Goal: Task Accomplishment & Management: Manage account settings

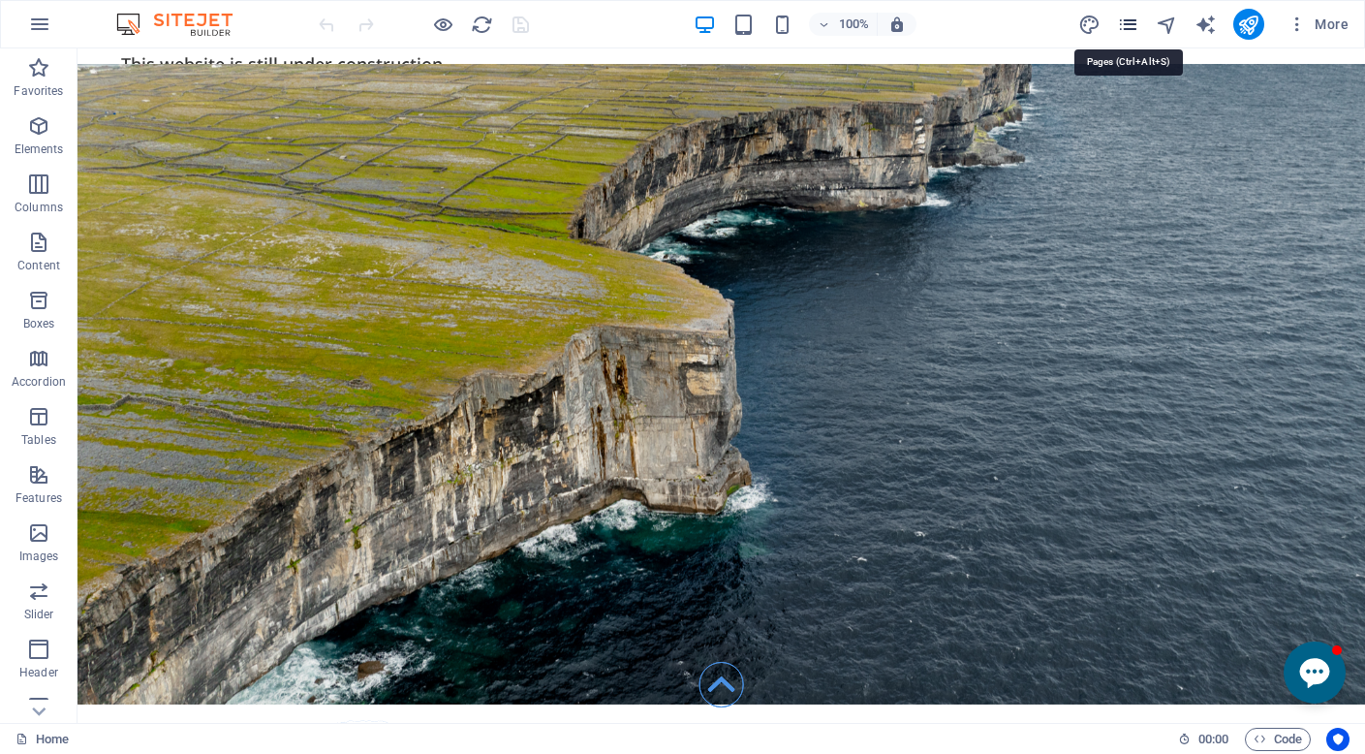
click at [1129, 28] on icon "pages" at bounding box center [1128, 25] width 22 height 22
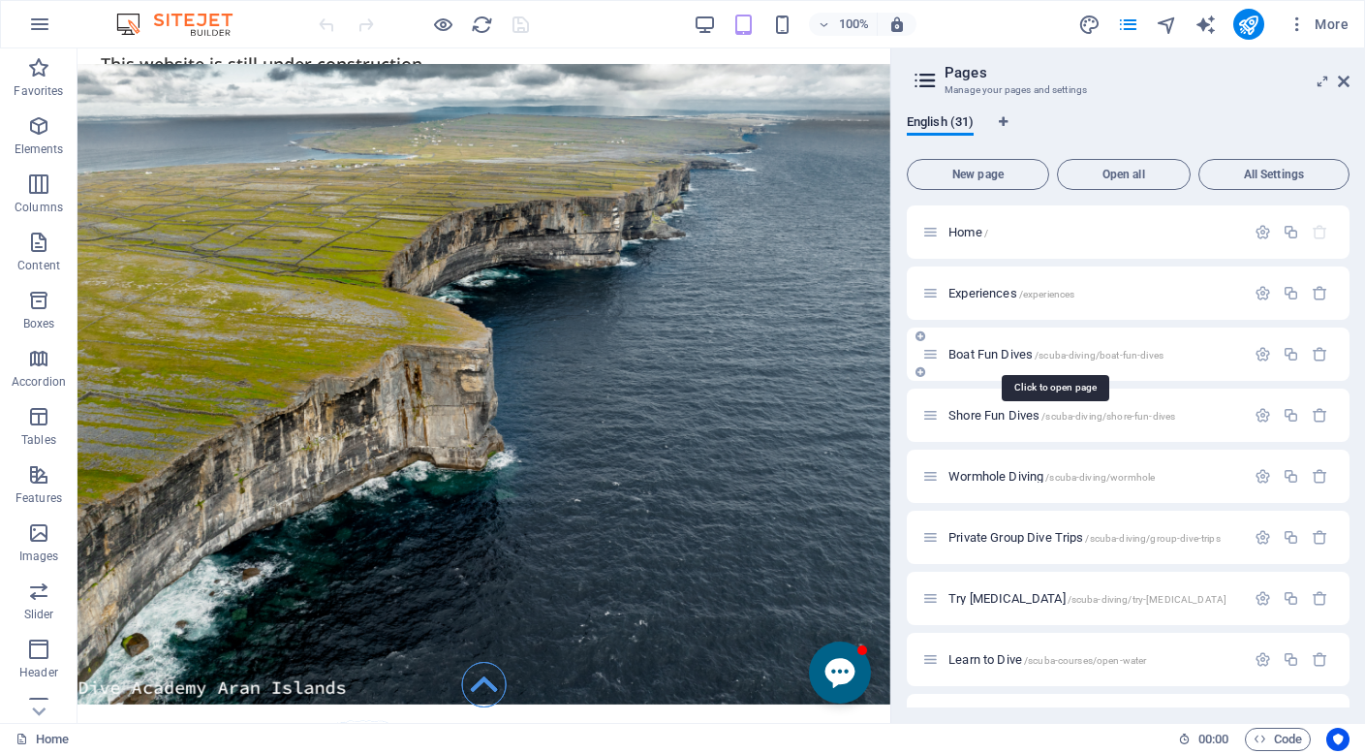
click at [998, 352] on span "Boat Fun Dives /scuba-diving/boat-fun-dives" at bounding box center [1055, 354] width 215 height 15
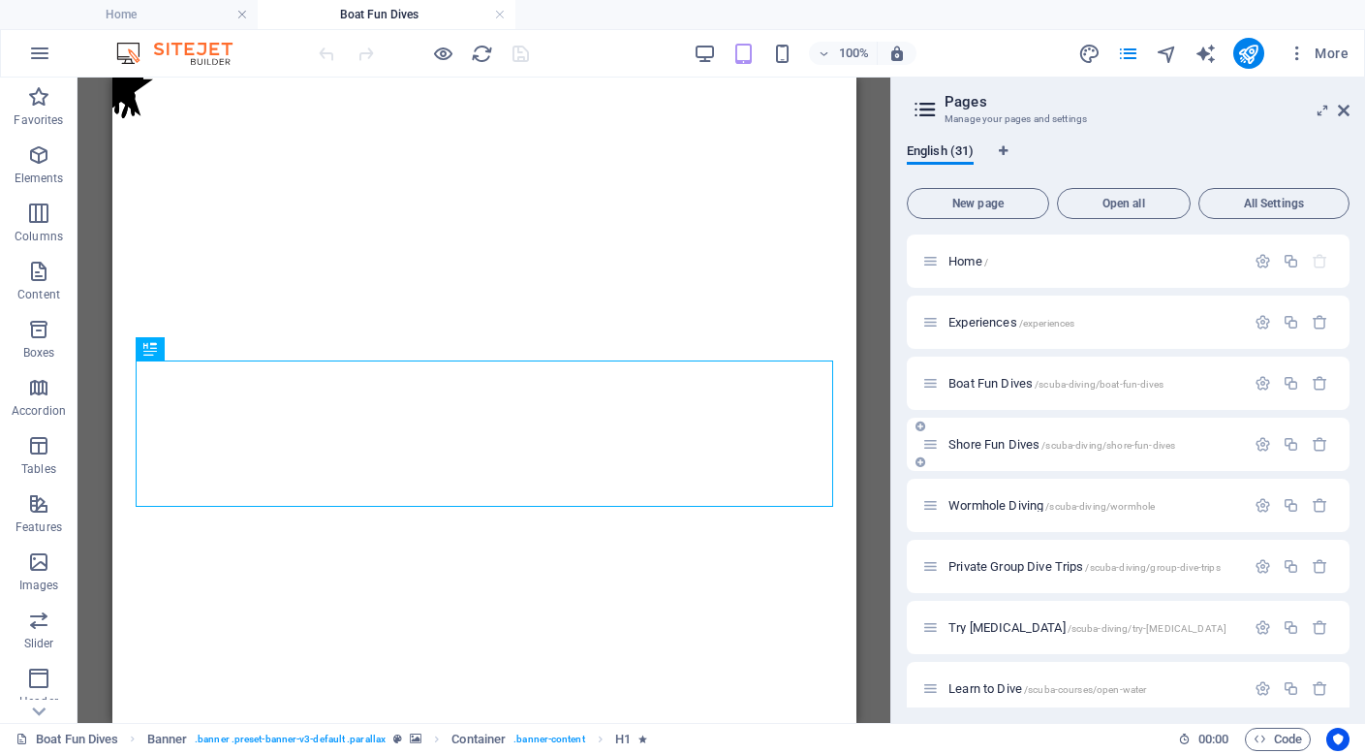
click at [987, 444] on span "Shore Fun Dives /scuba-diving/shore-fun-dives" at bounding box center [1061, 444] width 227 height 15
click at [985, 506] on span "Wormhole Diving /scuba-diving/wormhole" at bounding box center [1051, 505] width 206 height 15
click at [1341, 112] on icon at bounding box center [1344, 110] width 12 height 15
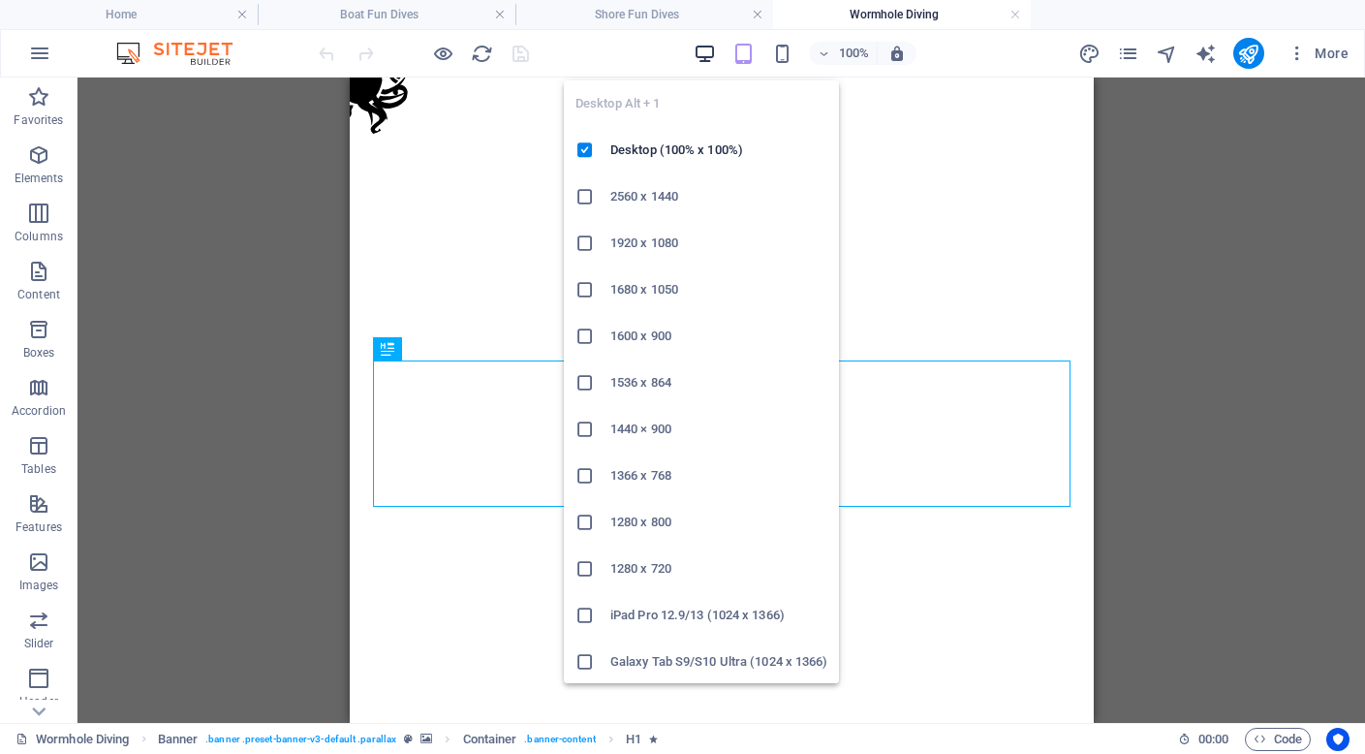
click at [711, 59] on icon "button" at bounding box center [705, 54] width 22 height 22
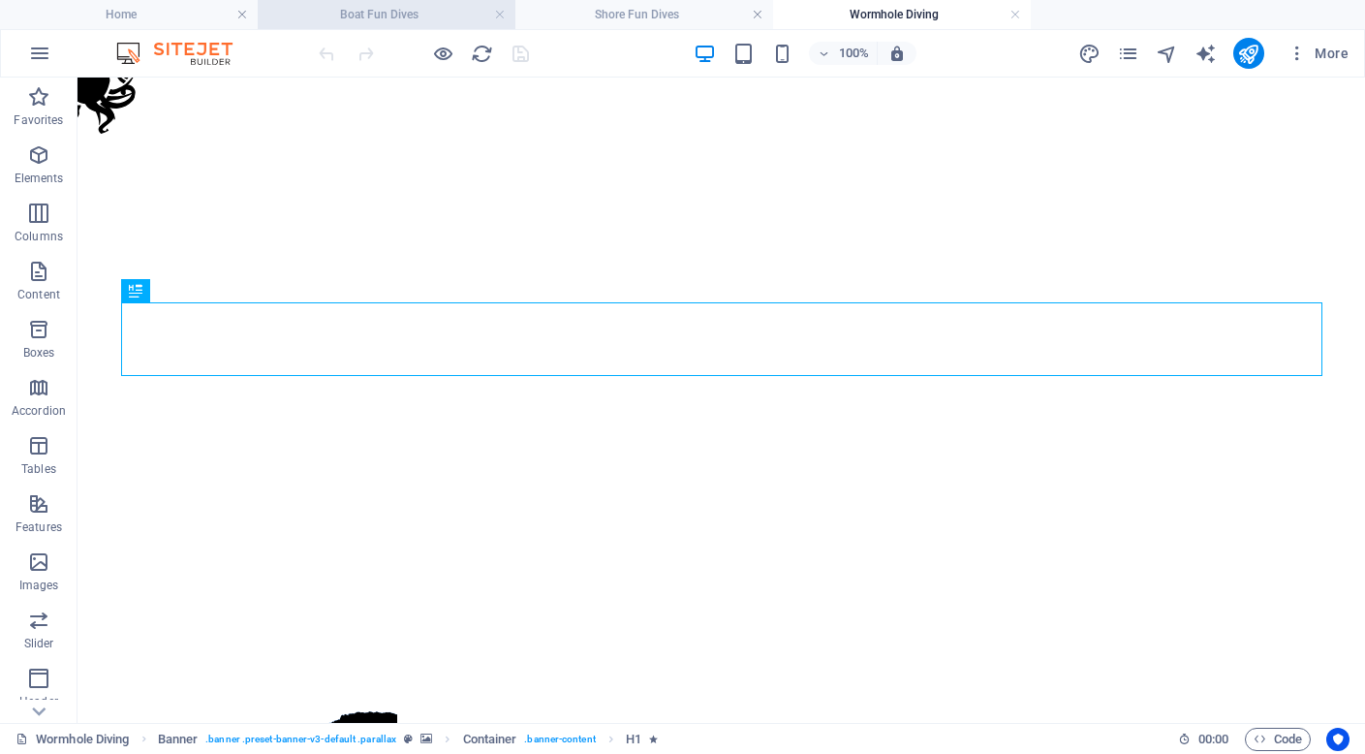
click at [396, 15] on h4 "Boat Fun Dives" at bounding box center [387, 14] width 258 height 21
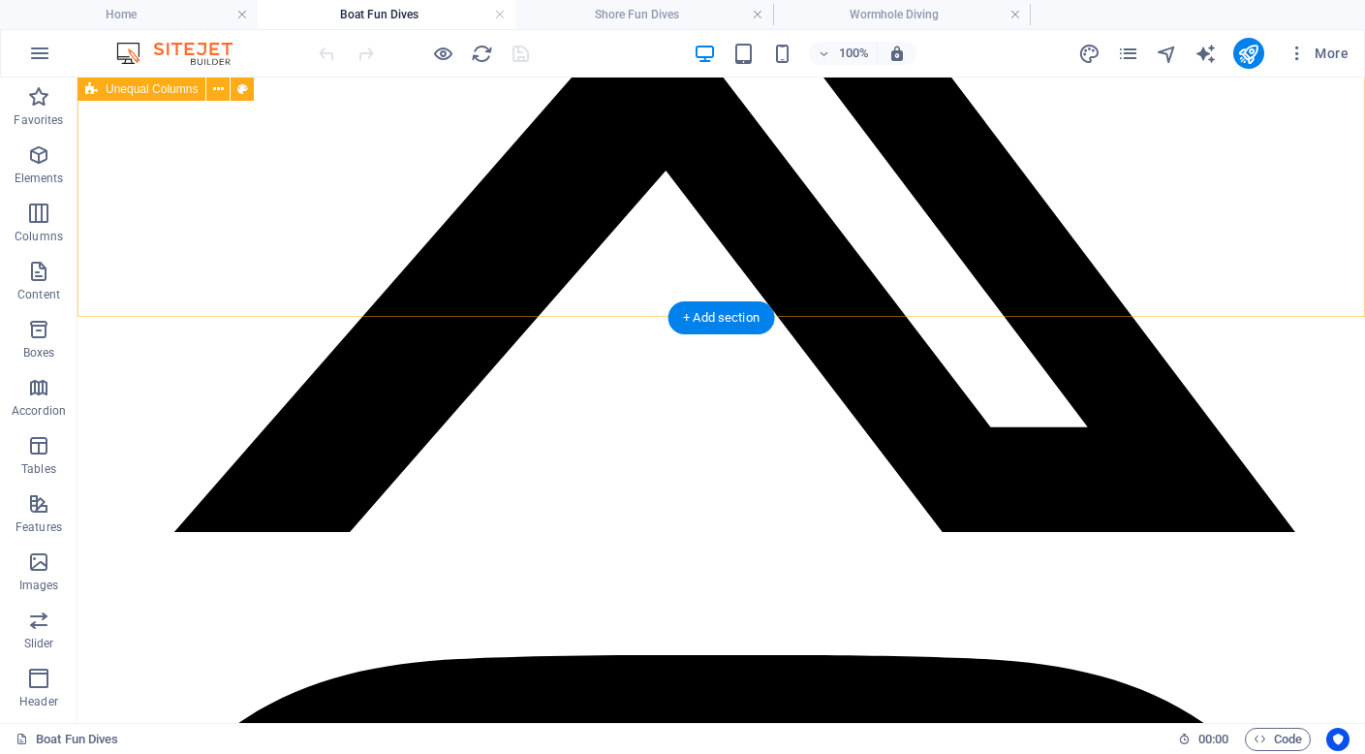
scroll to position [3950, 0]
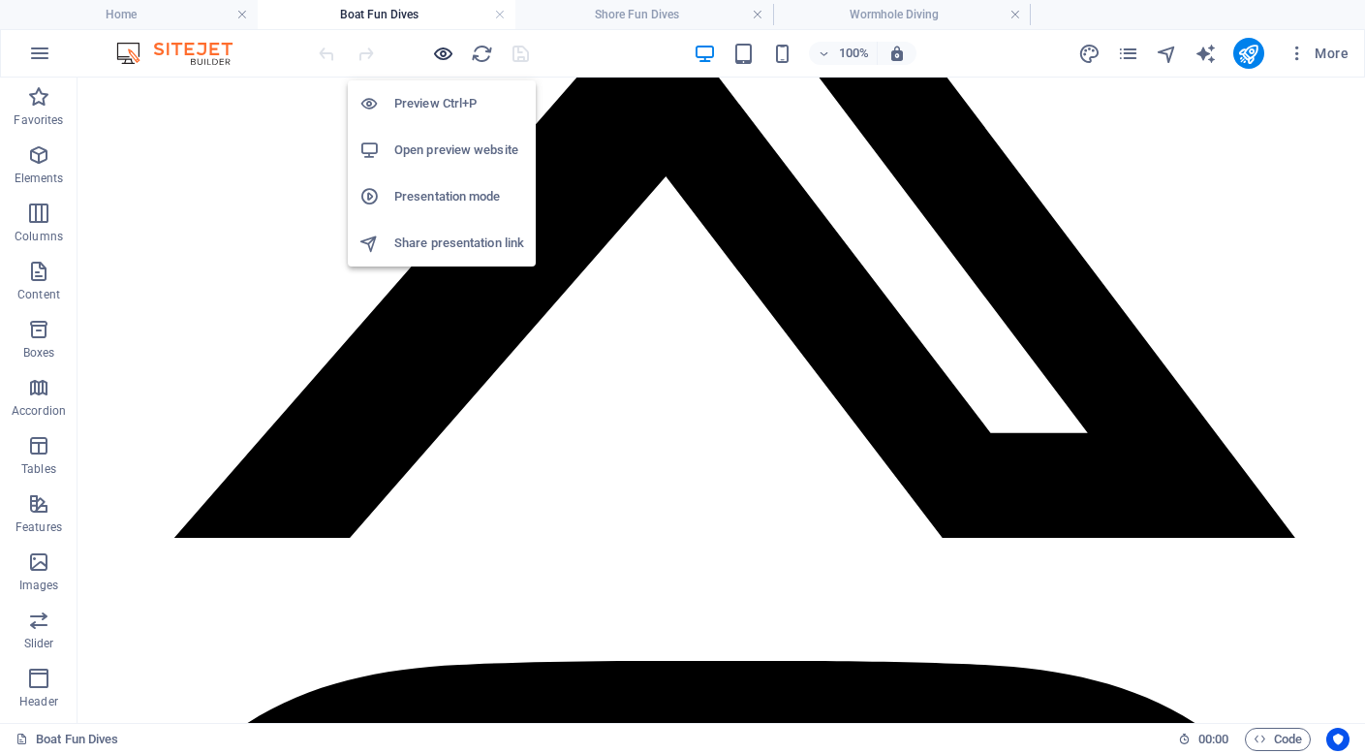
click at [445, 54] on icon "button" at bounding box center [443, 54] width 22 height 22
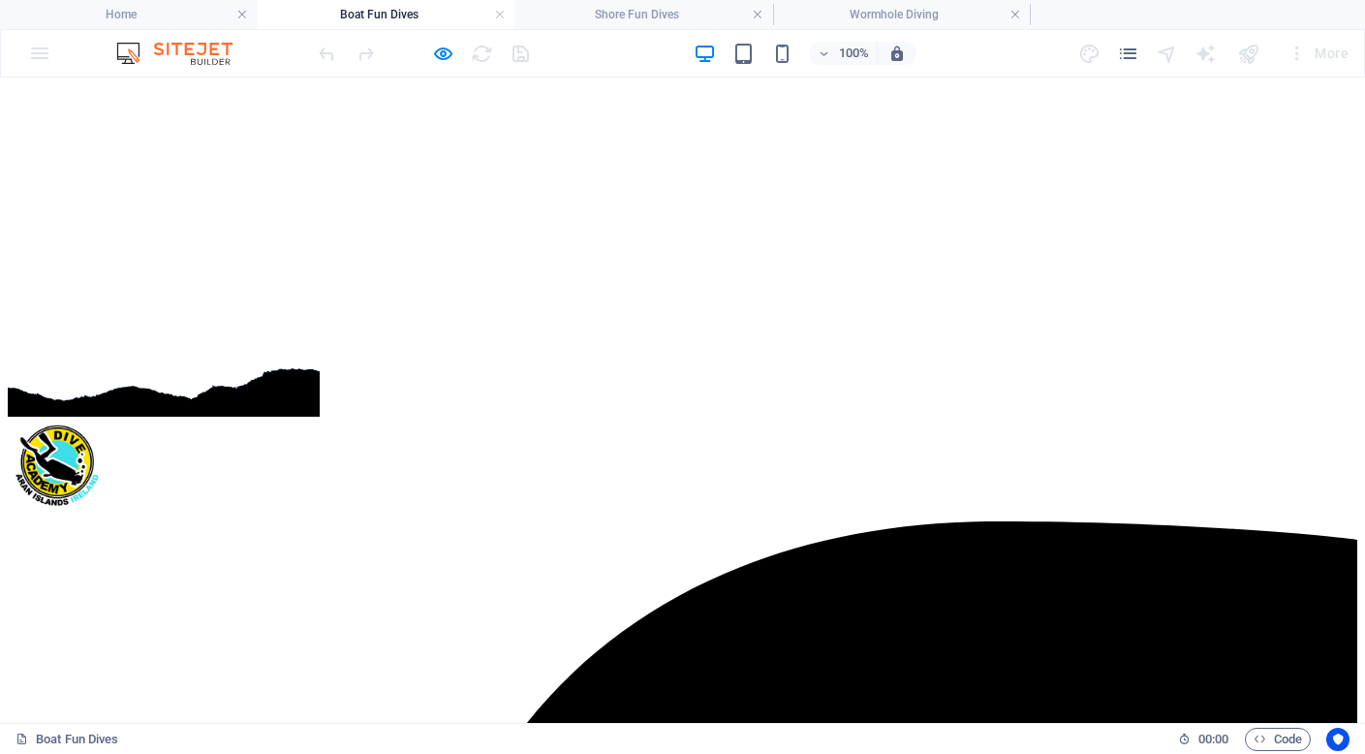
scroll to position [0, 0]
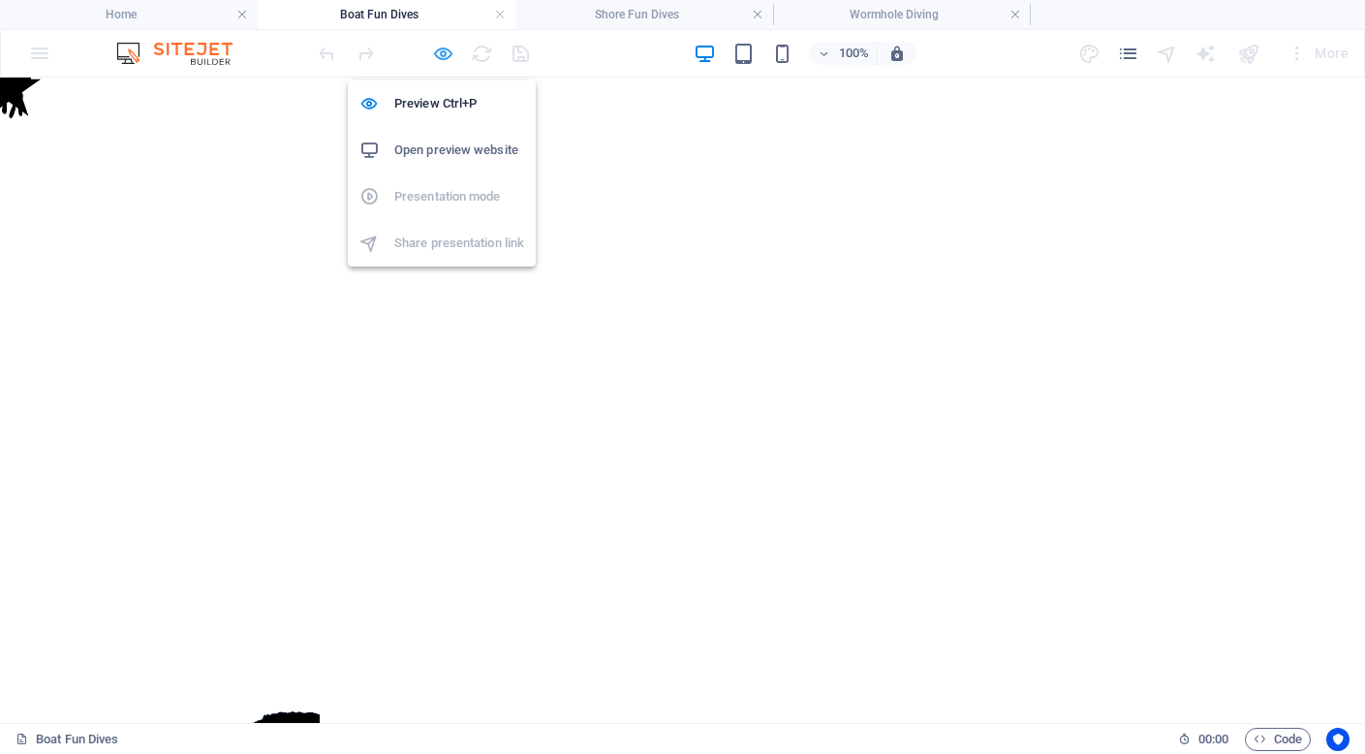
click at [448, 55] on icon "button" at bounding box center [443, 54] width 22 height 22
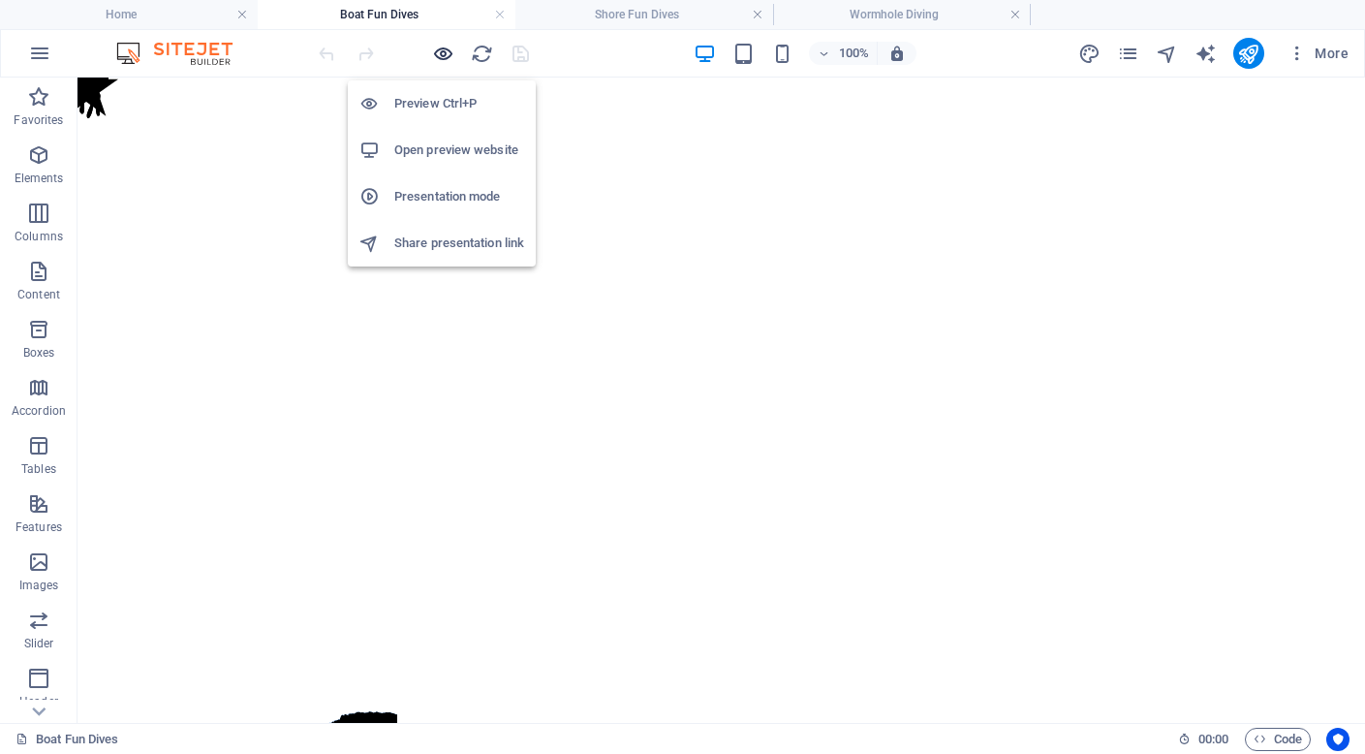
click at [448, 55] on icon "button" at bounding box center [443, 54] width 22 height 22
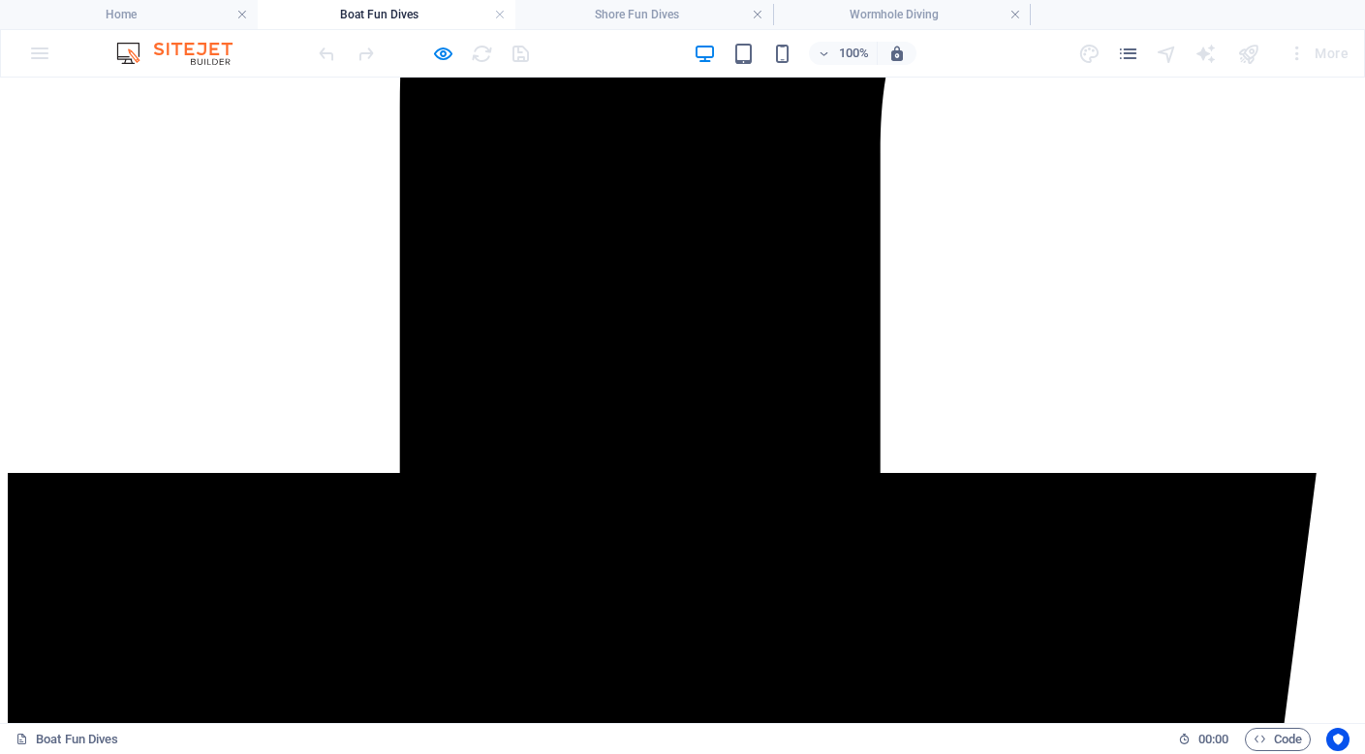
scroll to position [1389, 0]
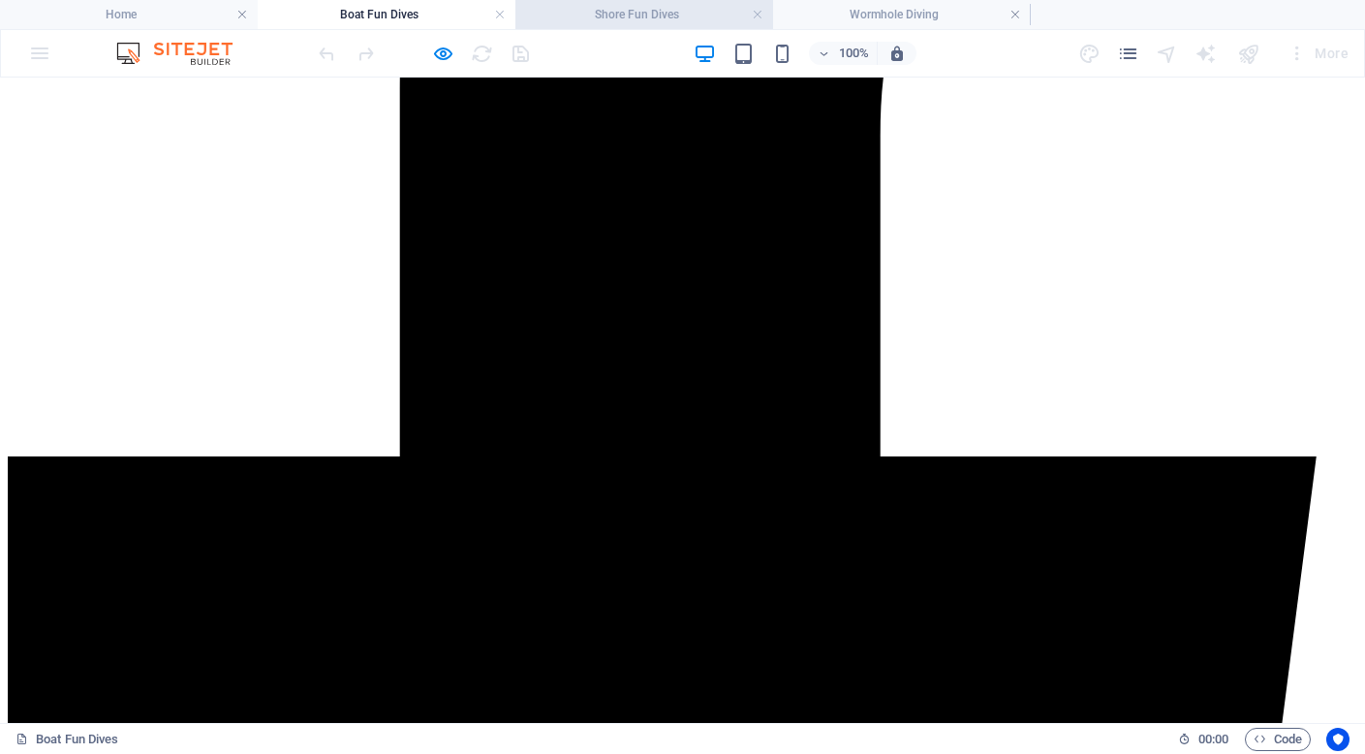
click at [634, 16] on h4 "Shore Fun Dives" at bounding box center [644, 14] width 258 height 21
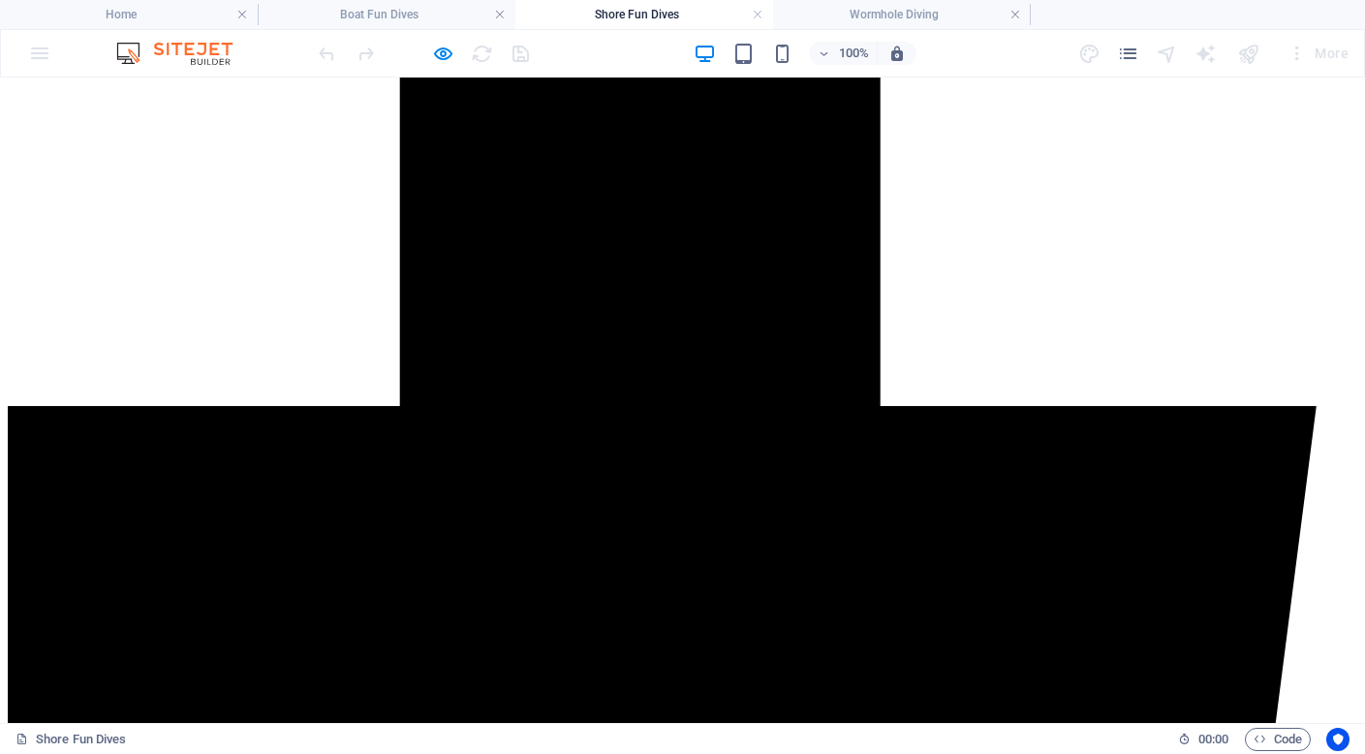
scroll to position [1446, 0]
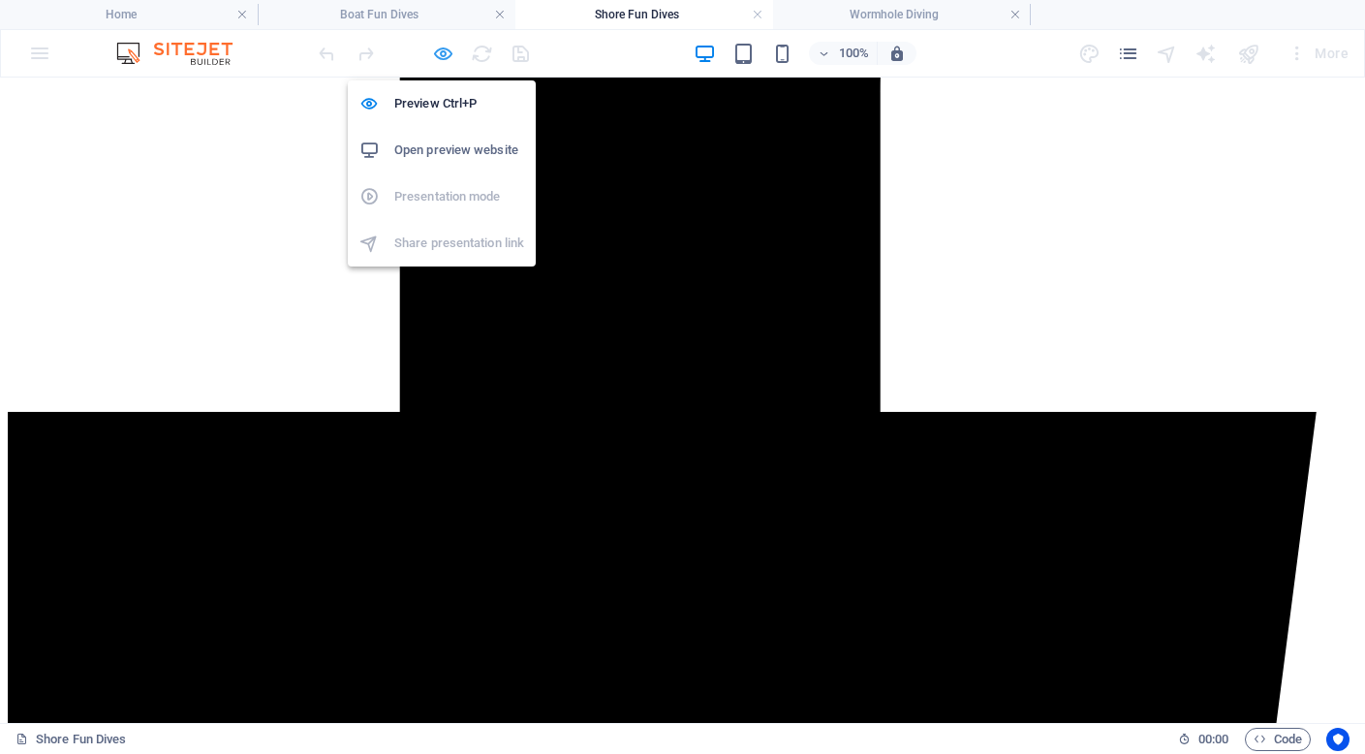
click at [445, 58] on icon "button" at bounding box center [443, 54] width 22 height 22
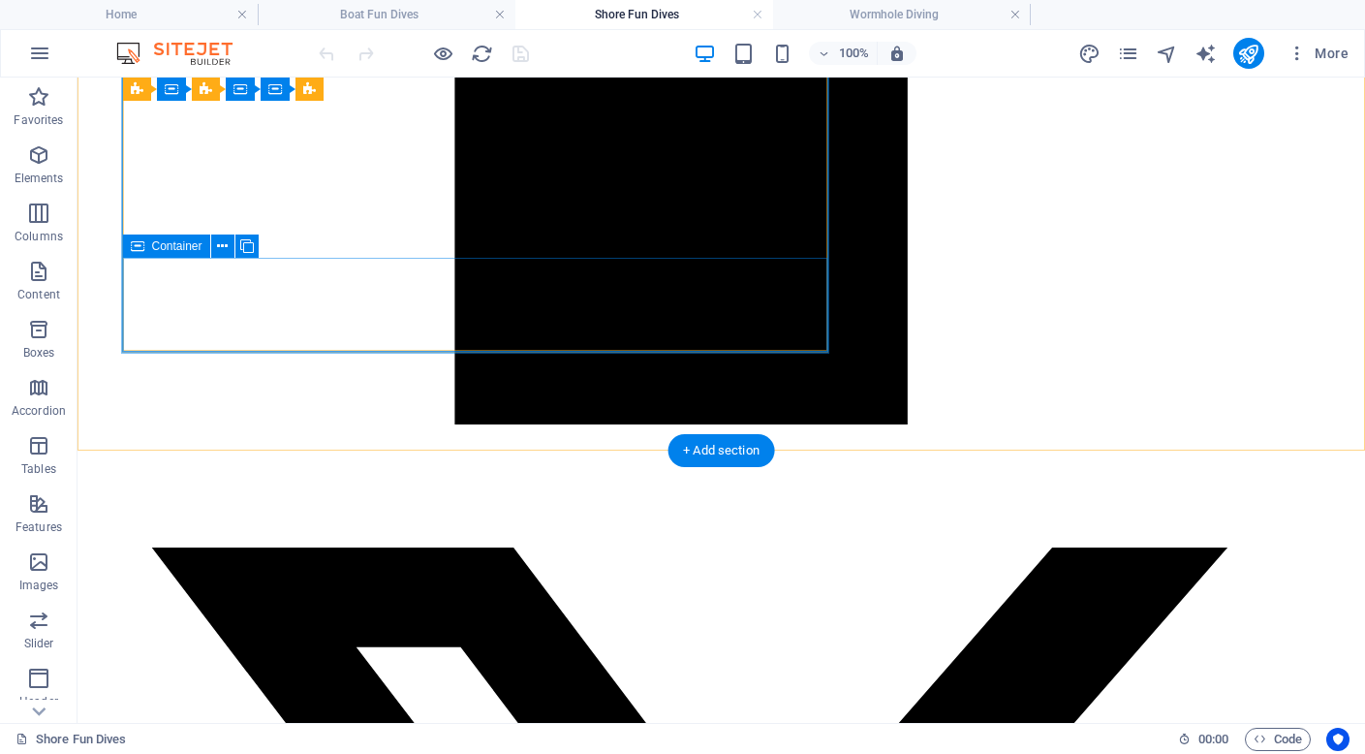
scroll to position [2921, 0]
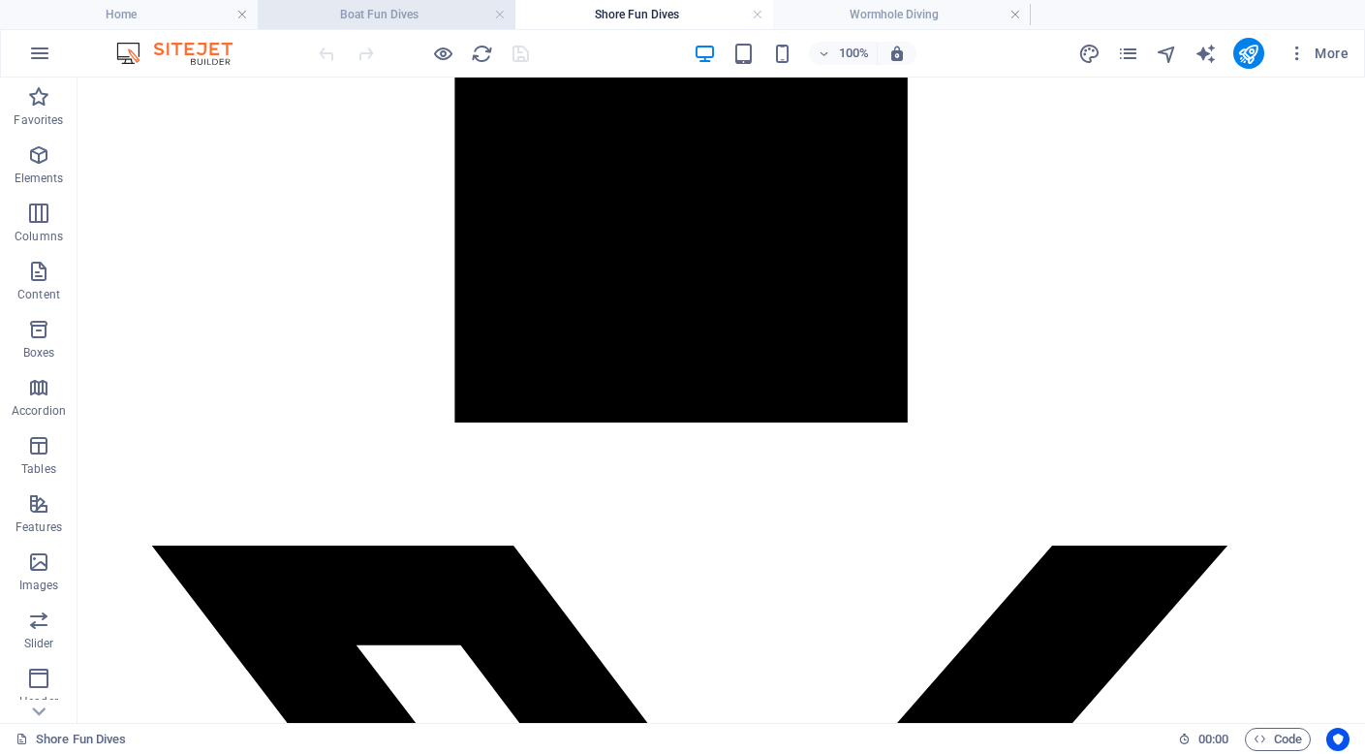
click at [362, 19] on h4 "Boat Fun Dives" at bounding box center [387, 14] width 258 height 21
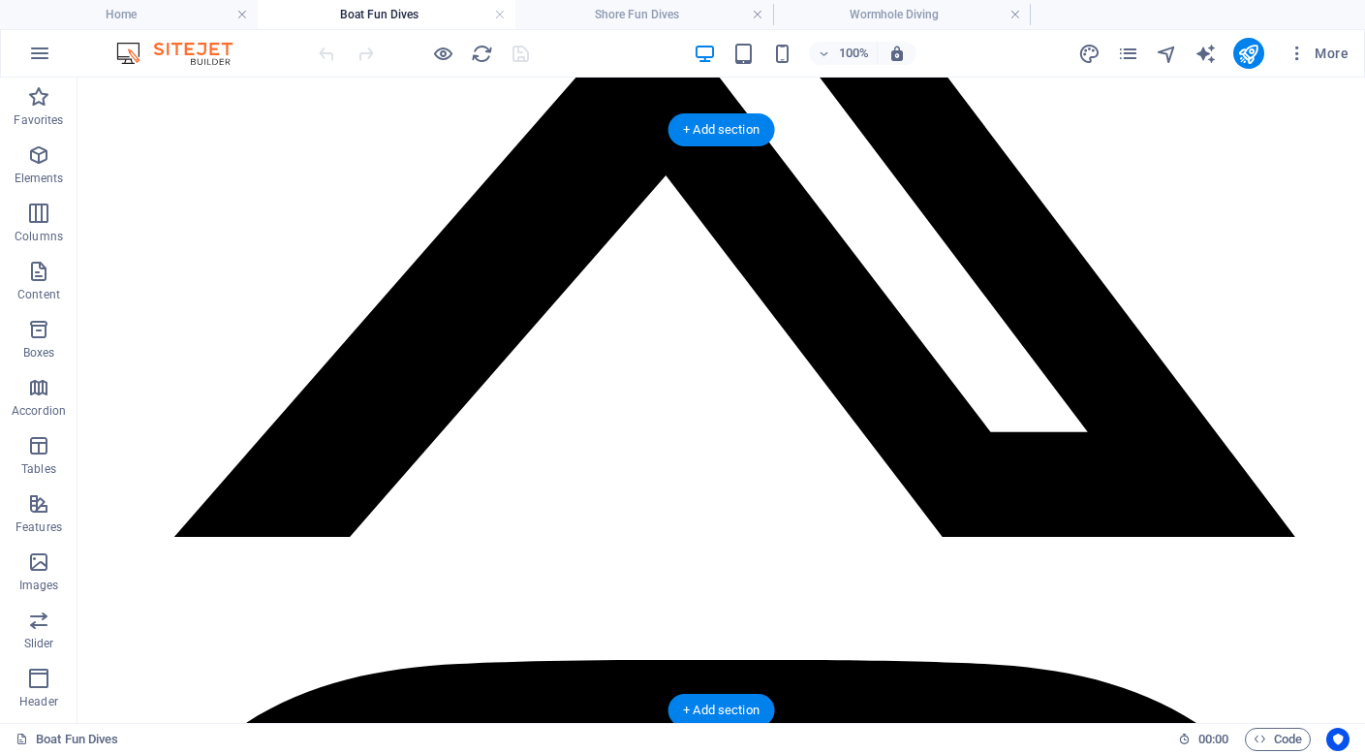
scroll to position [3858, 0]
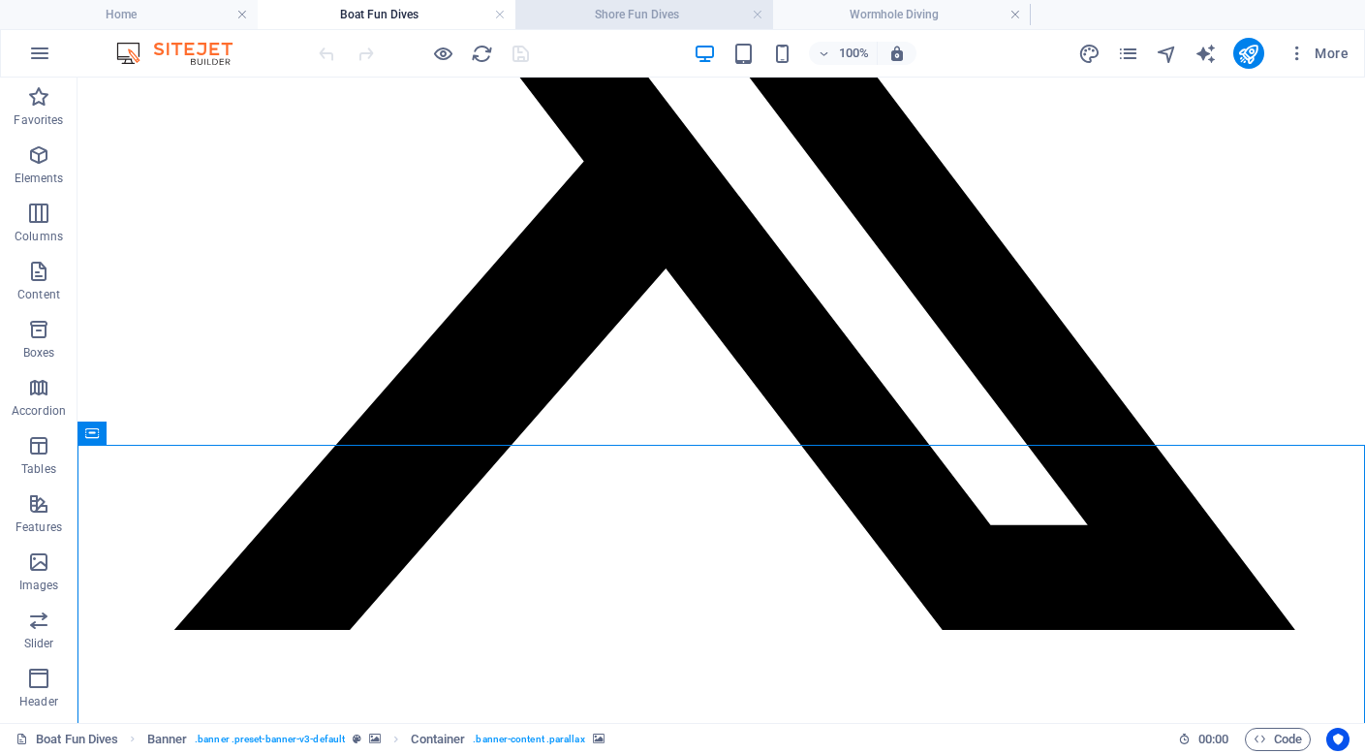
click at [646, 15] on h4 "Shore Fun Dives" at bounding box center [644, 14] width 258 height 21
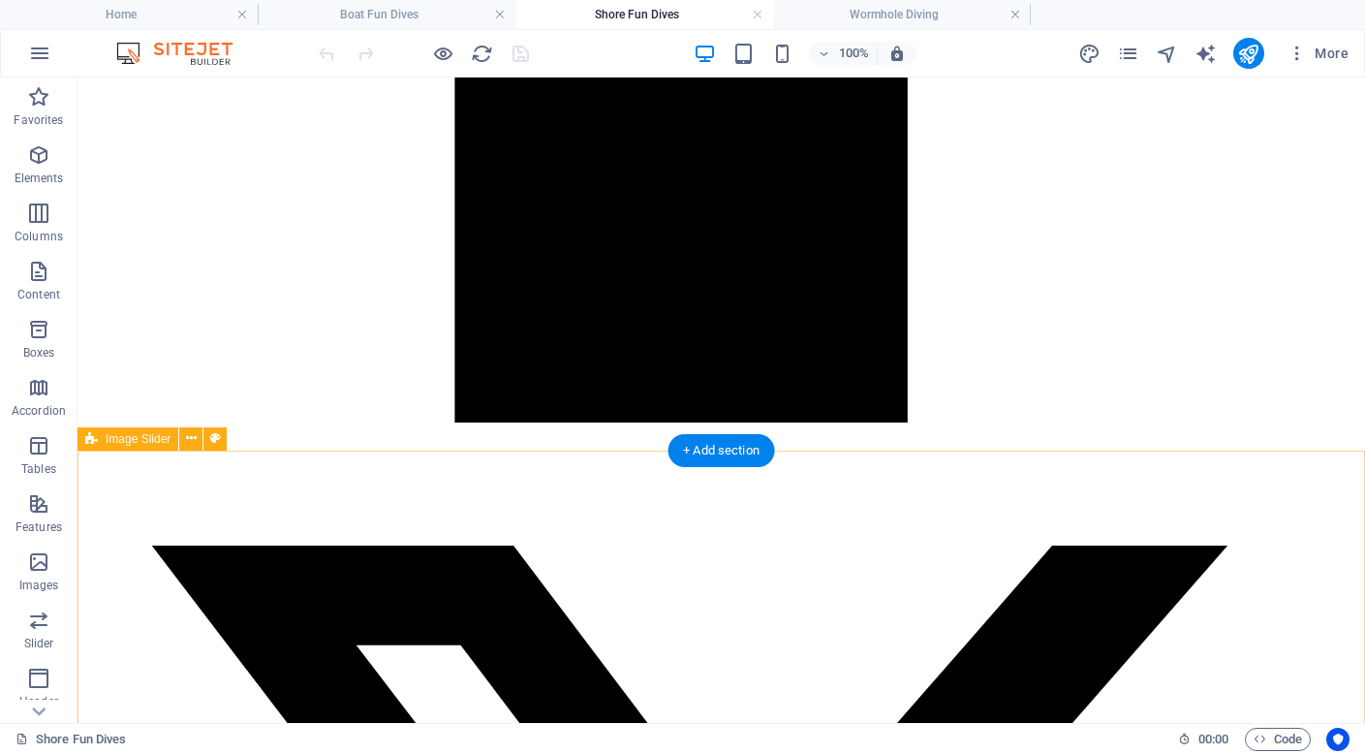
scroll to position [2936, 0]
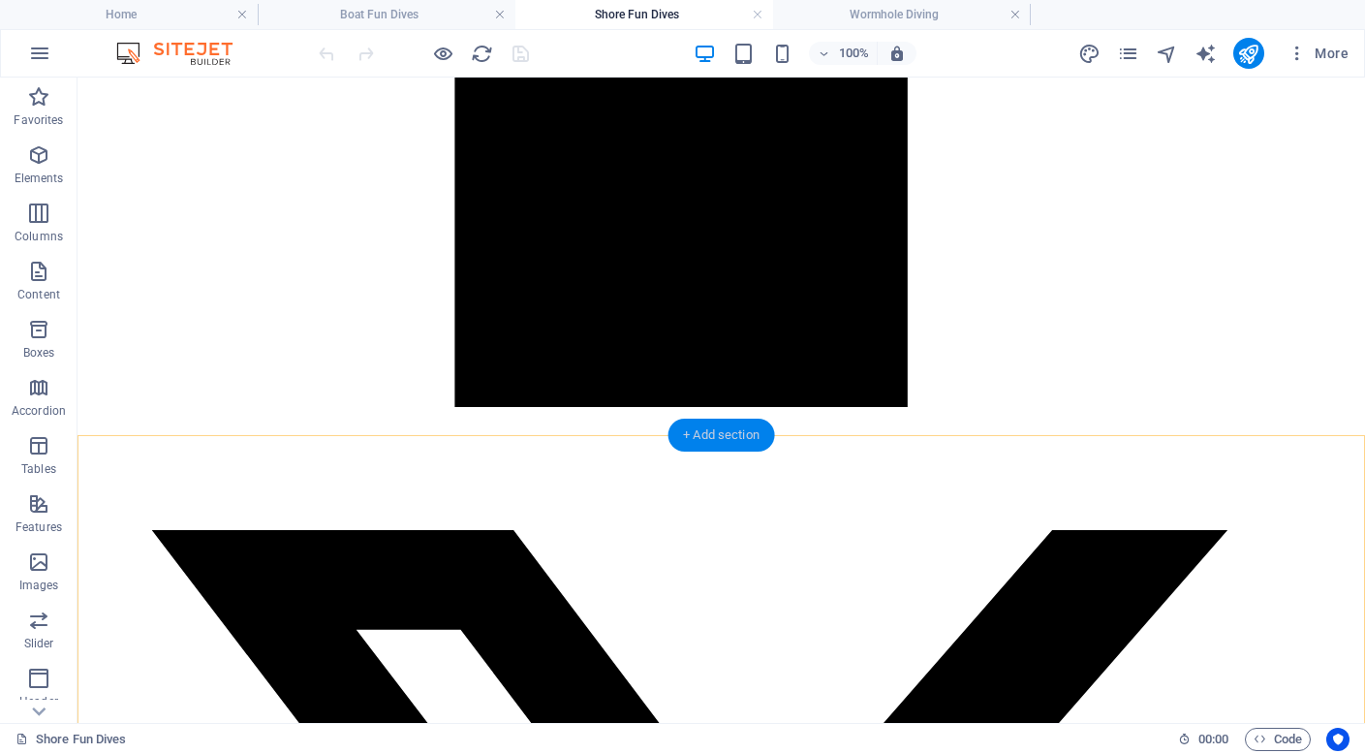
click at [715, 435] on div "+ Add section" at bounding box center [721, 434] width 108 height 33
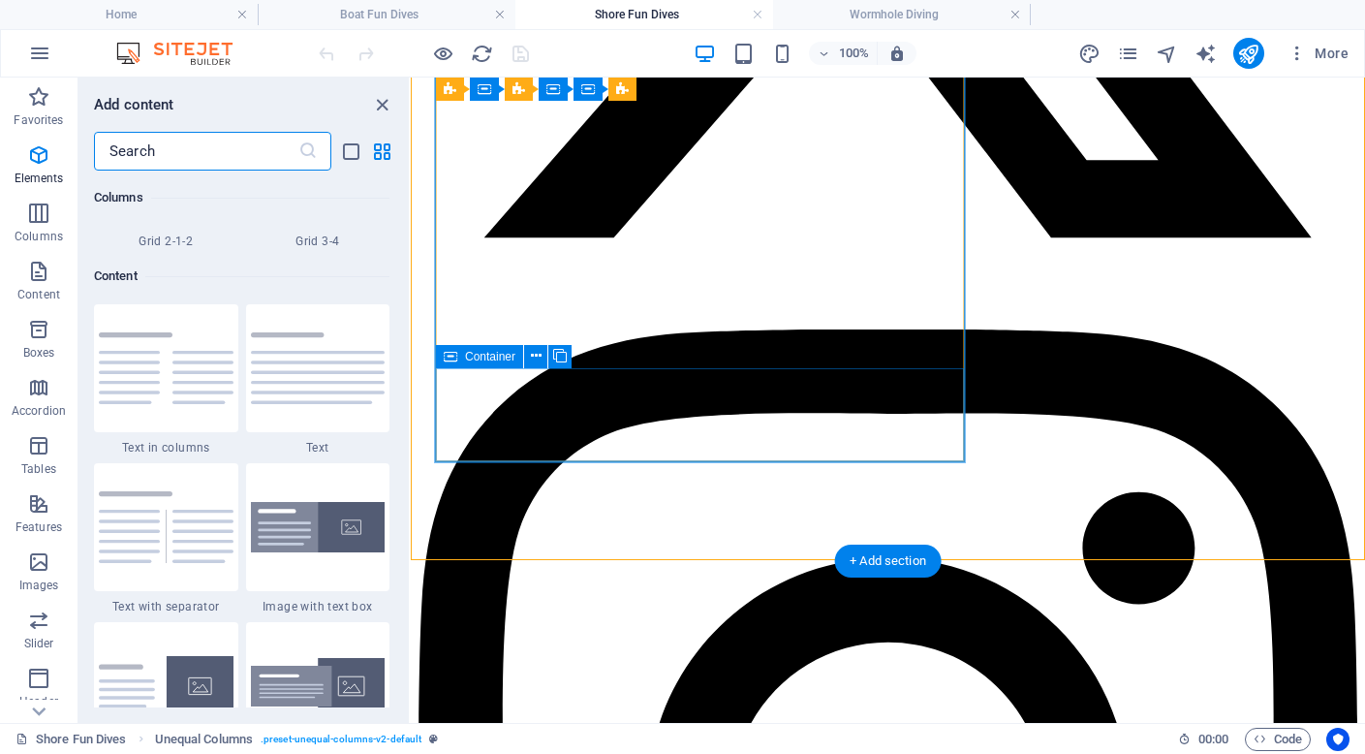
scroll to position [3390, 0]
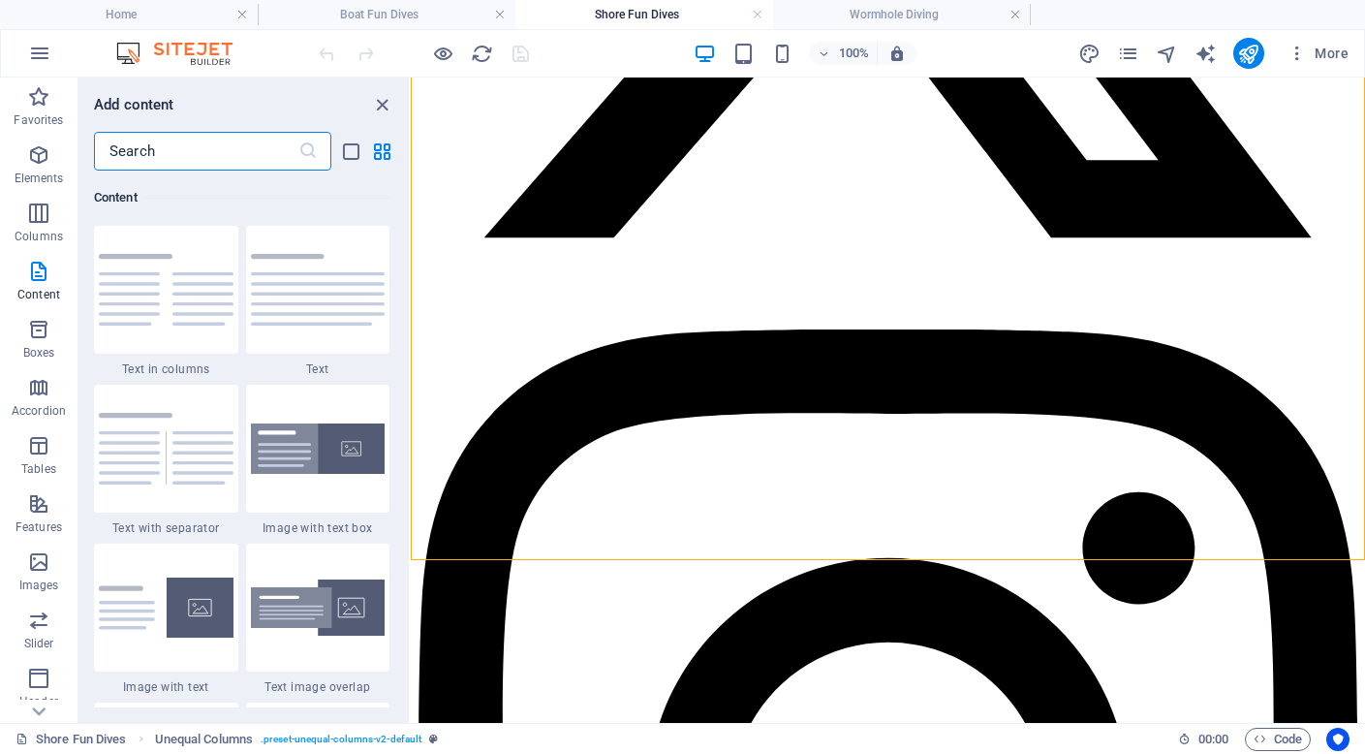
click at [195, 150] on input "text" at bounding box center [196, 151] width 204 height 39
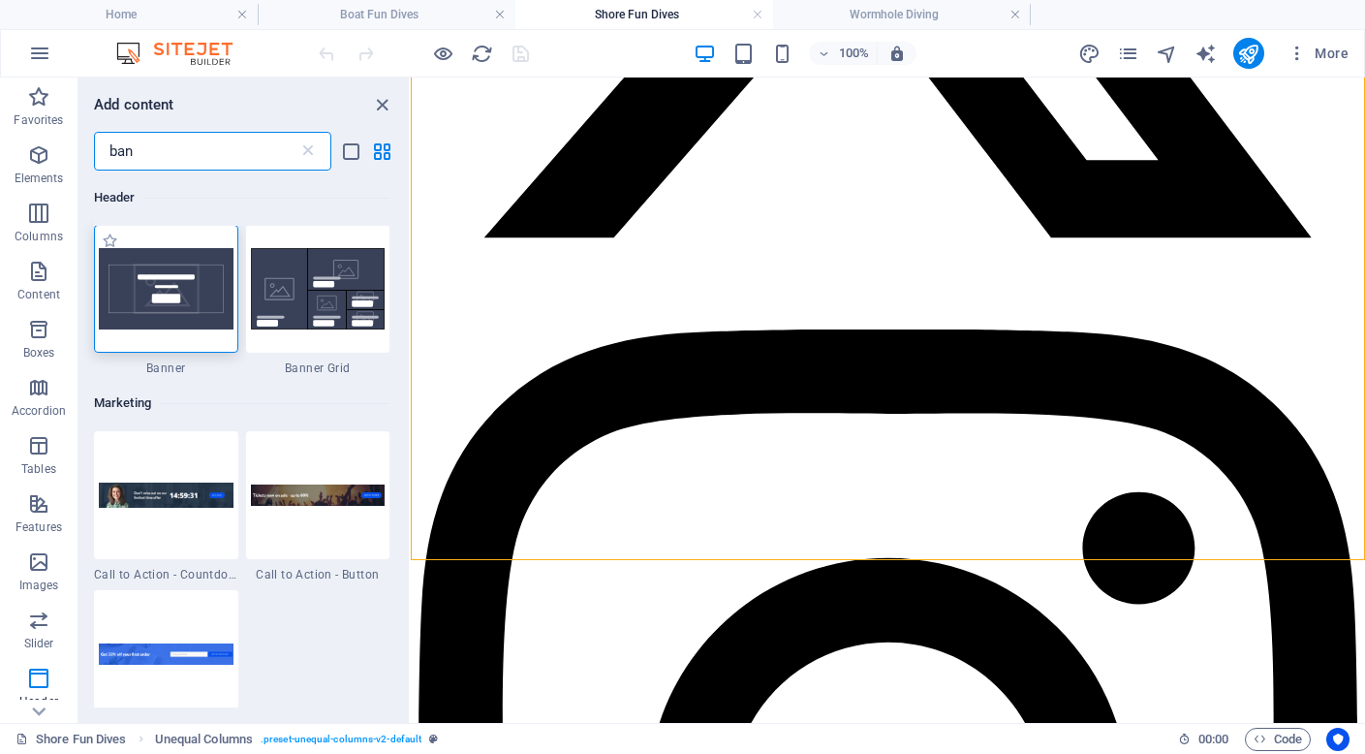
scroll to position [0, 0]
type input "ban"
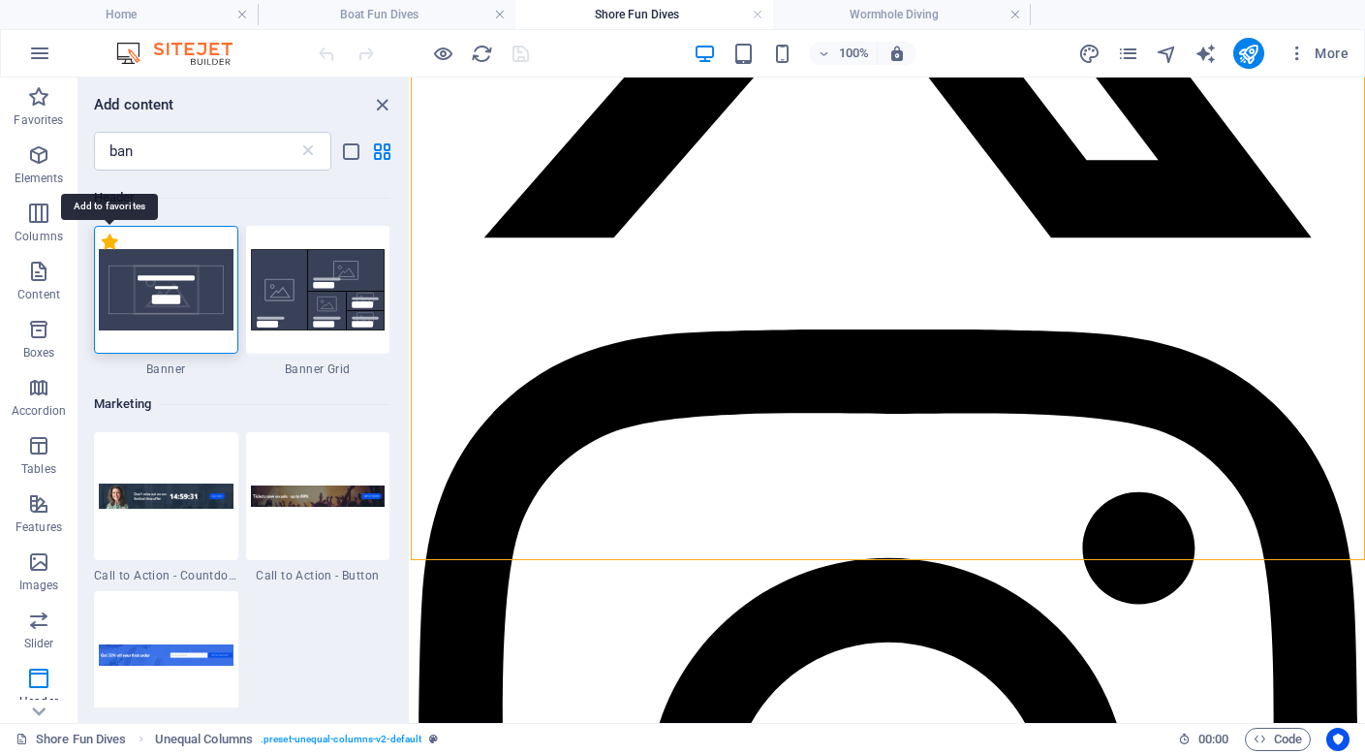
click at [110, 243] on label "1 Star" at bounding box center [110, 241] width 16 height 16
click at [102, 252] on input "1 Star" at bounding box center [101, 252] width 1 height 1
radio input "true"
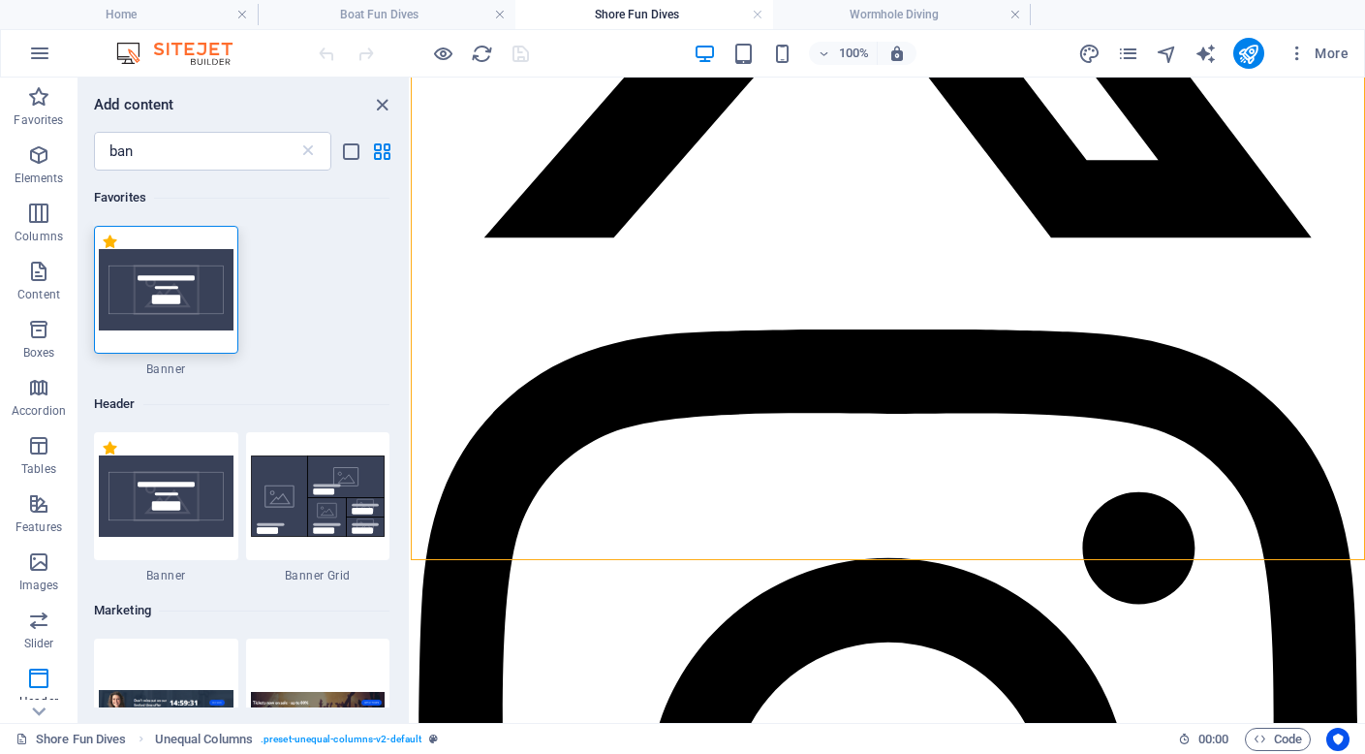
click at [184, 309] on img at bounding box center [166, 289] width 135 height 81
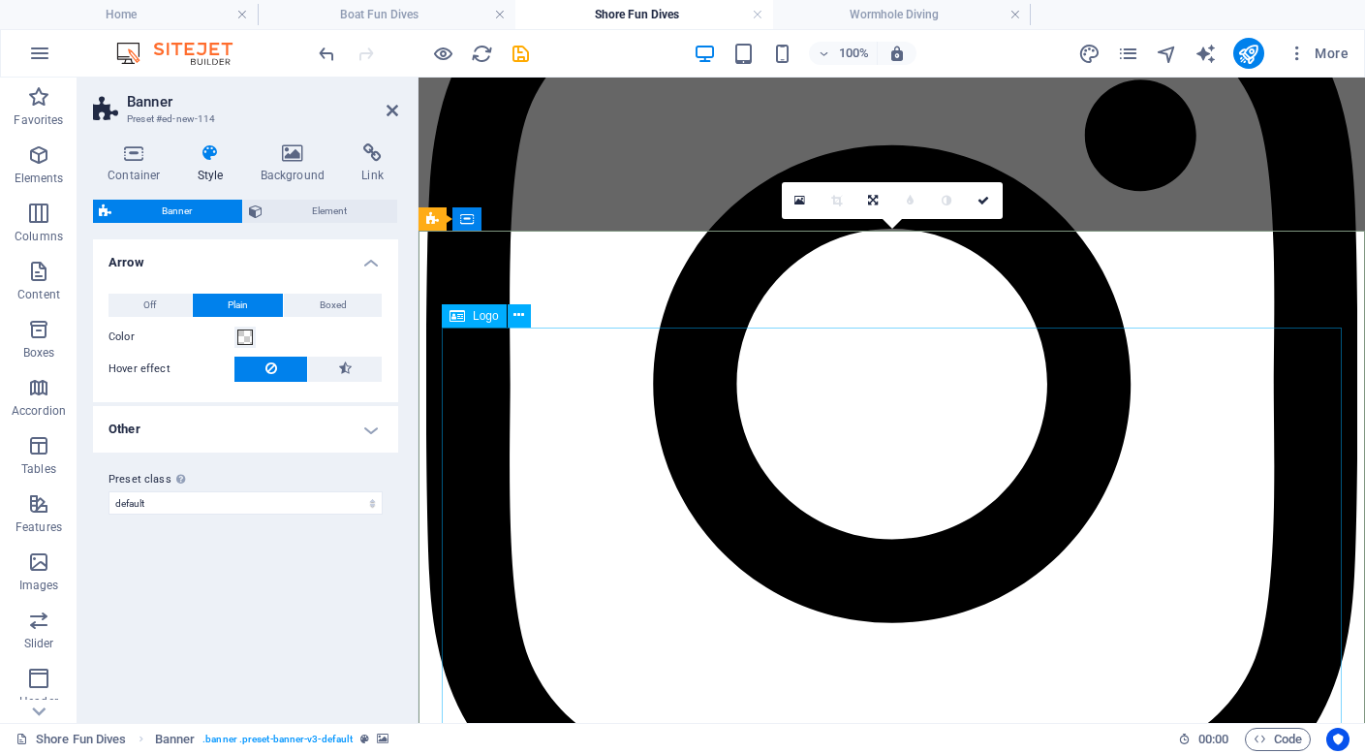
scroll to position [3776, 0]
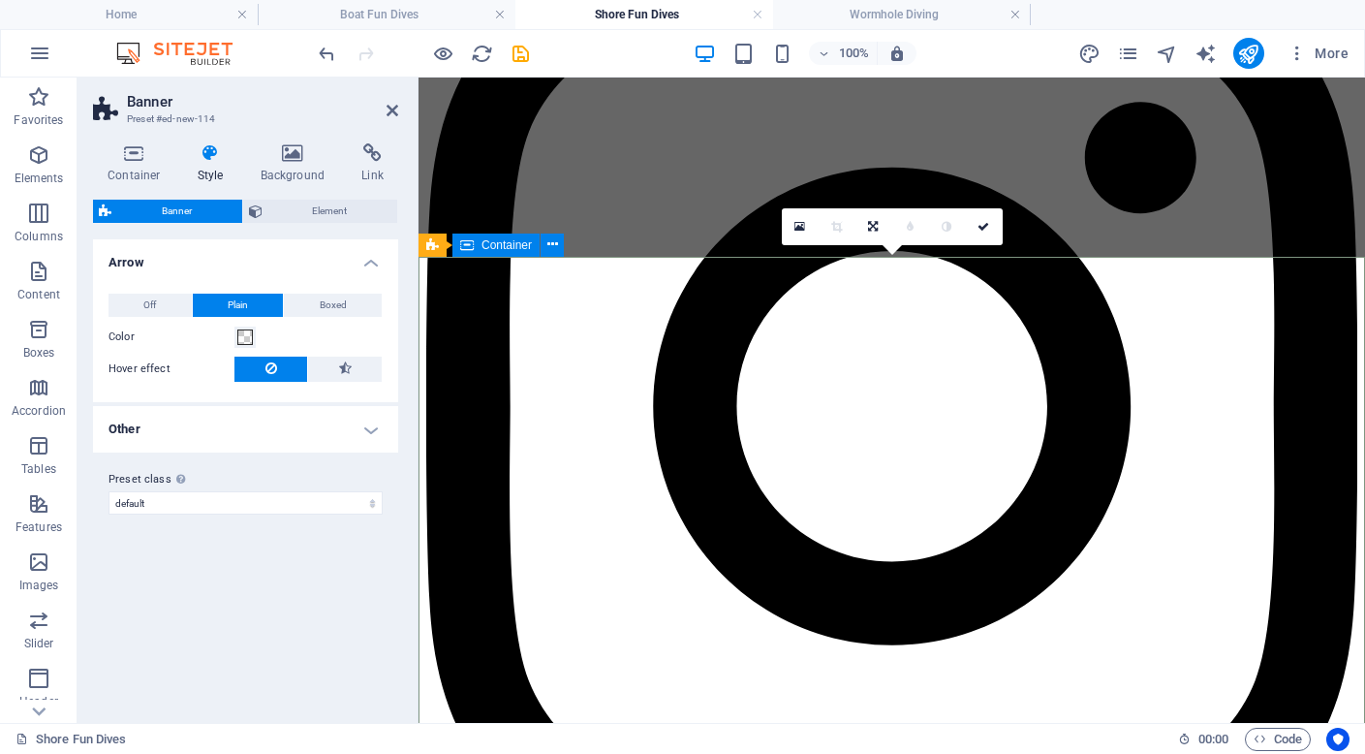
scroll to position [3744, 0]
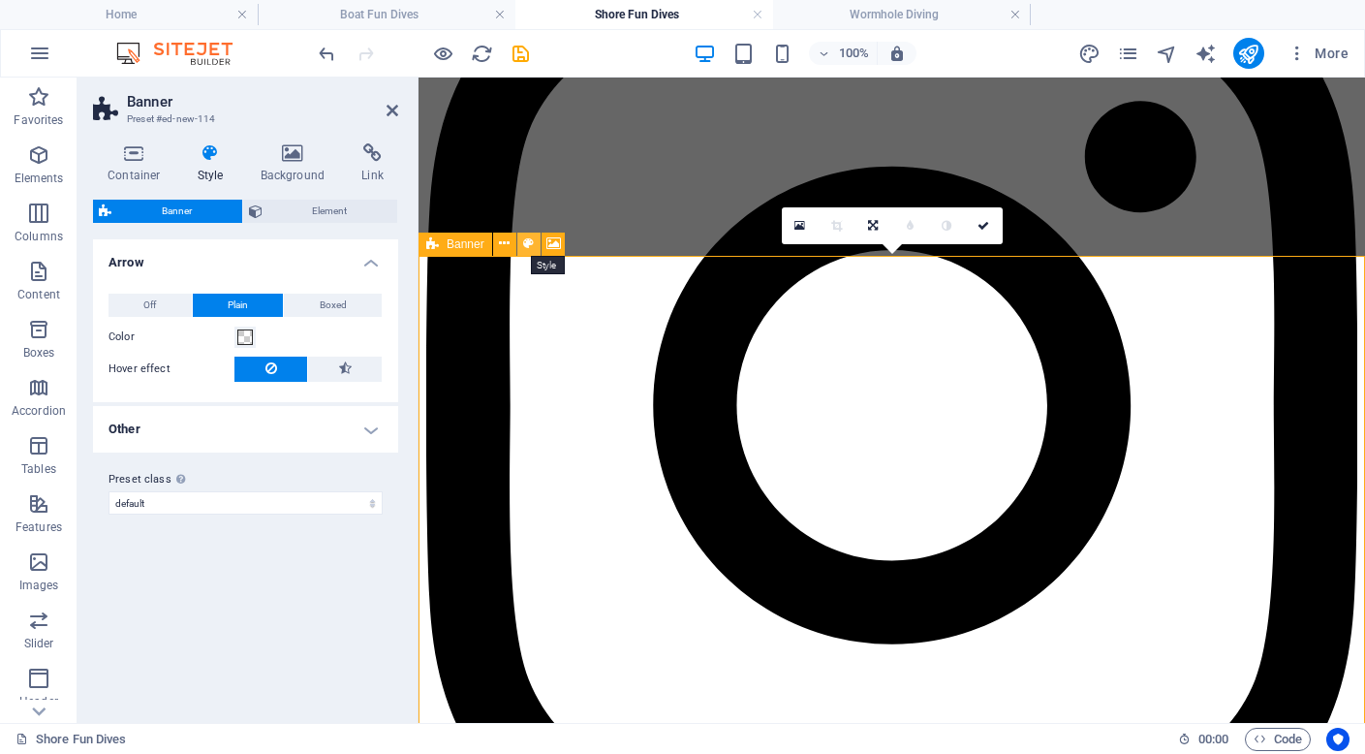
click at [527, 246] on icon at bounding box center [528, 243] width 11 height 20
click at [129, 154] on icon at bounding box center [134, 152] width 82 height 19
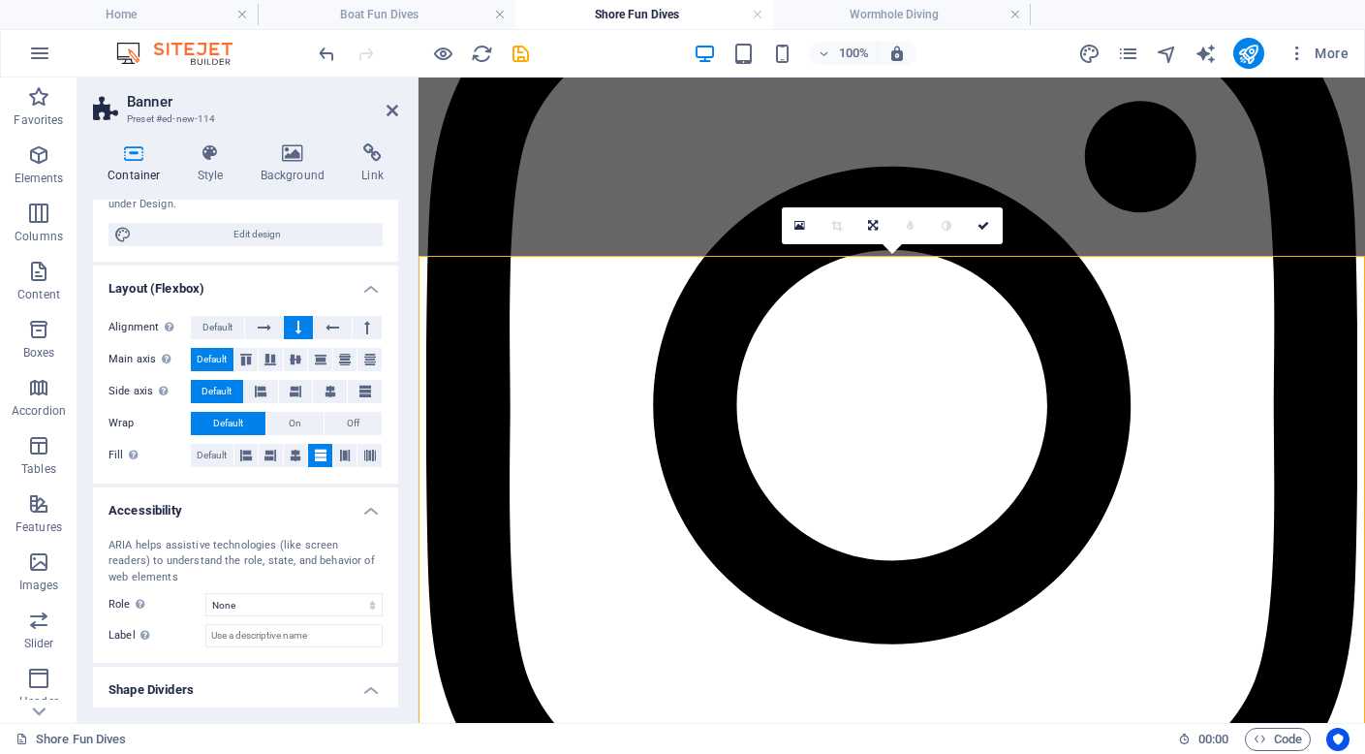
scroll to position [276, 0]
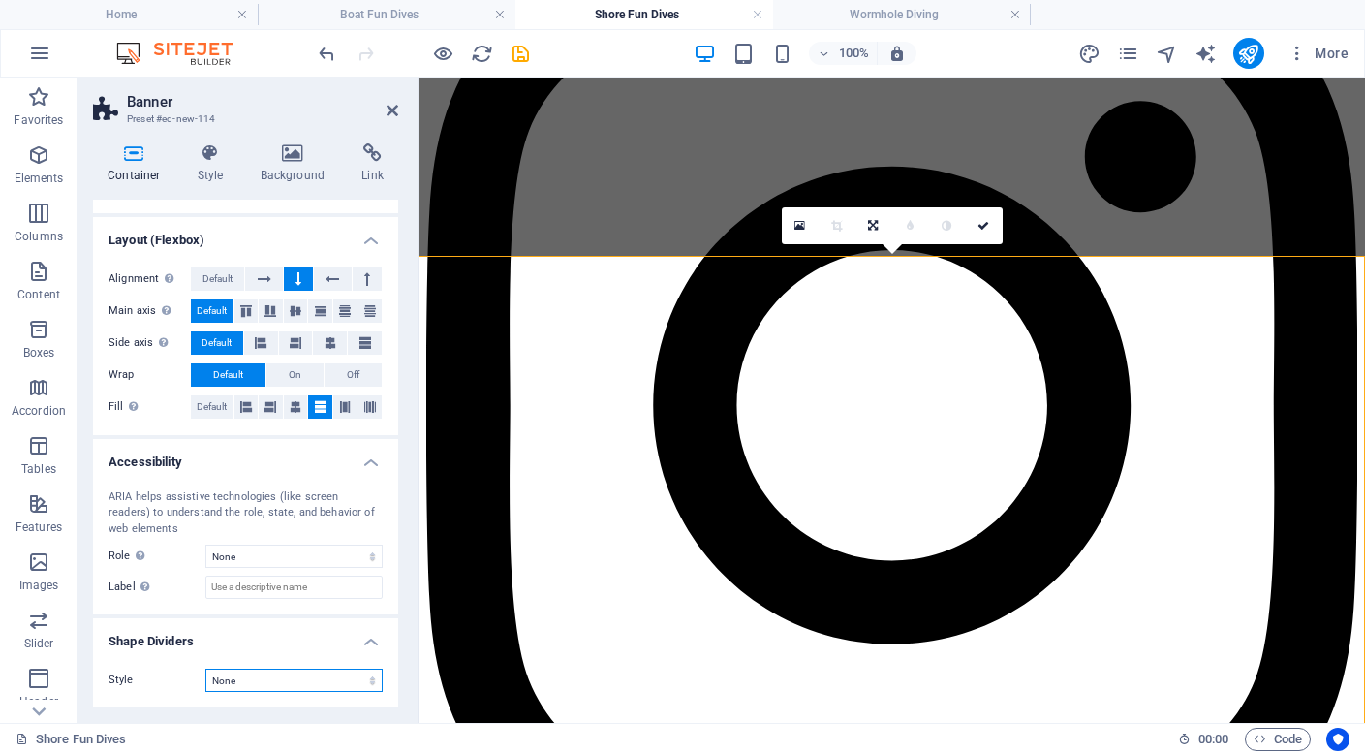
click at [263, 680] on select "None Triangle Square Diagonal Polygon 1 Polygon 2 Zigzag Multiple Zigzags Waves…" at bounding box center [293, 679] width 177 height 23
select select "shredded-paper"
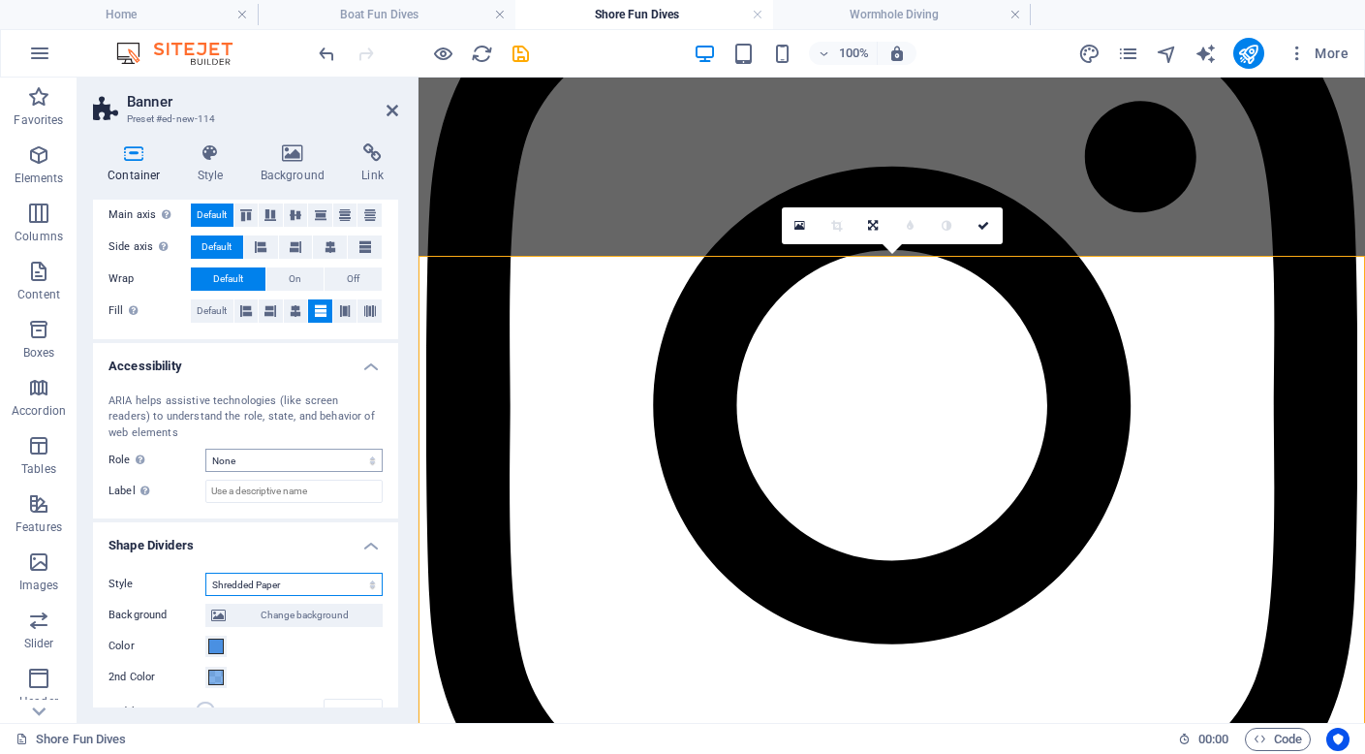
scroll to position [404, 0]
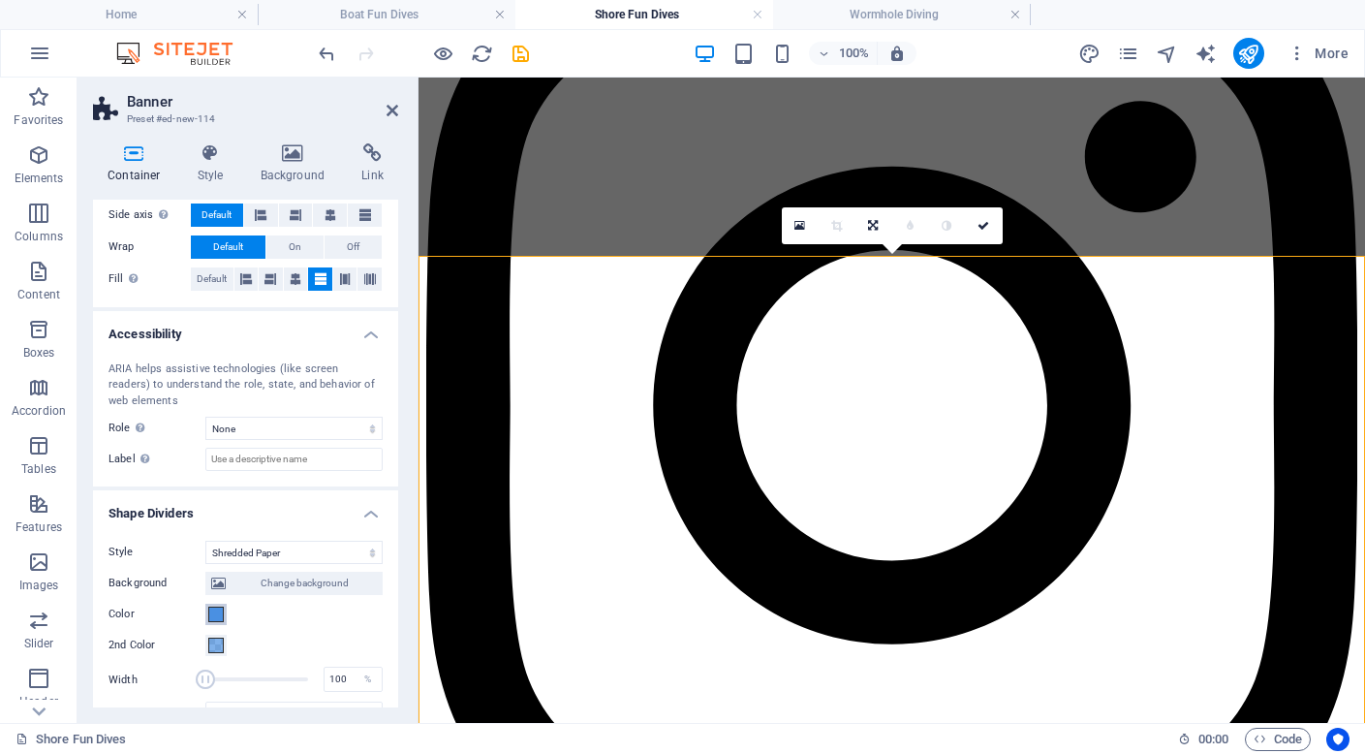
click at [213, 617] on span at bounding box center [215, 613] width 15 height 15
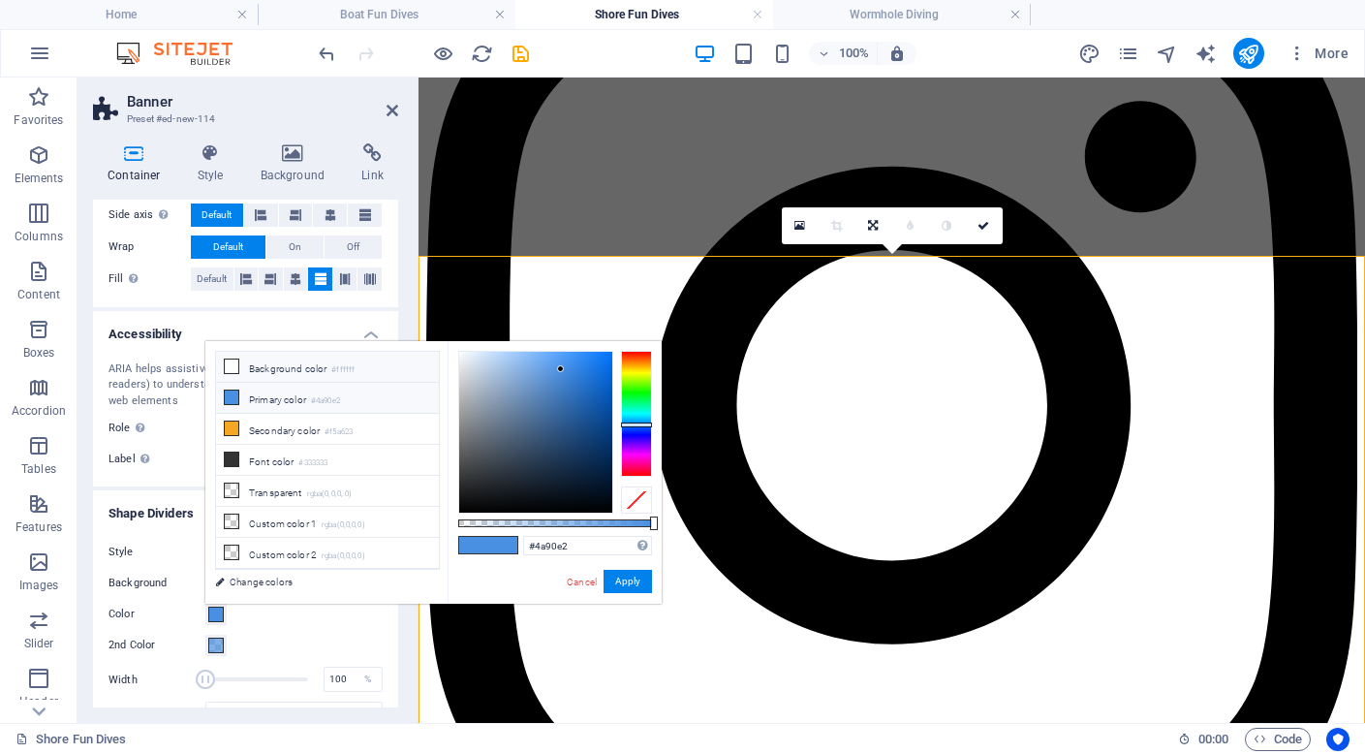
click at [248, 362] on li "Background color #ffffff" at bounding box center [327, 367] width 223 height 31
type input "#ffffff"
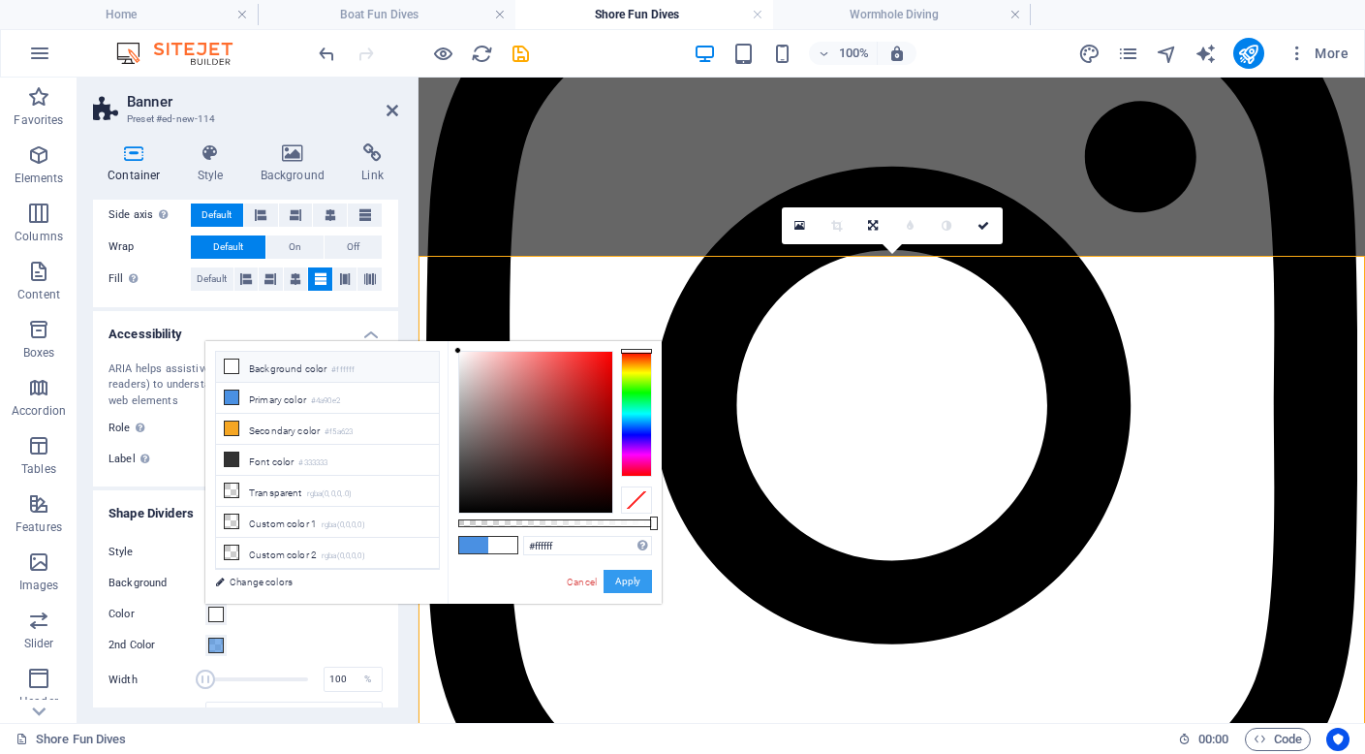
click at [635, 579] on button "Apply" at bounding box center [628, 581] width 48 height 23
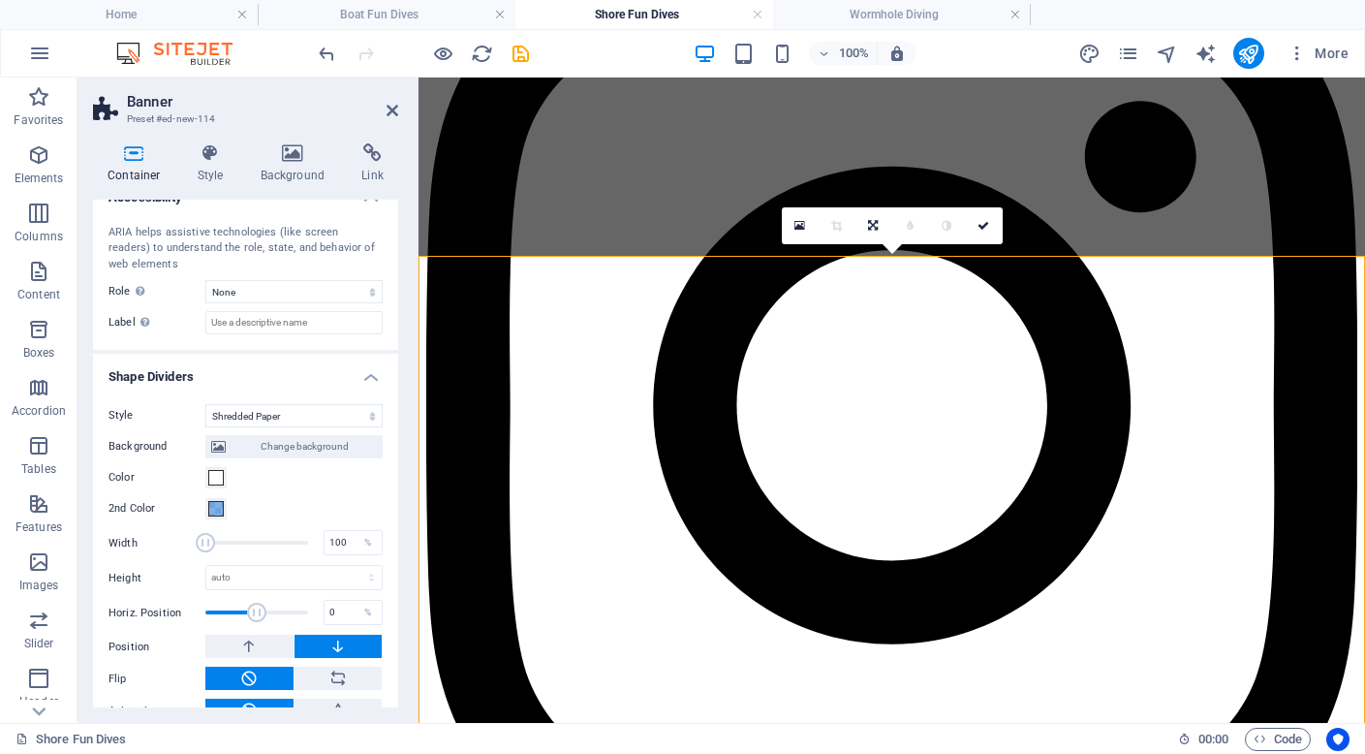
scroll to position [560, 0]
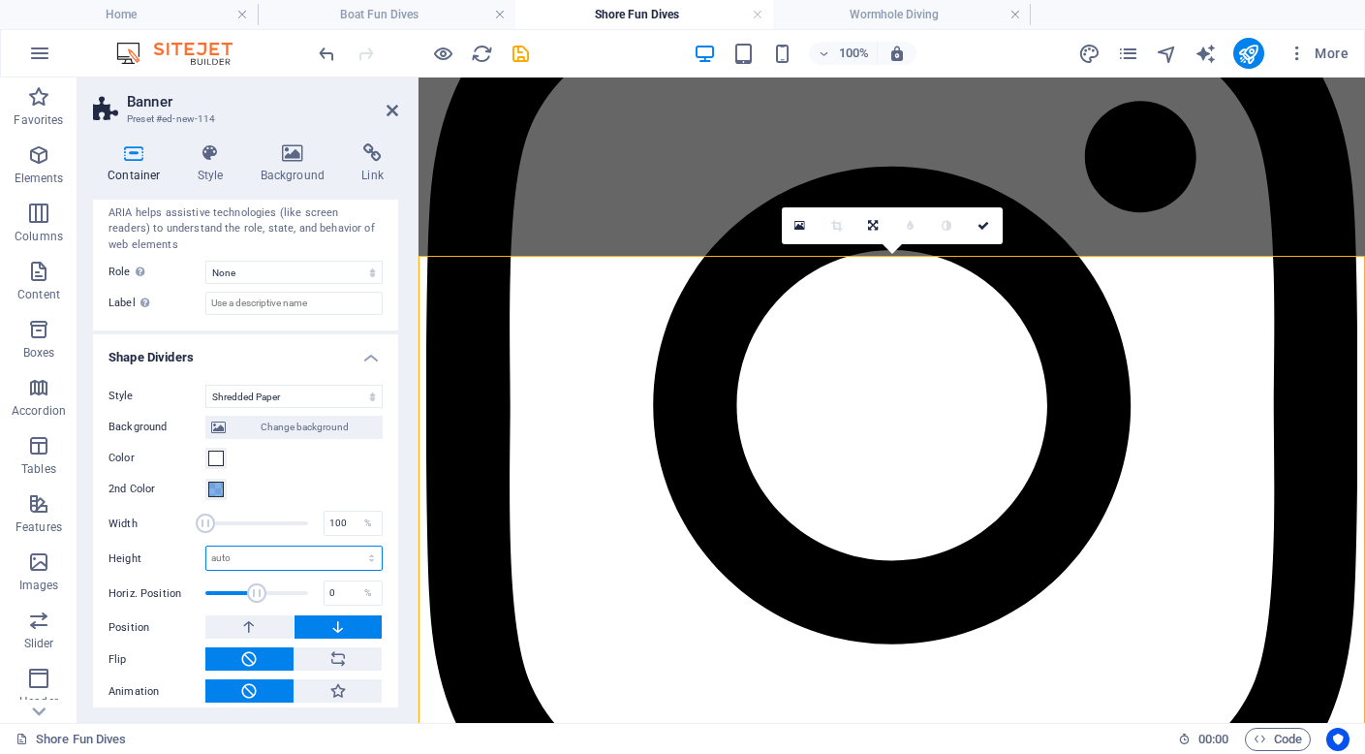
click at [342, 555] on select "auto px rem em vh vw" at bounding box center [293, 557] width 175 height 23
select select "px"
type input "50"
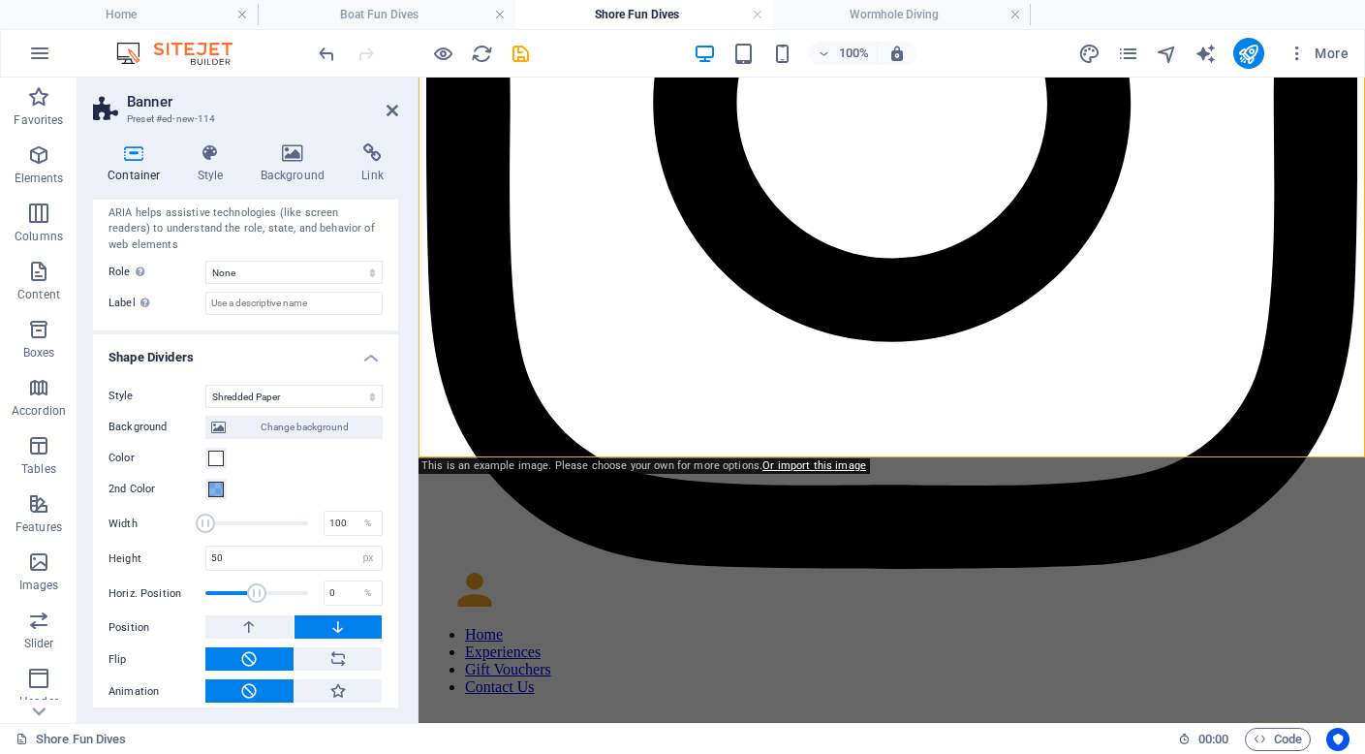
scroll to position [4033, 0]
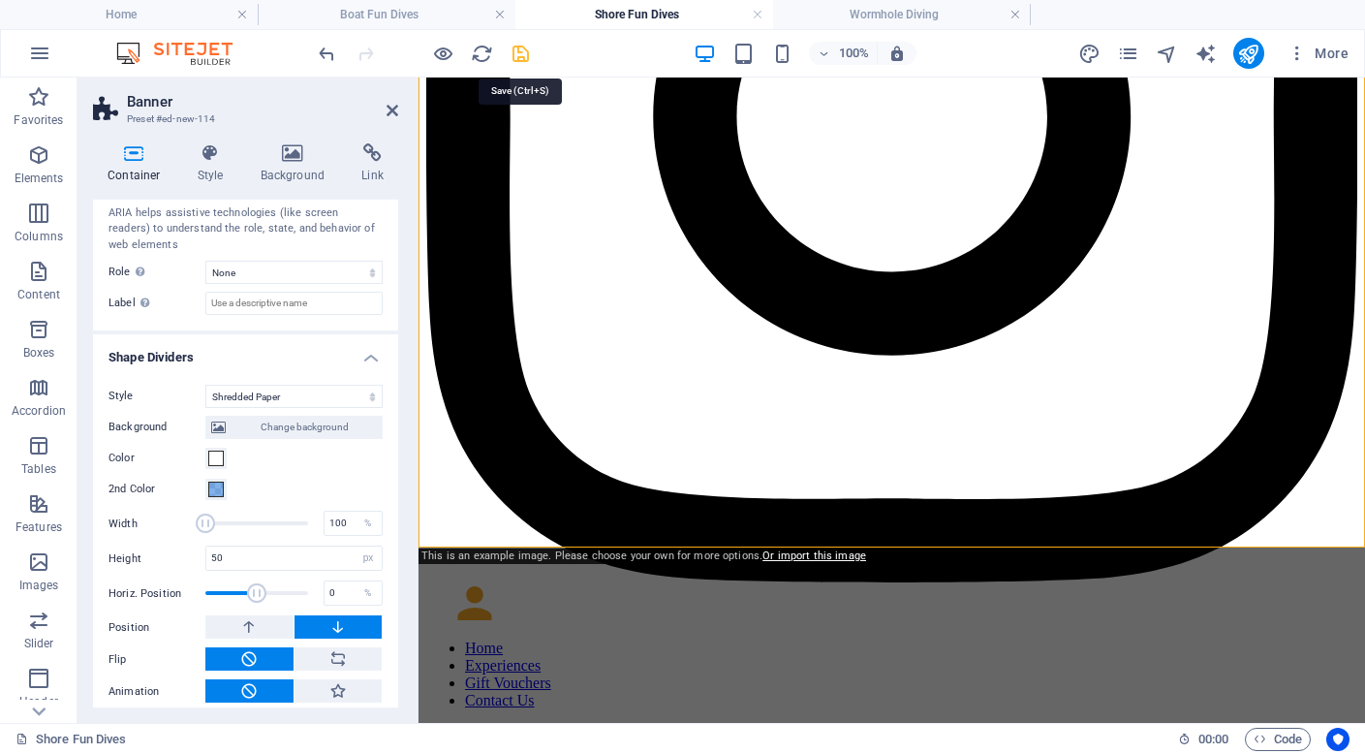
click at [520, 48] on icon "save" at bounding box center [521, 54] width 22 height 22
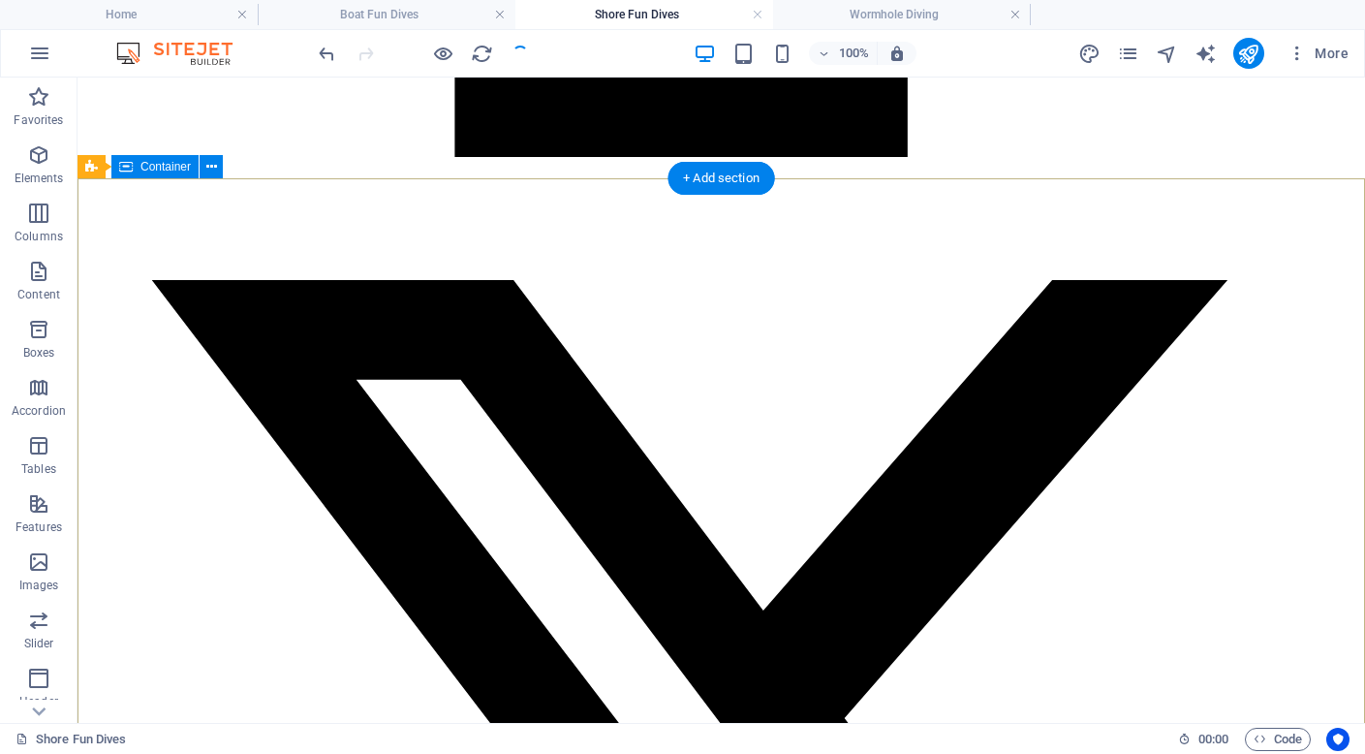
scroll to position [3185, 0]
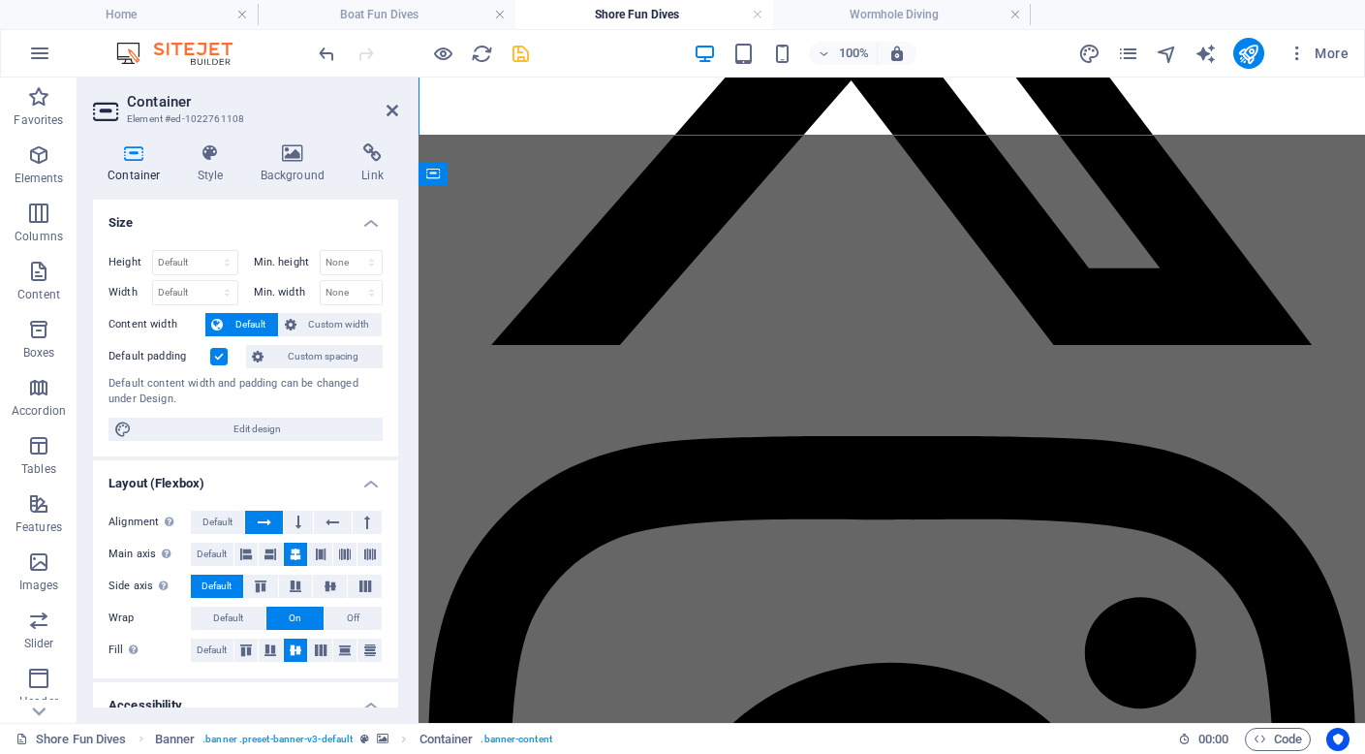
scroll to position [3815, 0]
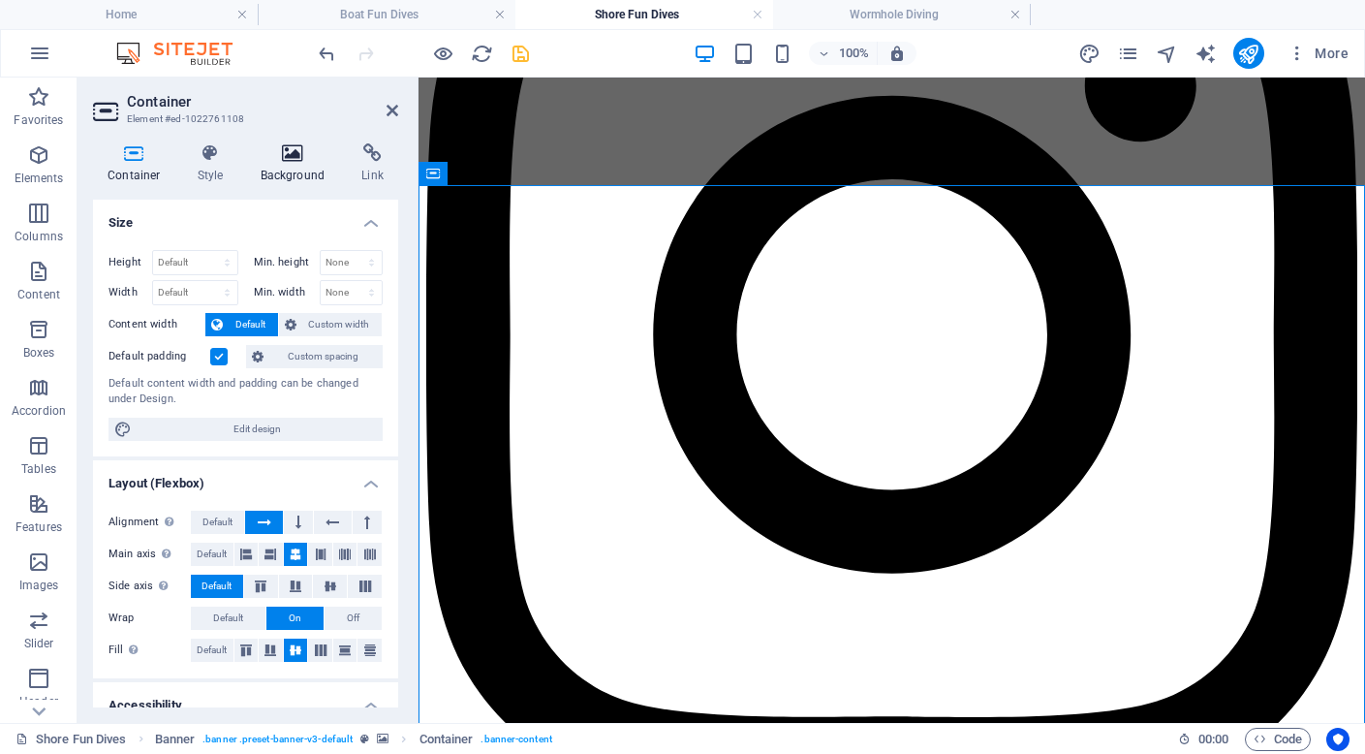
click at [294, 152] on icon at bounding box center [293, 152] width 94 height 19
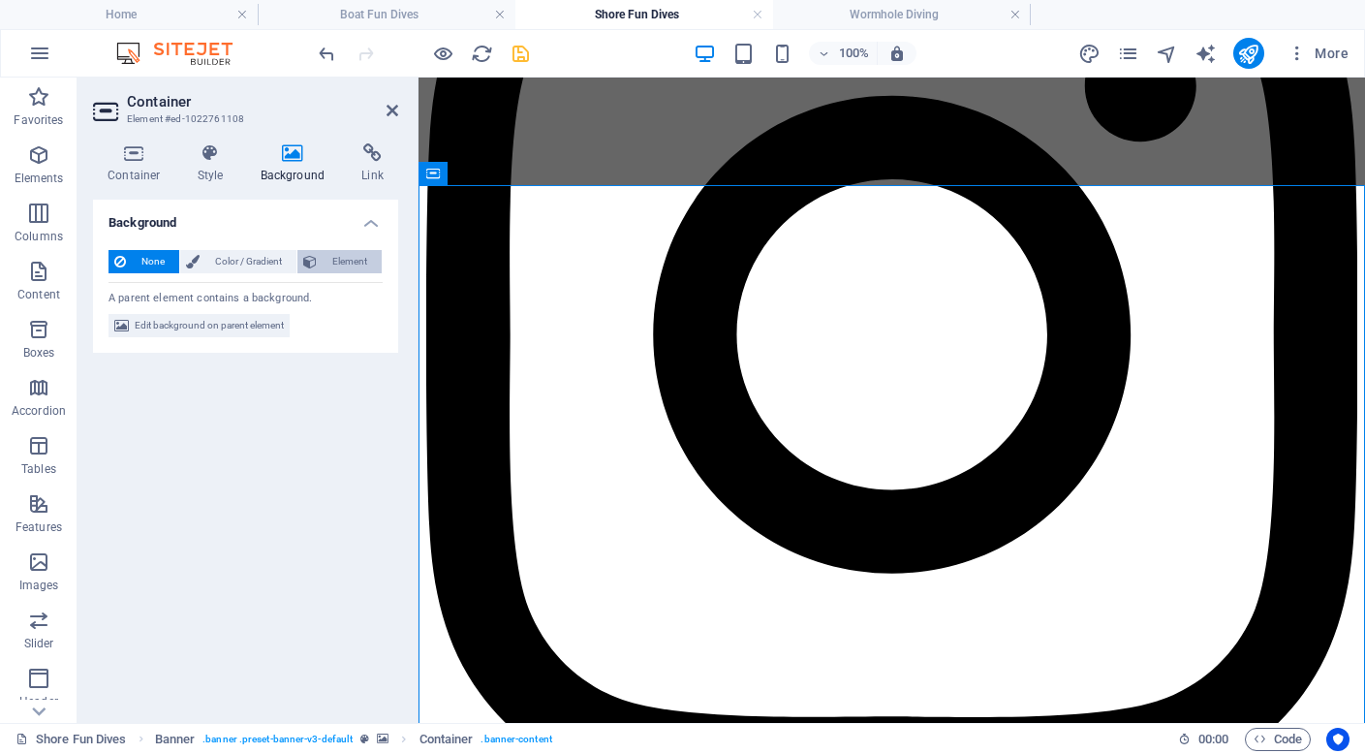
click at [351, 263] on span "Element" at bounding box center [349, 261] width 53 height 23
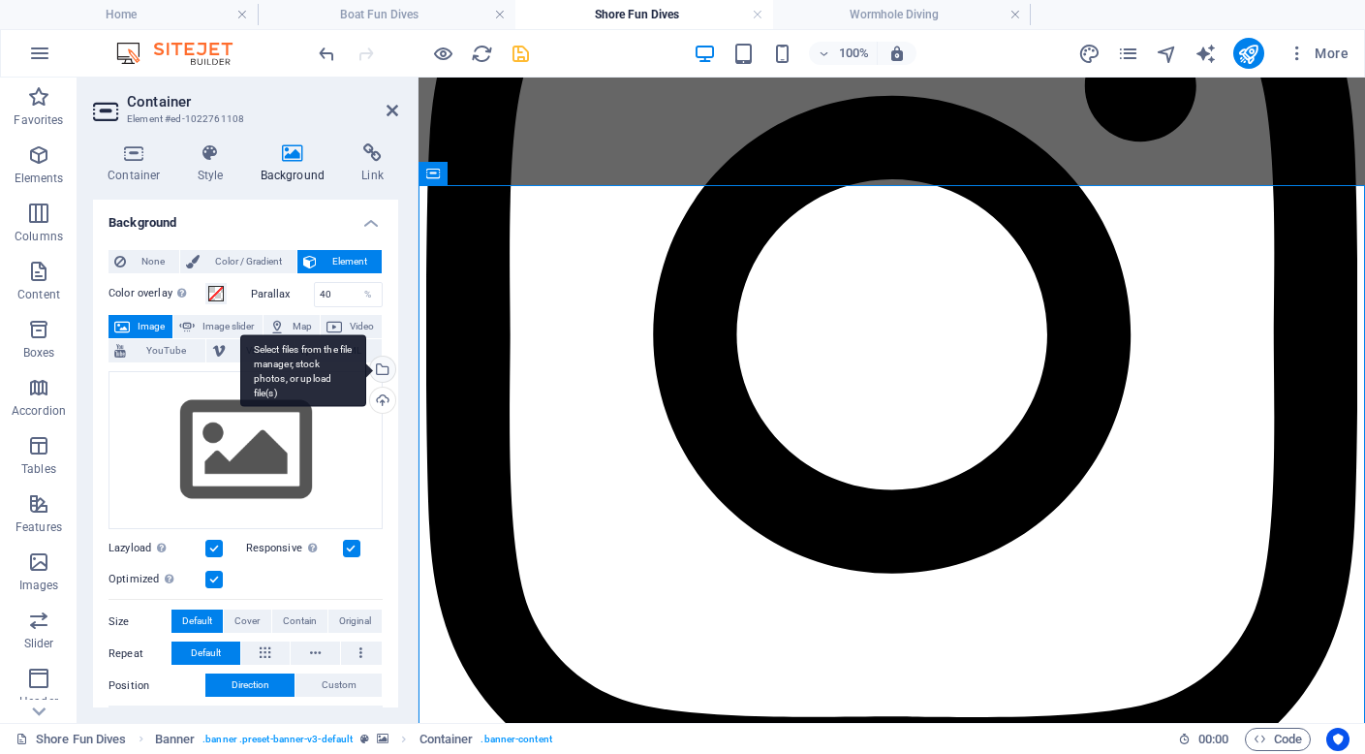
click at [381, 373] on div "Select files from the file manager, stock photos, or upload file(s)" at bounding box center [380, 370] width 29 height 29
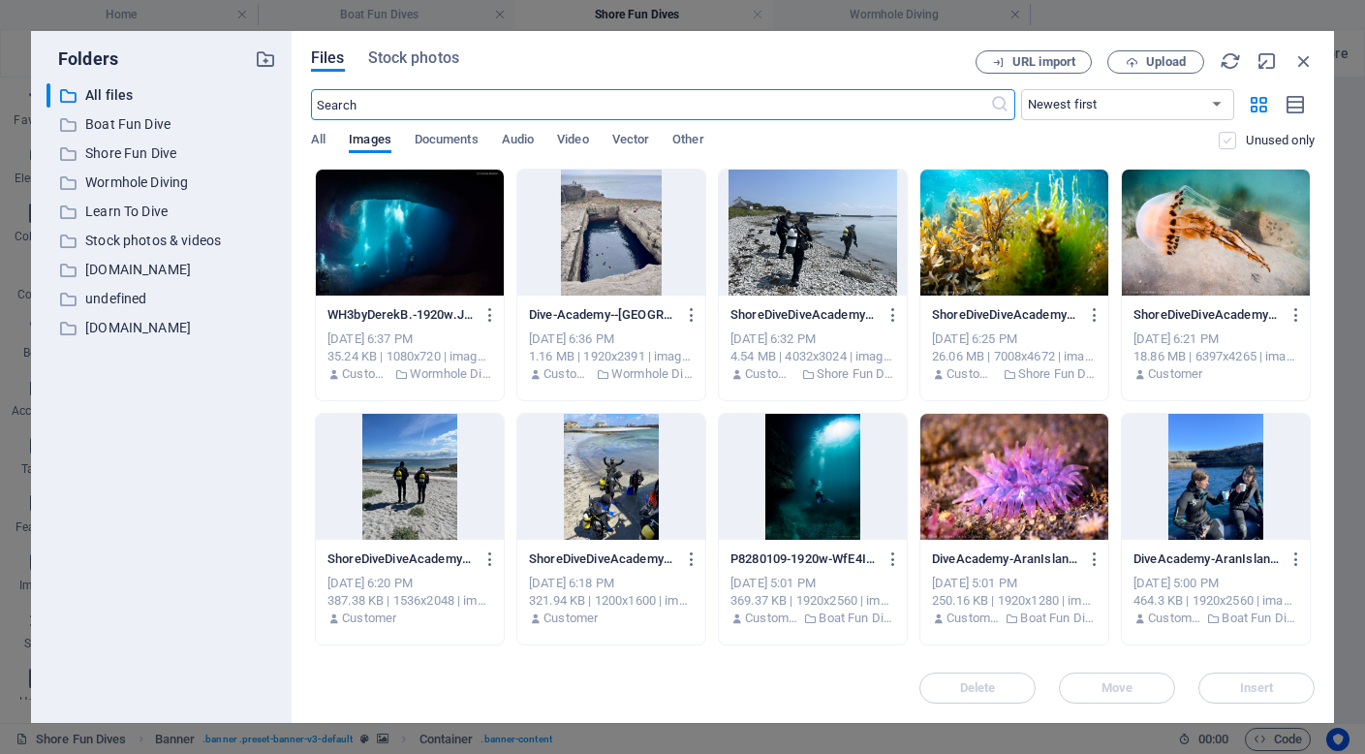
click at [1228, 141] on label at bounding box center [1227, 140] width 17 height 17
click at [0, 0] on input "checkbox" at bounding box center [0, 0] width 0 height 0
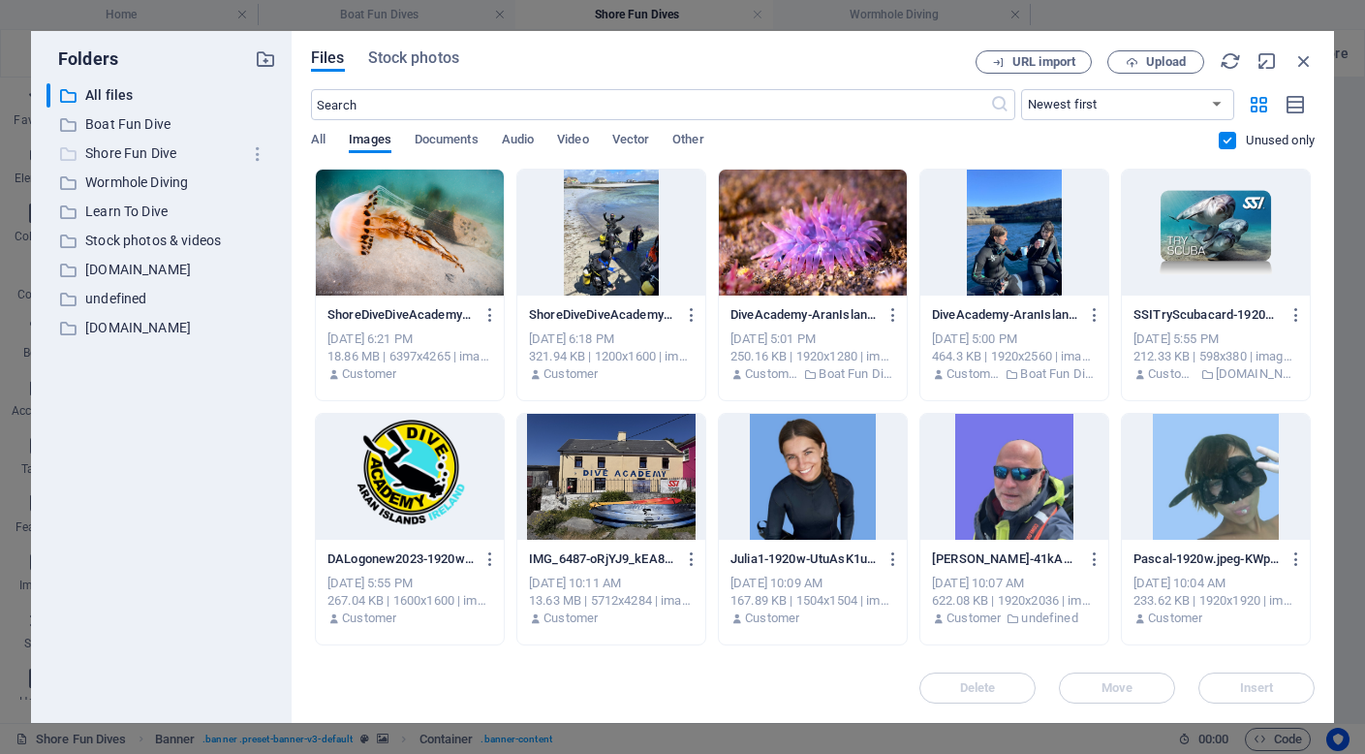
click at [107, 155] on p "Shore Fun Dive" at bounding box center [162, 153] width 155 height 22
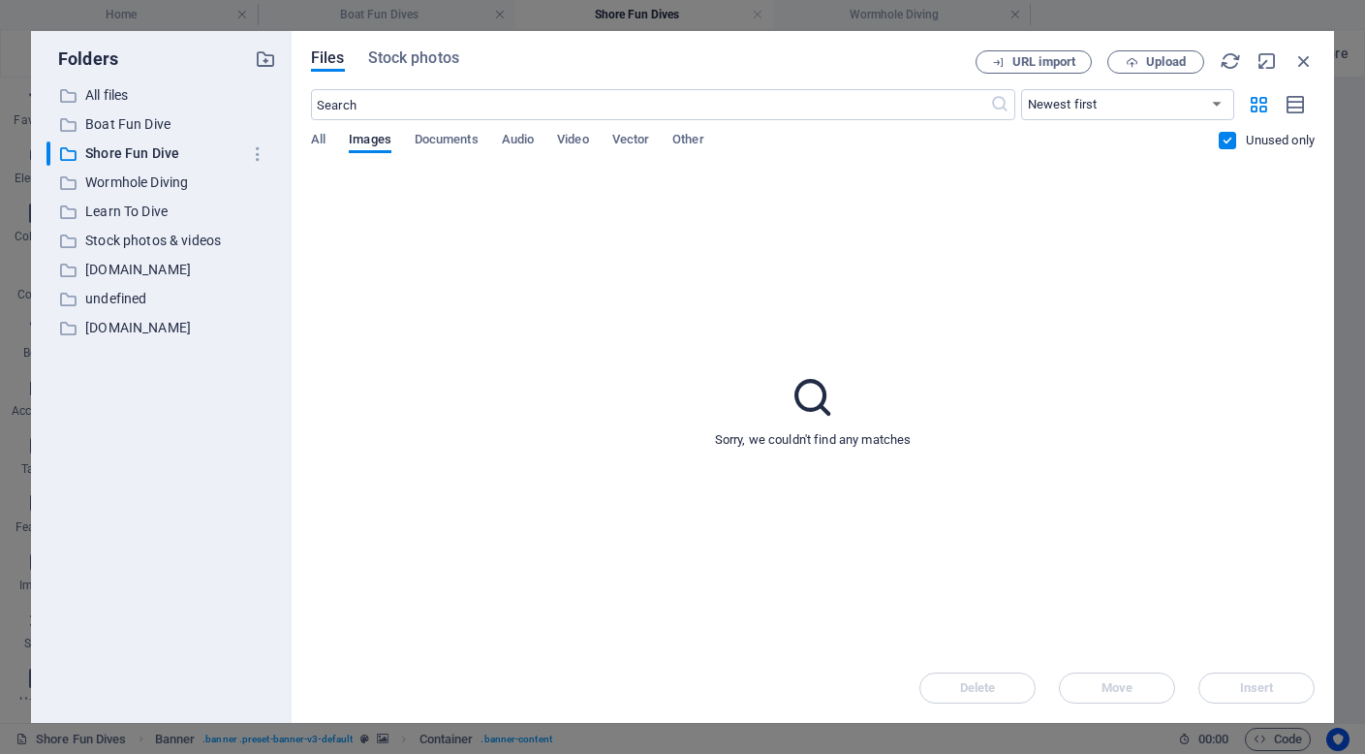
click at [1225, 139] on label at bounding box center [1227, 140] width 17 height 17
click at [0, 0] on input "checkbox" at bounding box center [0, 0] width 0 height 0
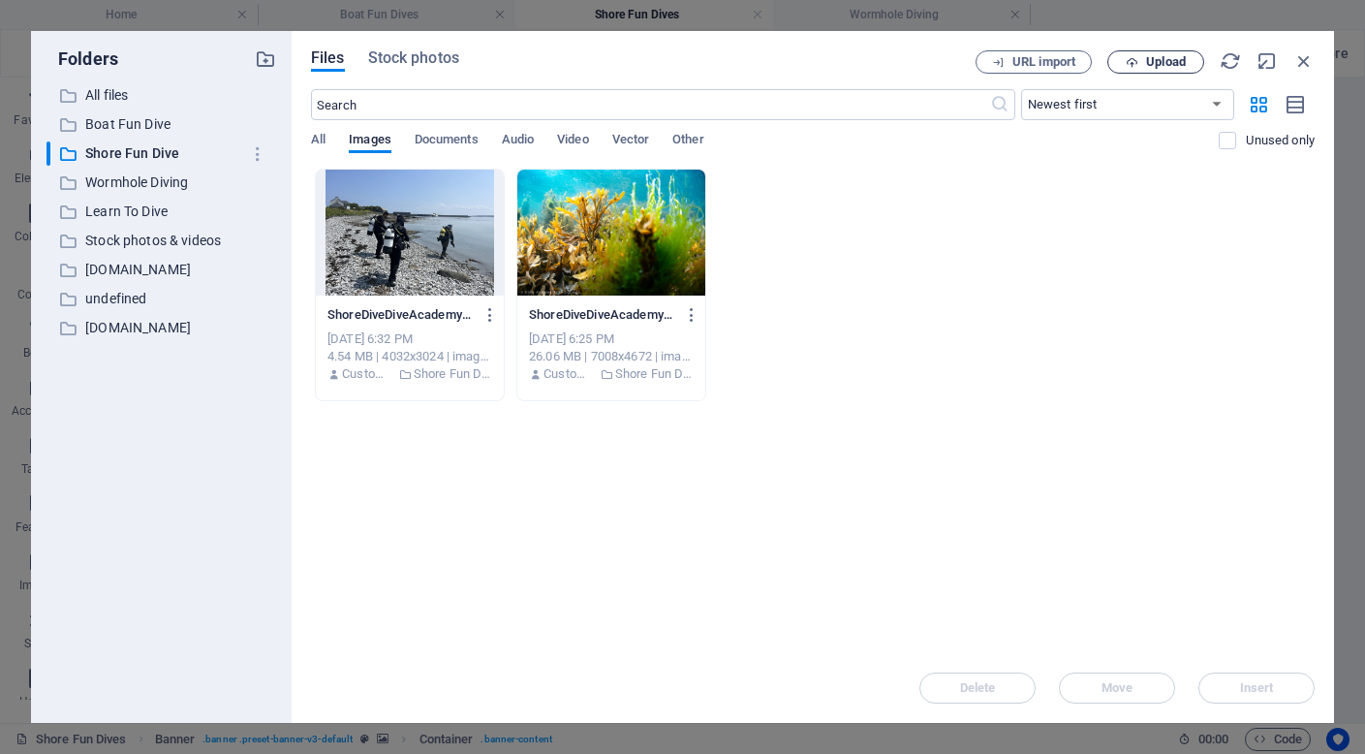
click at [1156, 63] on span "Upload" at bounding box center [1166, 62] width 40 height 12
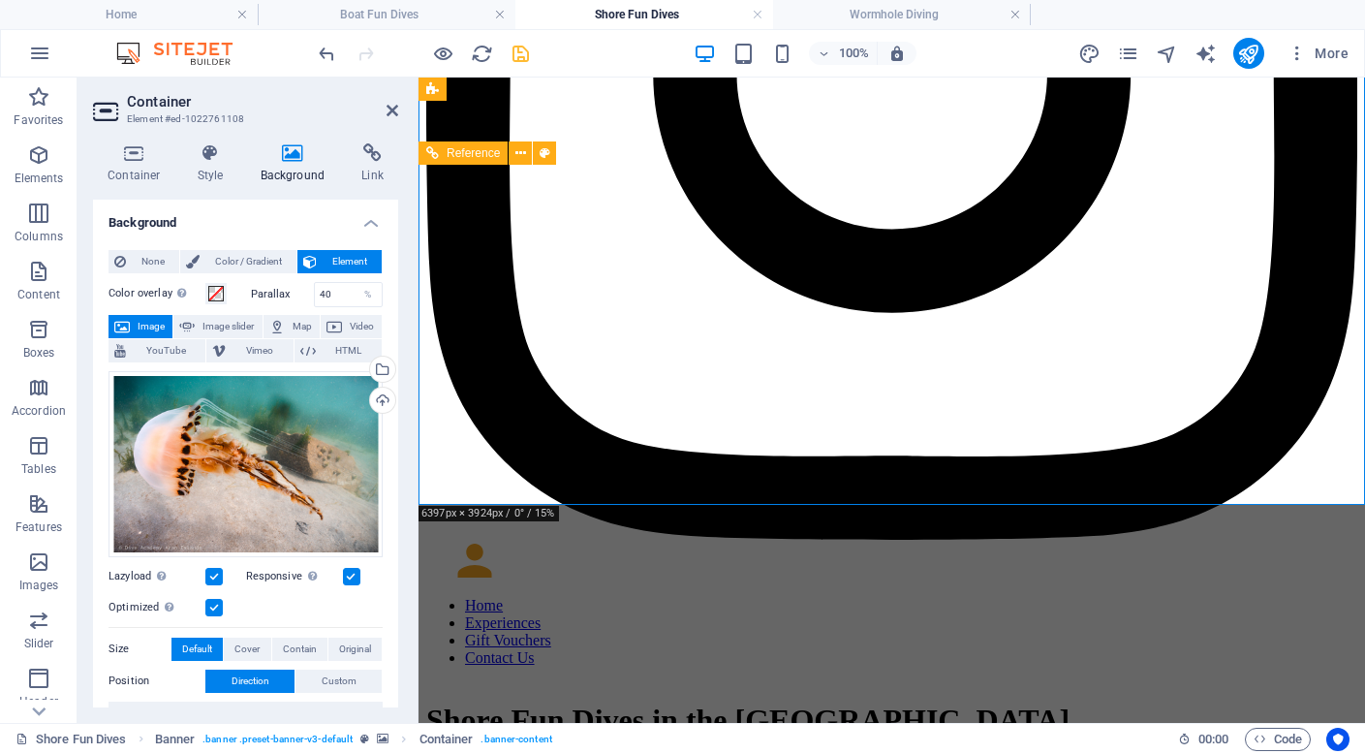
scroll to position [4064, 0]
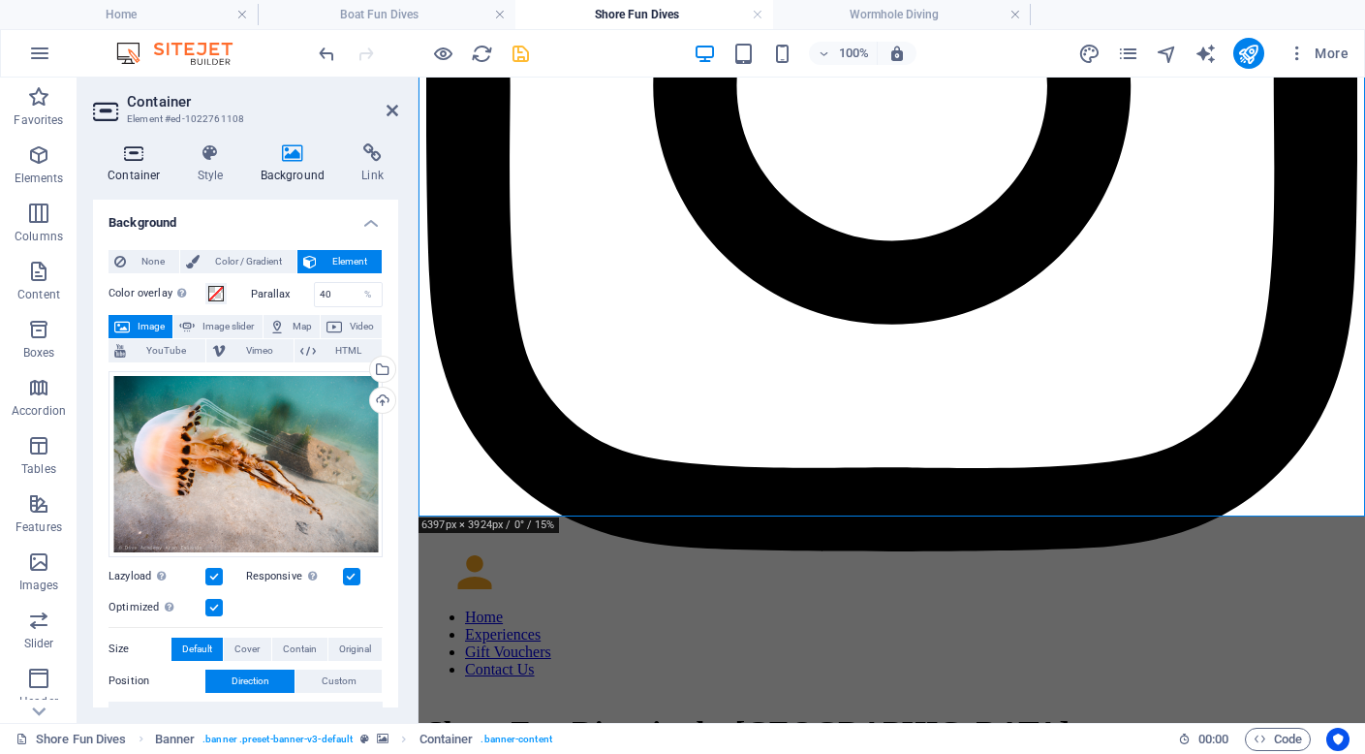
click at [144, 162] on icon at bounding box center [134, 152] width 82 height 19
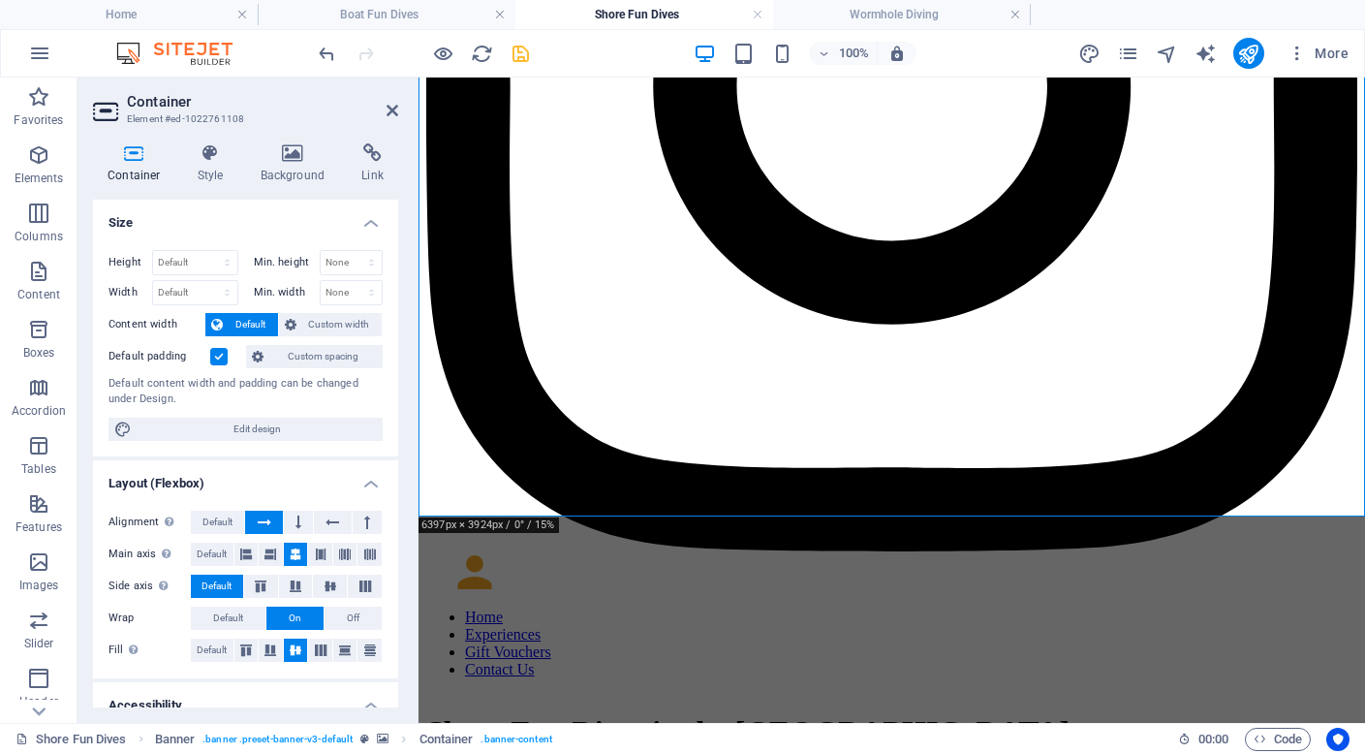
scroll to position [243, 0]
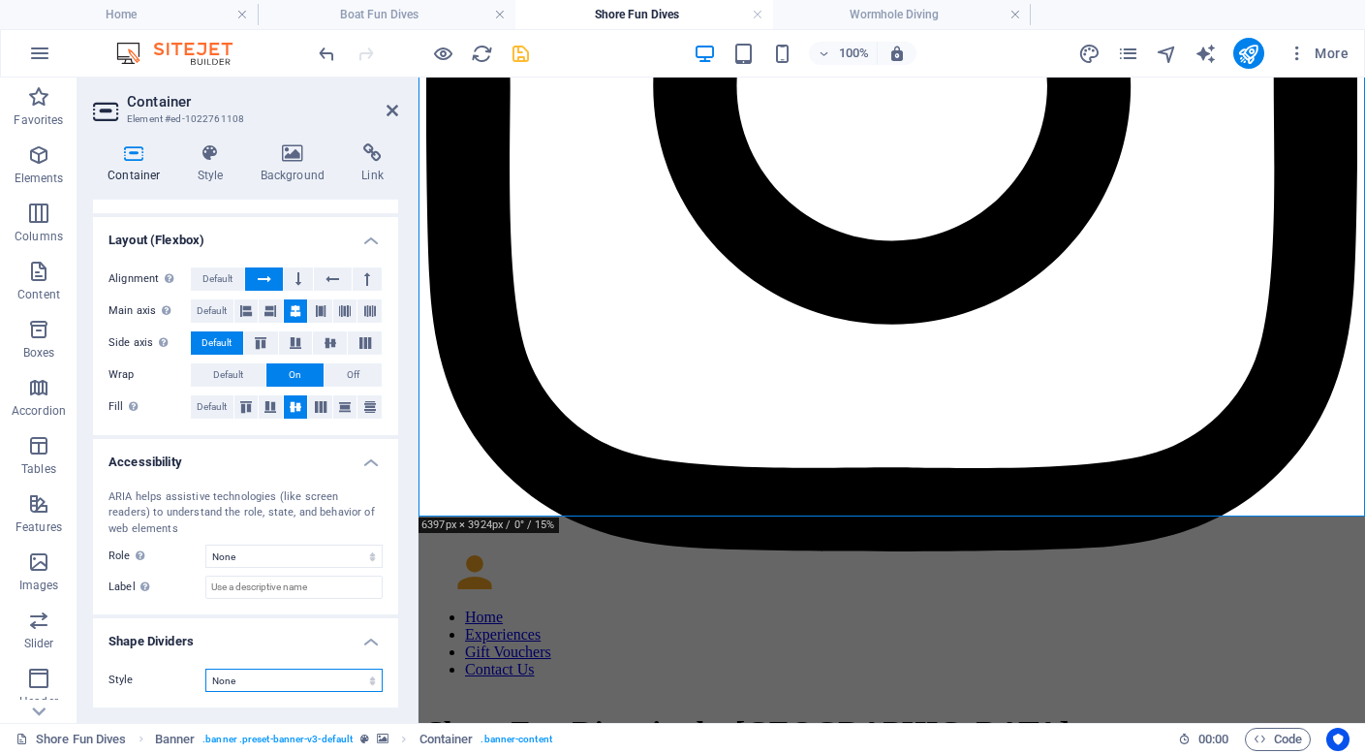
click at [273, 684] on select "None Triangle Square Diagonal Polygon 1 Polygon 2 Zigzag Multiple Zigzags Waves…" at bounding box center [293, 679] width 177 height 23
select select "shredded-paper"
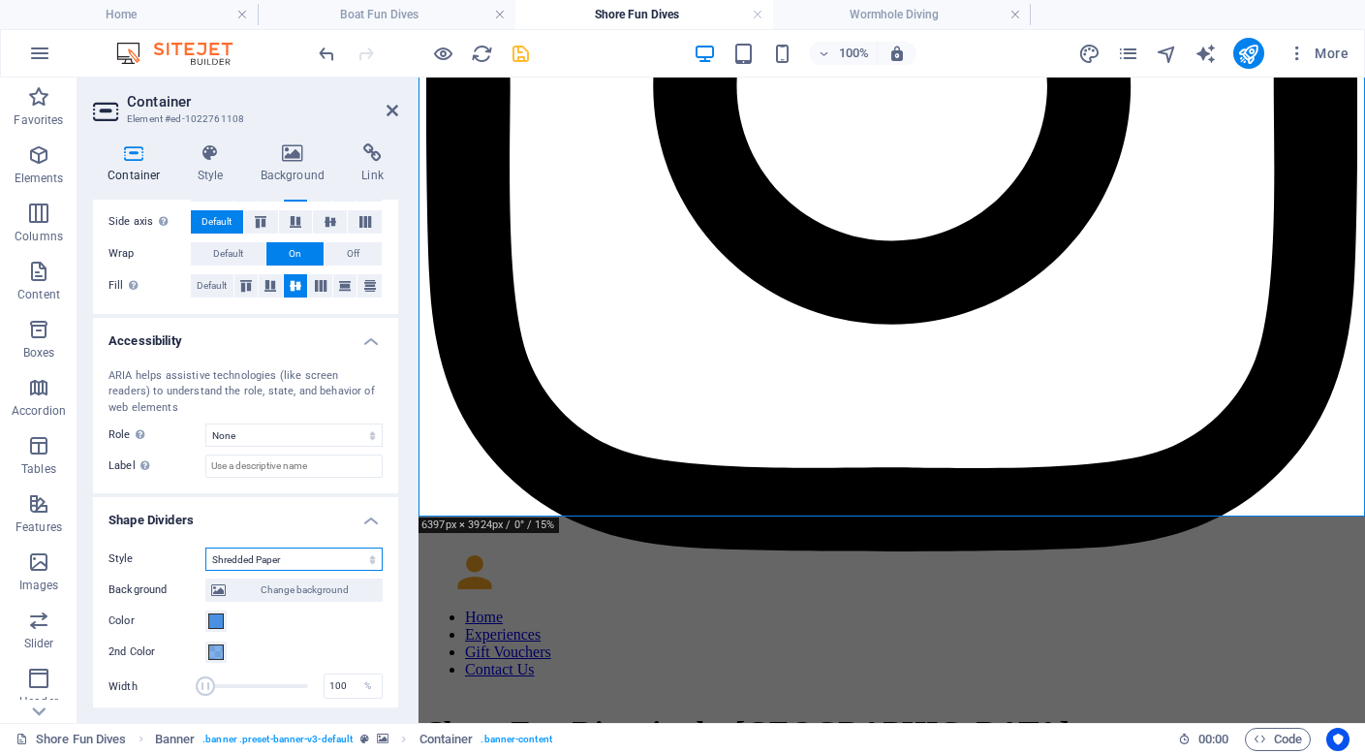
scroll to position [539, 0]
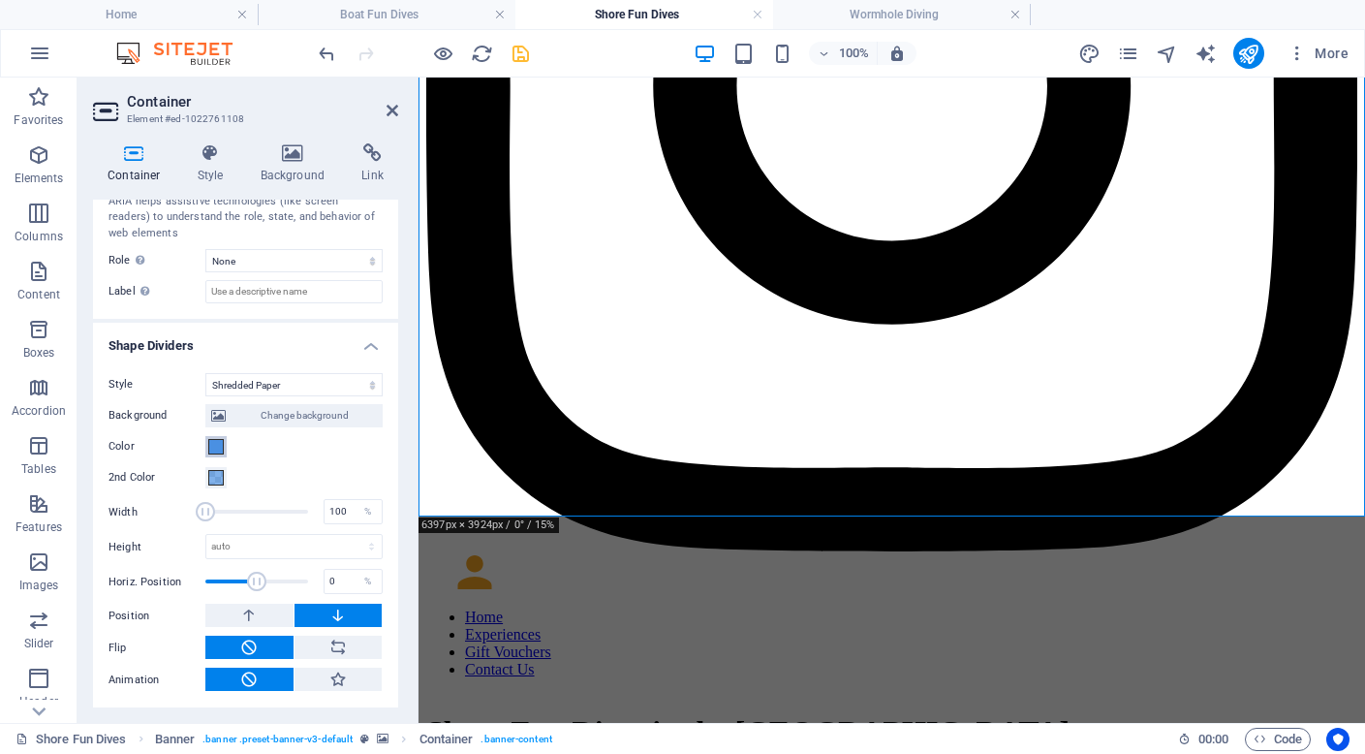
click at [214, 449] on span at bounding box center [215, 446] width 15 height 15
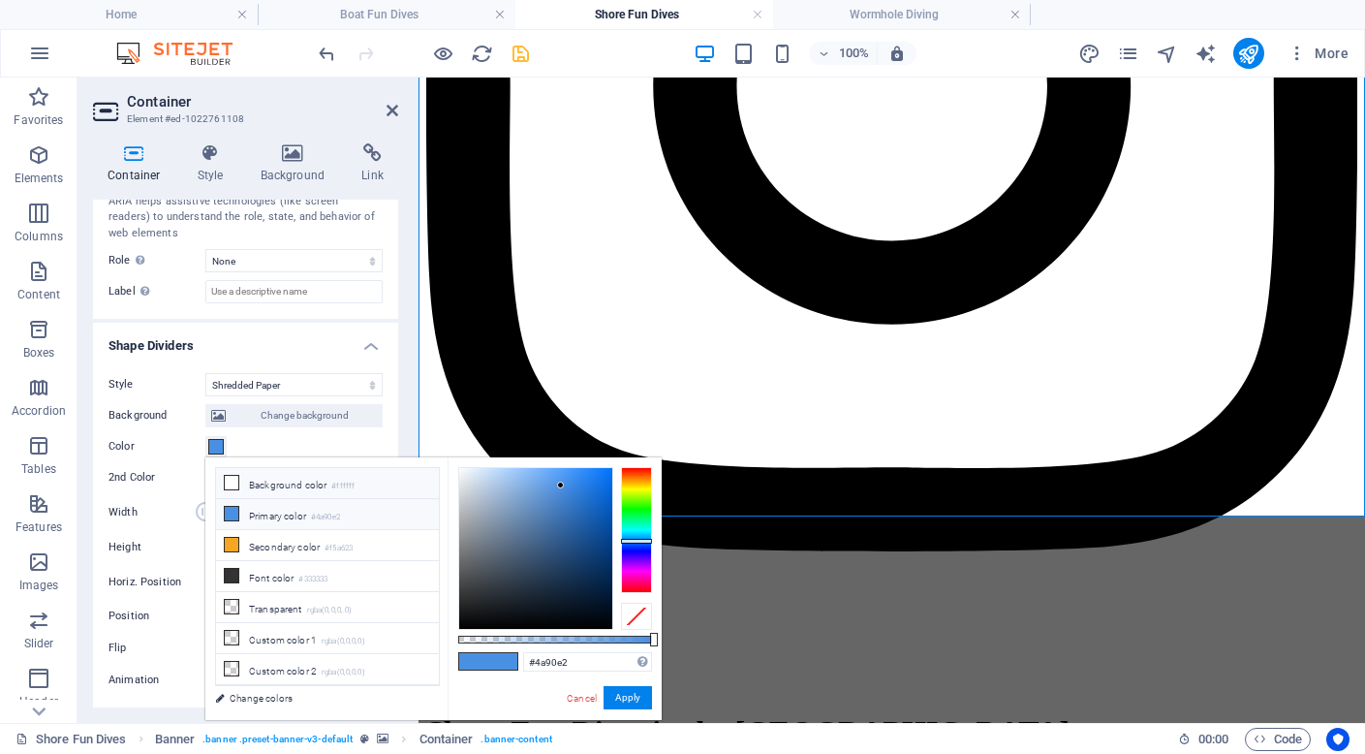
click at [238, 485] on span at bounding box center [231, 482] width 15 height 15
type input "#ffffff"
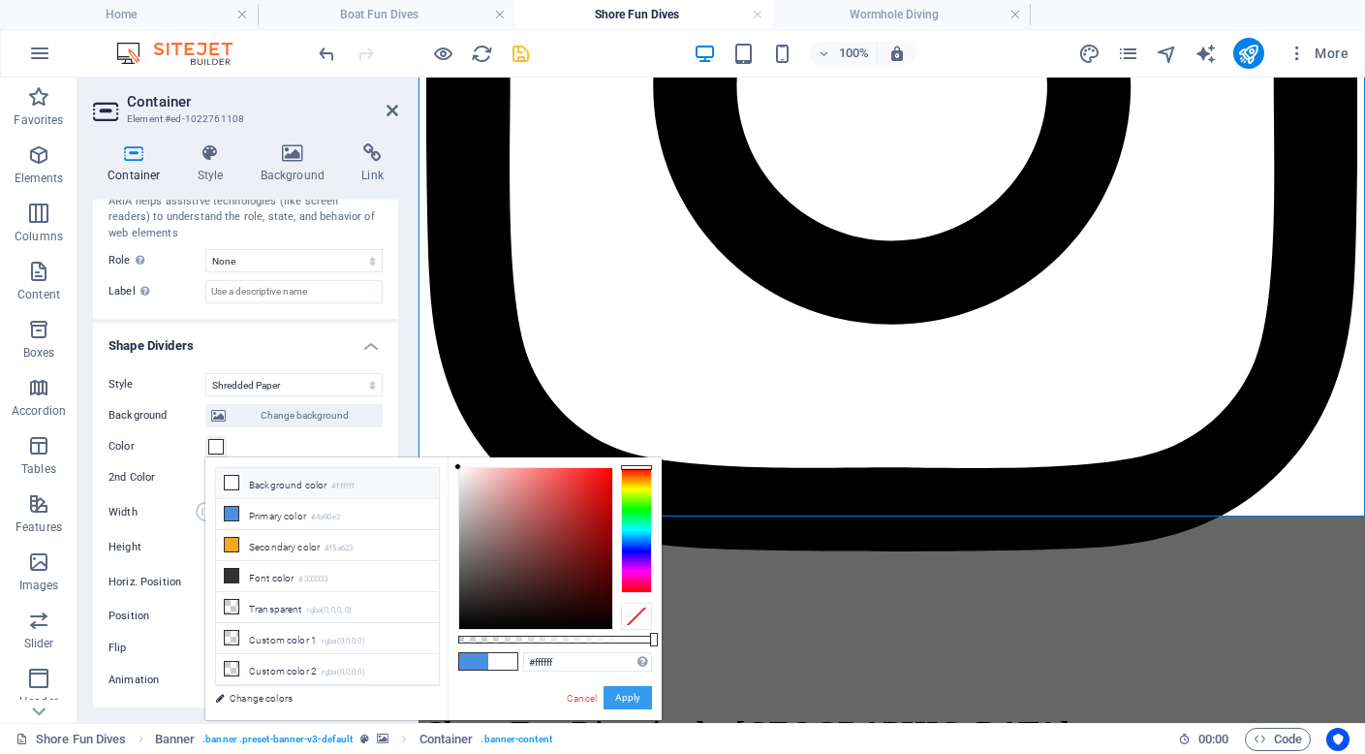
click at [628, 697] on button "Apply" at bounding box center [628, 697] width 48 height 23
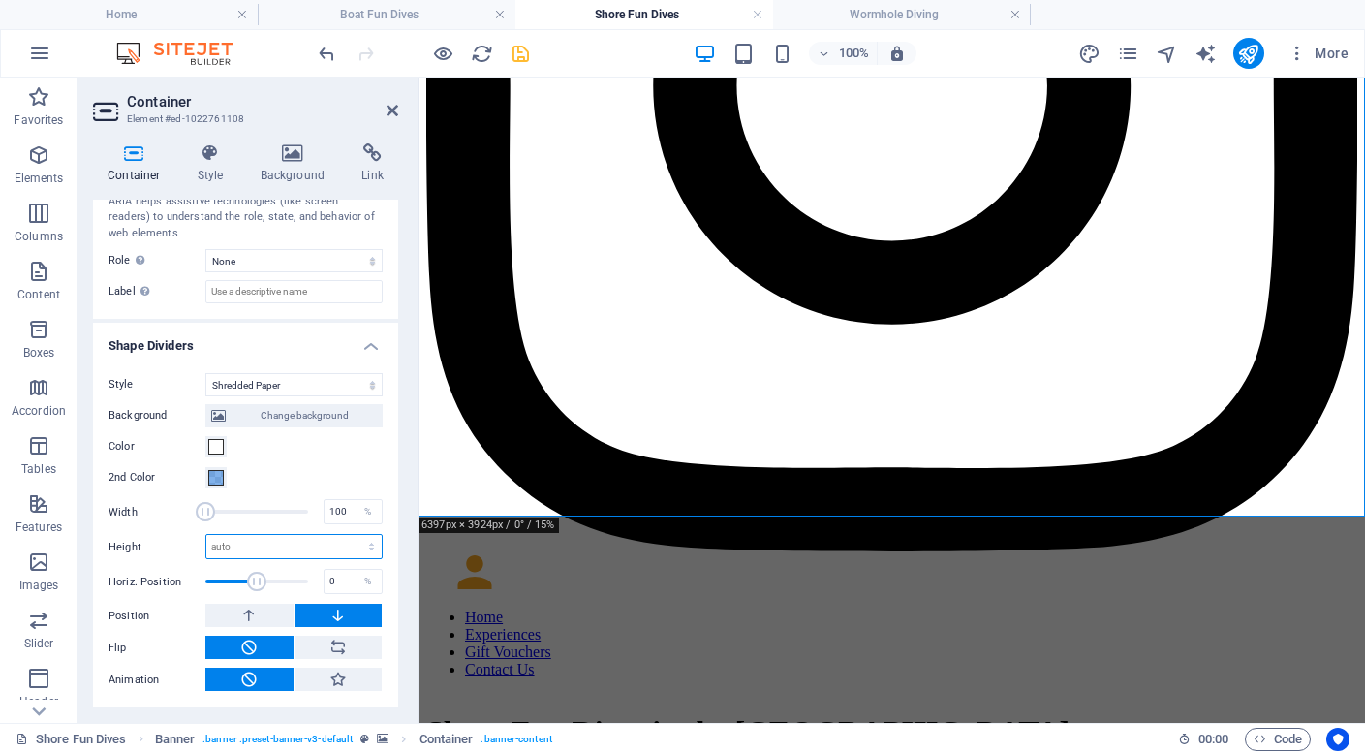
click at [227, 549] on select "auto px rem em vh vw" at bounding box center [293, 546] width 175 height 23
select select "px"
type input "50"
click at [518, 46] on icon "save" at bounding box center [521, 54] width 22 height 22
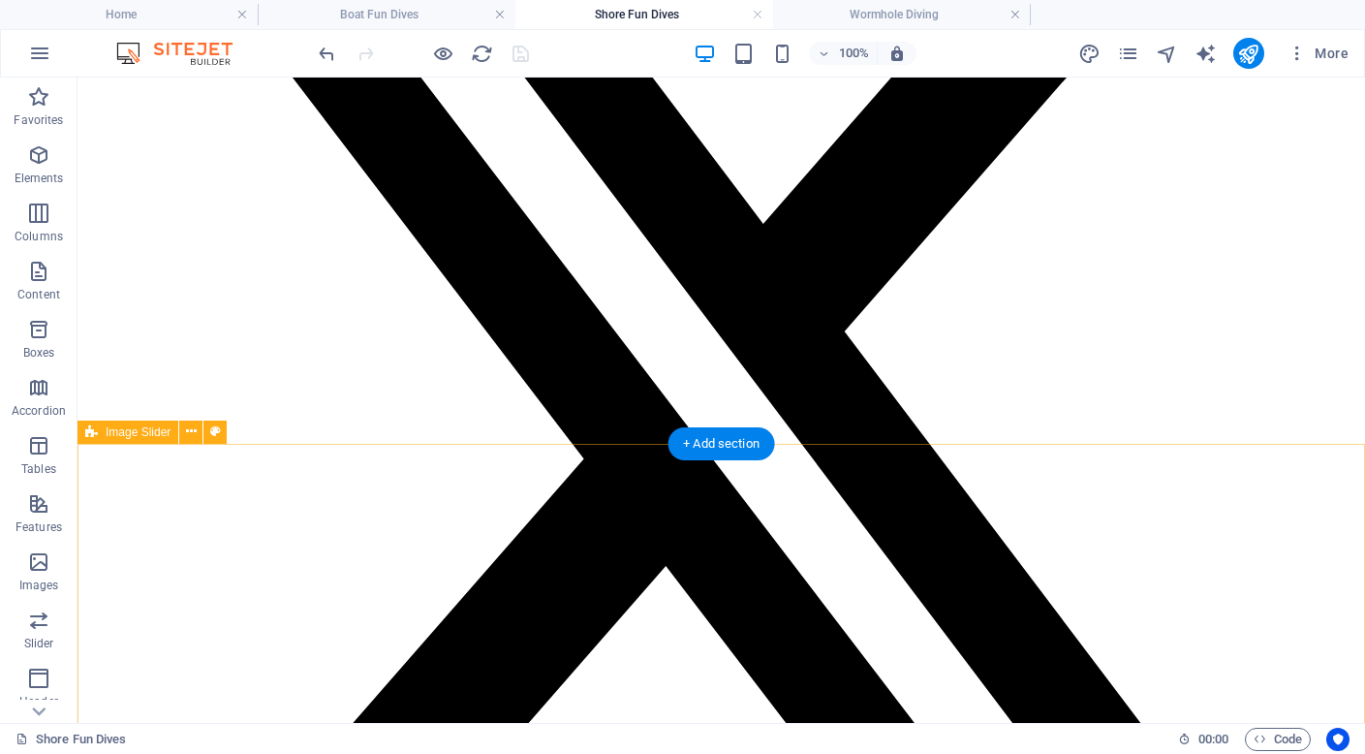
scroll to position [3592, 0]
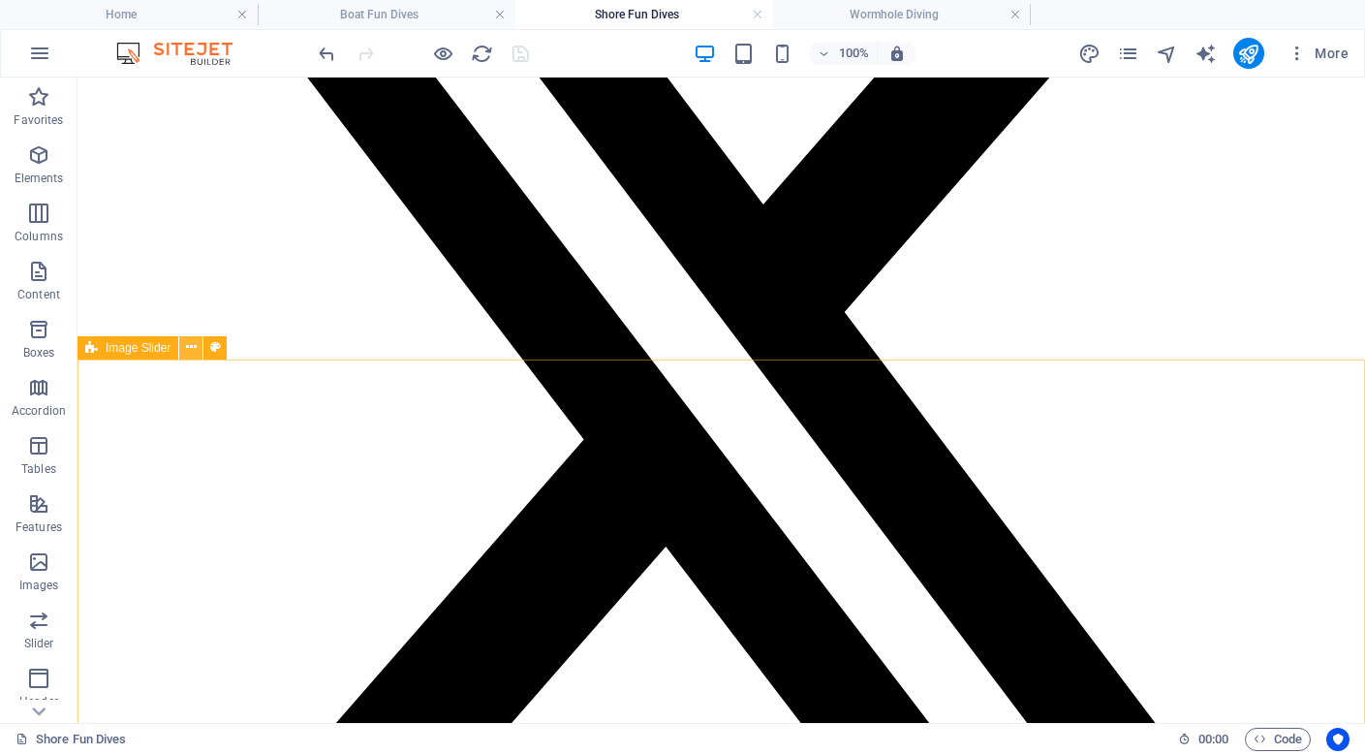
click at [188, 350] on icon at bounding box center [191, 347] width 11 height 20
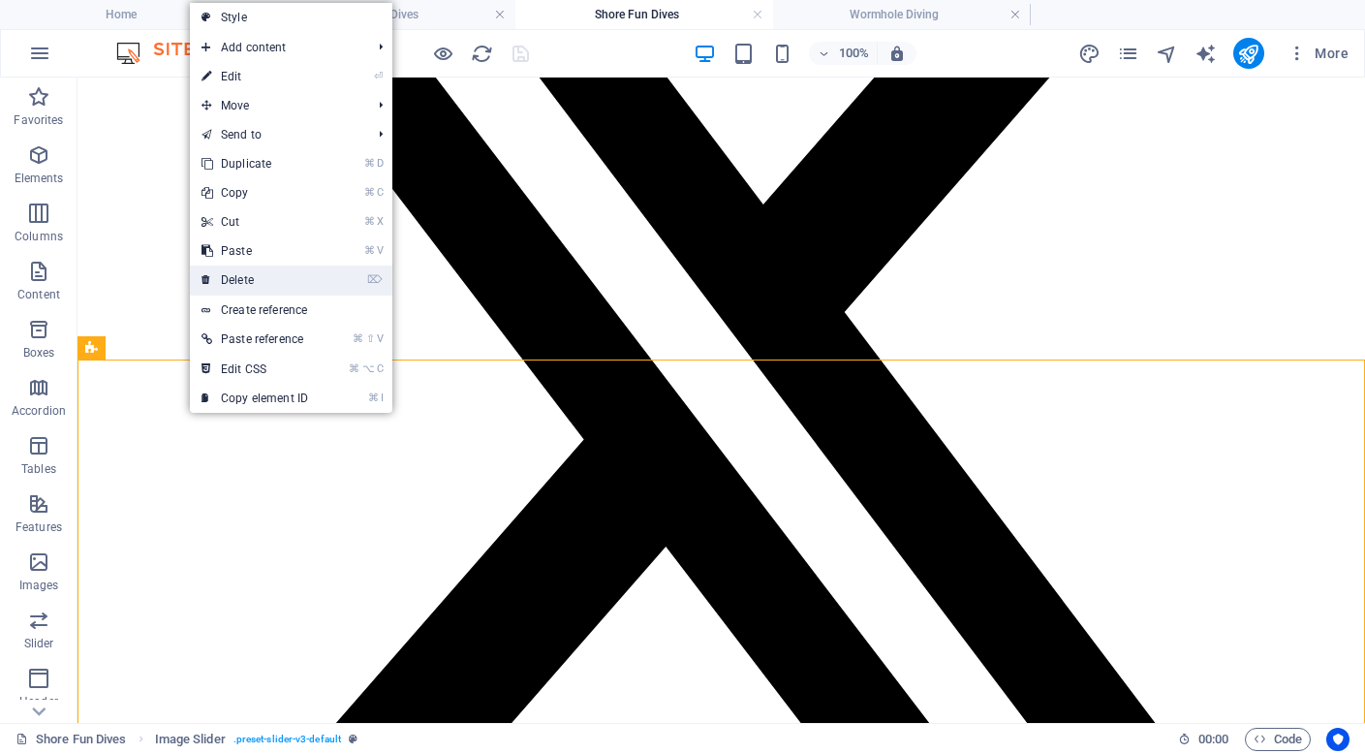
click at [255, 284] on link "⌦ Delete" at bounding box center [255, 279] width 130 height 29
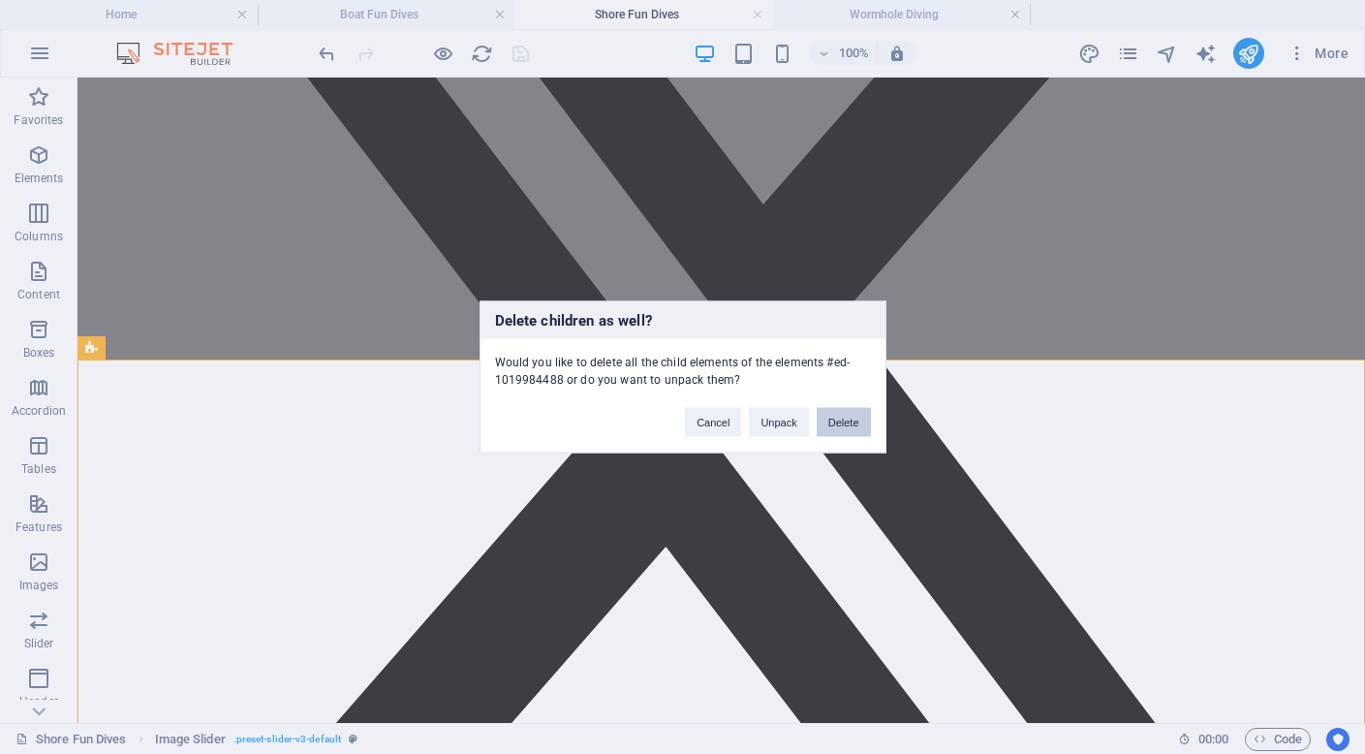
click at [845, 429] on button "Delete" at bounding box center [844, 422] width 54 height 29
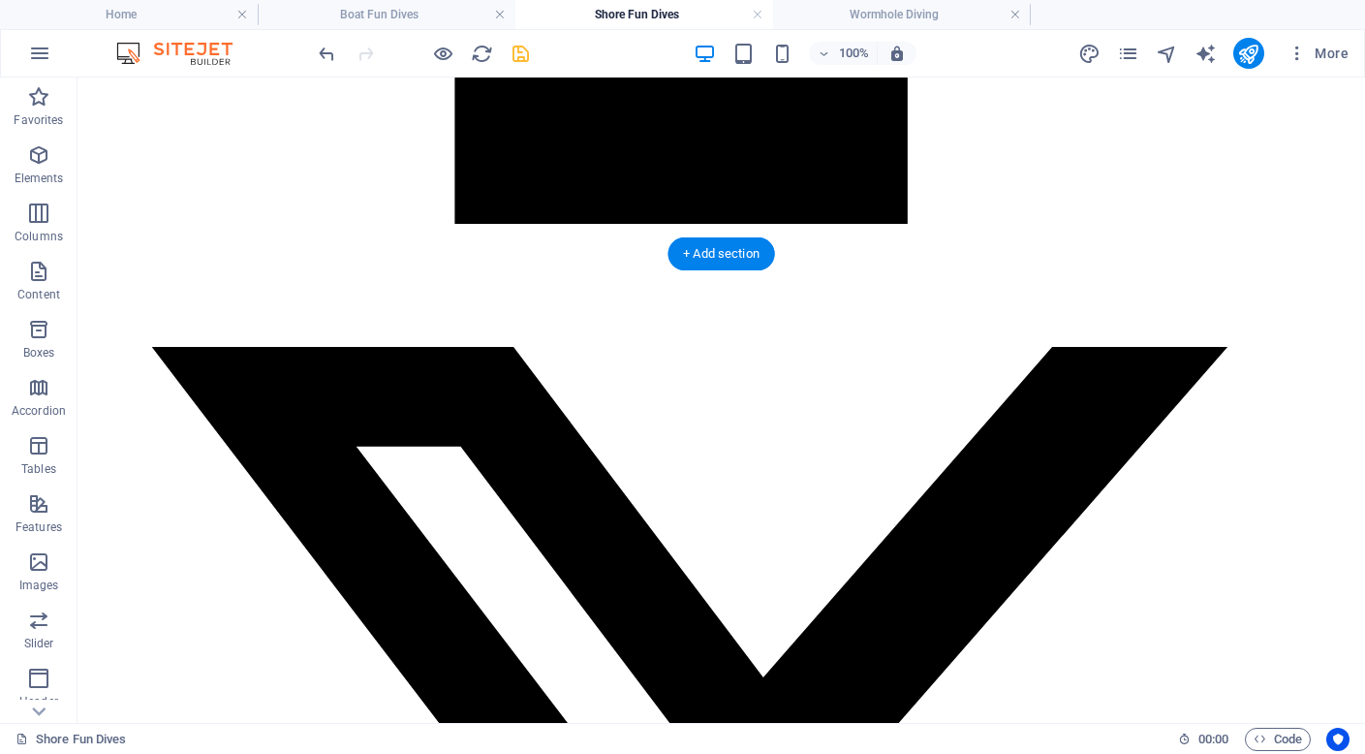
scroll to position [3121, 0]
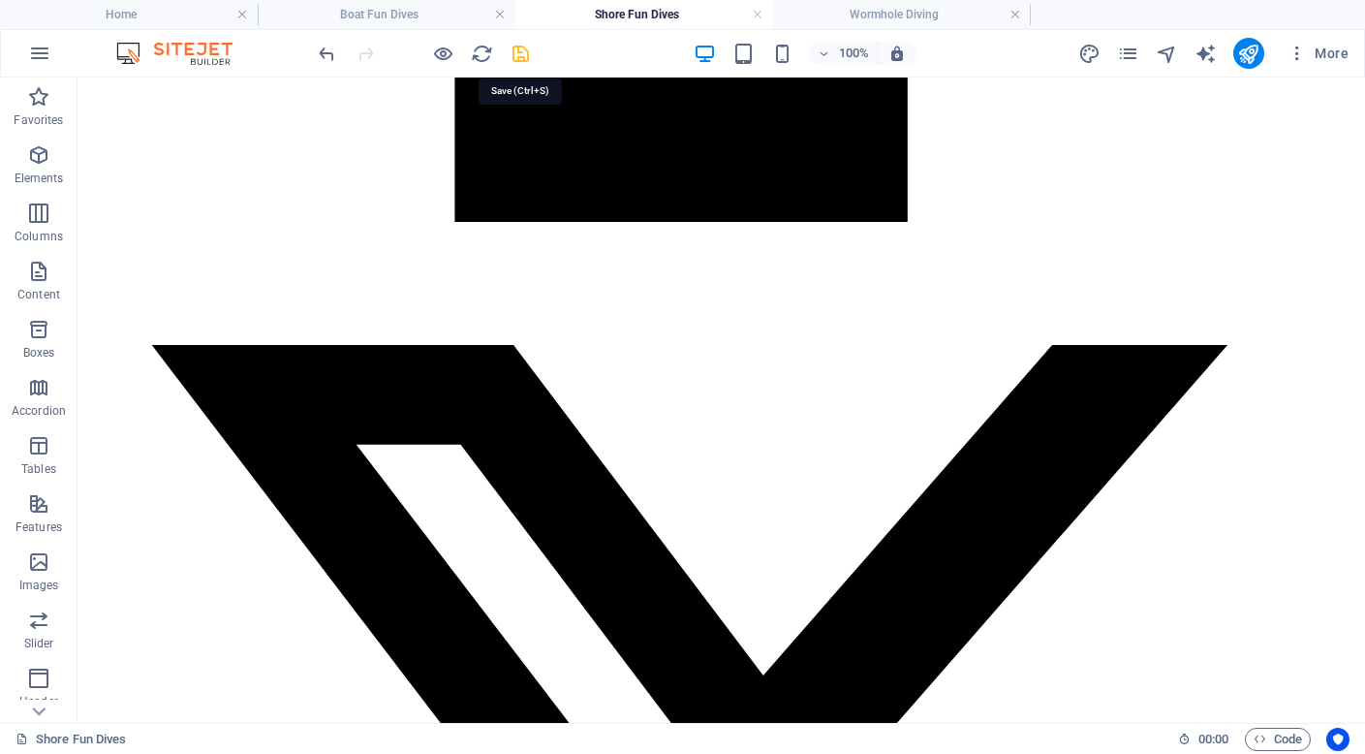
click at [522, 53] on icon "save" at bounding box center [521, 54] width 22 height 22
select select "shredded-paper"
select select "px"
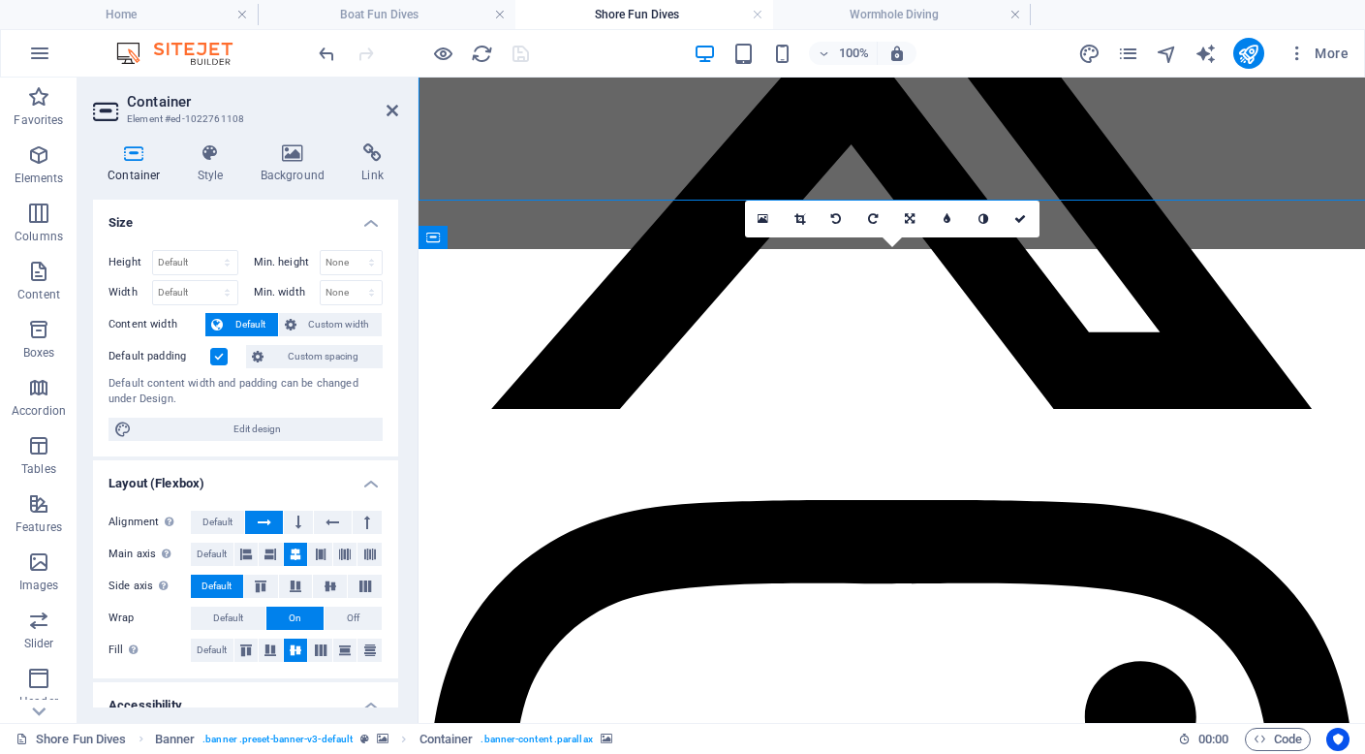
scroll to position [3751, 0]
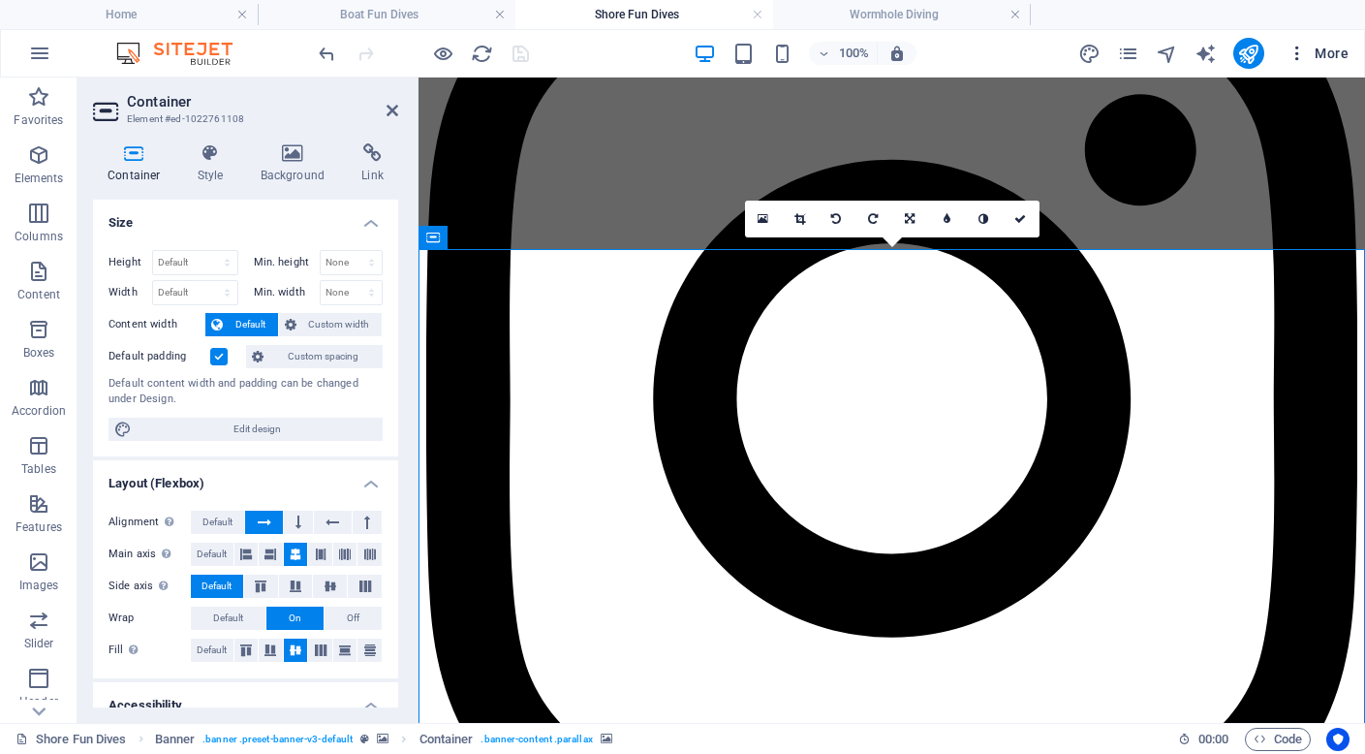
click at [1323, 50] on span "More" at bounding box center [1317, 53] width 61 height 19
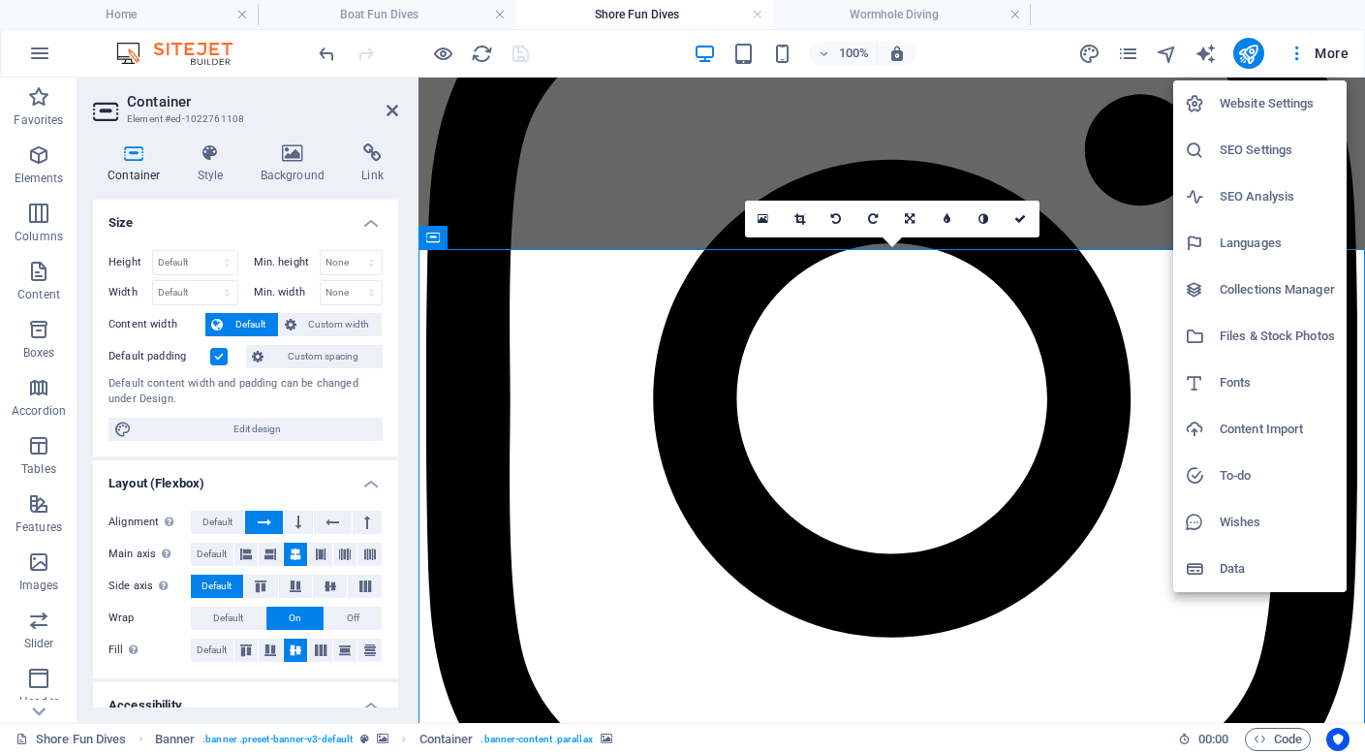
click at [1257, 334] on h6 "Files & Stock Photos" at bounding box center [1277, 336] width 115 height 23
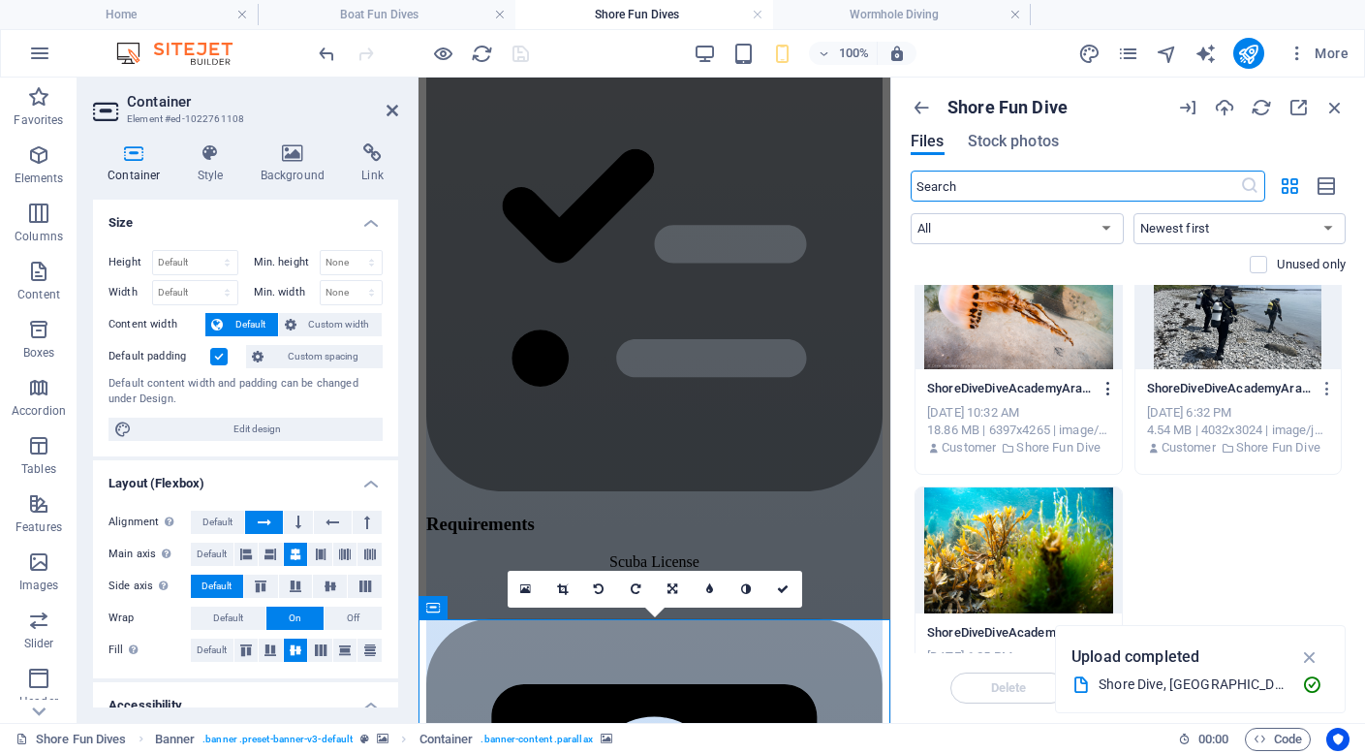
scroll to position [0, 0]
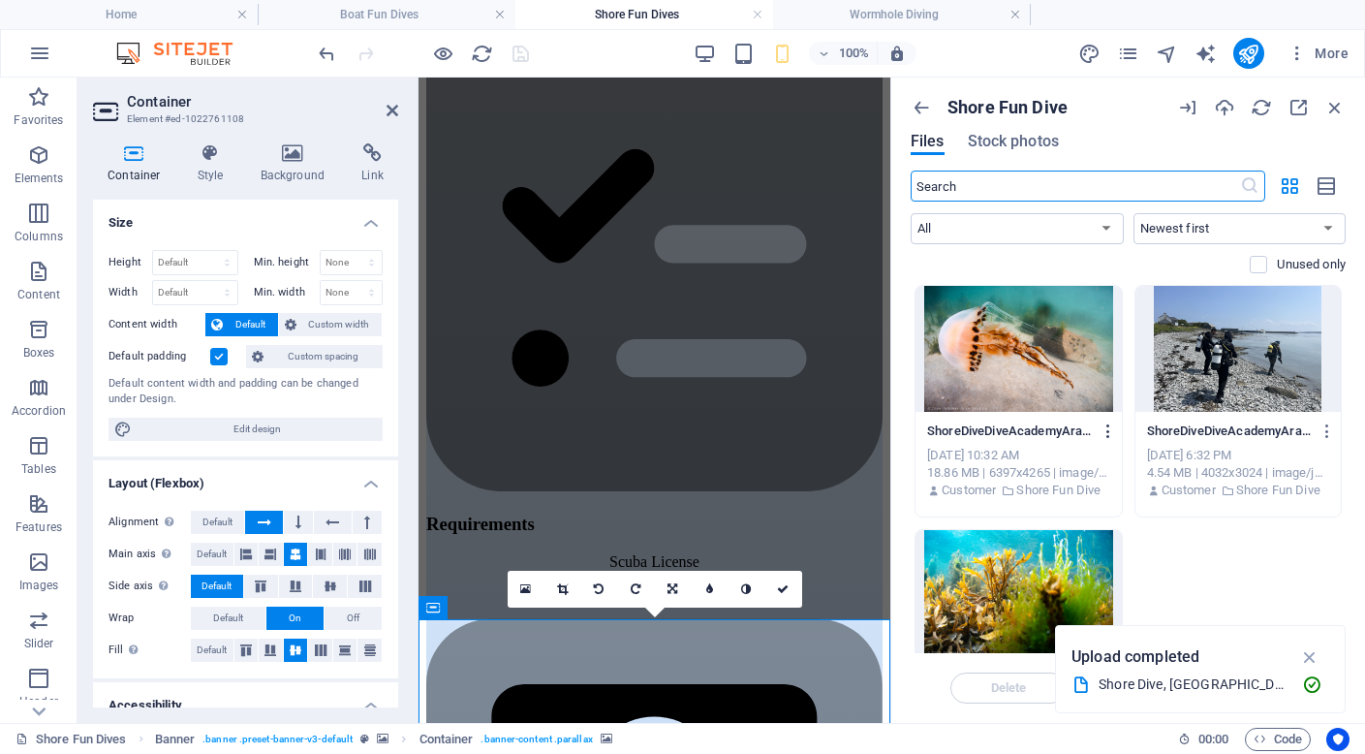
click at [1105, 431] on icon "button" at bounding box center [1109, 430] width 18 height 17
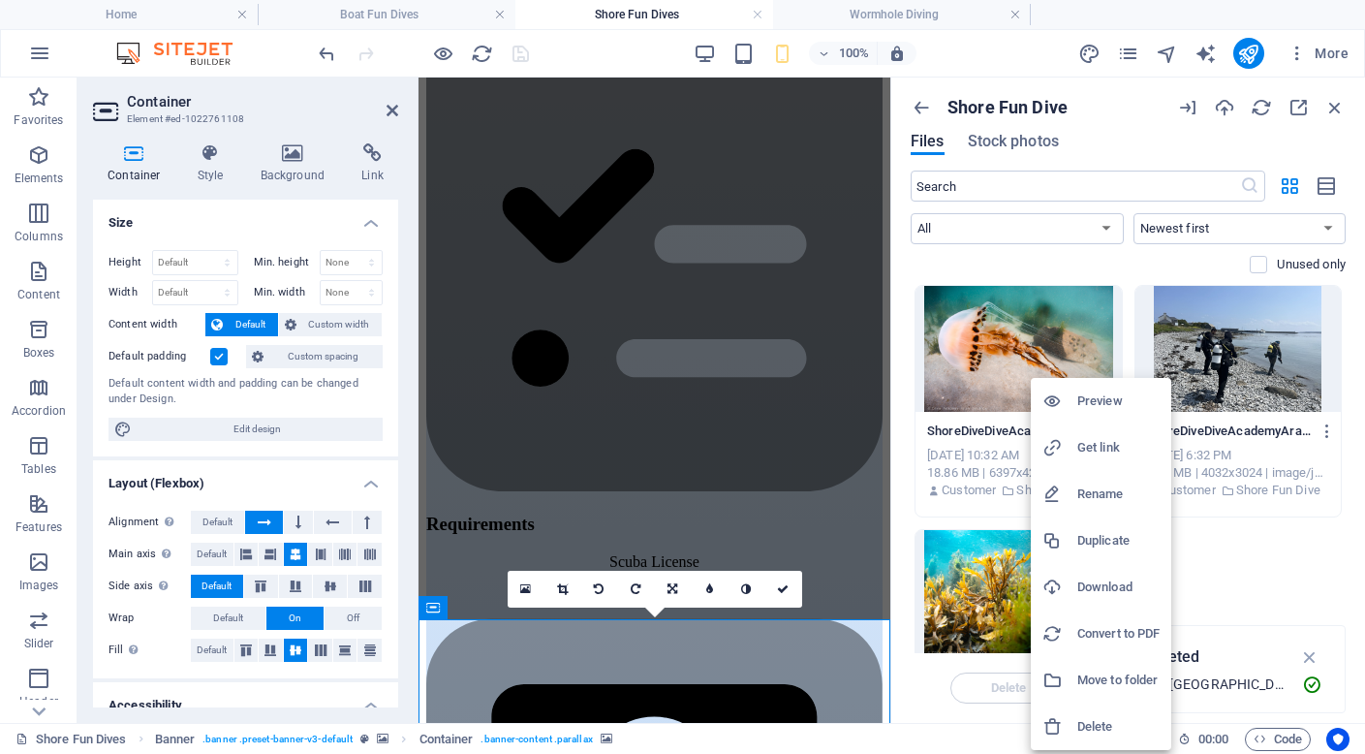
click at [1116, 682] on h6 "Move to folder" at bounding box center [1118, 679] width 82 height 23
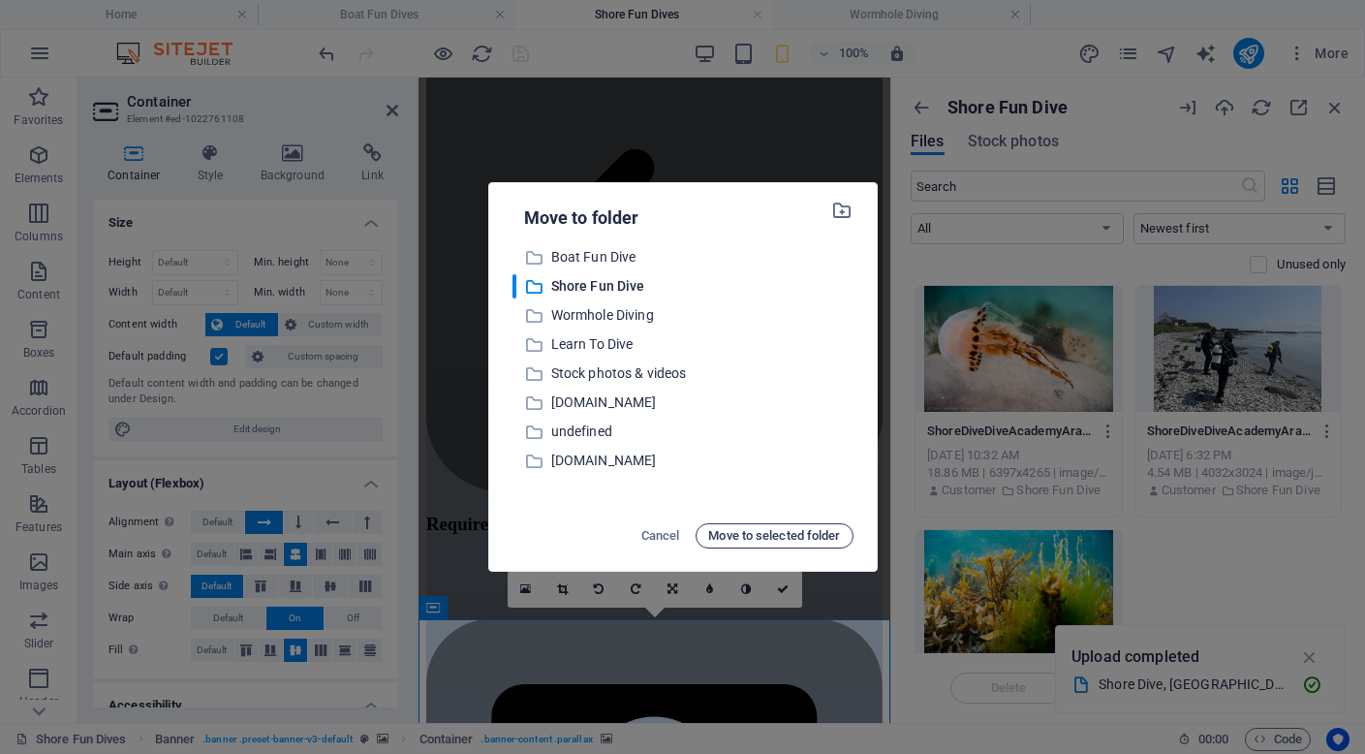
click at [767, 532] on span "Move to selected folder" at bounding box center [774, 535] width 132 height 23
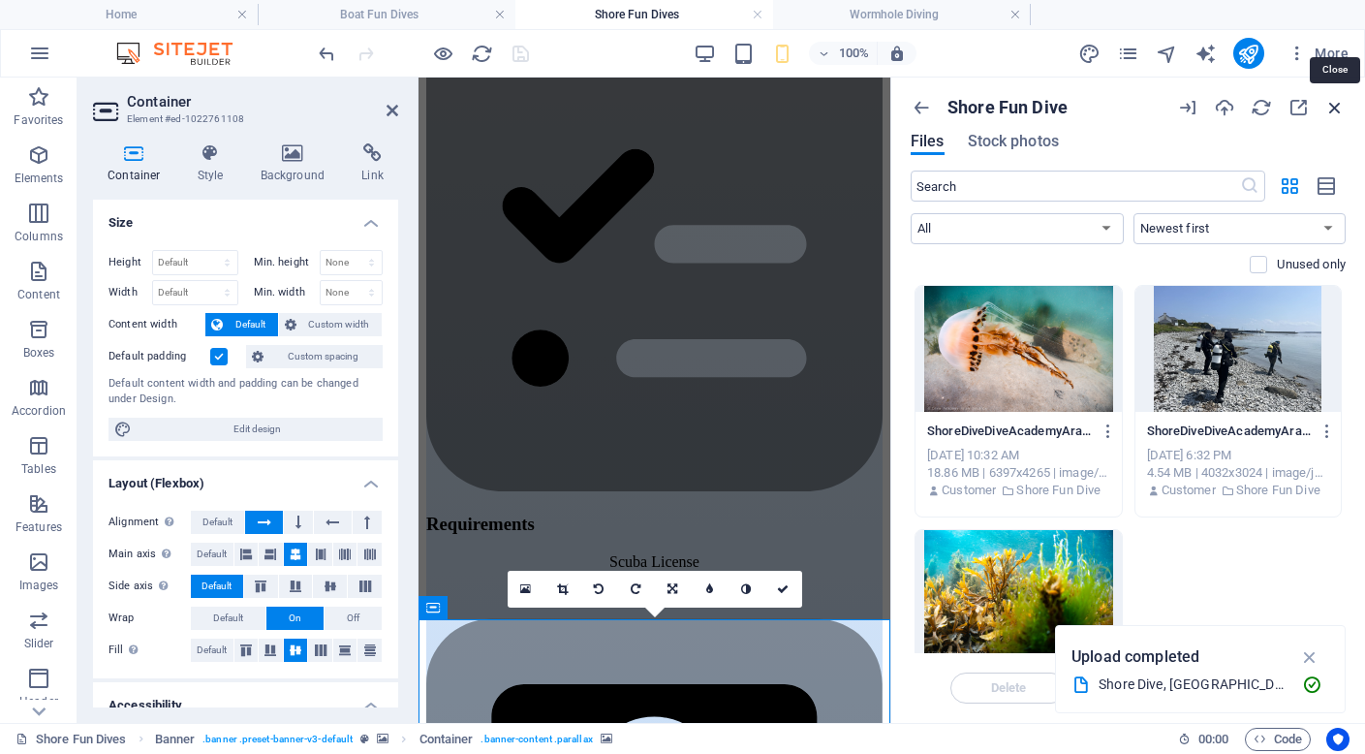
click at [1337, 110] on icon "button" at bounding box center [1334, 107] width 21 height 21
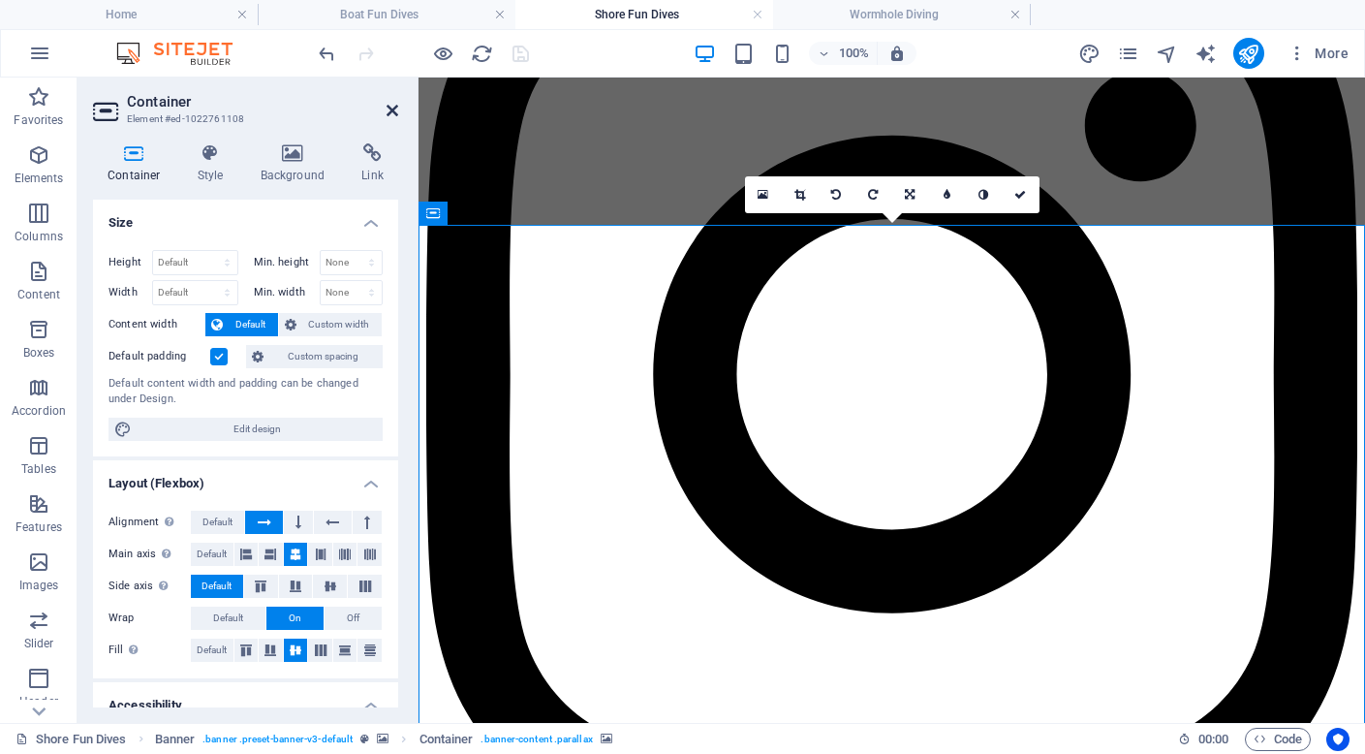
click at [389, 108] on icon at bounding box center [393, 110] width 12 height 15
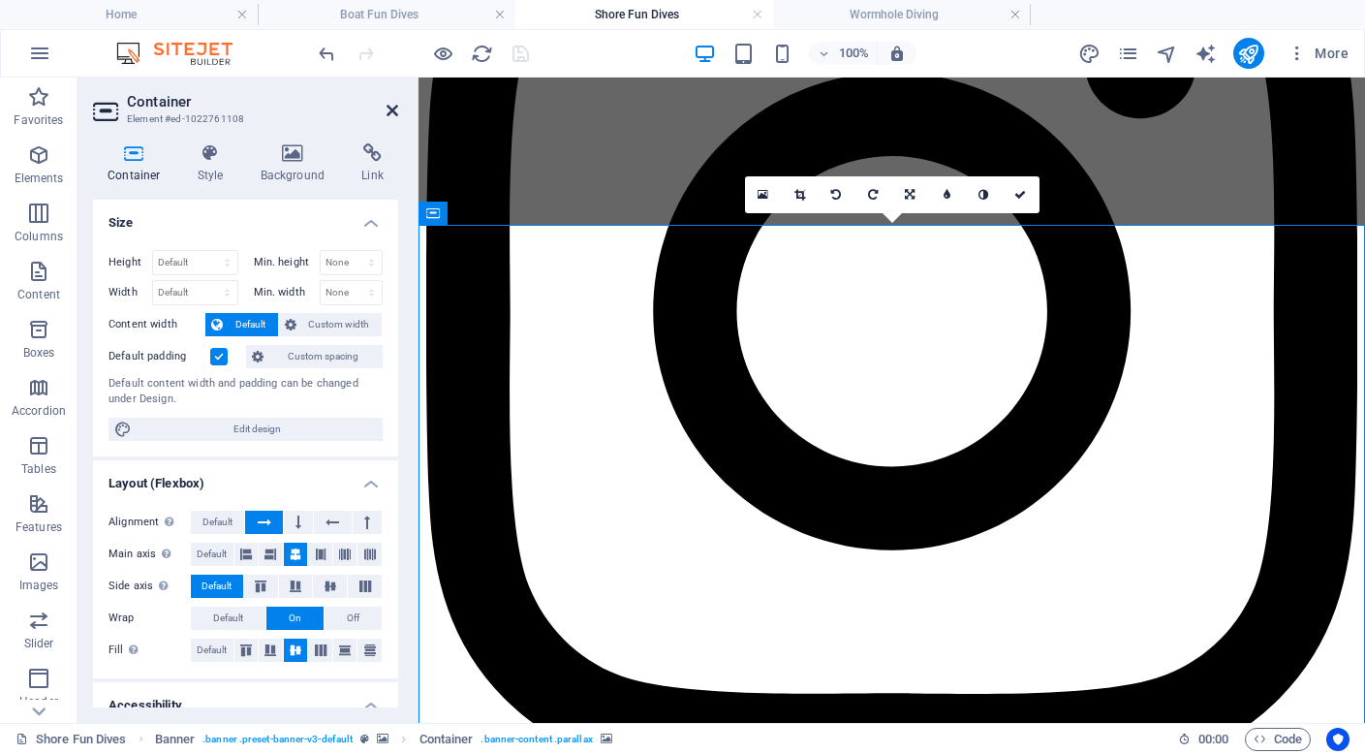
scroll to position [3146, 0]
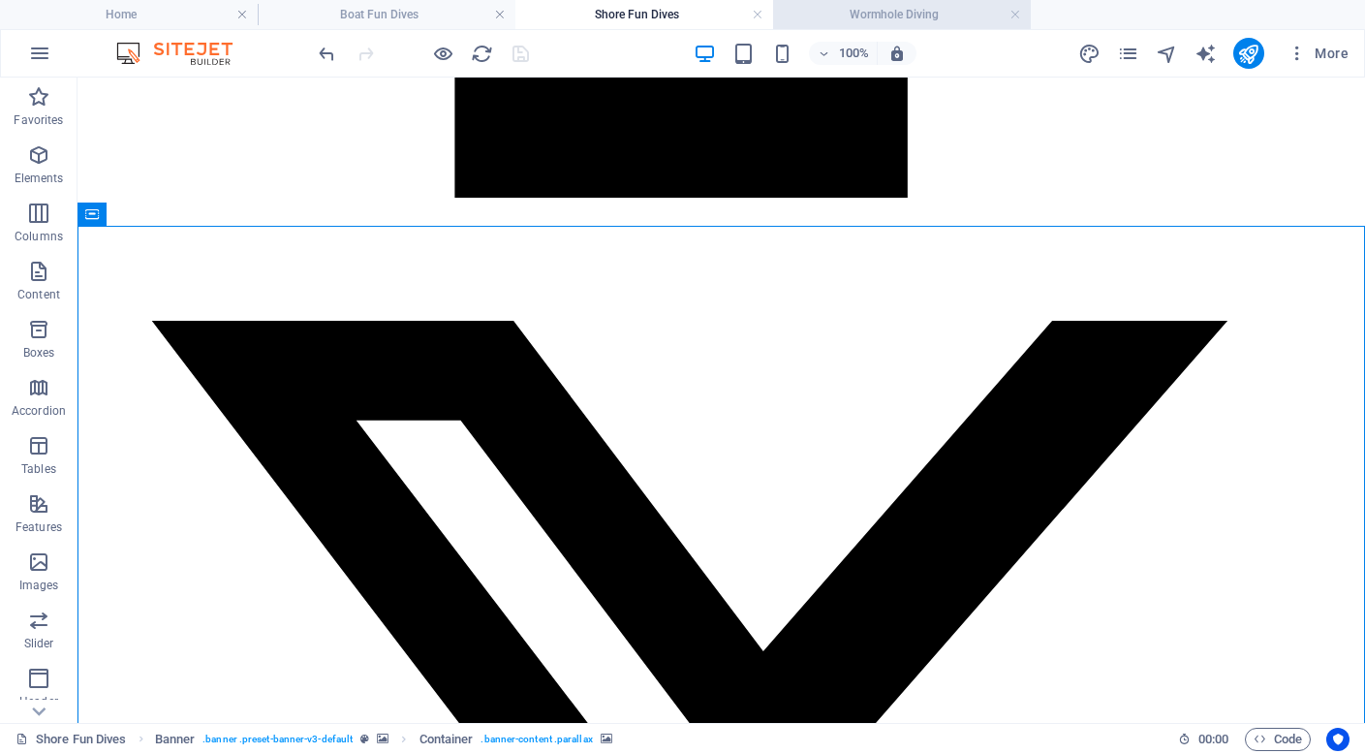
click at [884, 13] on h4 "Wormhole Diving" at bounding box center [902, 14] width 258 height 21
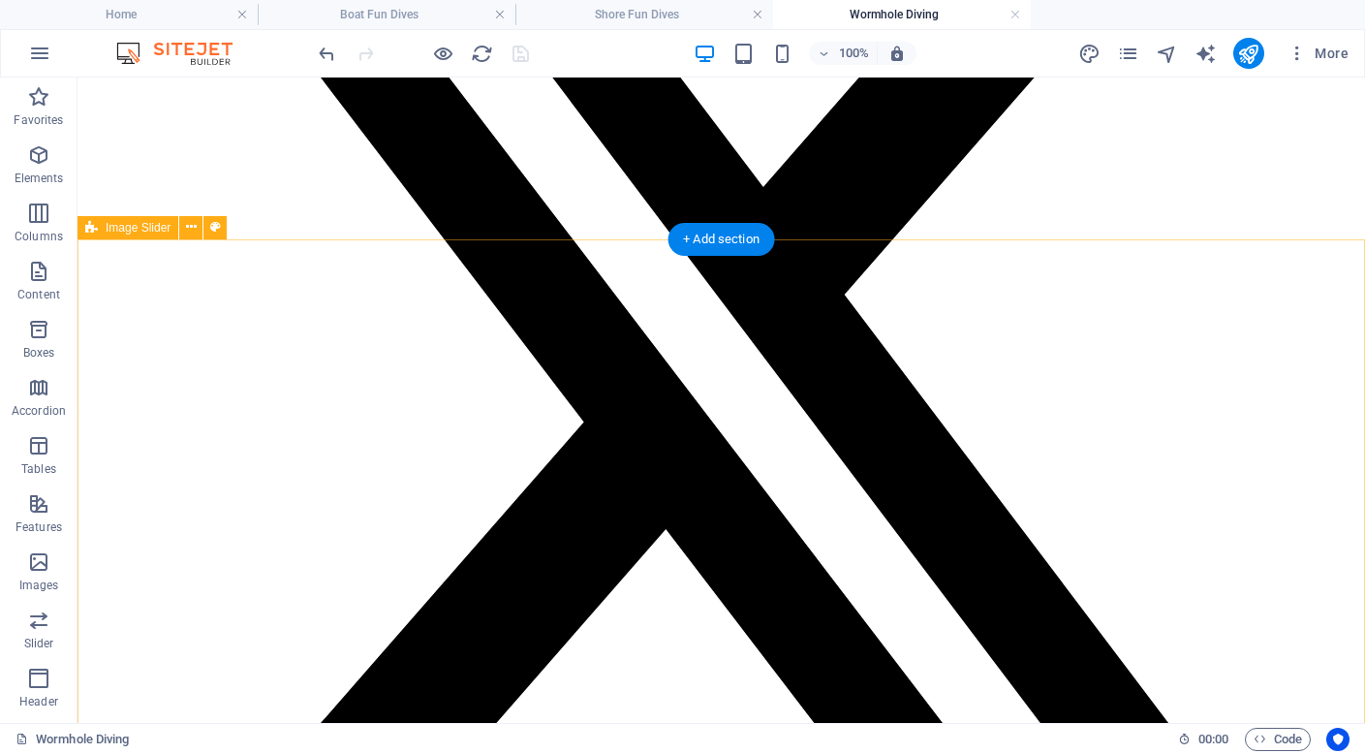
scroll to position [3596, 0]
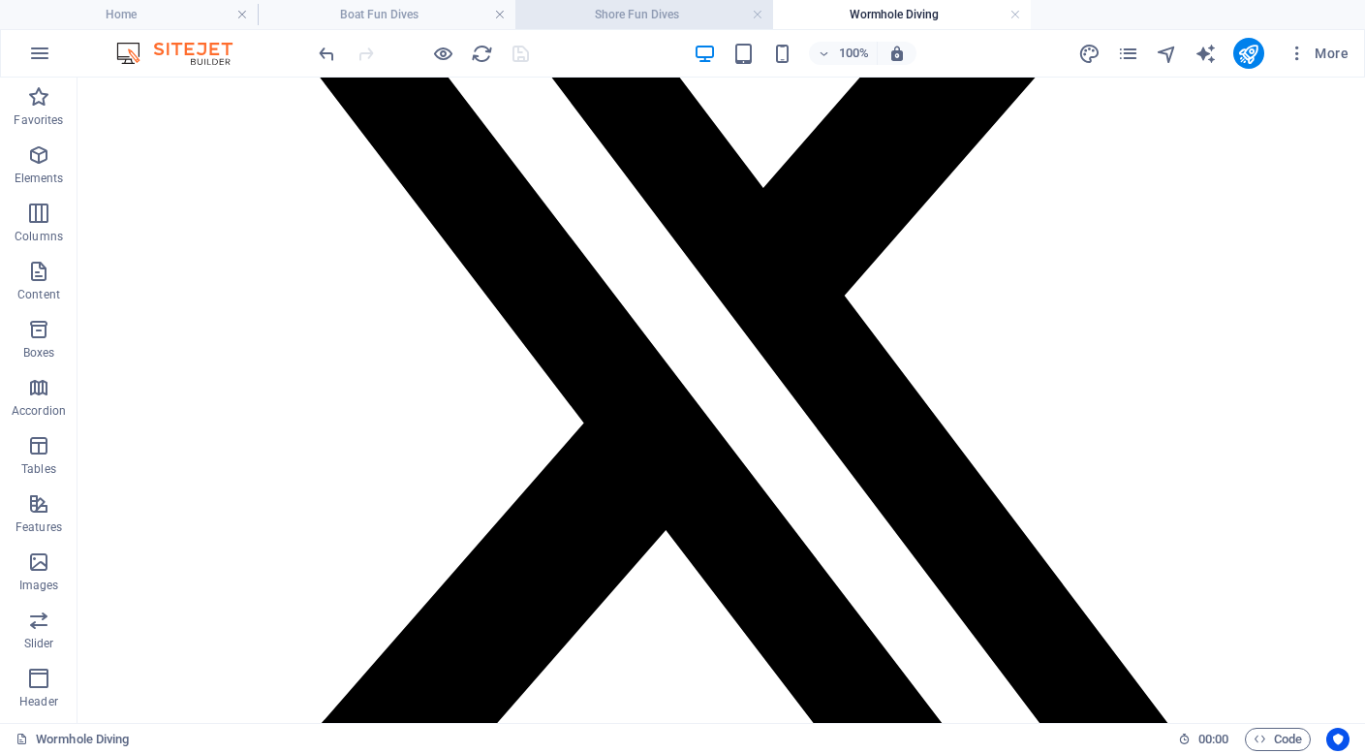
click at [645, 11] on h4 "Shore Fun Dives" at bounding box center [644, 14] width 258 height 21
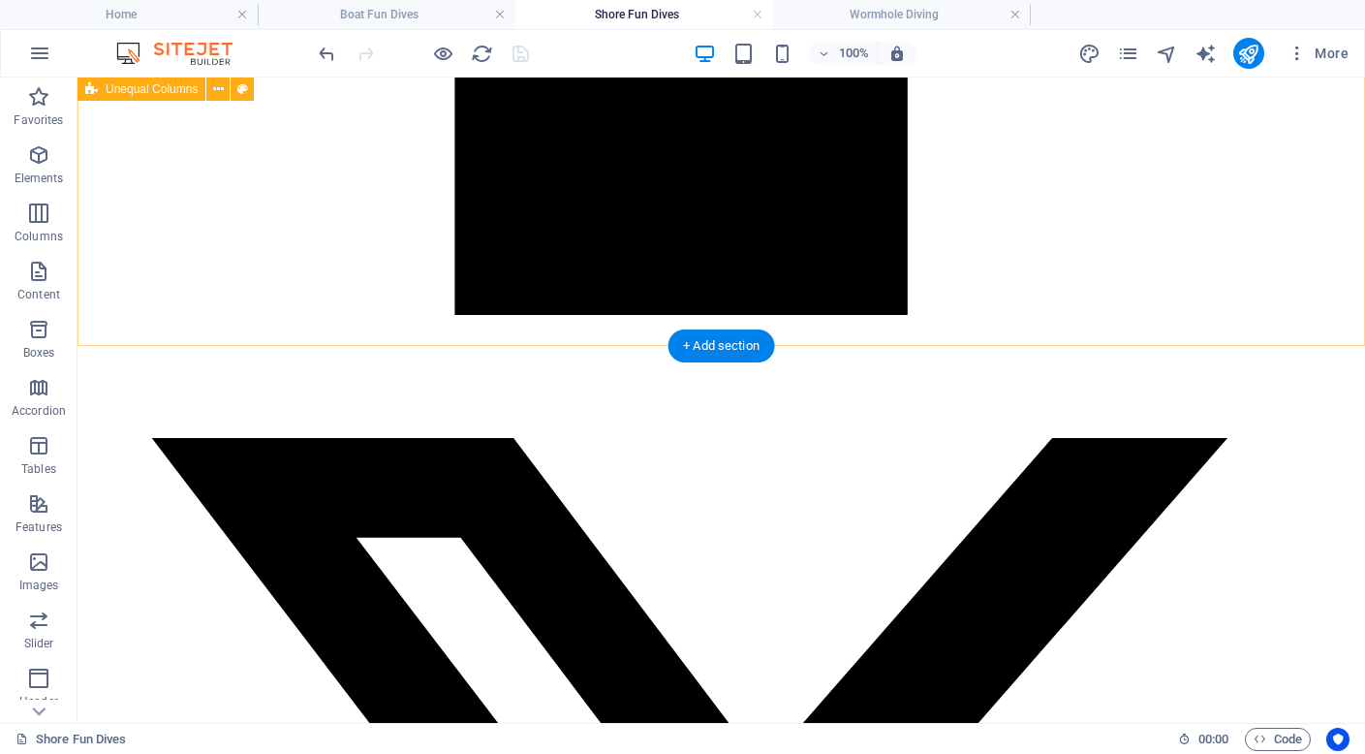
scroll to position [3020, 0]
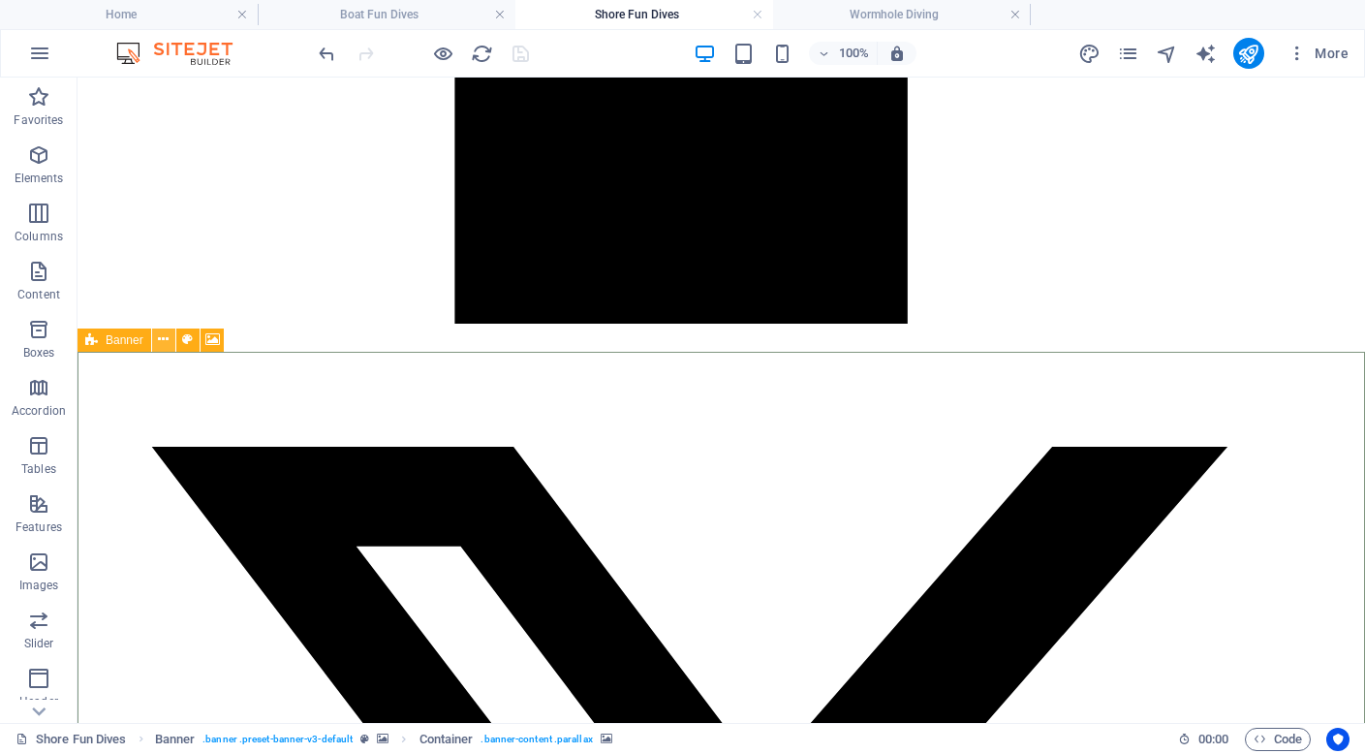
click at [165, 341] on icon at bounding box center [163, 339] width 11 height 20
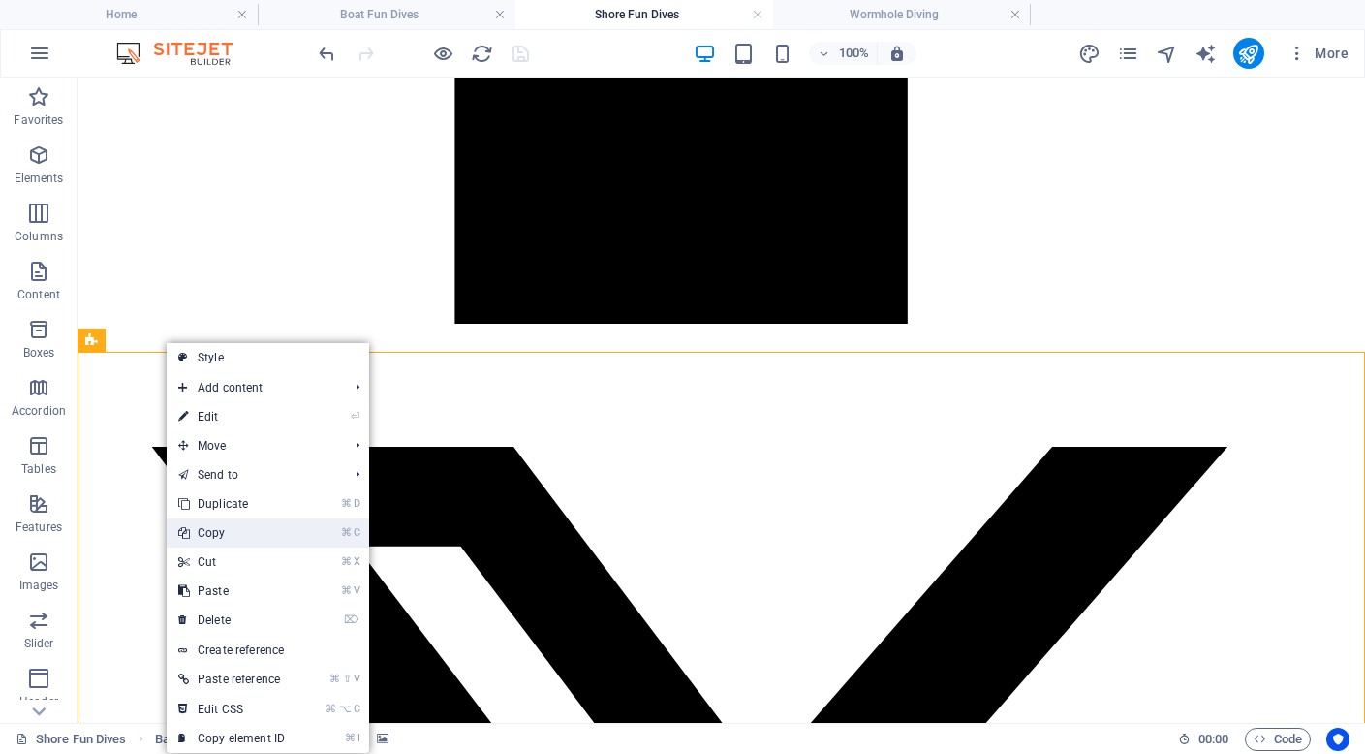
click at [230, 536] on link "⌘ C Copy" at bounding box center [232, 532] width 130 height 29
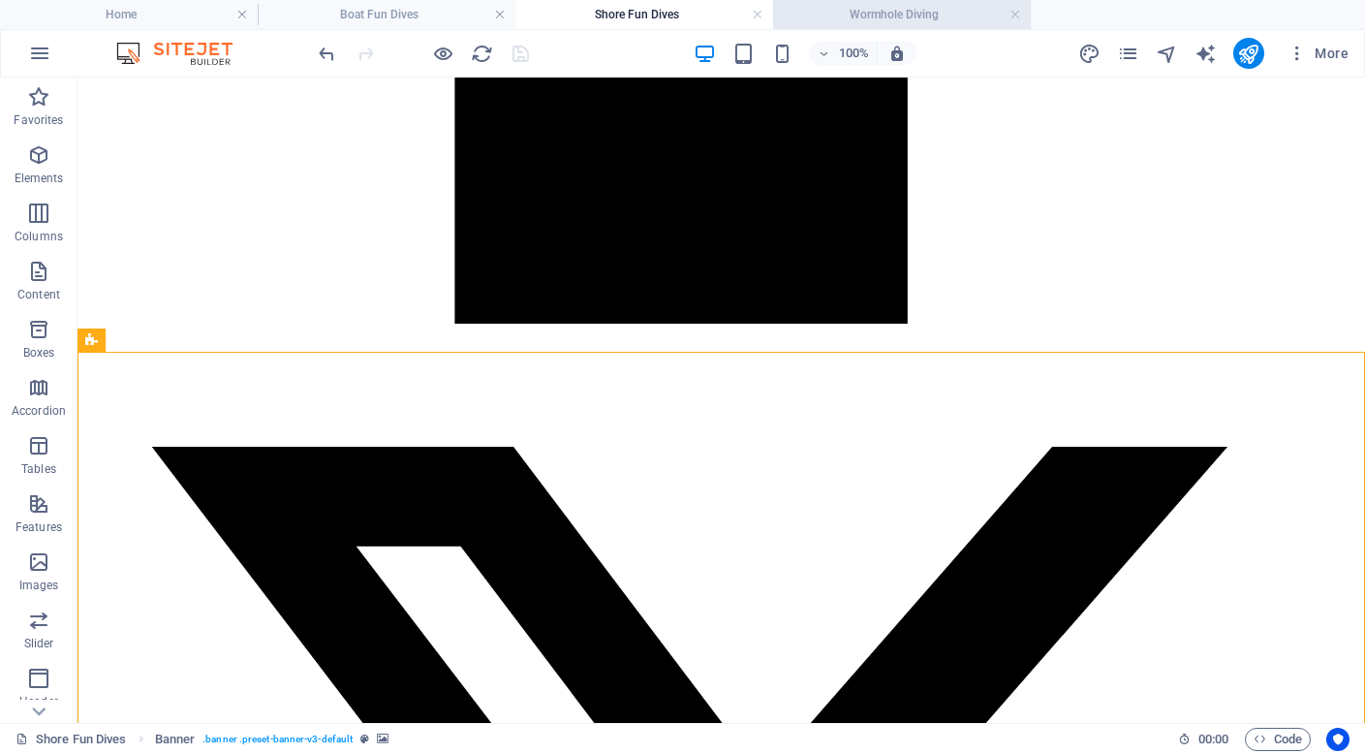
click at [902, 17] on h4 "Wormhole Diving" at bounding box center [902, 14] width 258 height 21
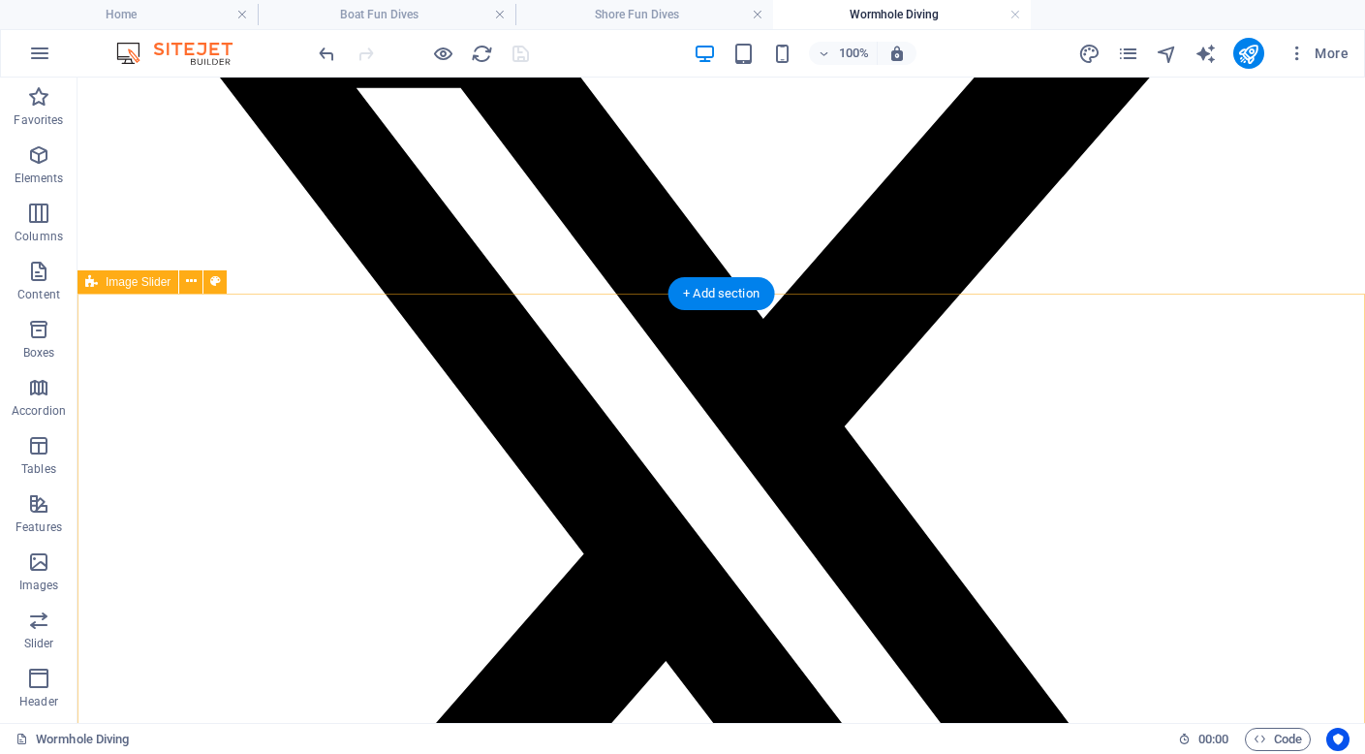
scroll to position [3460, 0]
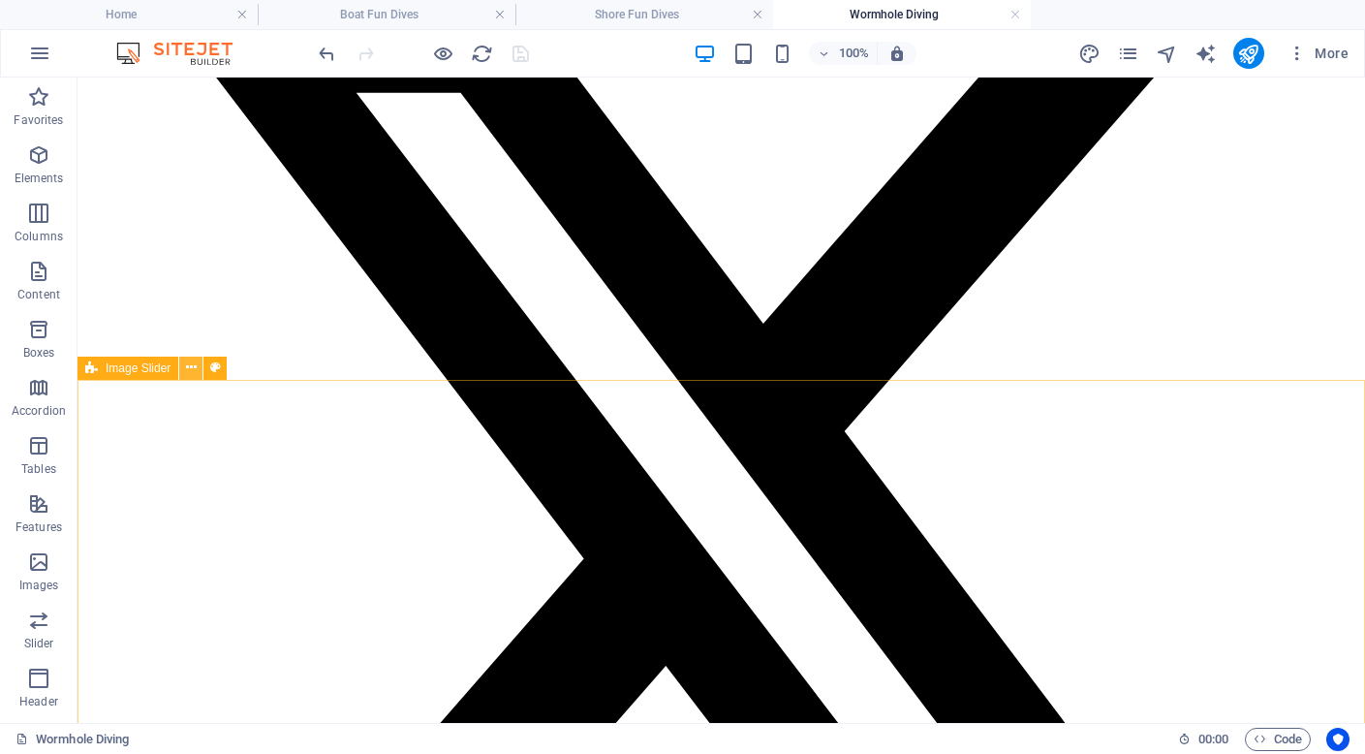
click at [192, 369] on icon at bounding box center [191, 367] width 11 height 20
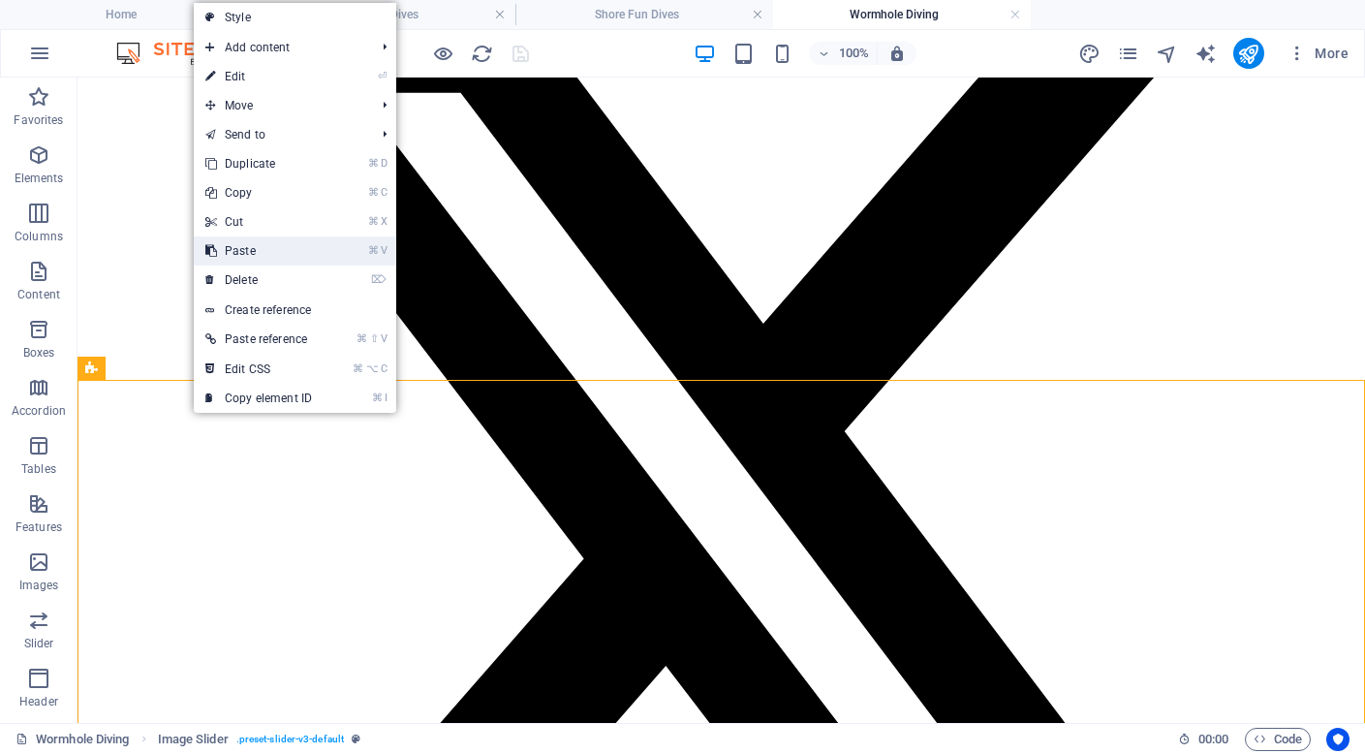
click at [274, 254] on link "⌘ V Paste" at bounding box center [259, 250] width 130 height 29
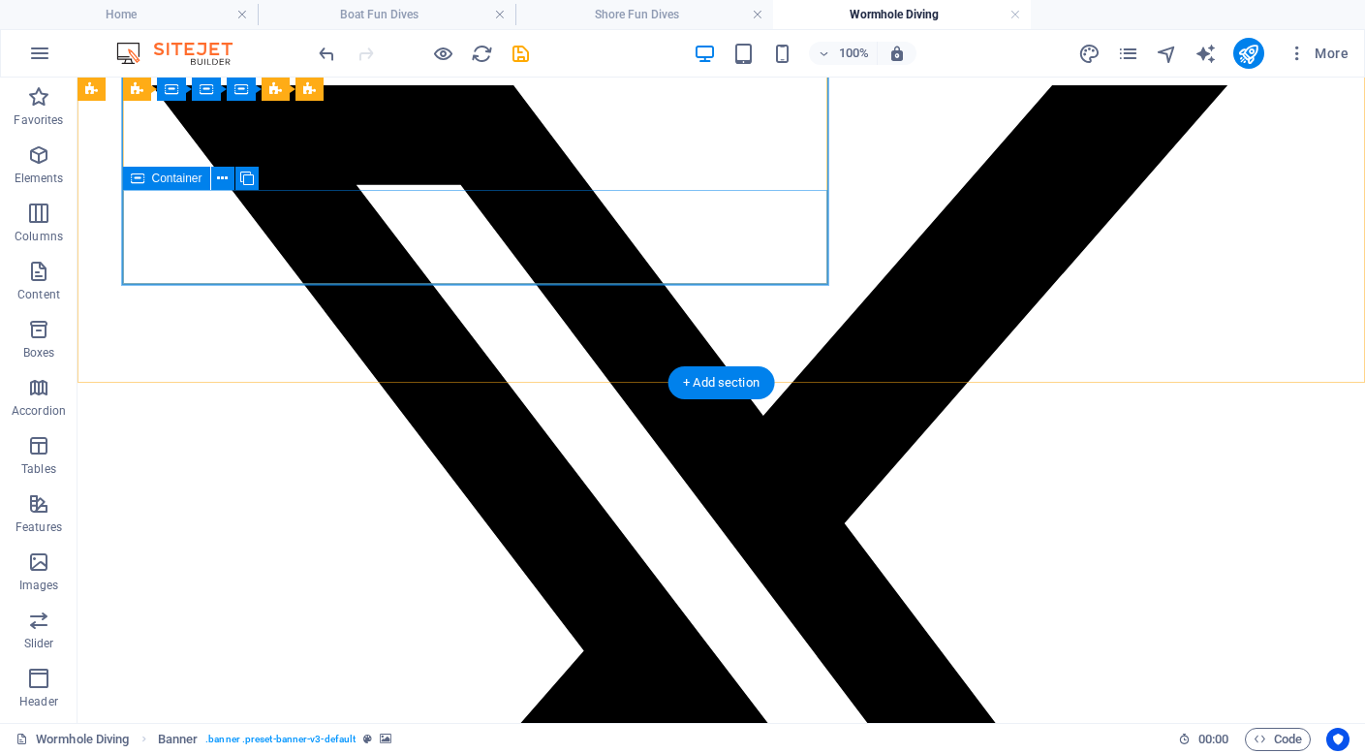
scroll to position [3332, 0]
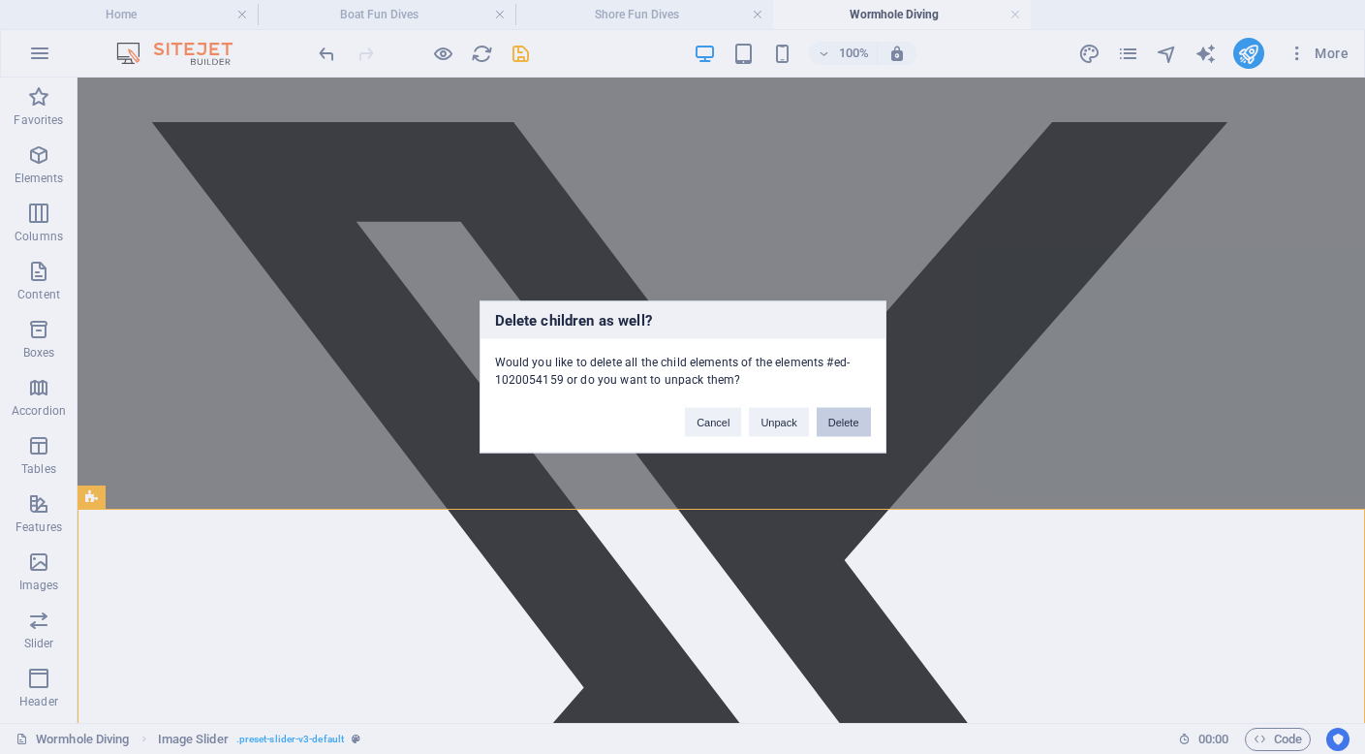
click at [844, 429] on button "Delete" at bounding box center [844, 422] width 54 height 29
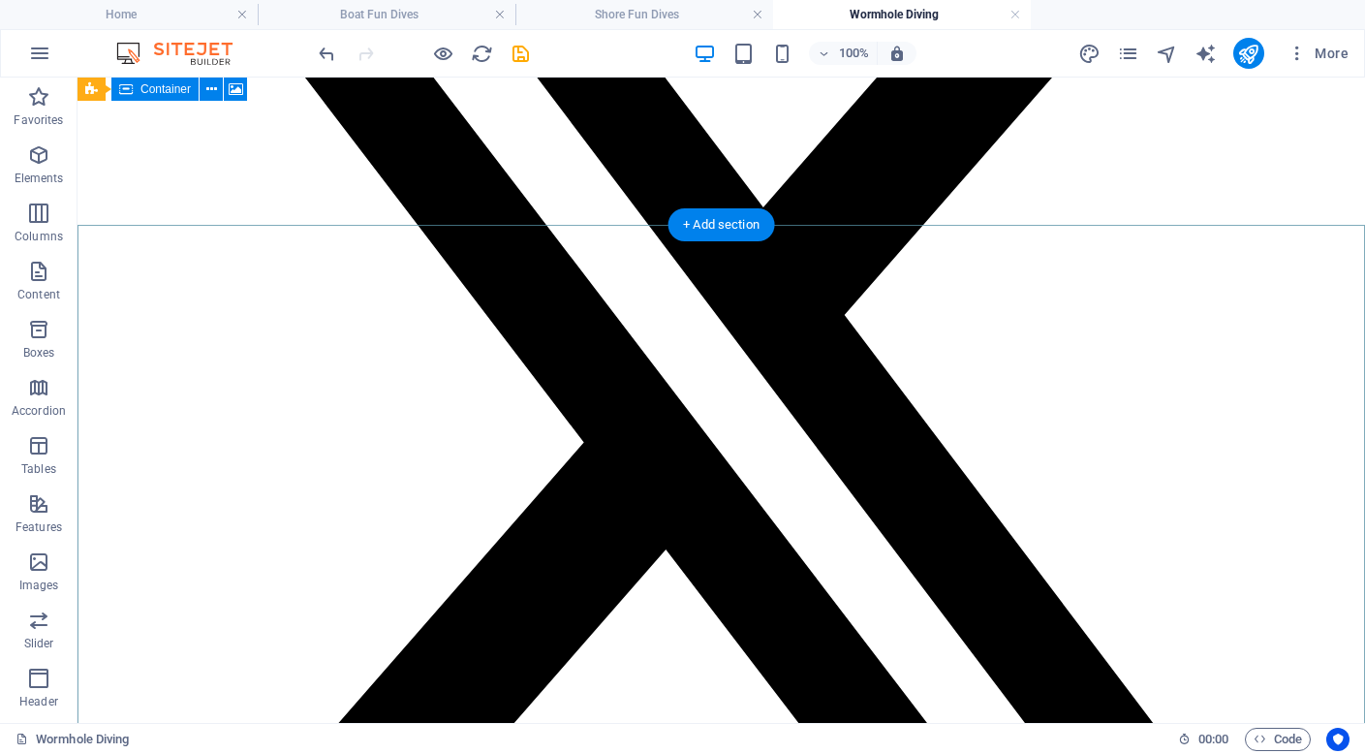
scroll to position [3569, 0]
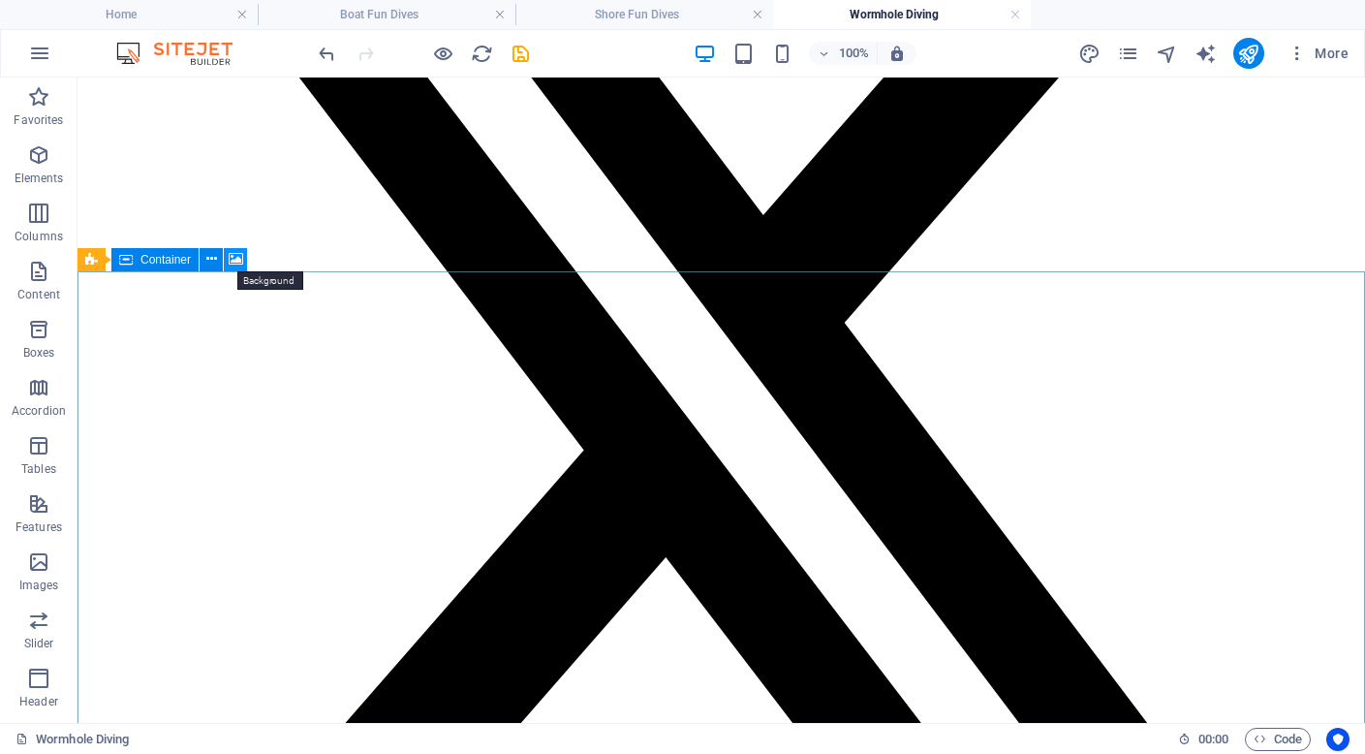
click at [233, 259] on icon at bounding box center [236, 259] width 15 height 20
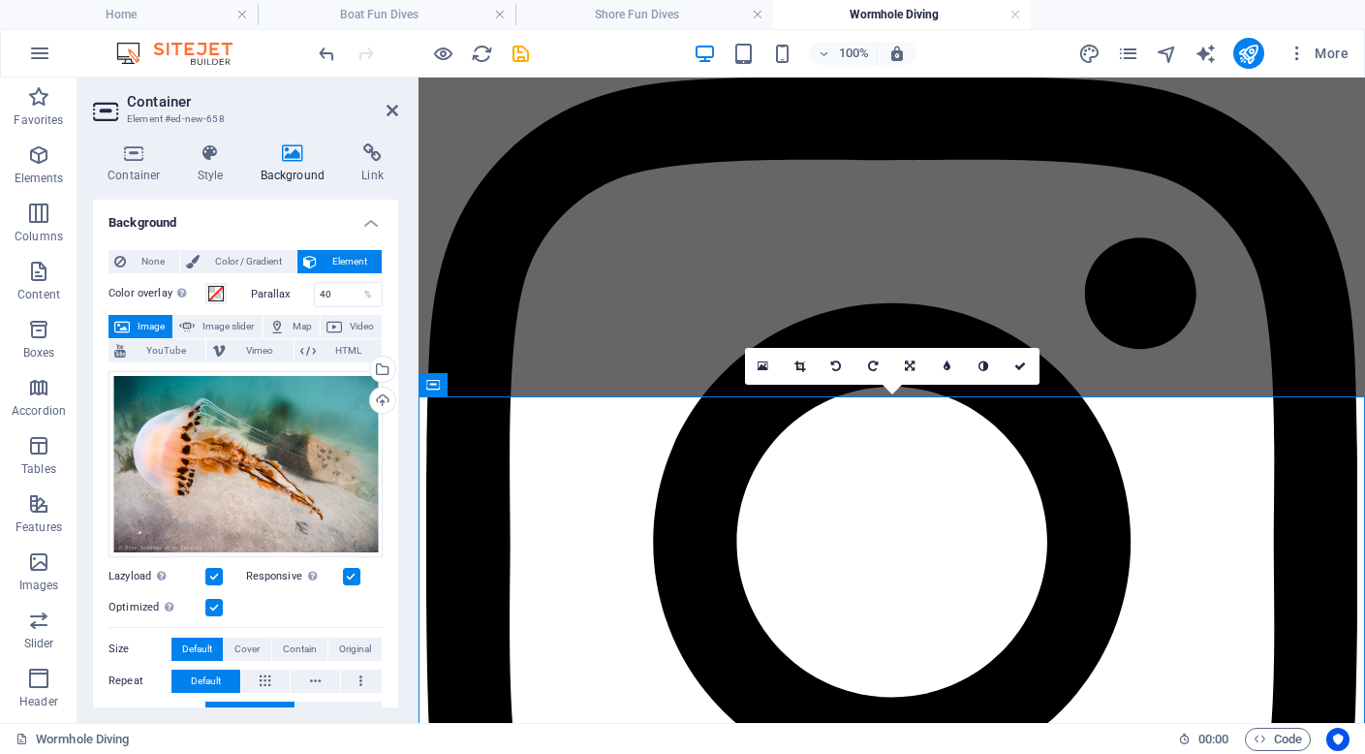
scroll to position [4081, 0]
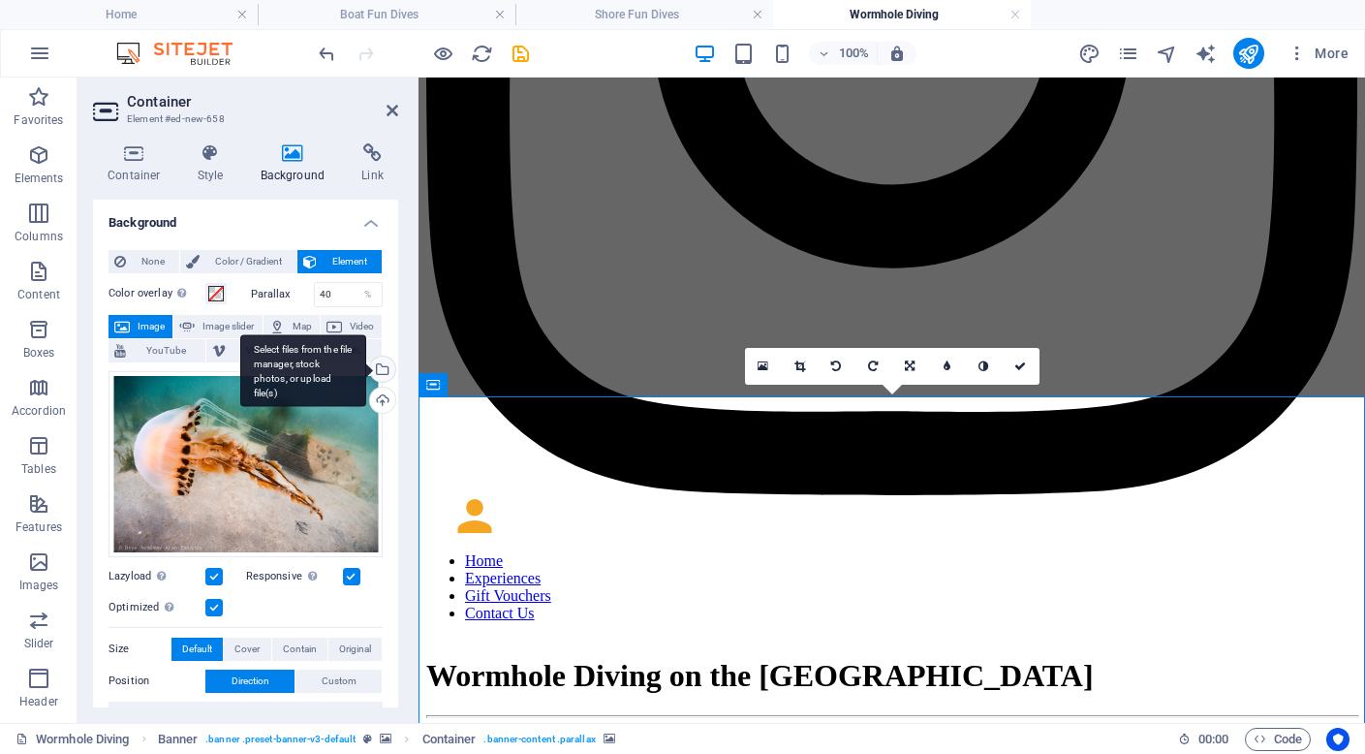
click at [383, 370] on div "Select files from the file manager, stock photos, or upload file(s)" at bounding box center [380, 370] width 29 height 29
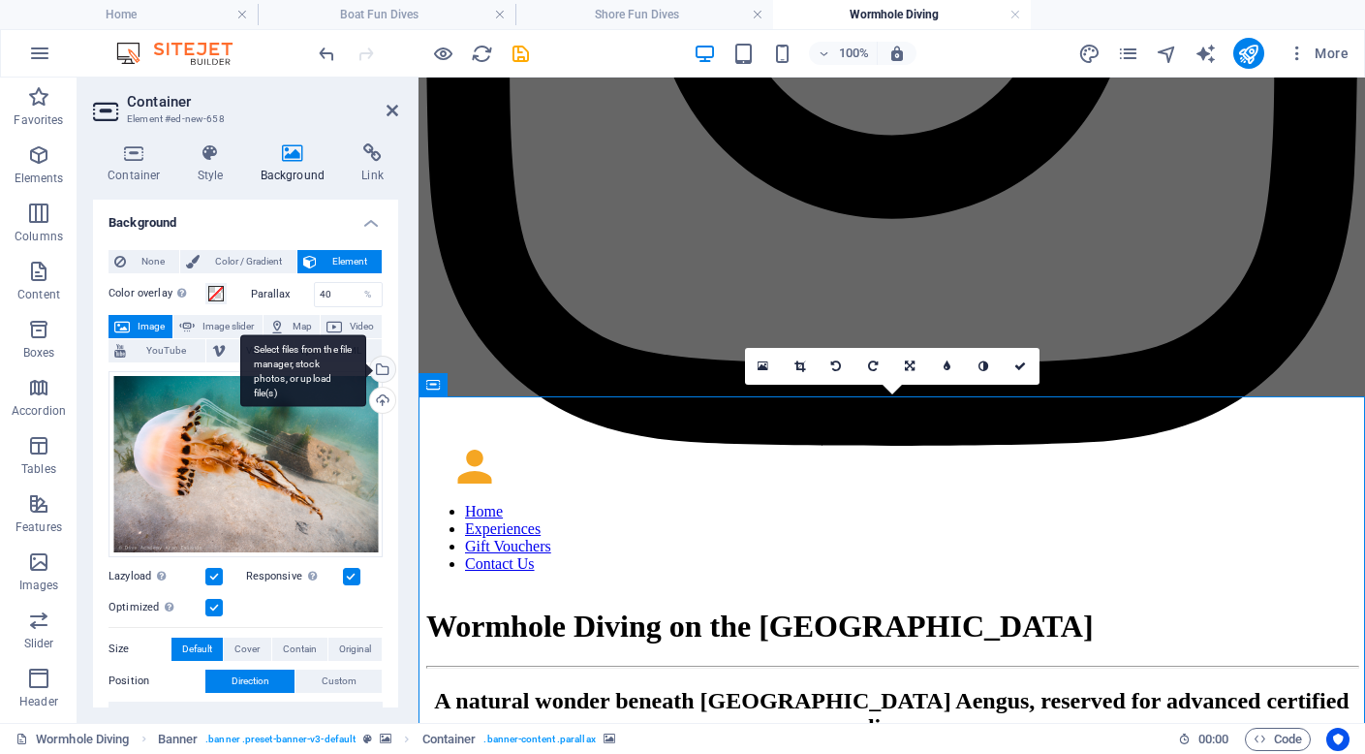
scroll to position [4853, 0]
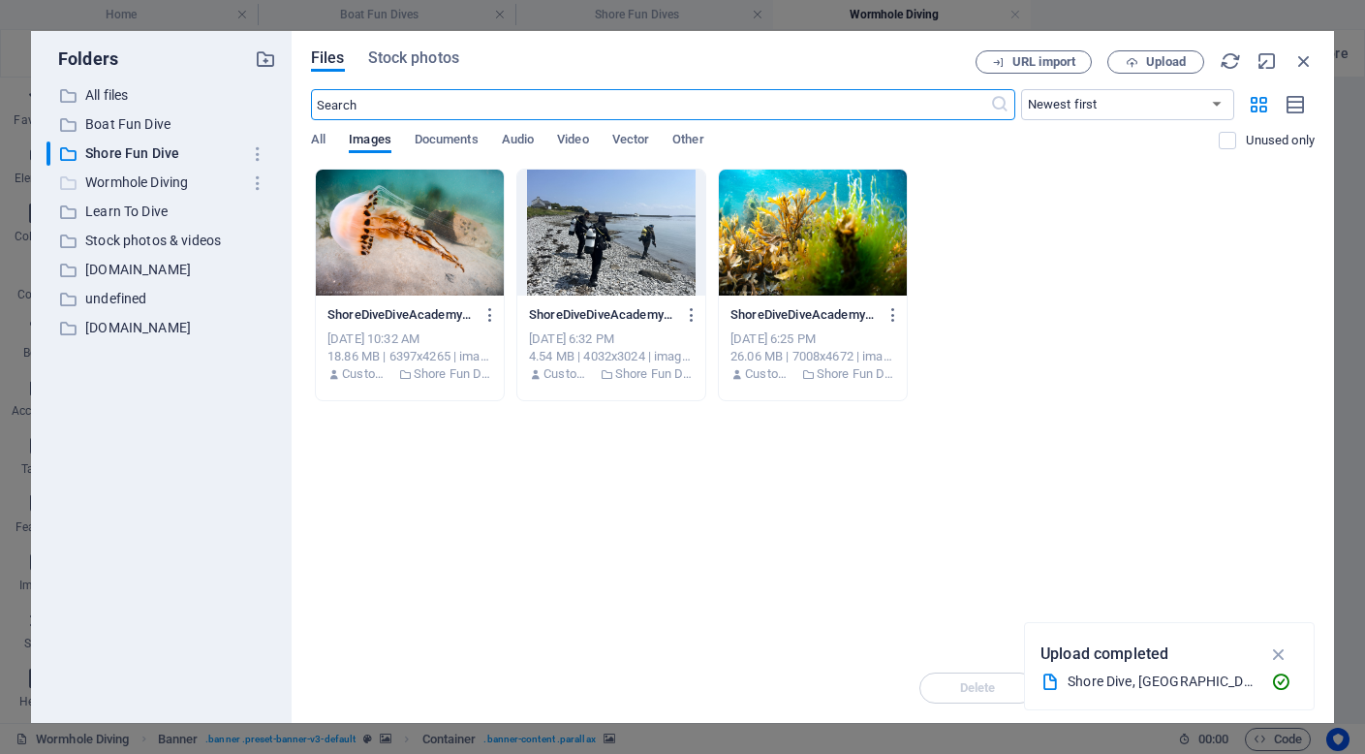
click at [102, 181] on p "Wormhole Diving" at bounding box center [162, 182] width 155 height 22
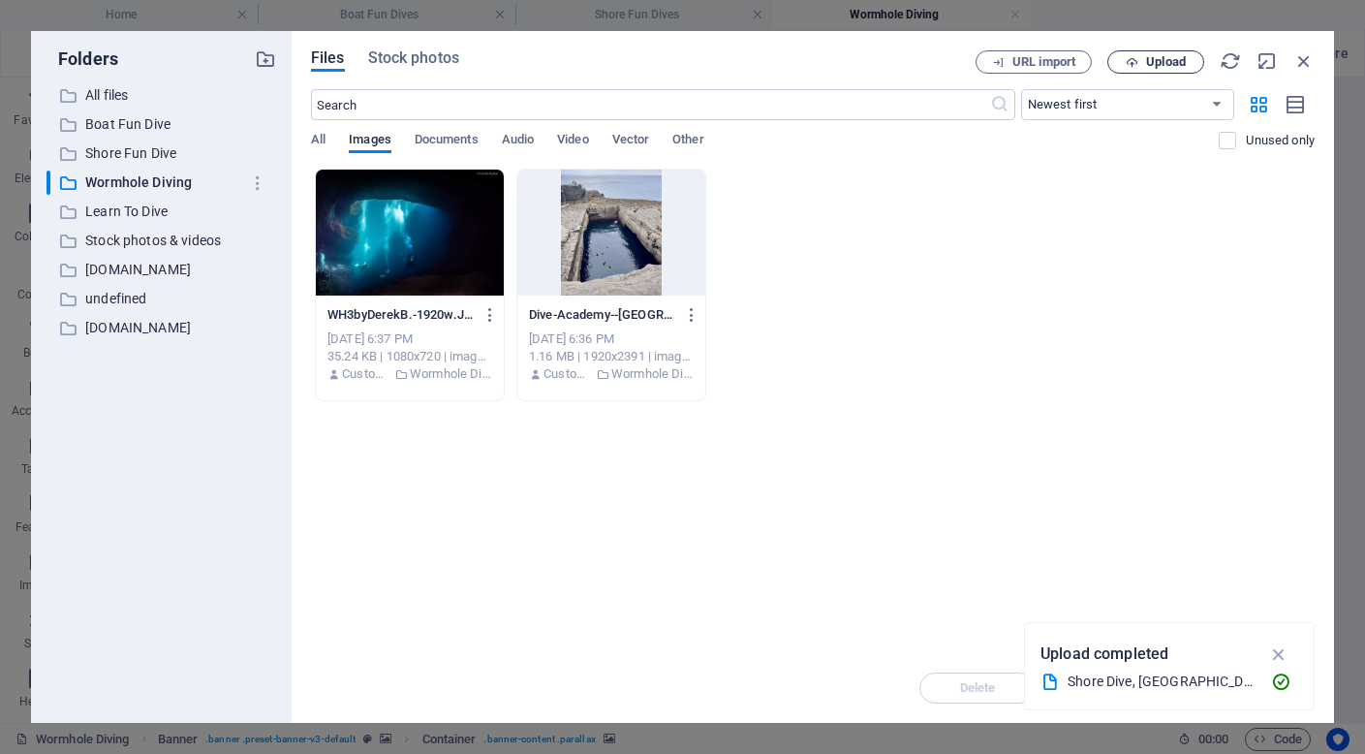
click at [1152, 63] on span "Upload" at bounding box center [1166, 62] width 40 height 12
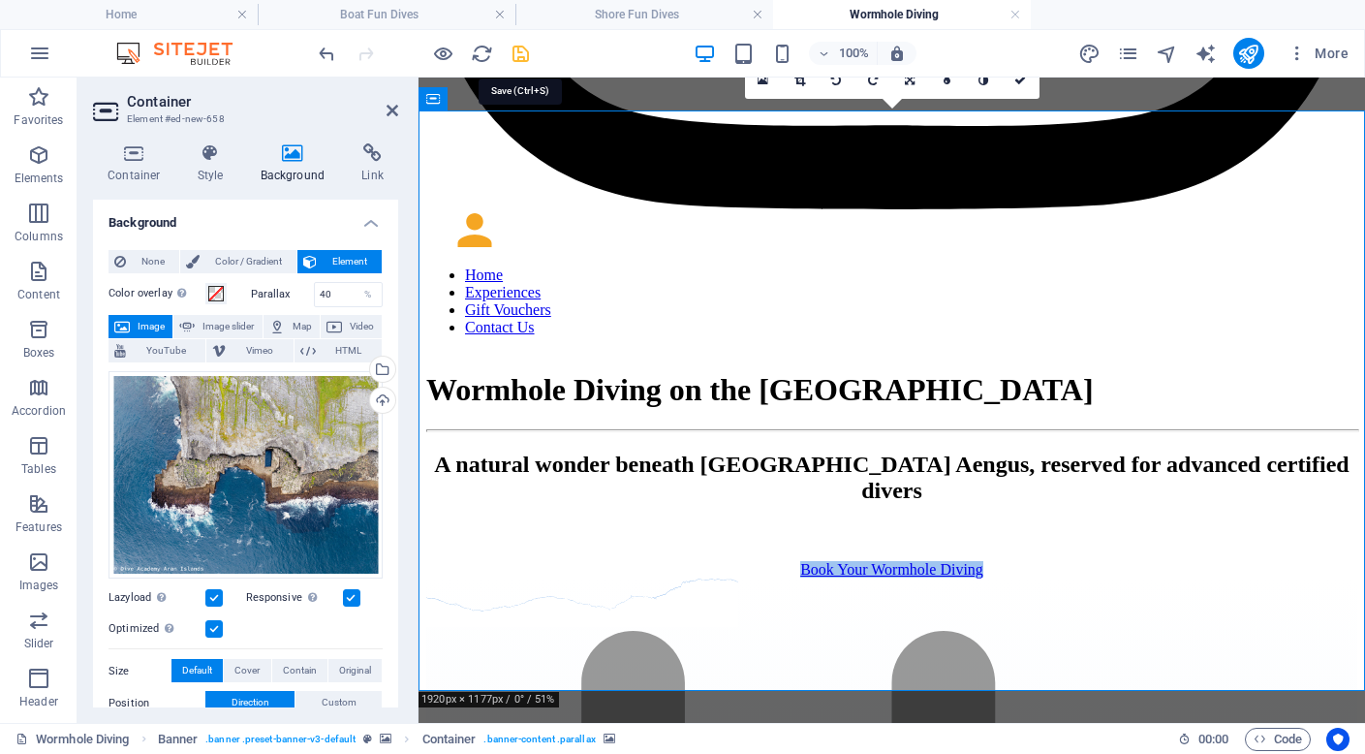
click at [522, 52] on icon "save" at bounding box center [521, 54] width 22 height 22
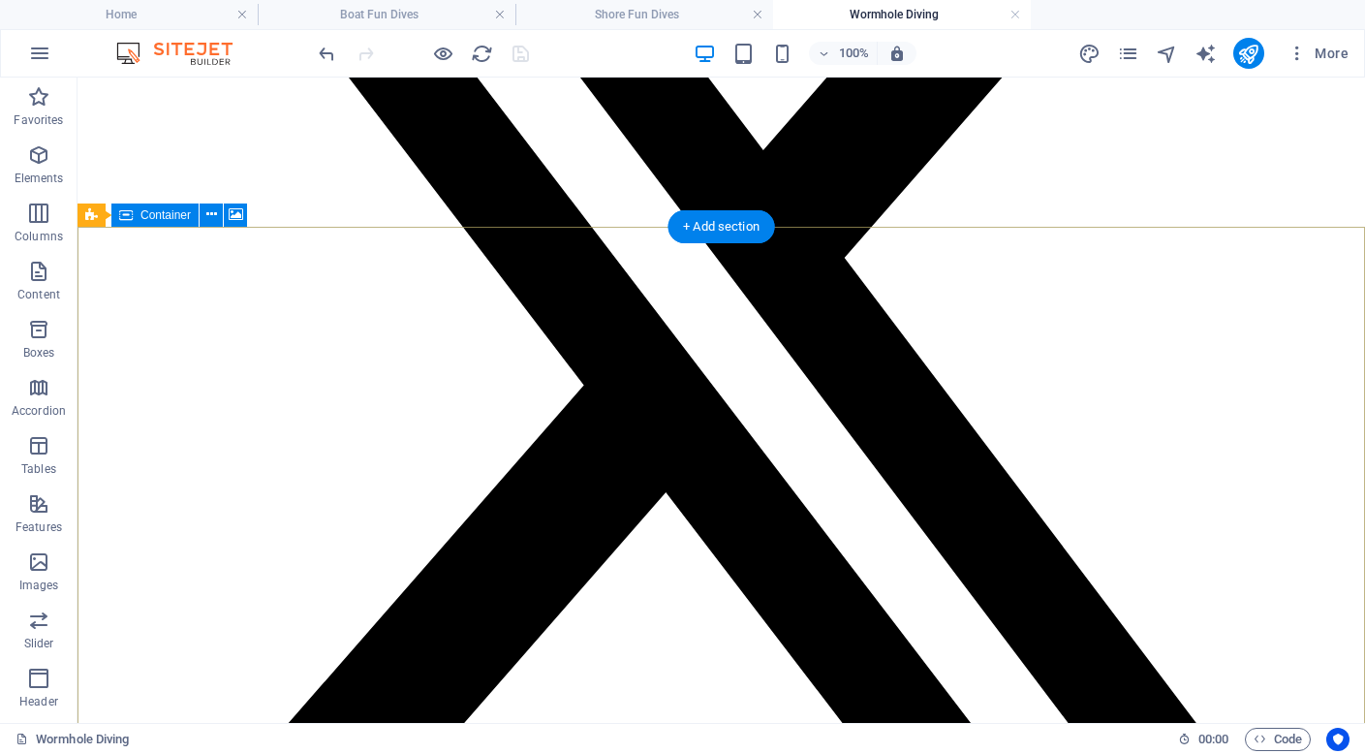
scroll to position [3646, 0]
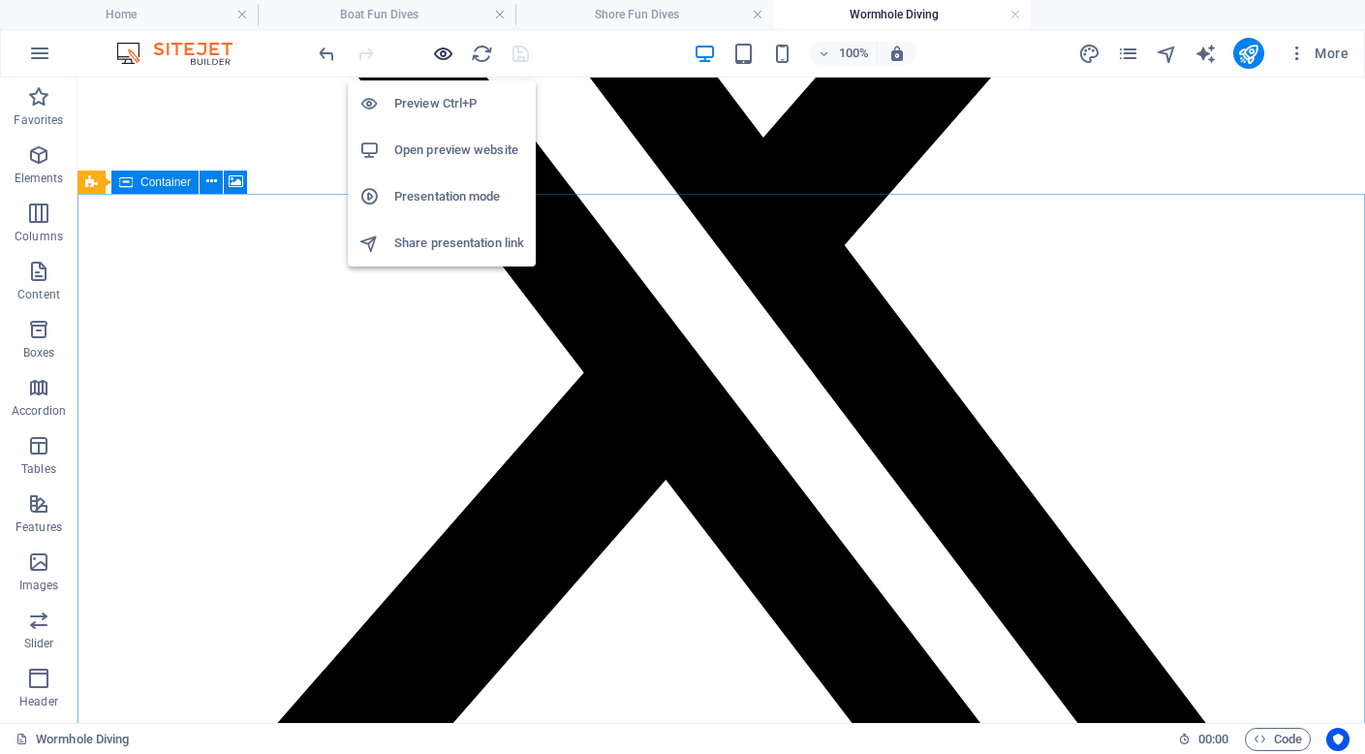
click at [447, 52] on icon "button" at bounding box center [443, 54] width 22 height 22
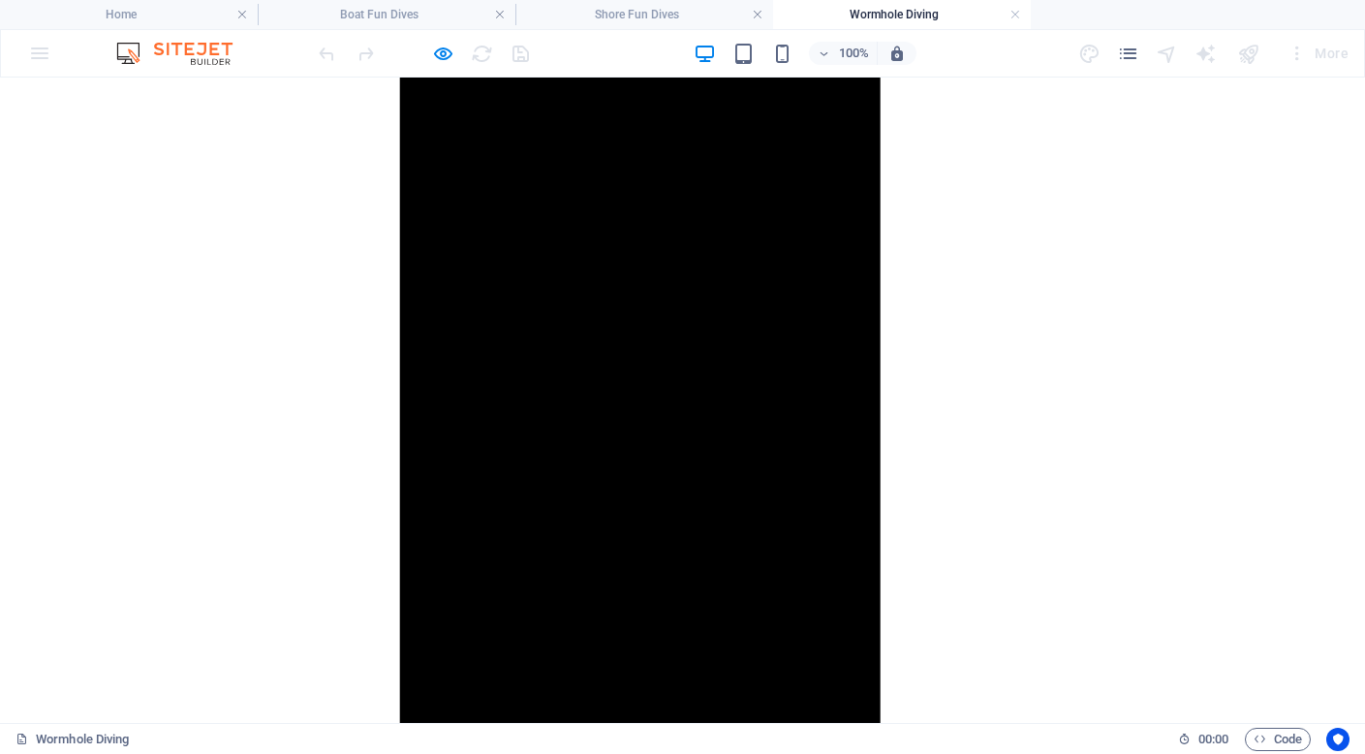
scroll to position [2352, 0]
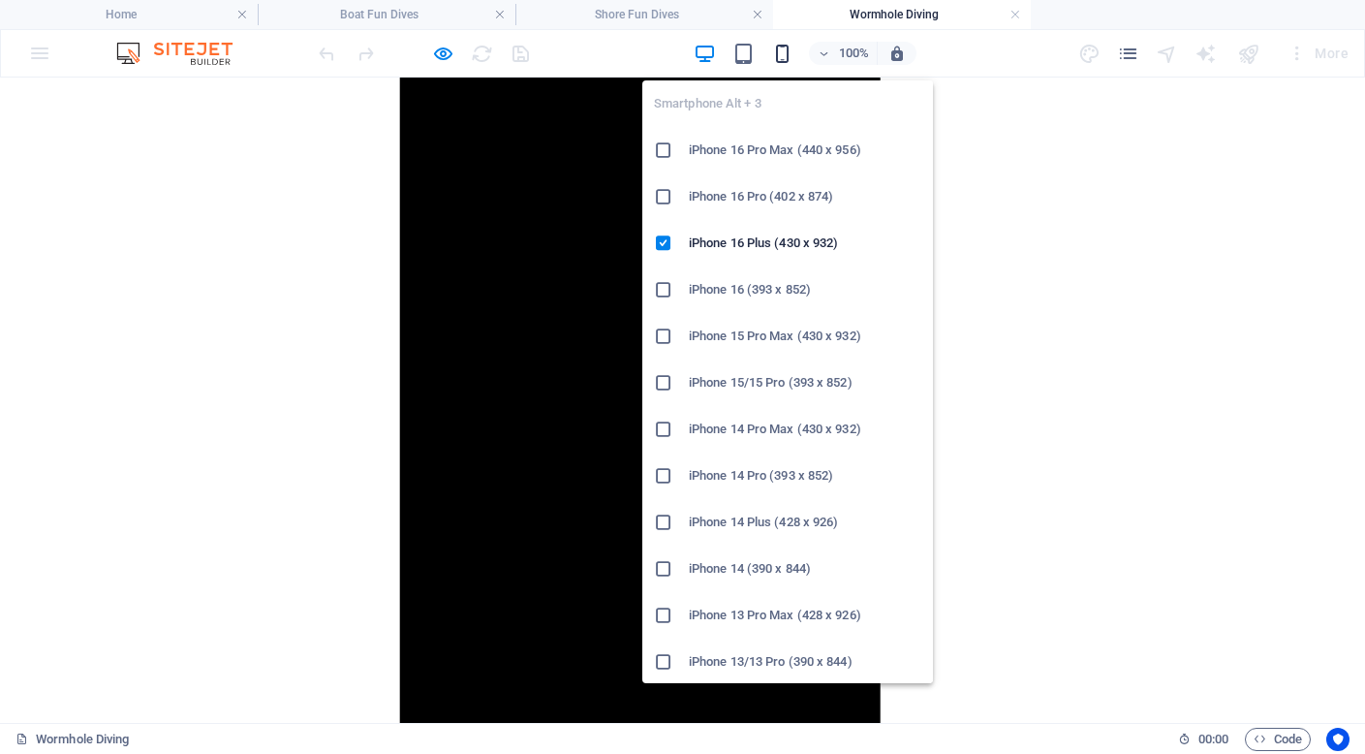
click at [783, 52] on icon "button" at bounding box center [782, 54] width 22 height 22
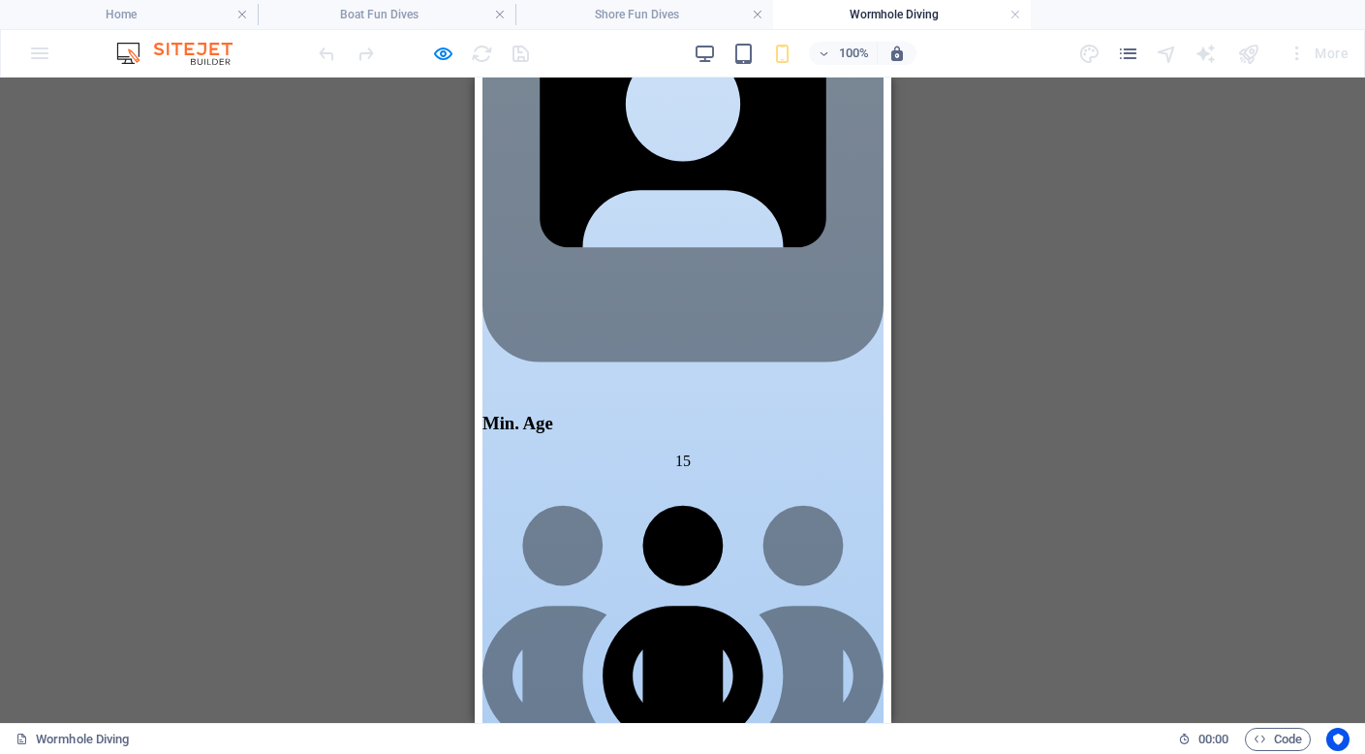
scroll to position [4055, 0]
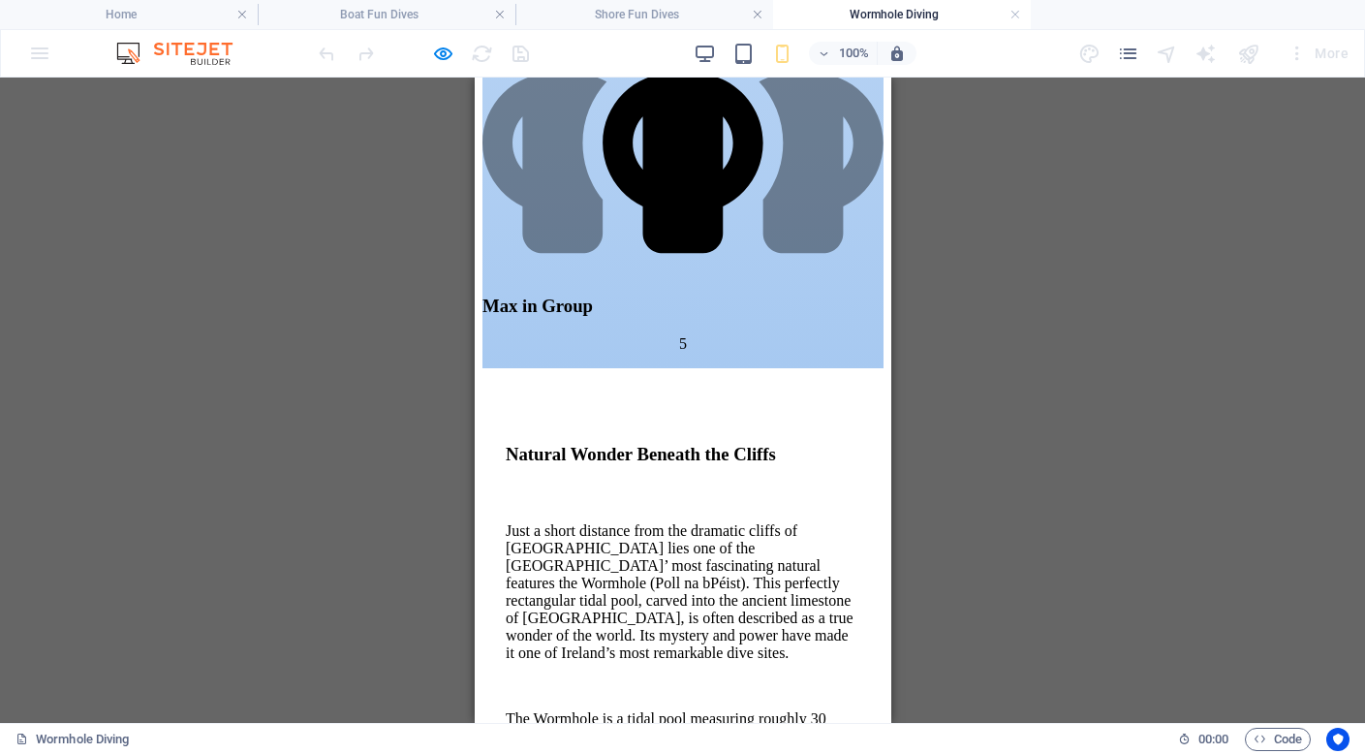
scroll to position [4568, 0]
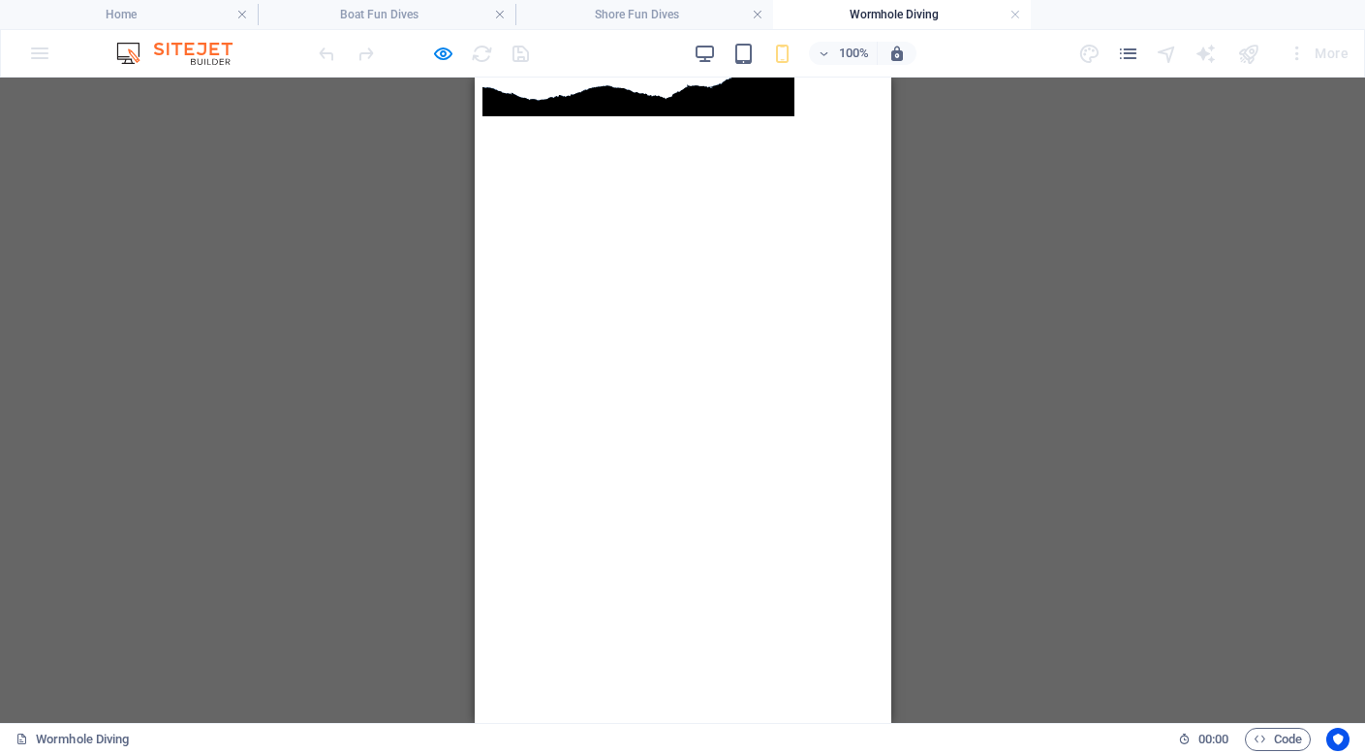
scroll to position [6592, 0]
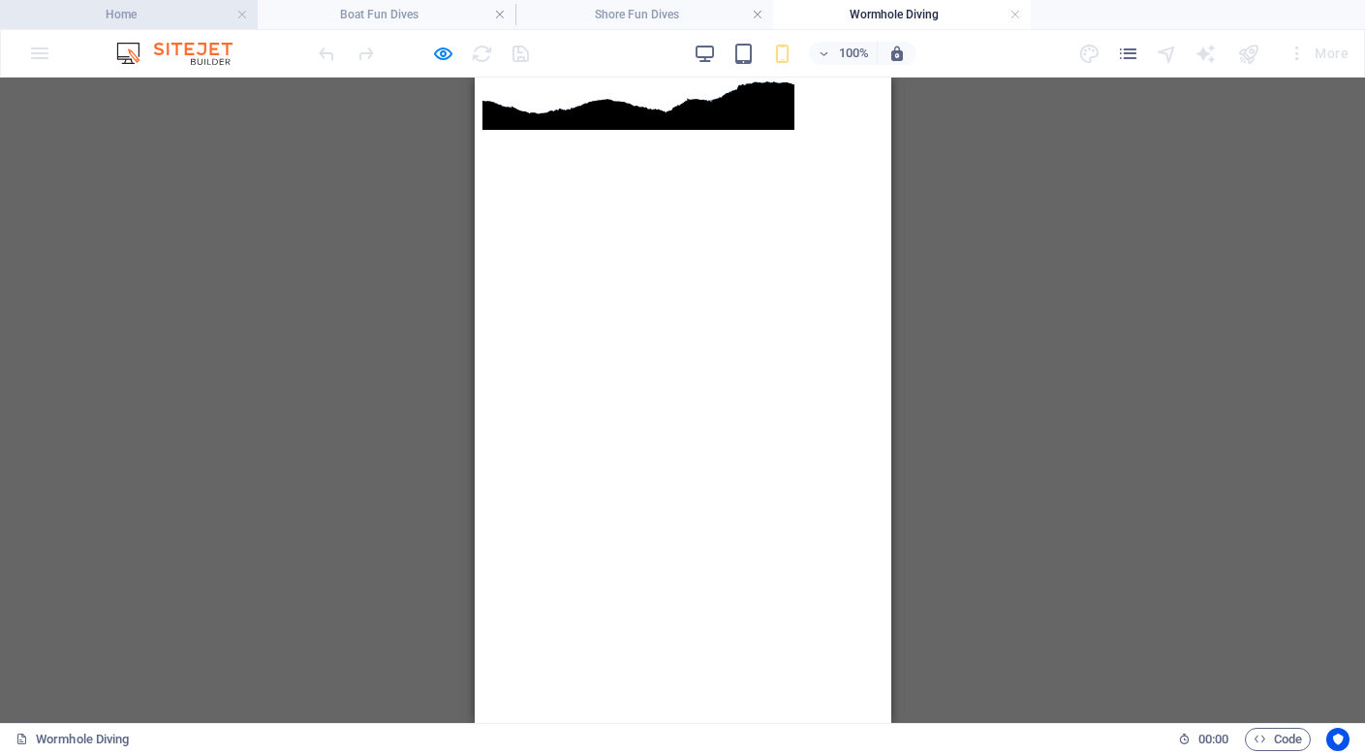
click at [168, 13] on h4 "Home" at bounding box center [129, 14] width 258 height 21
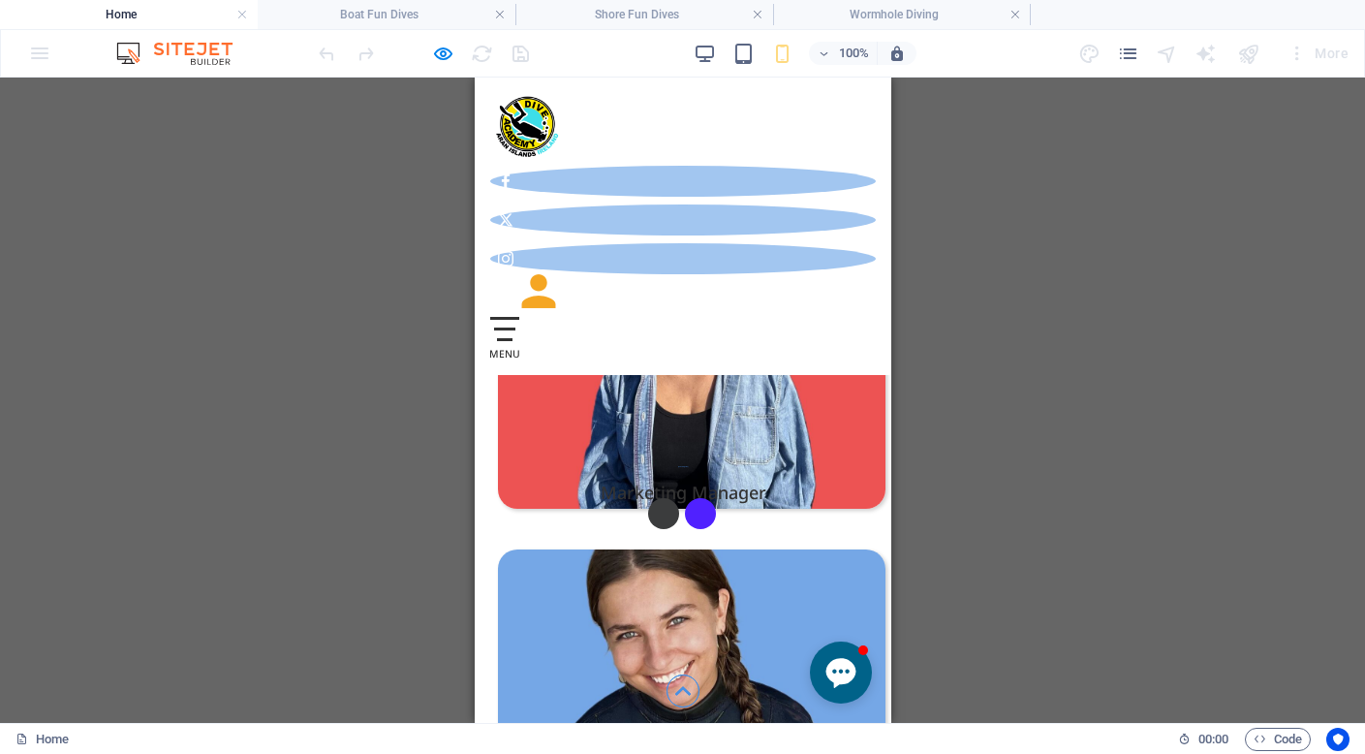
scroll to position [9188, 0]
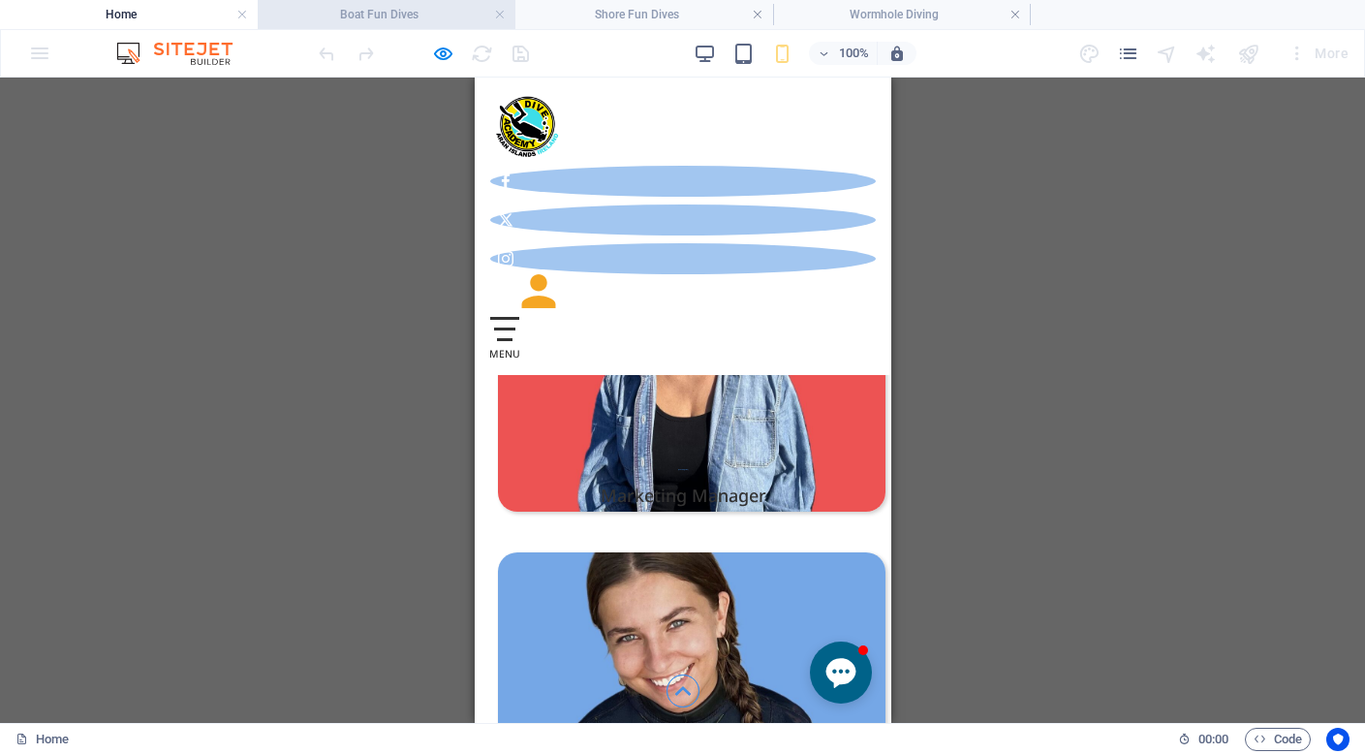
click at [387, 12] on h4 "Boat Fun Dives" at bounding box center [387, 14] width 258 height 21
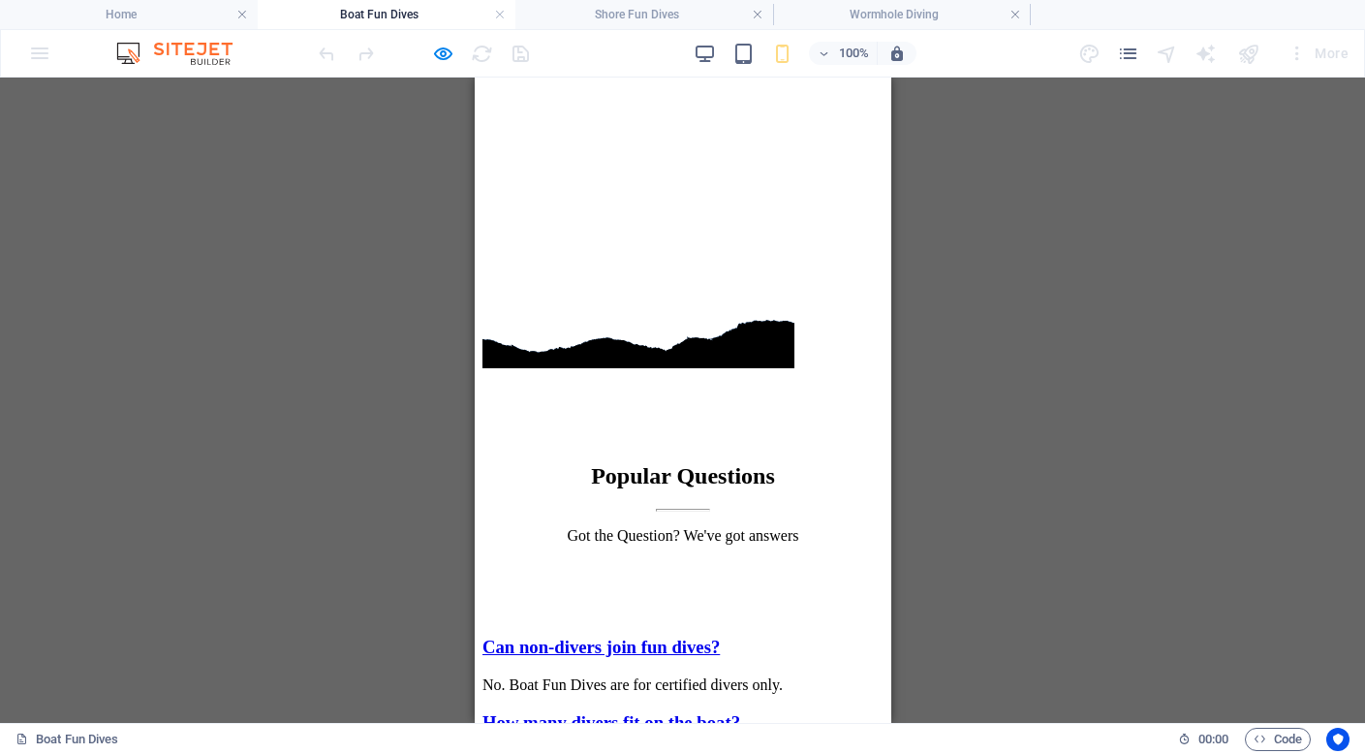
scroll to position [6840, 0]
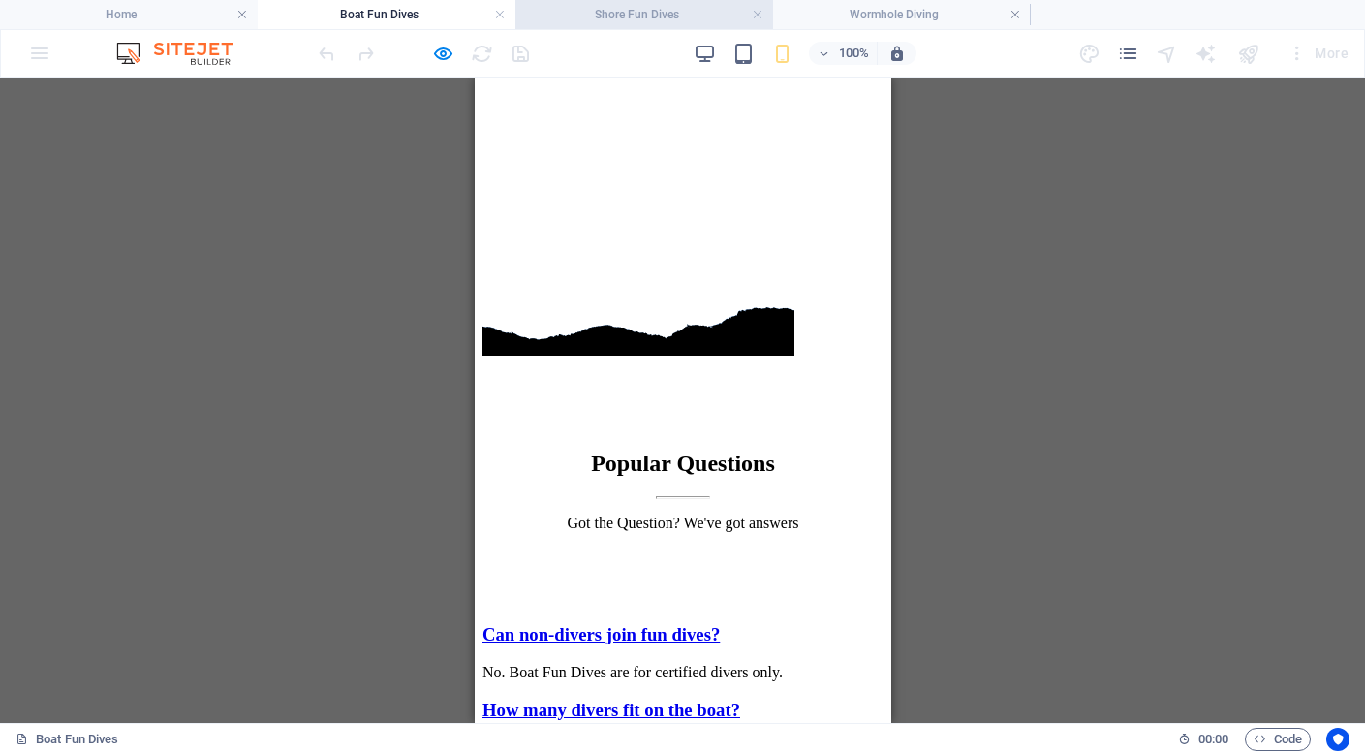
click at [622, 8] on h4 "Shore Fun Dives" at bounding box center [644, 14] width 258 height 21
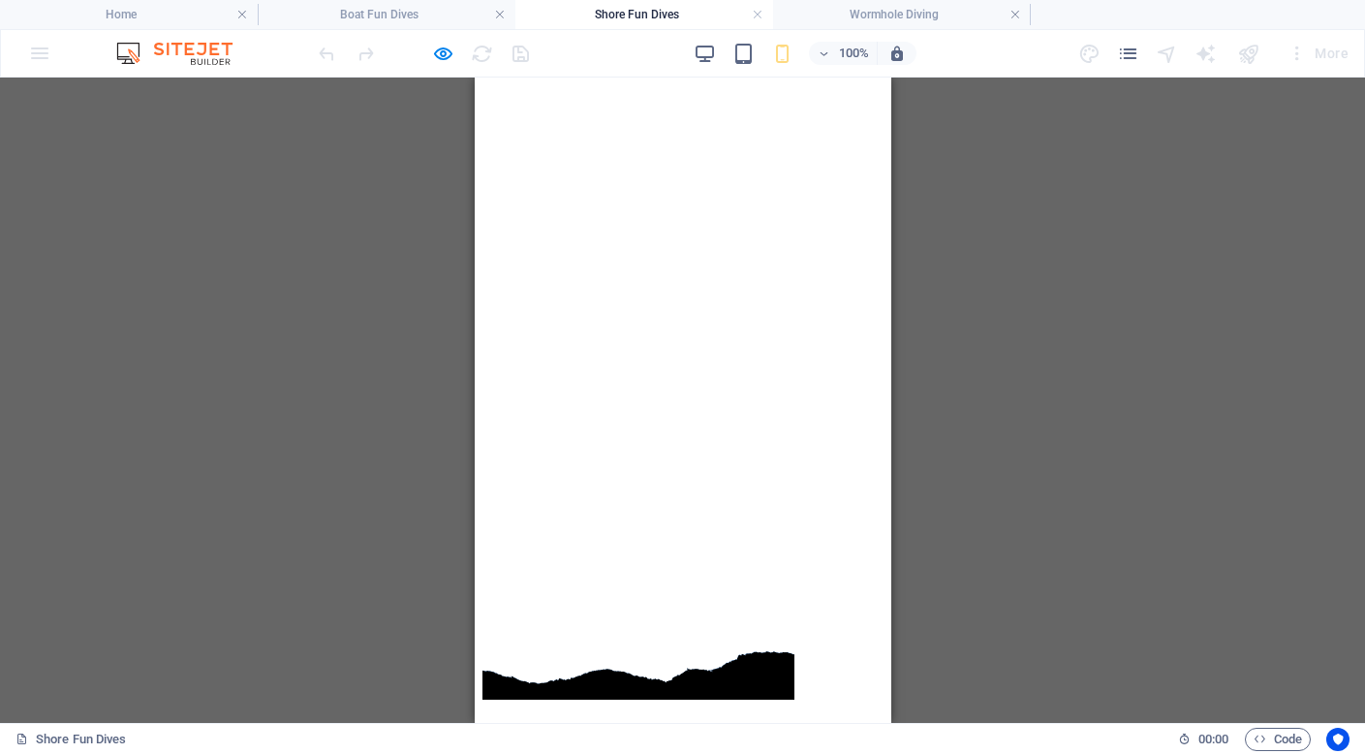
scroll to position [6271, 0]
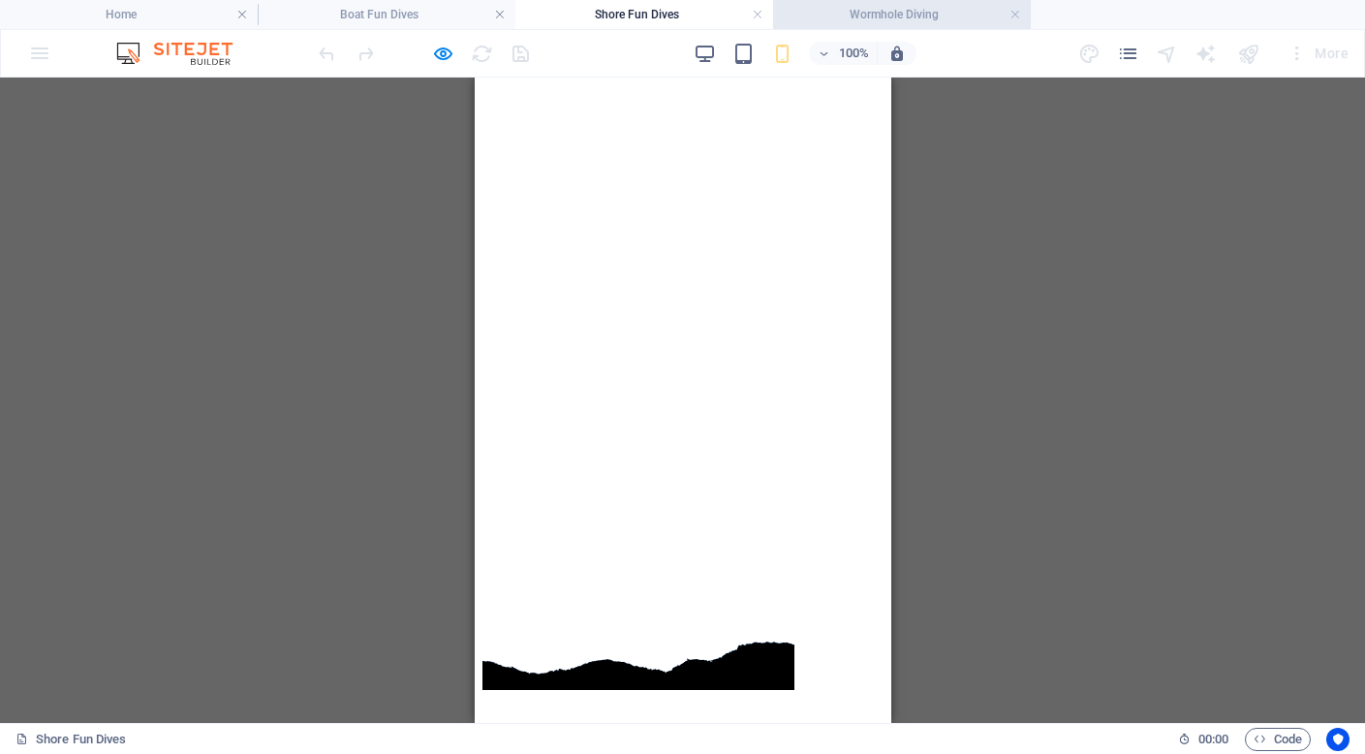
click at [920, 13] on h4 "Wormhole Diving" at bounding box center [902, 14] width 258 height 21
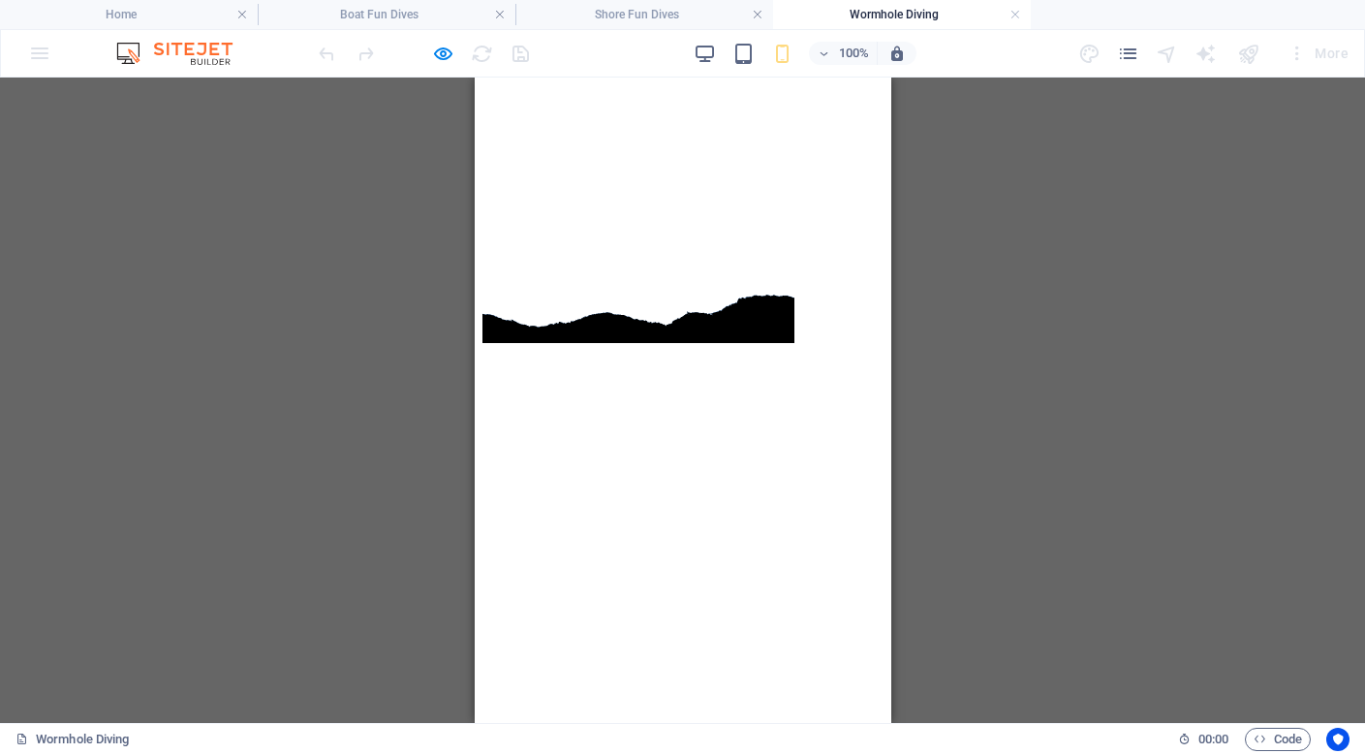
scroll to position [6385, 0]
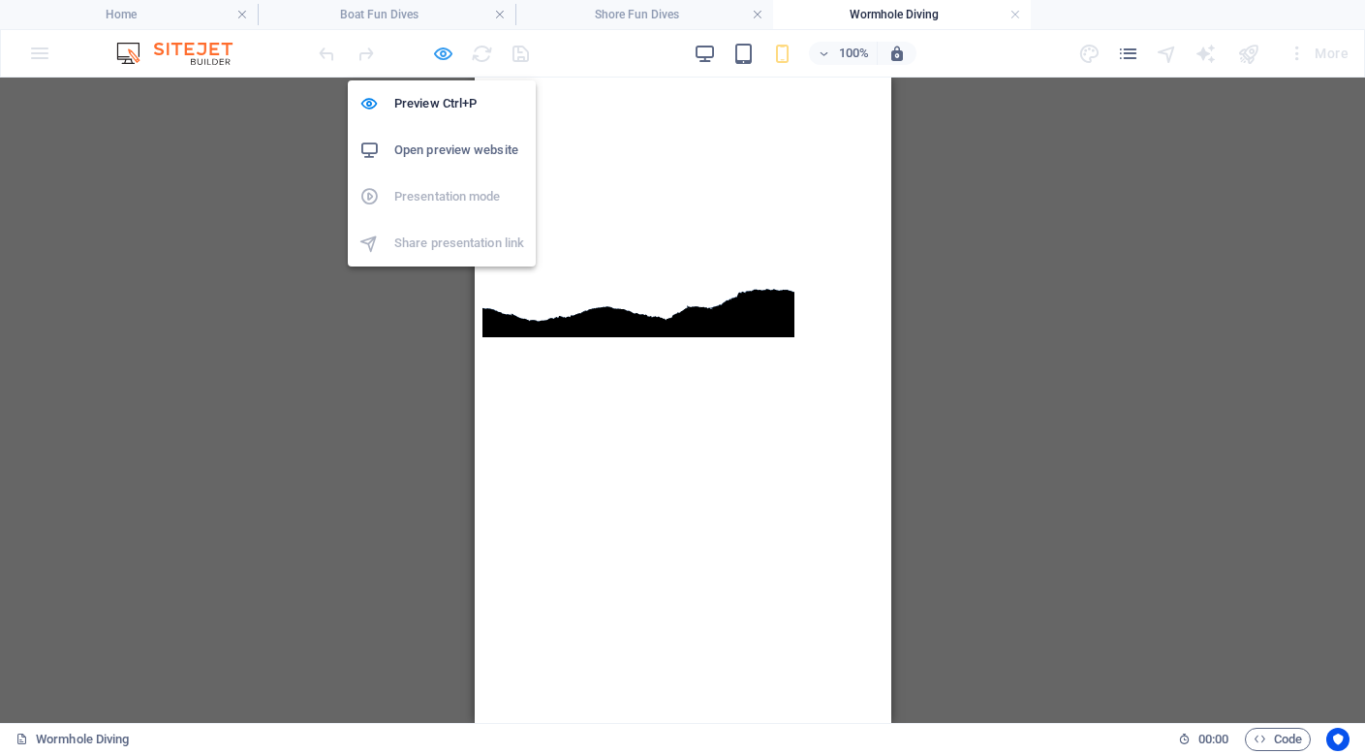
click at [448, 51] on icon "button" at bounding box center [443, 54] width 22 height 22
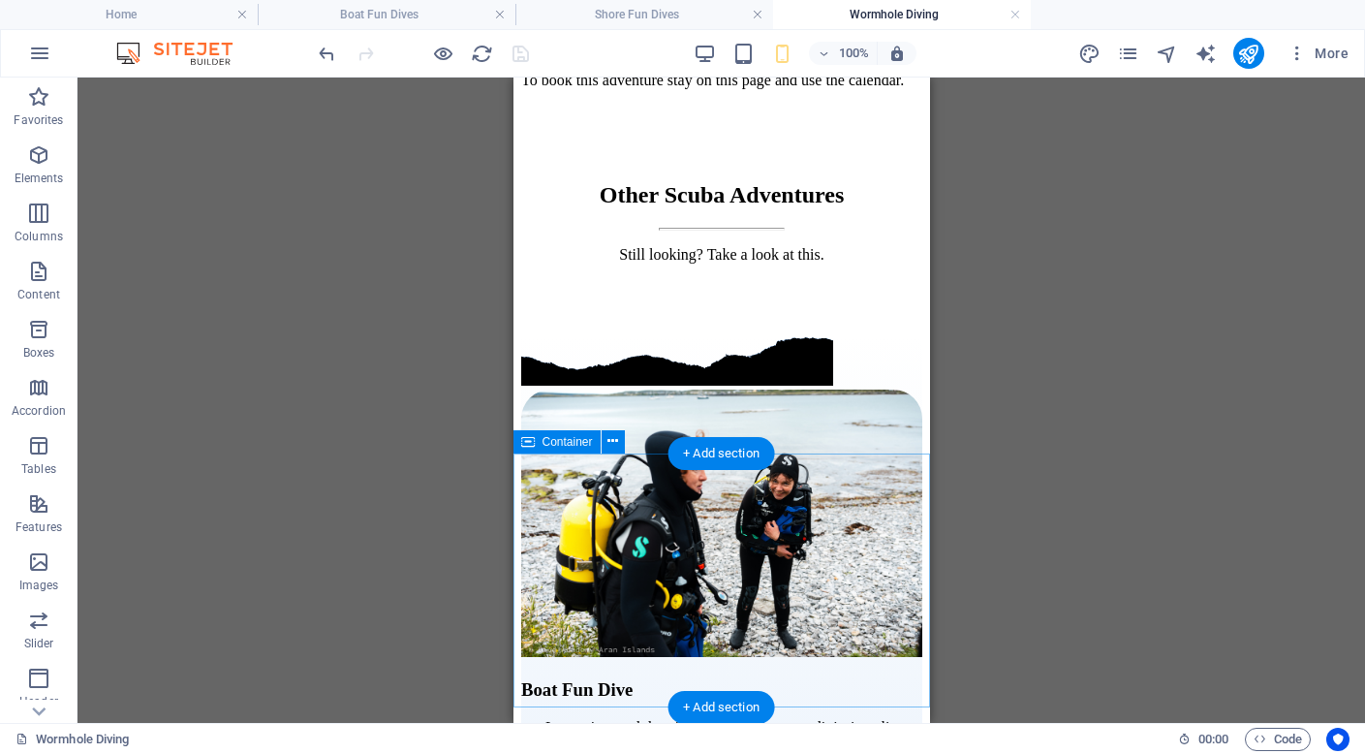
scroll to position [9469, 0]
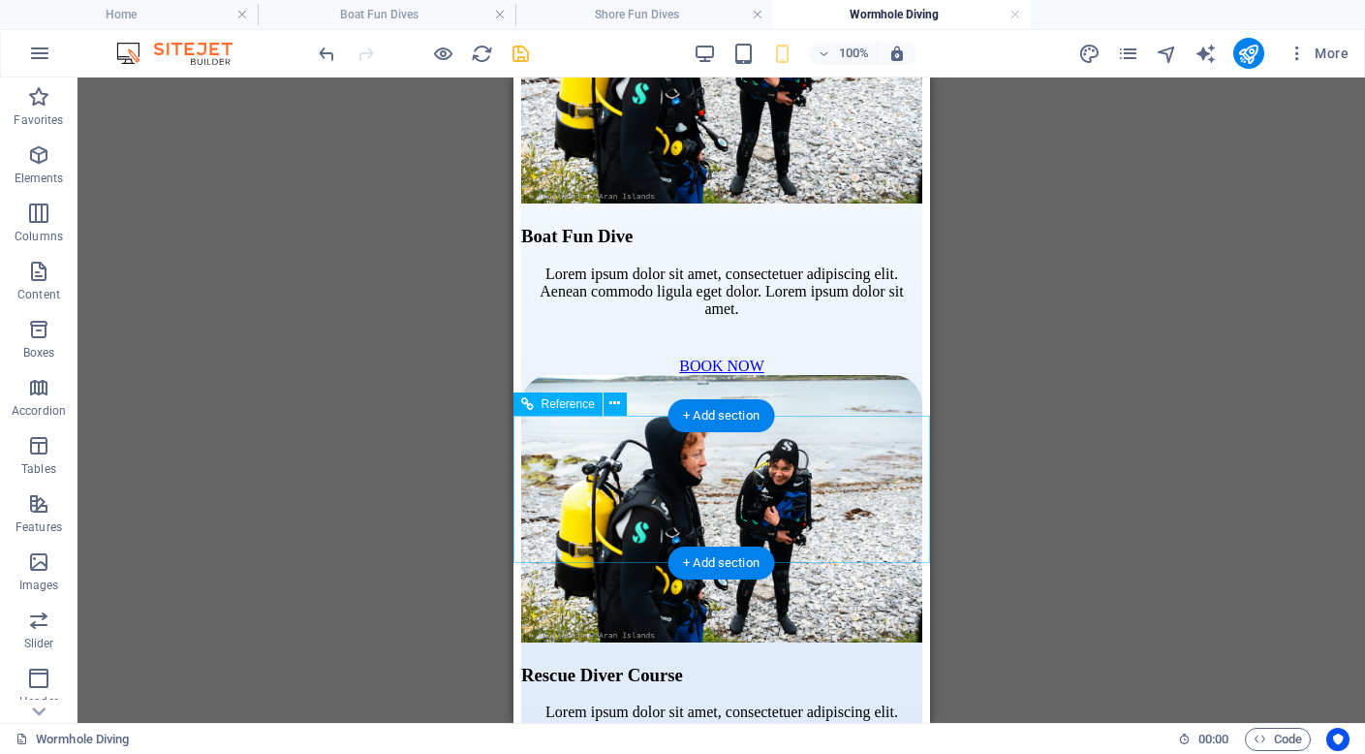
scroll to position [9947, 0]
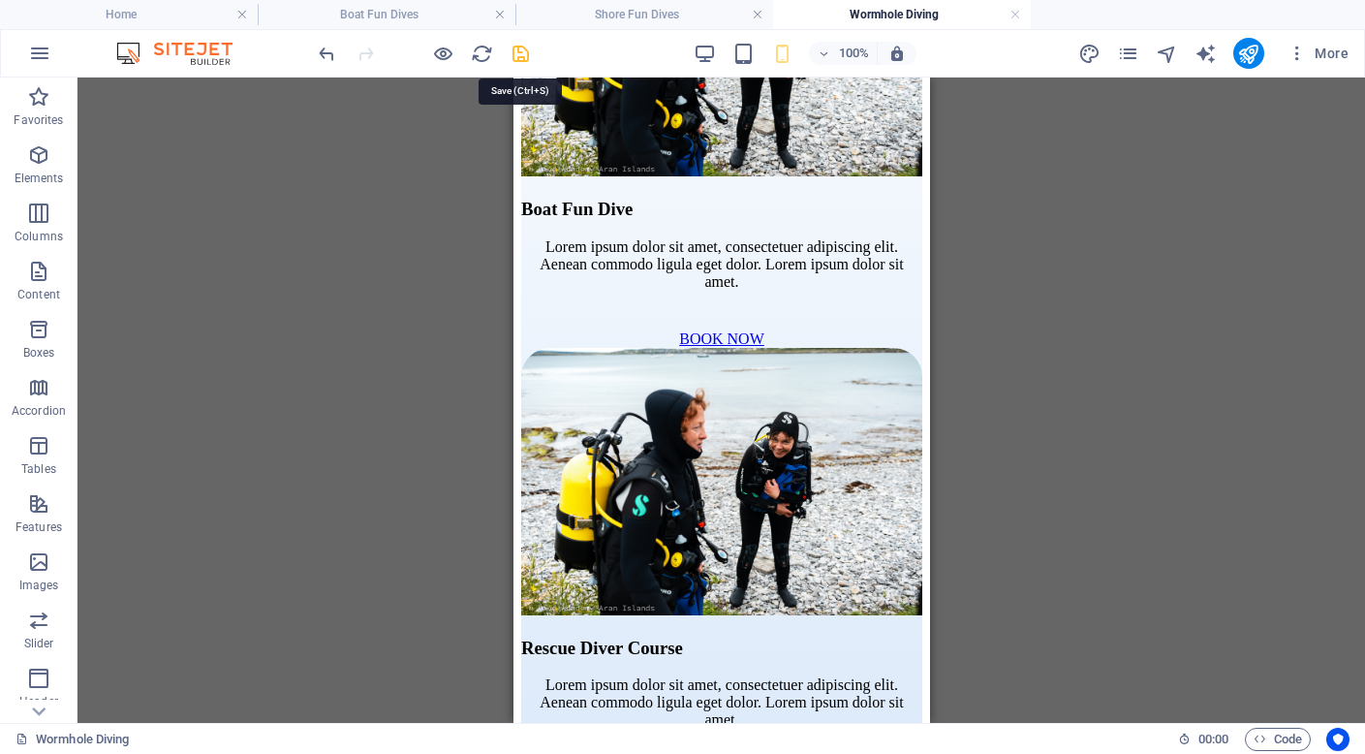
click at [518, 46] on icon "save" at bounding box center [521, 54] width 22 height 22
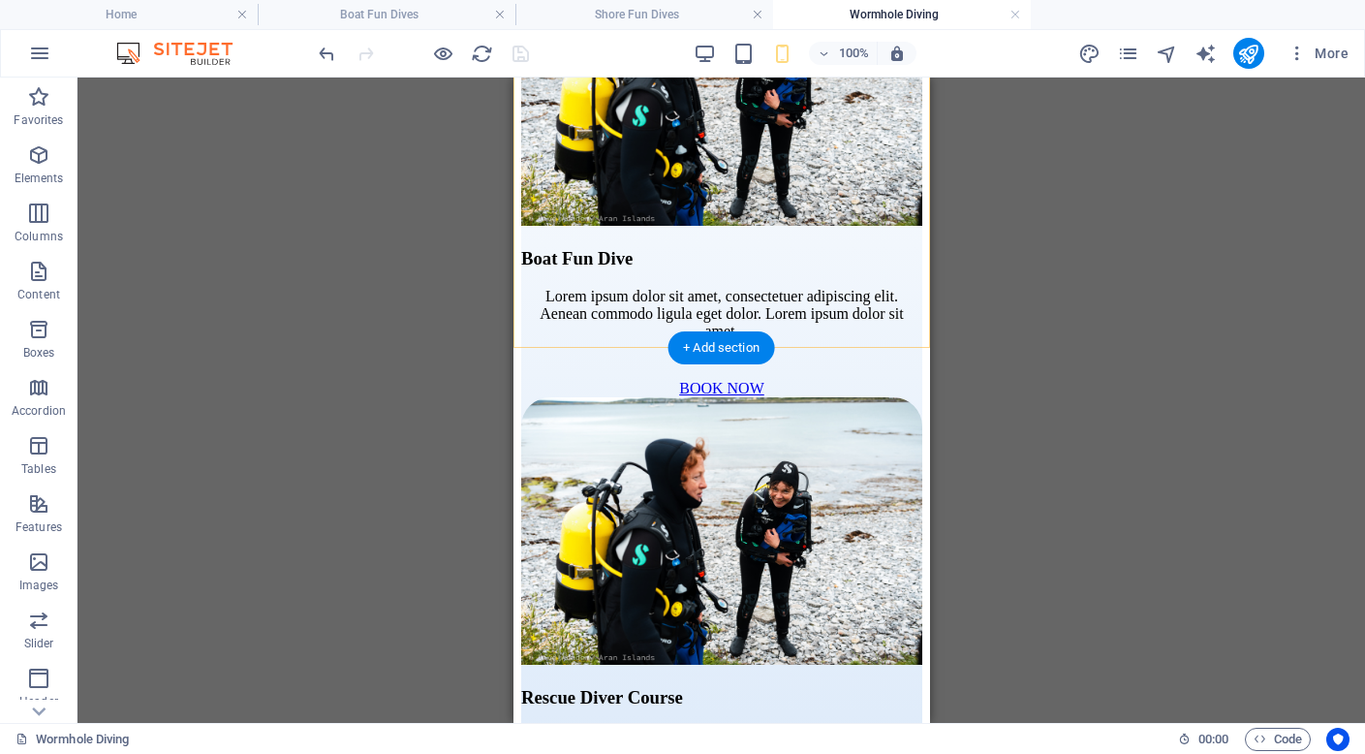
scroll to position [9900, 0]
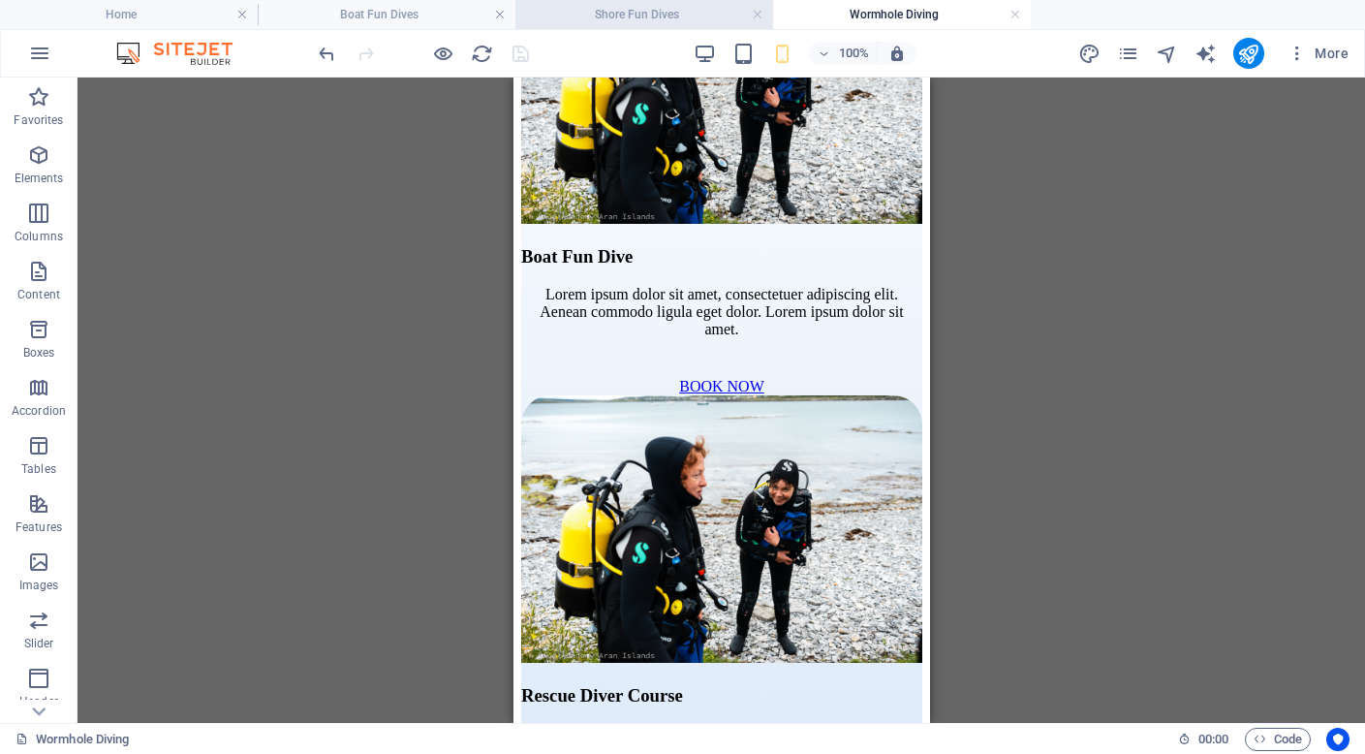
click at [658, 7] on h4 "Shore Fun Dives" at bounding box center [644, 14] width 258 height 21
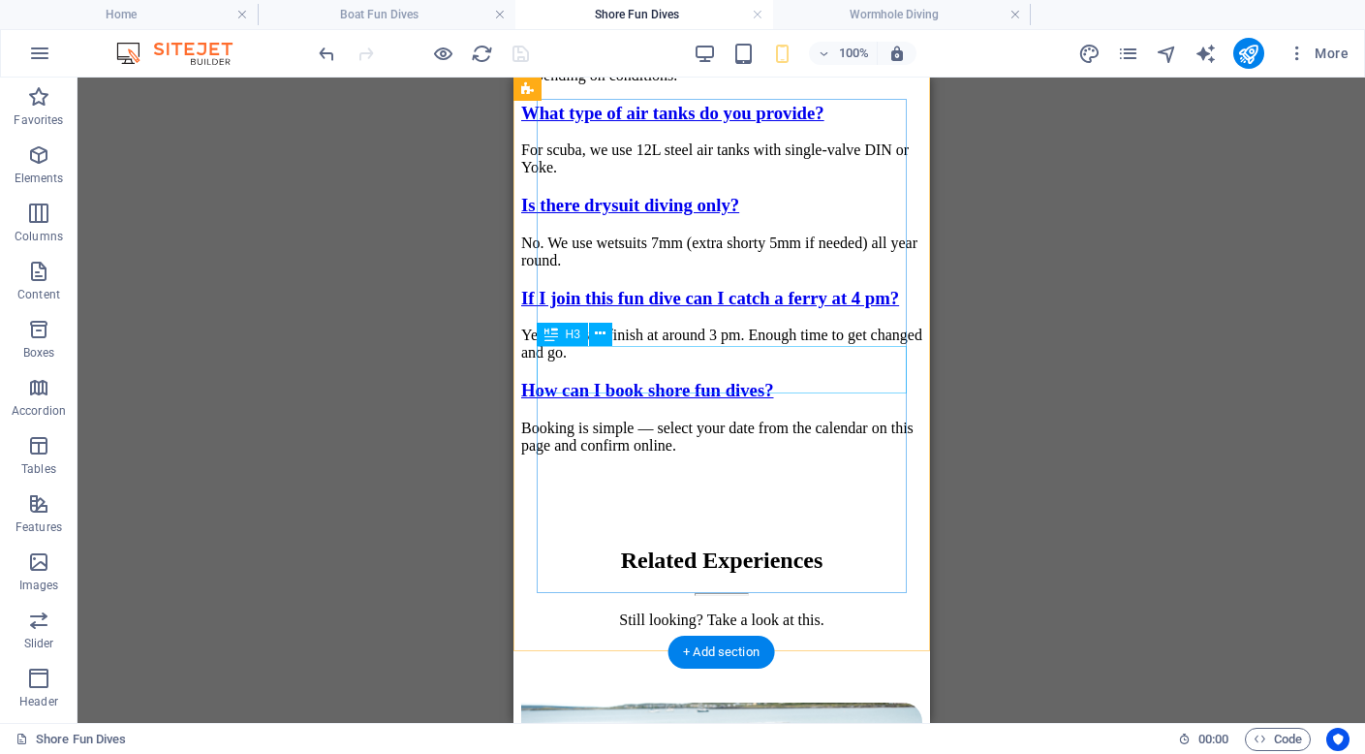
scroll to position [8889, 0]
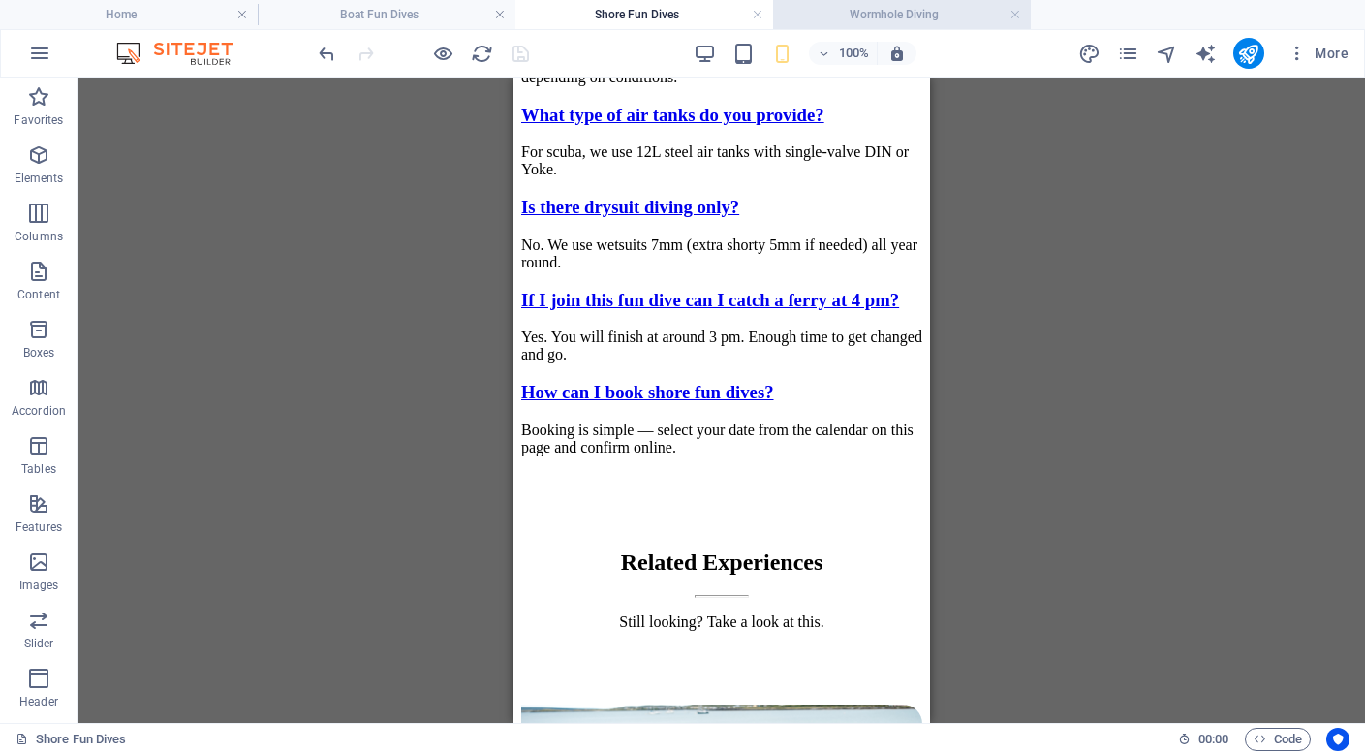
click at [858, 8] on h4 "Wormhole Diving" at bounding box center [902, 14] width 258 height 21
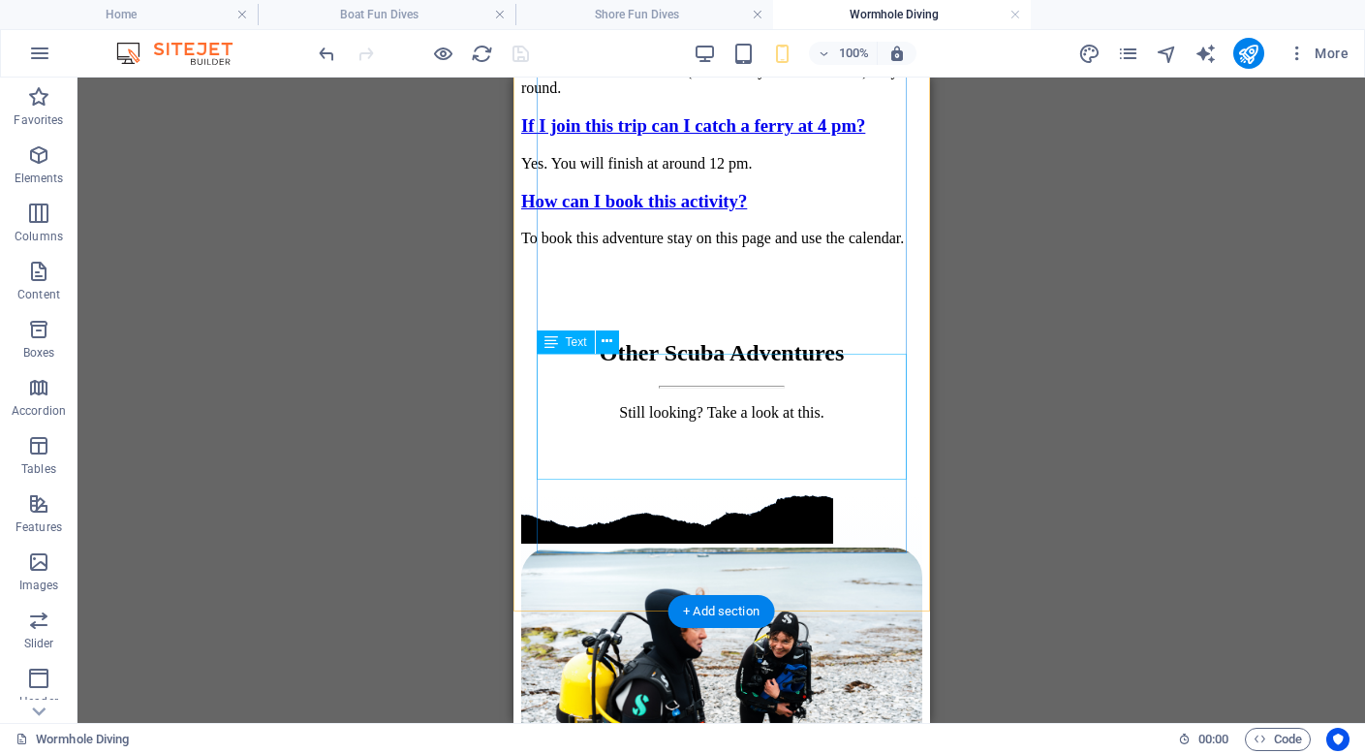
scroll to position [9291, 0]
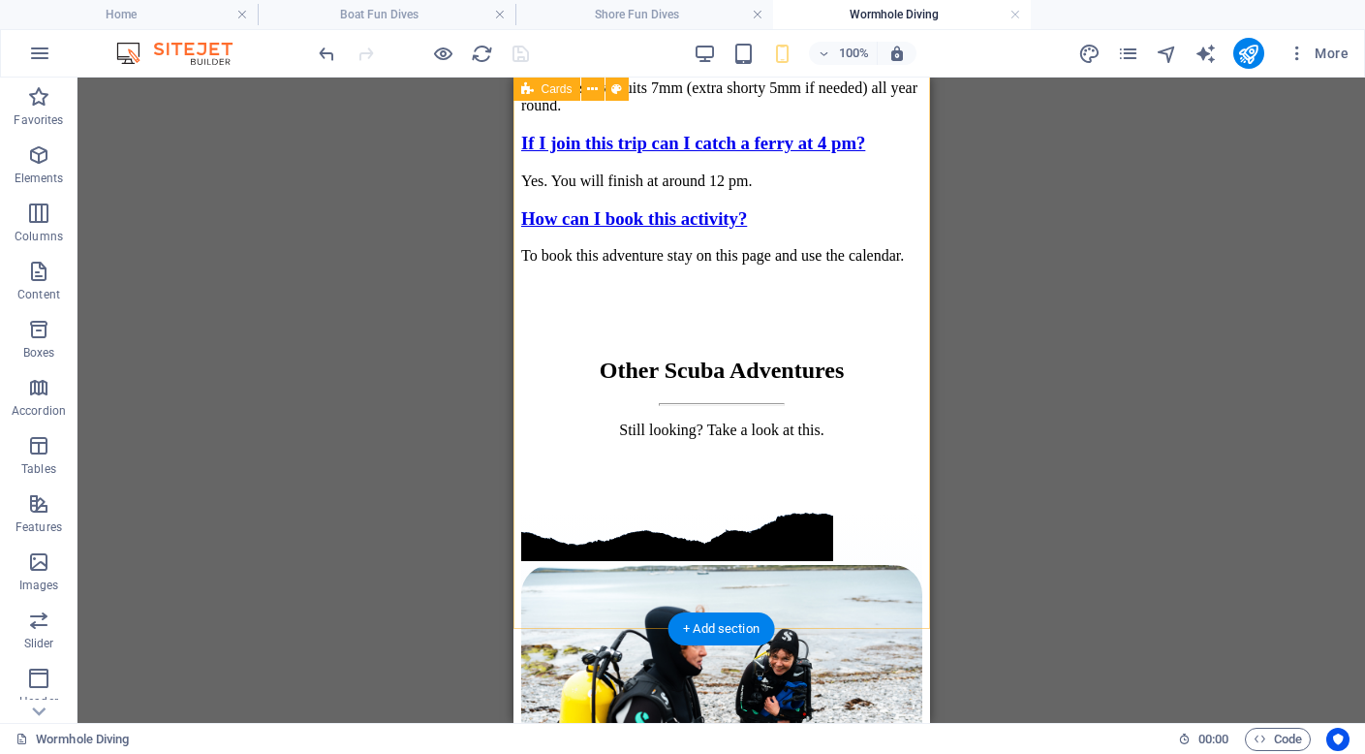
select select "shredded-paper"
select select "px"
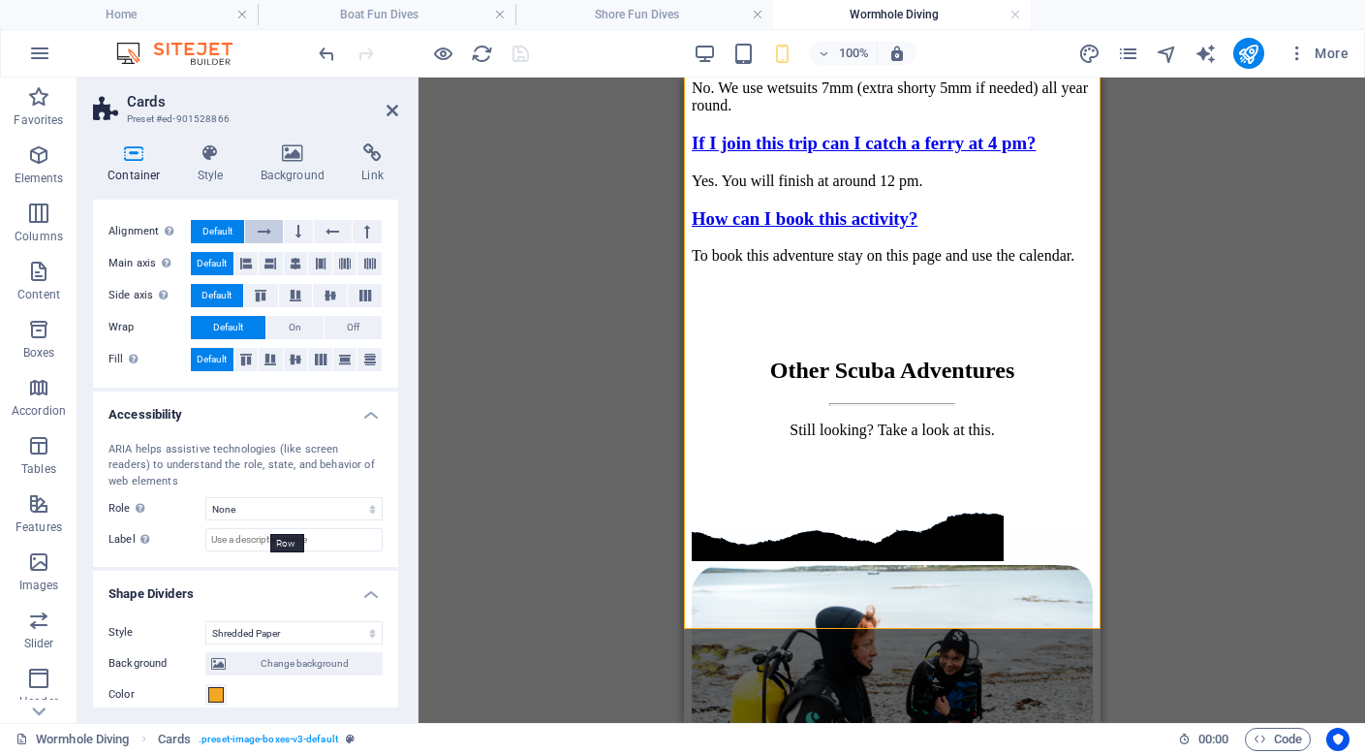
scroll to position [539, 0]
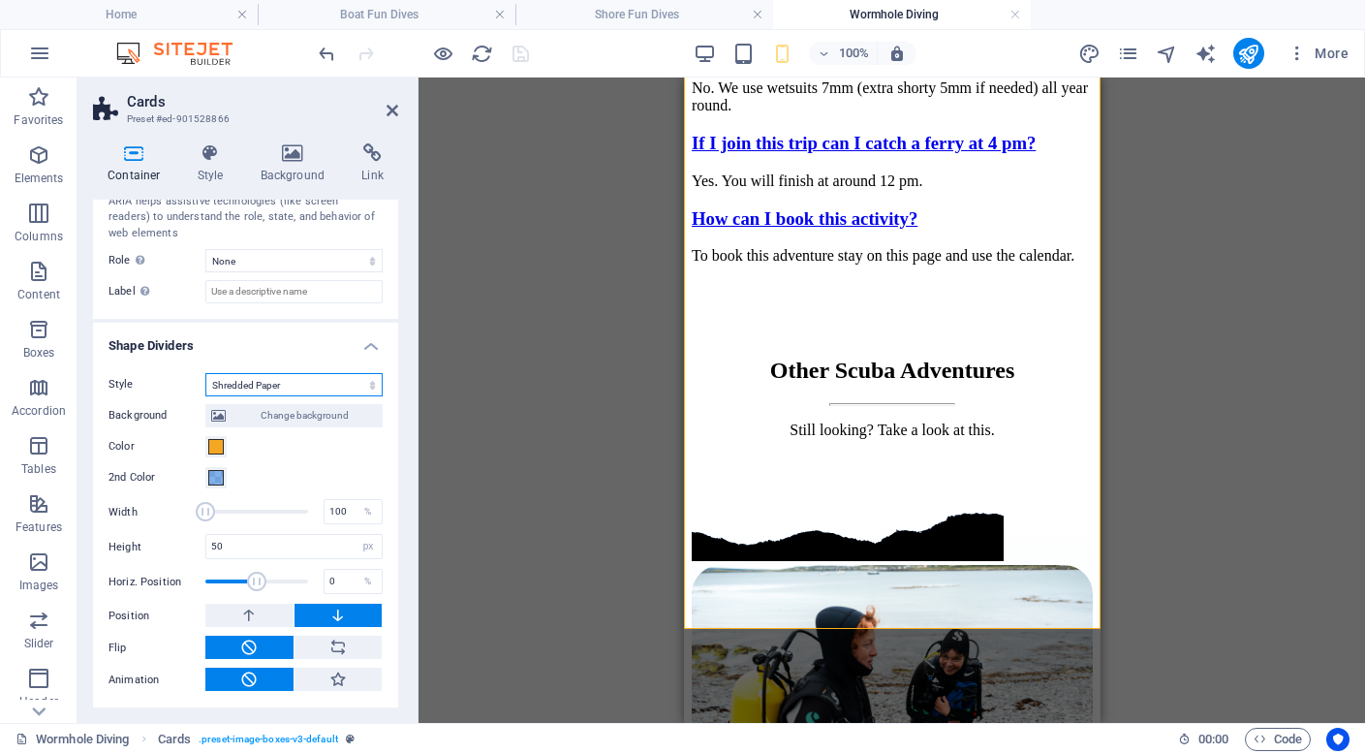
click at [248, 385] on select "None Triangle Square Diagonal Polygon 1 Polygon 2 Zigzag Multiple Zigzags Waves…" at bounding box center [293, 384] width 177 height 23
select select "none"
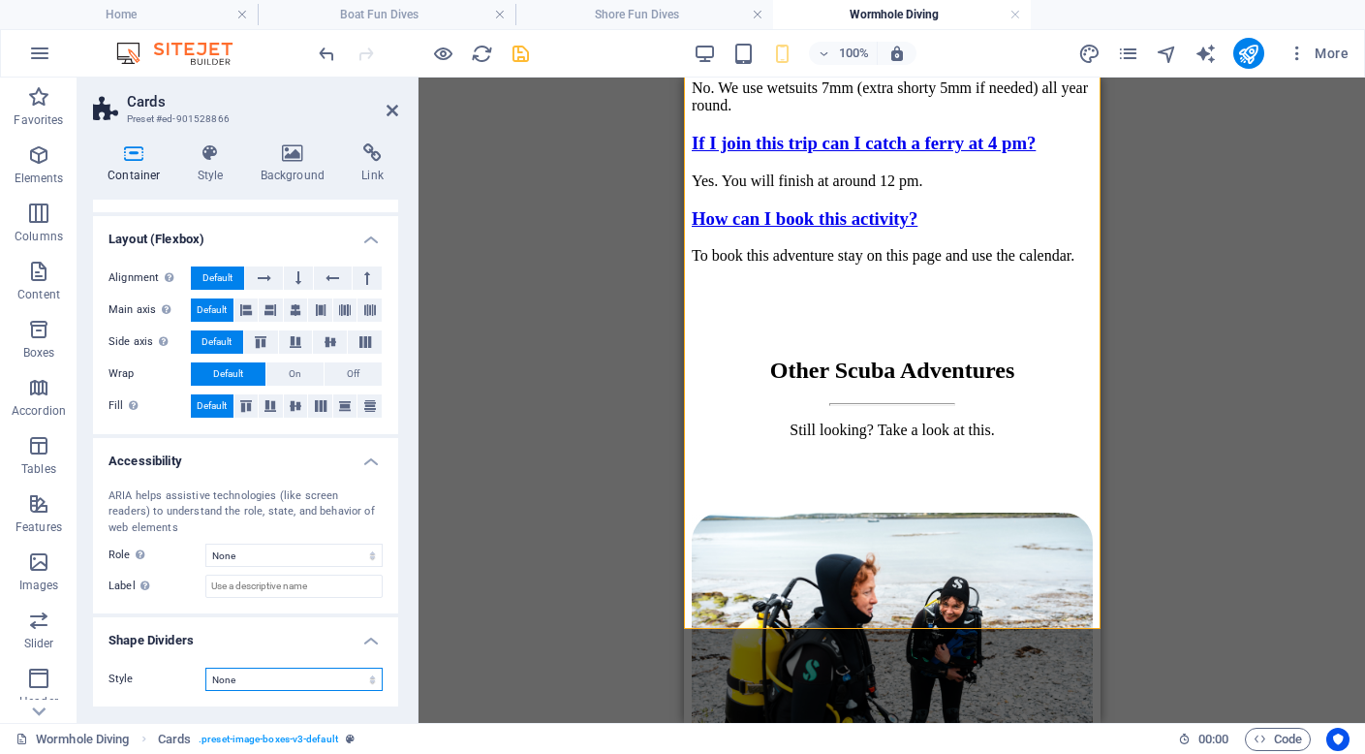
scroll to position [243, 0]
click at [523, 51] on icon "save" at bounding box center [521, 54] width 22 height 22
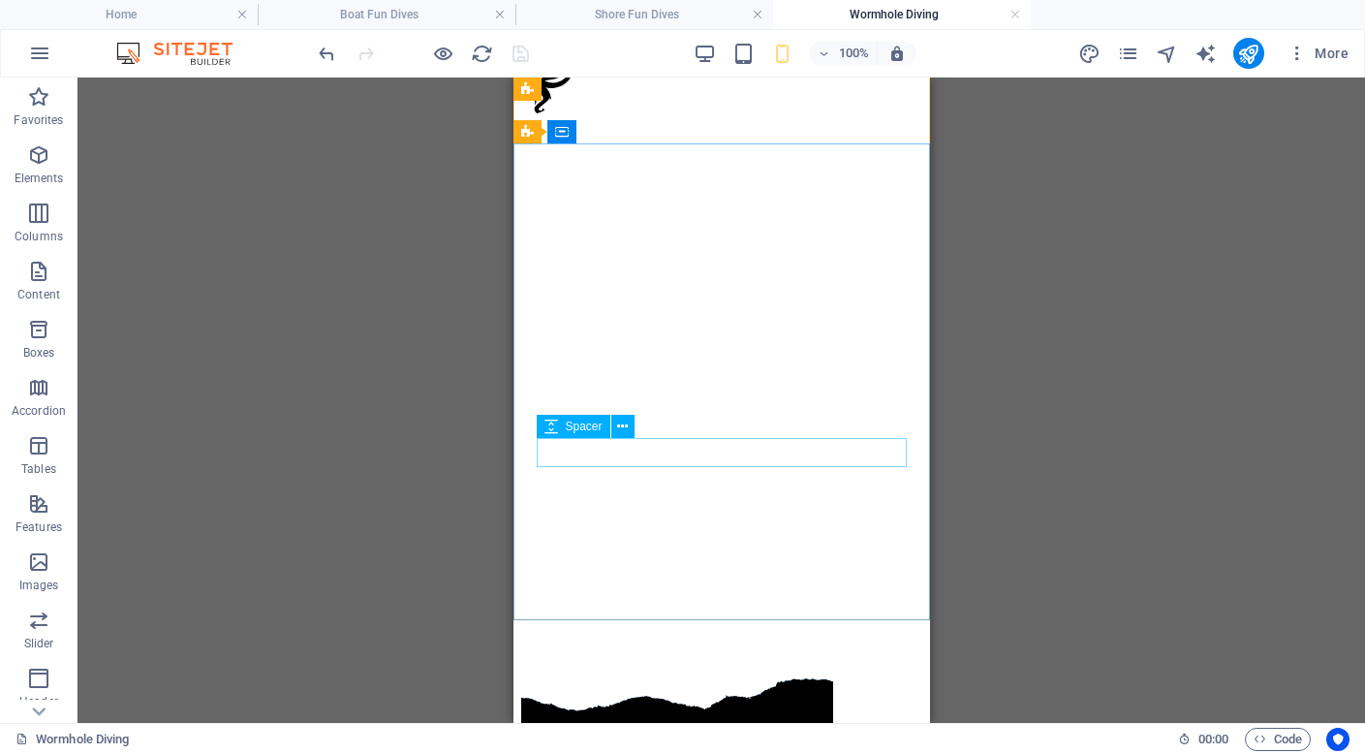
scroll to position [0, 0]
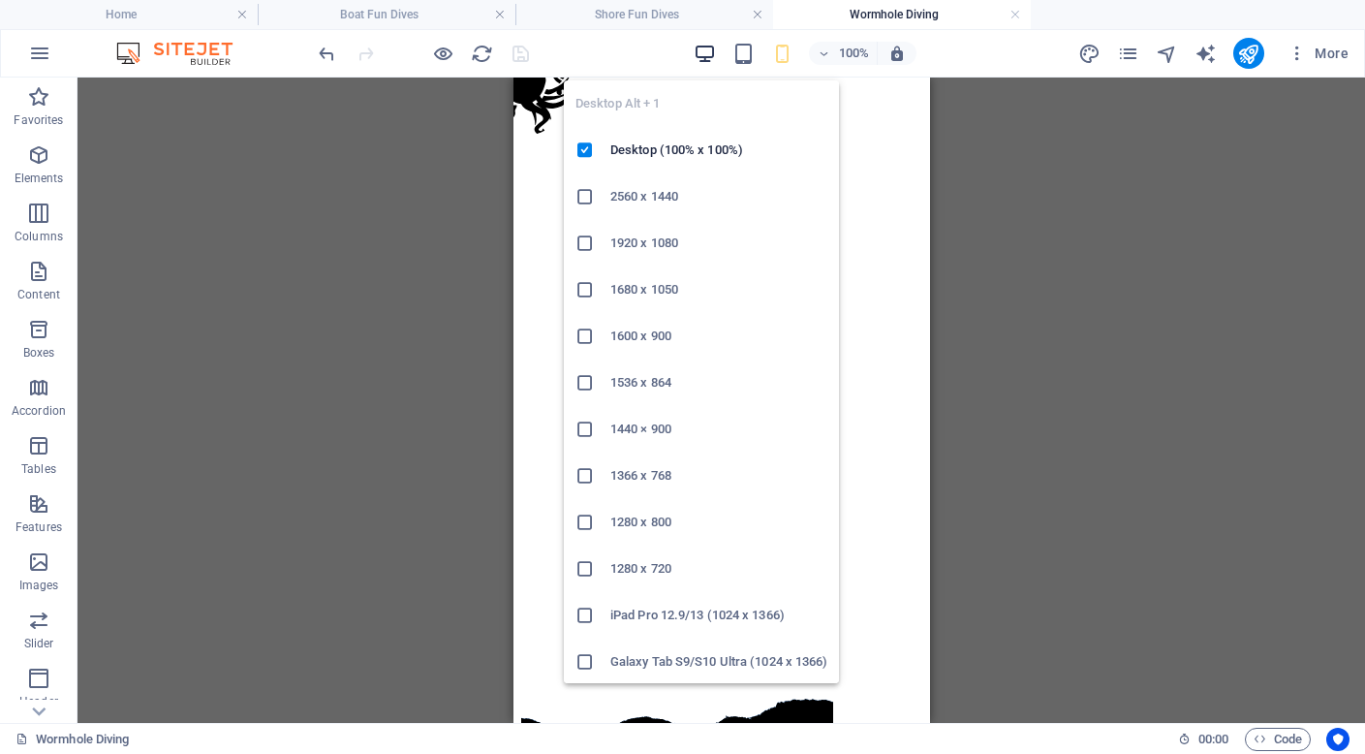
click at [705, 49] on icon "button" at bounding box center [705, 54] width 22 height 22
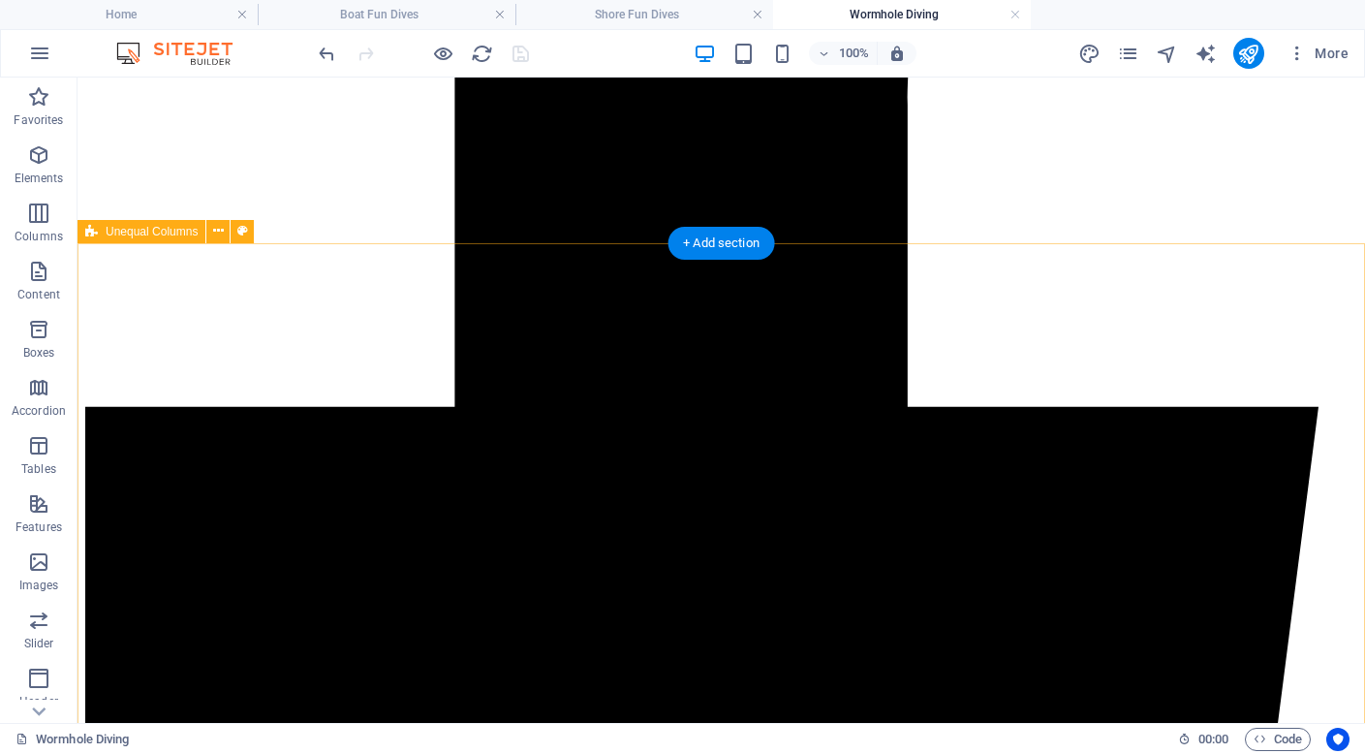
scroll to position [1402, 0]
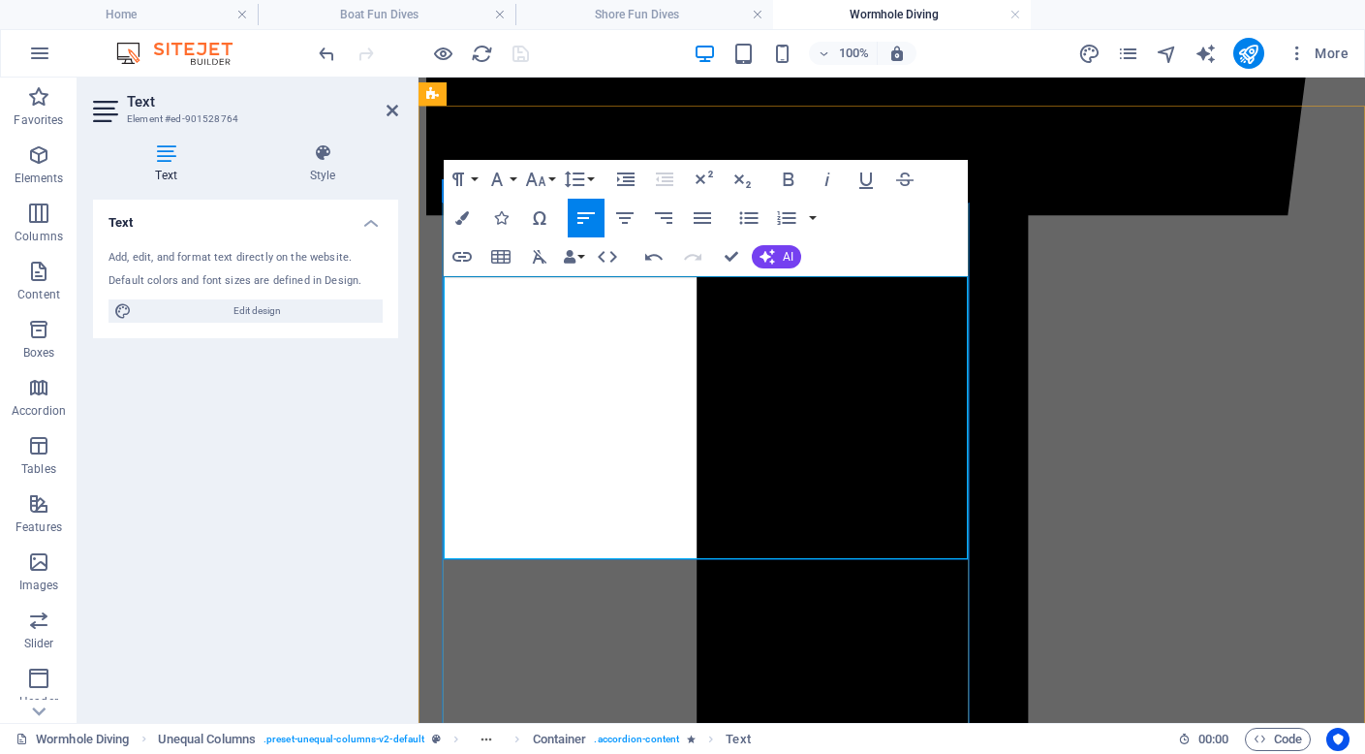
scroll to position [1686, 0]
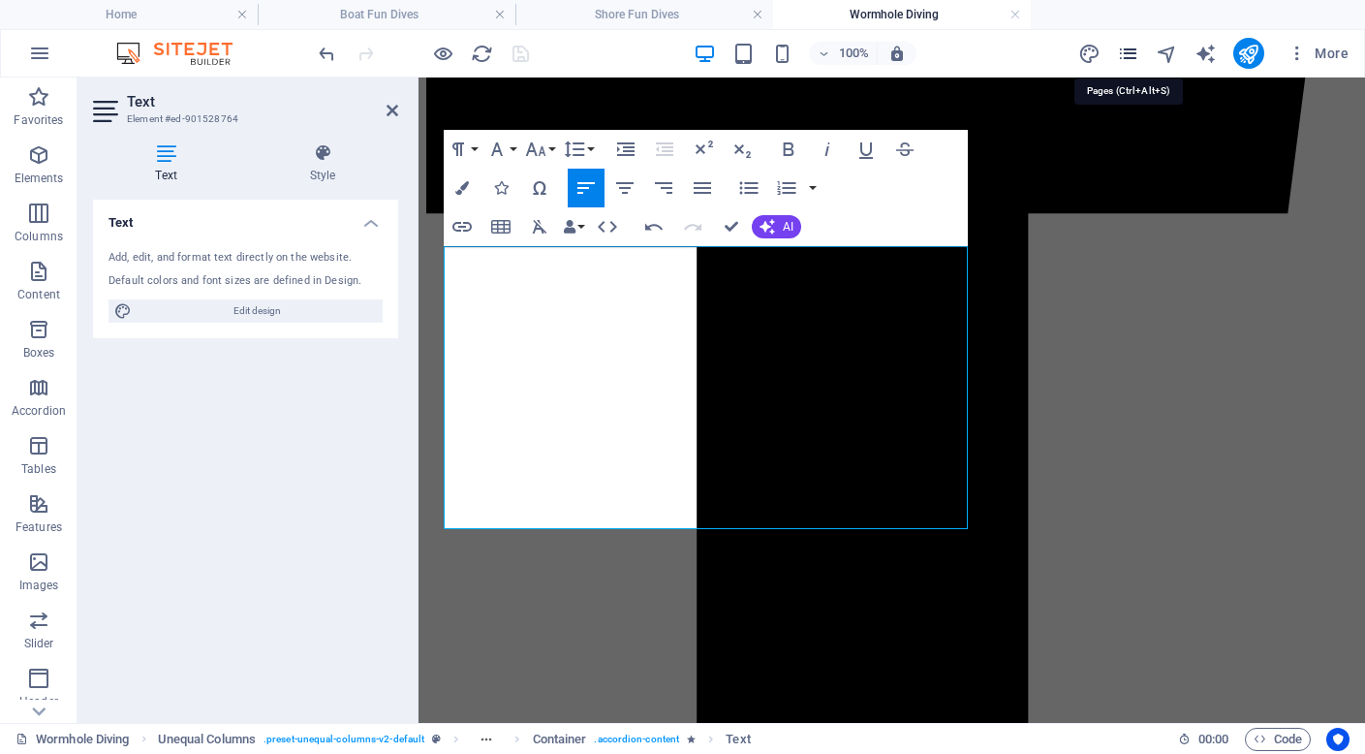
click at [1129, 54] on icon "pages" at bounding box center [1128, 54] width 22 height 22
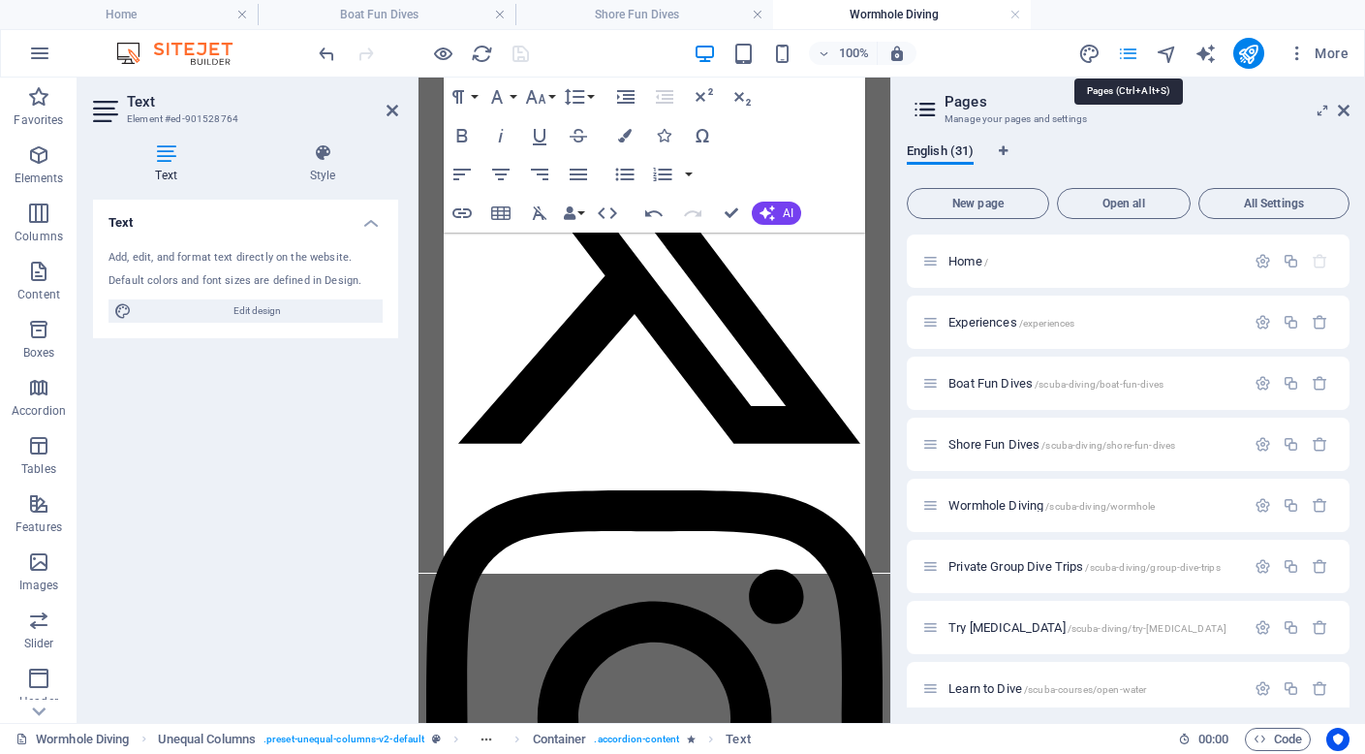
scroll to position [2247, 0]
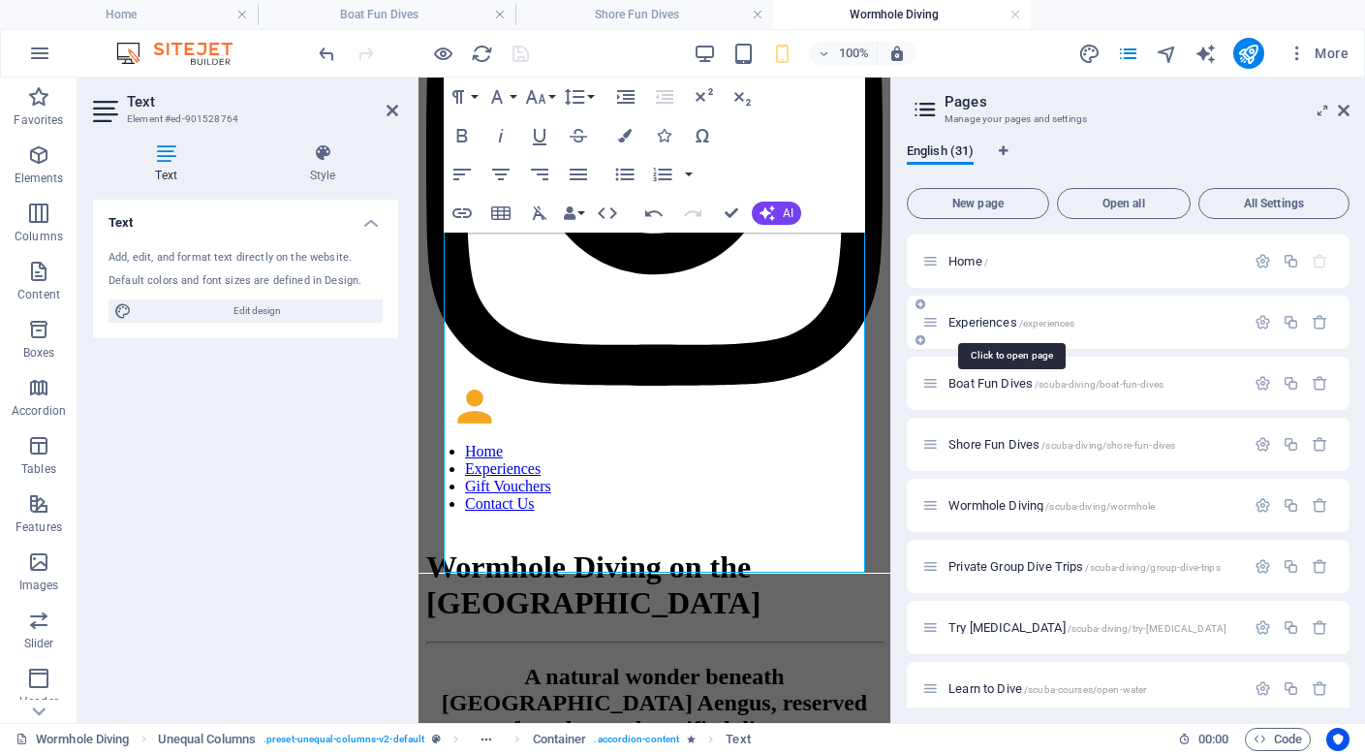
click at [997, 324] on span "Experiences /experiences" at bounding box center [1011, 322] width 126 height 15
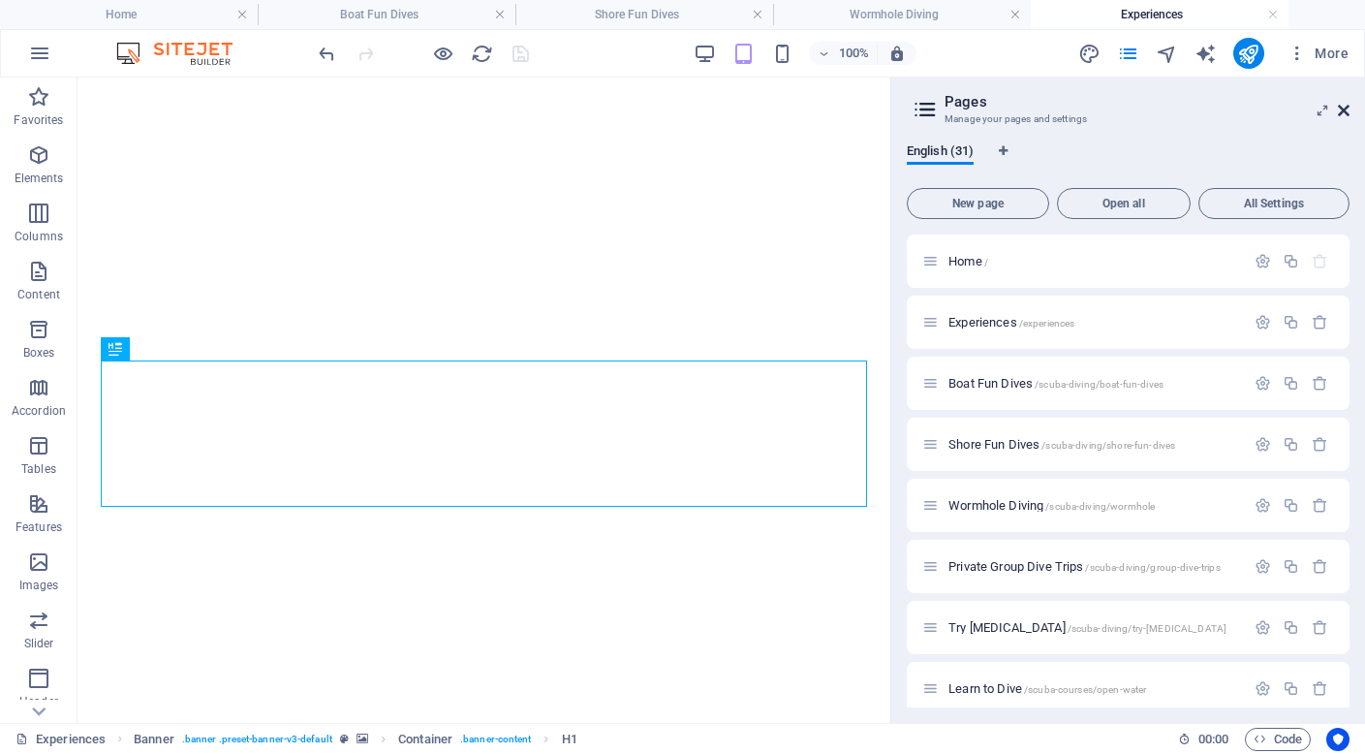
click at [1346, 110] on icon at bounding box center [1344, 110] width 12 height 15
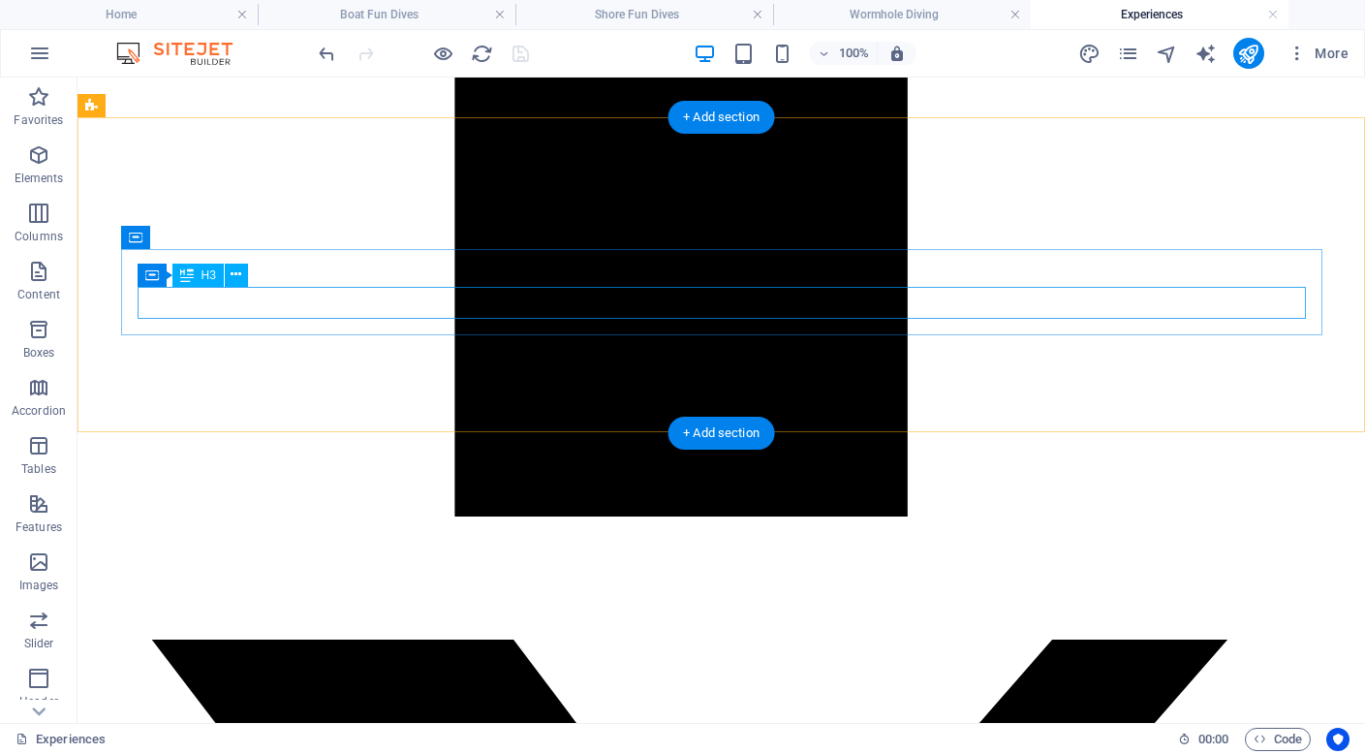
scroll to position [2752, 0]
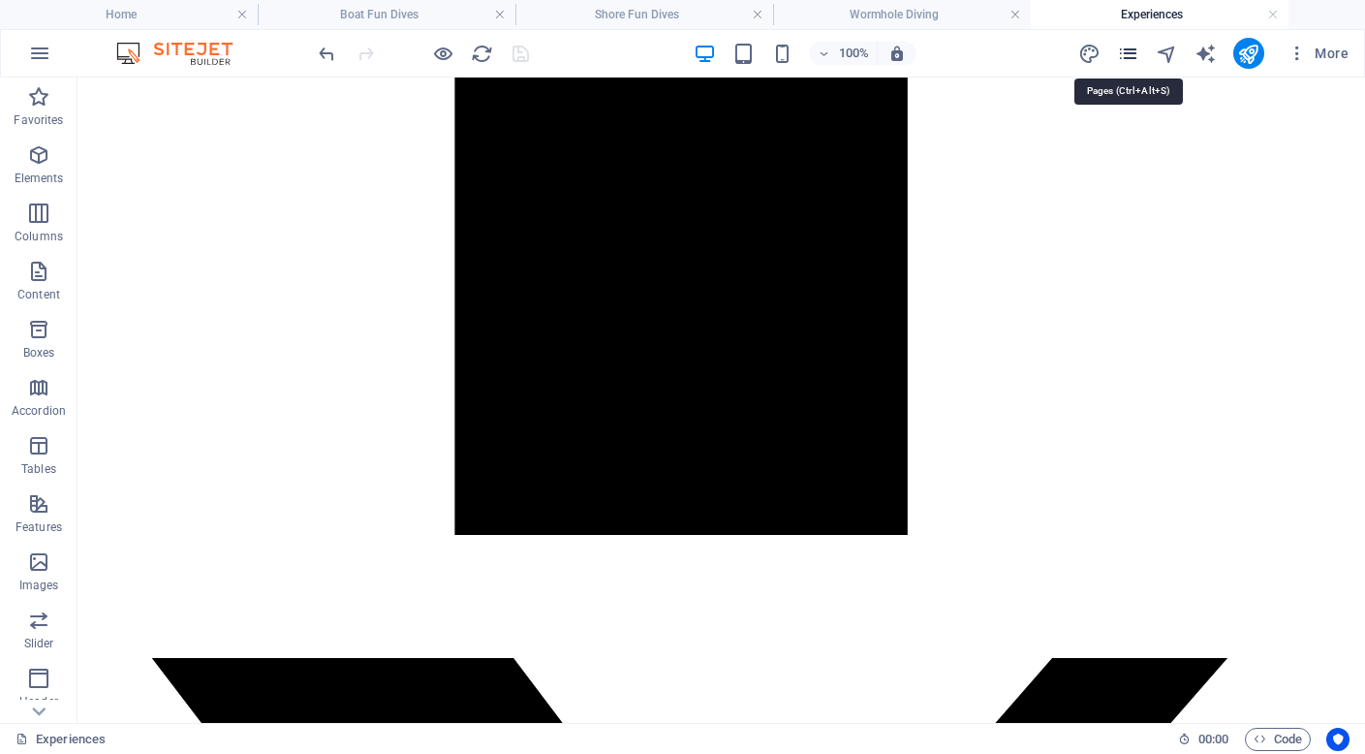
click at [1130, 55] on icon "pages" at bounding box center [1128, 54] width 22 height 22
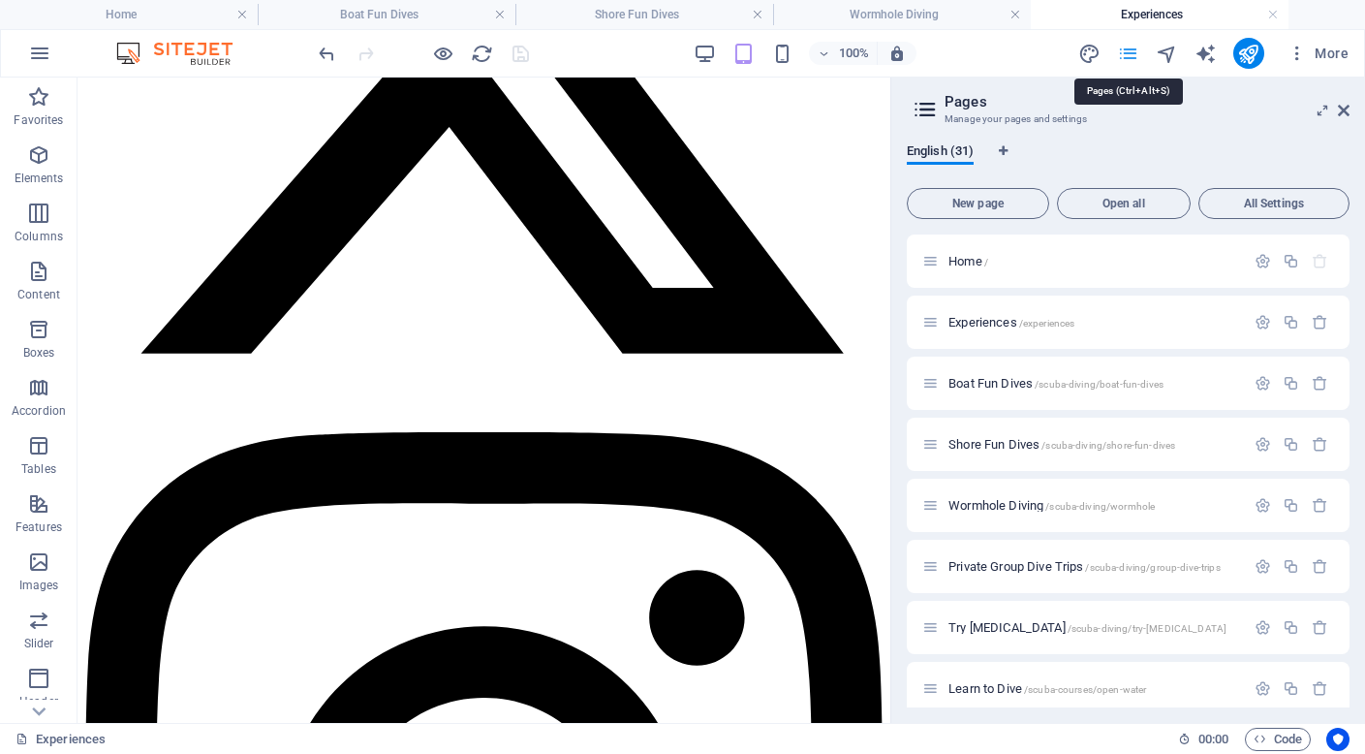
scroll to position [2846, 0]
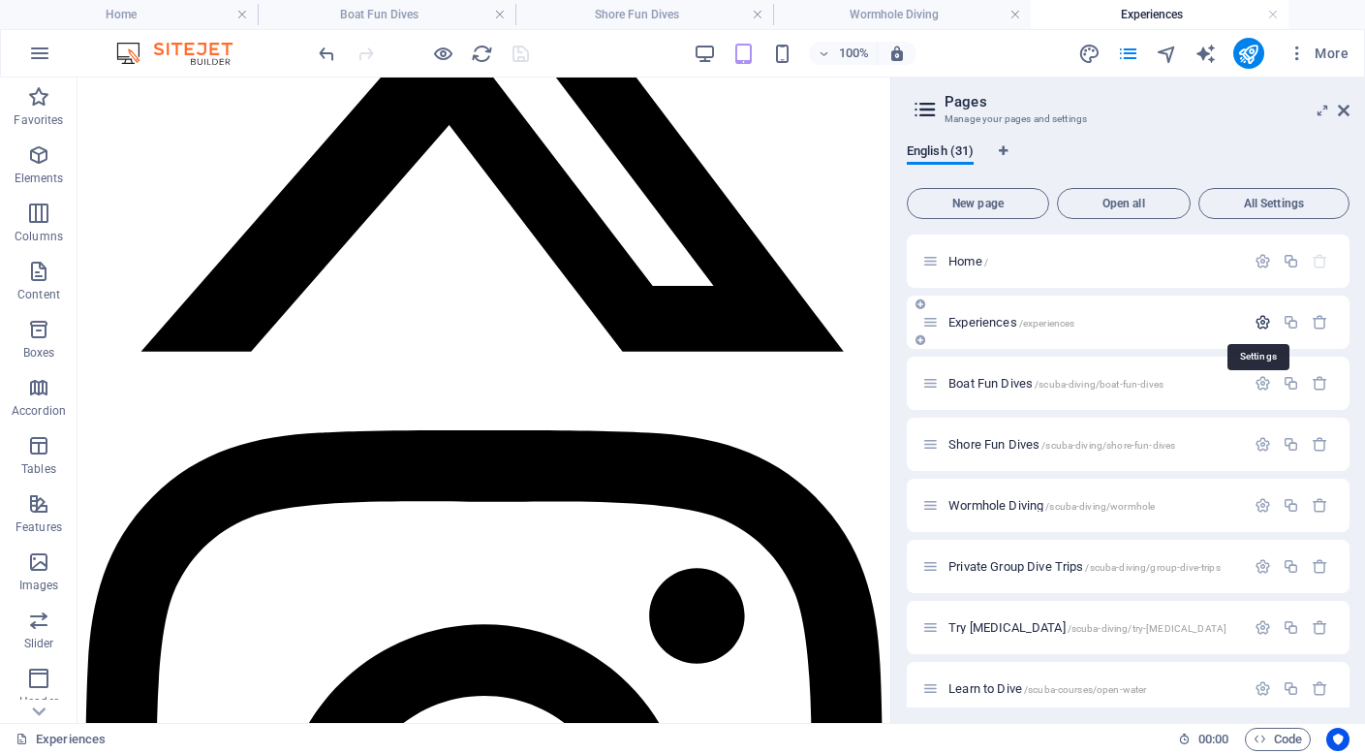
click at [1257, 320] on icon "button" at bounding box center [1263, 322] width 16 height 16
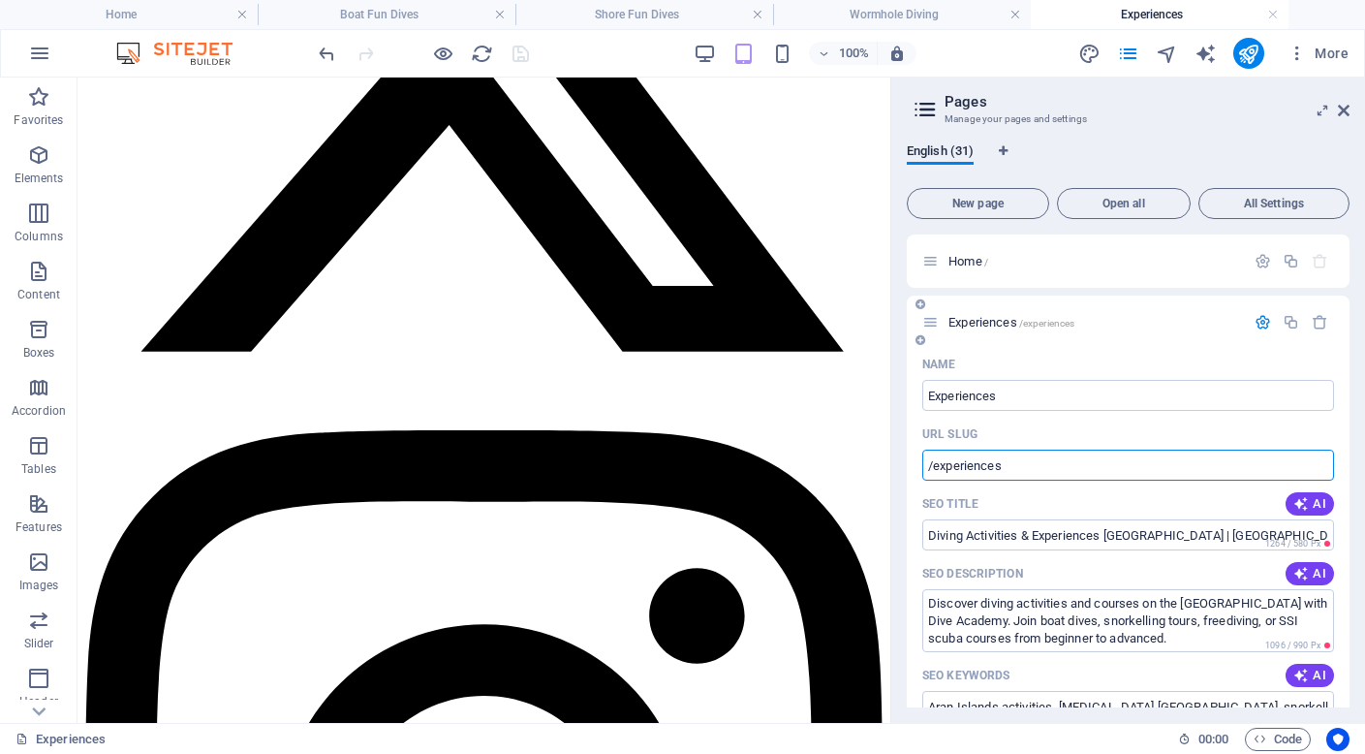
drag, startPoint x: 1010, startPoint y: 467, endPoint x: 914, endPoint y: 460, distance: 96.1
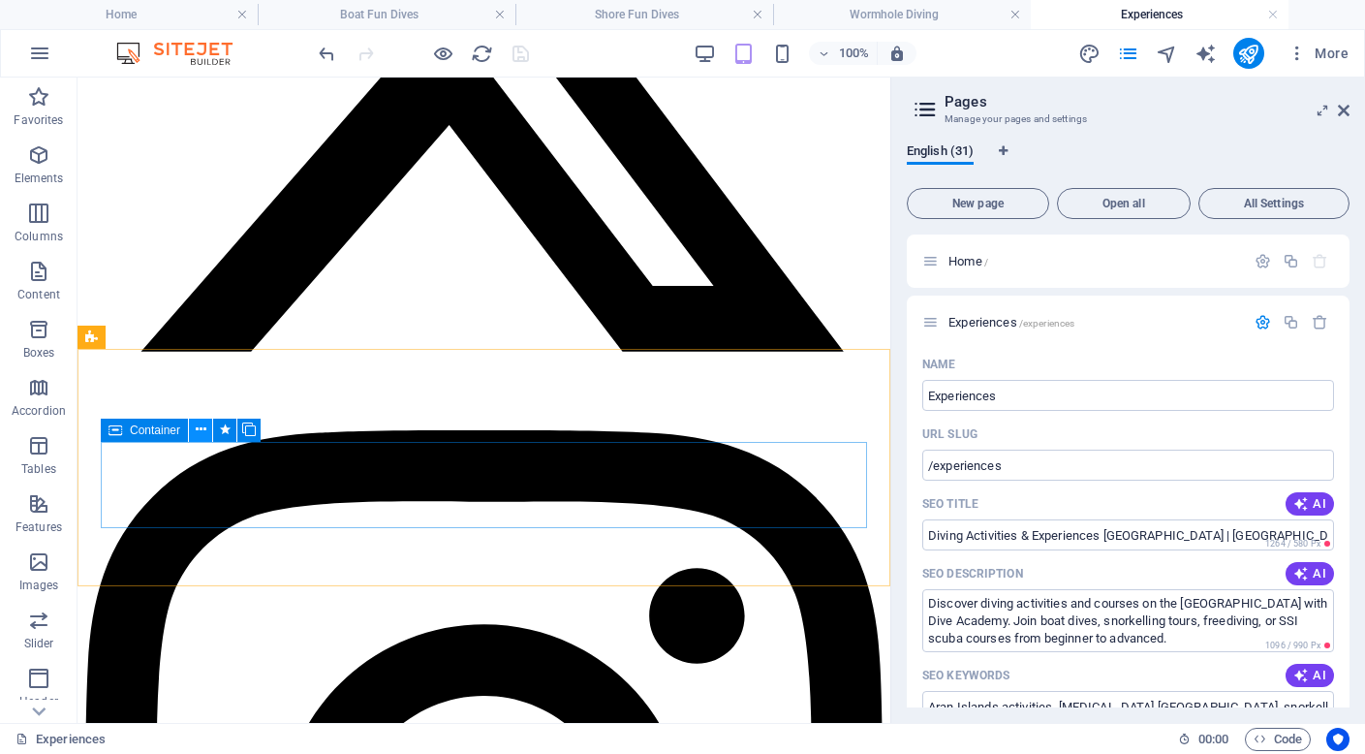
click at [197, 427] on icon at bounding box center [201, 429] width 11 height 20
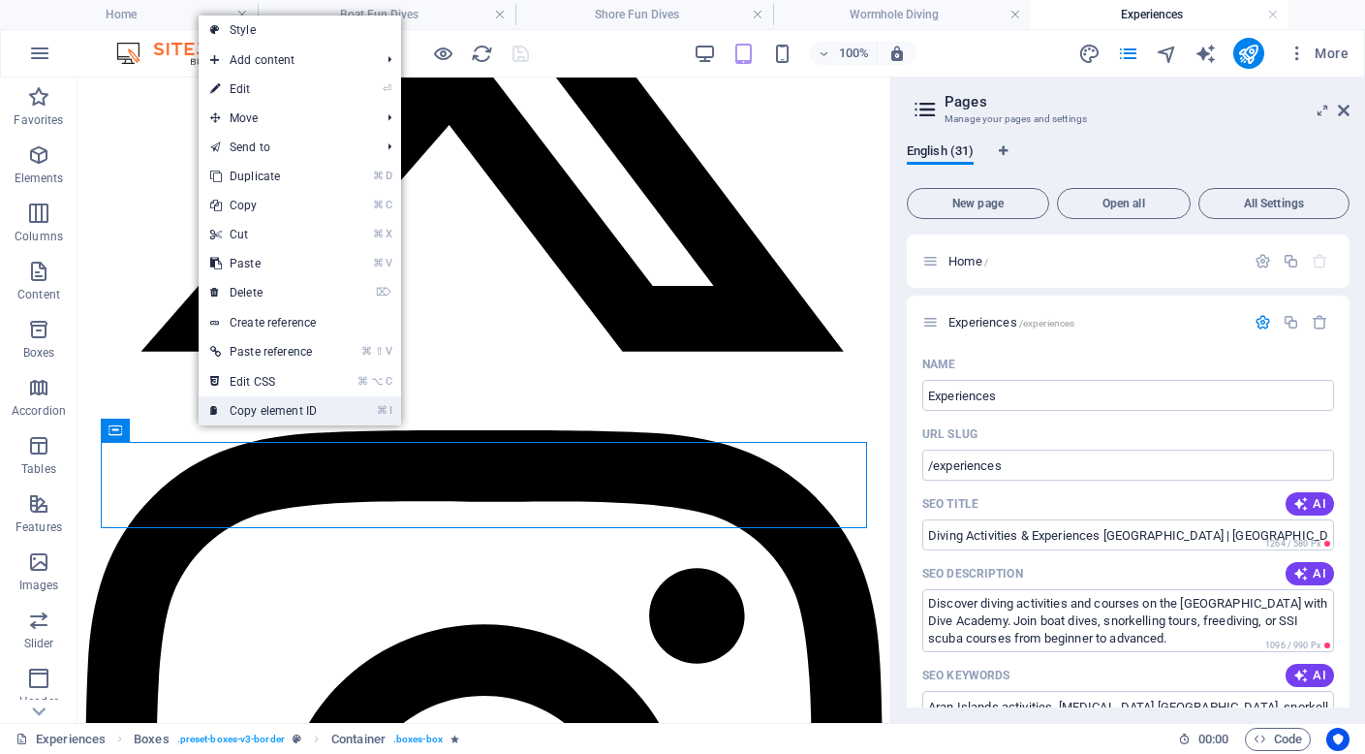
click at [318, 413] on link "⌘ I Copy element ID" at bounding box center [264, 410] width 130 height 29
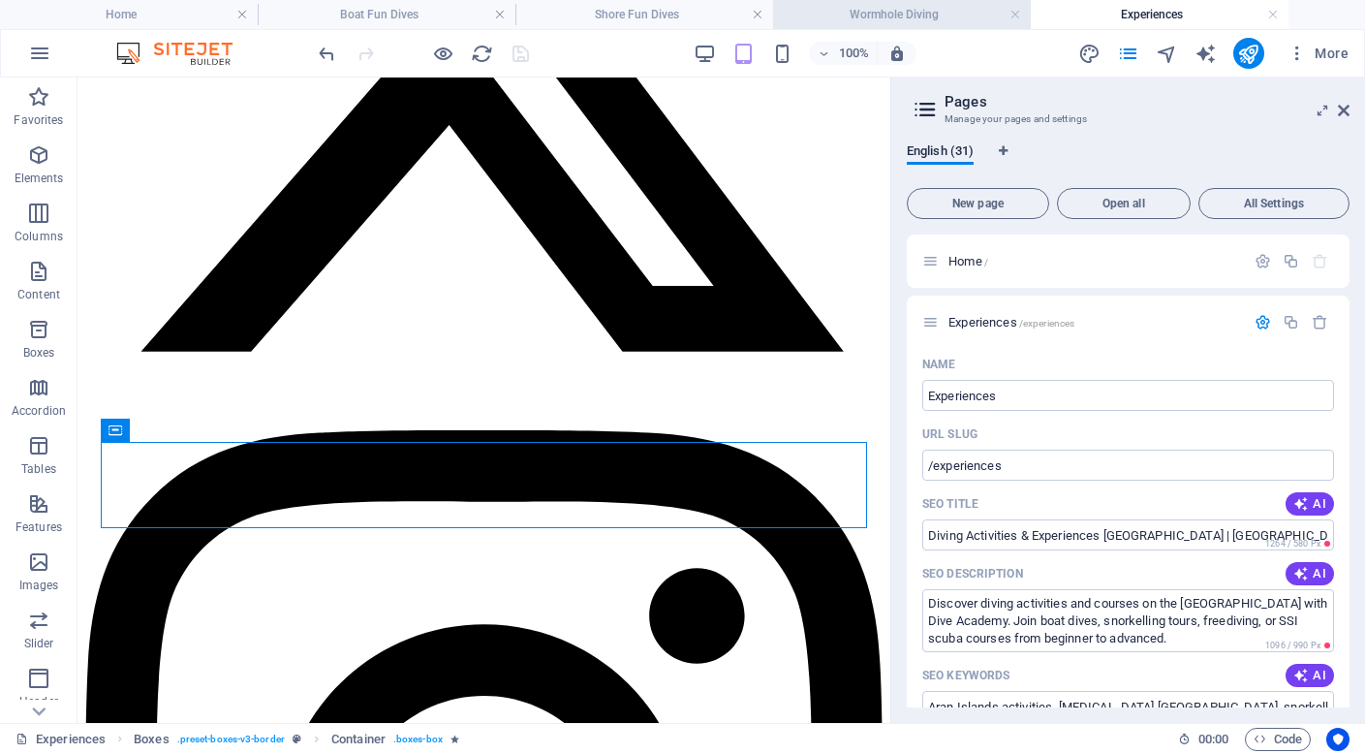
click at [929, 15] on h4 "Wormhole Diving" at bounding box center [902, 14] width 258 height 21
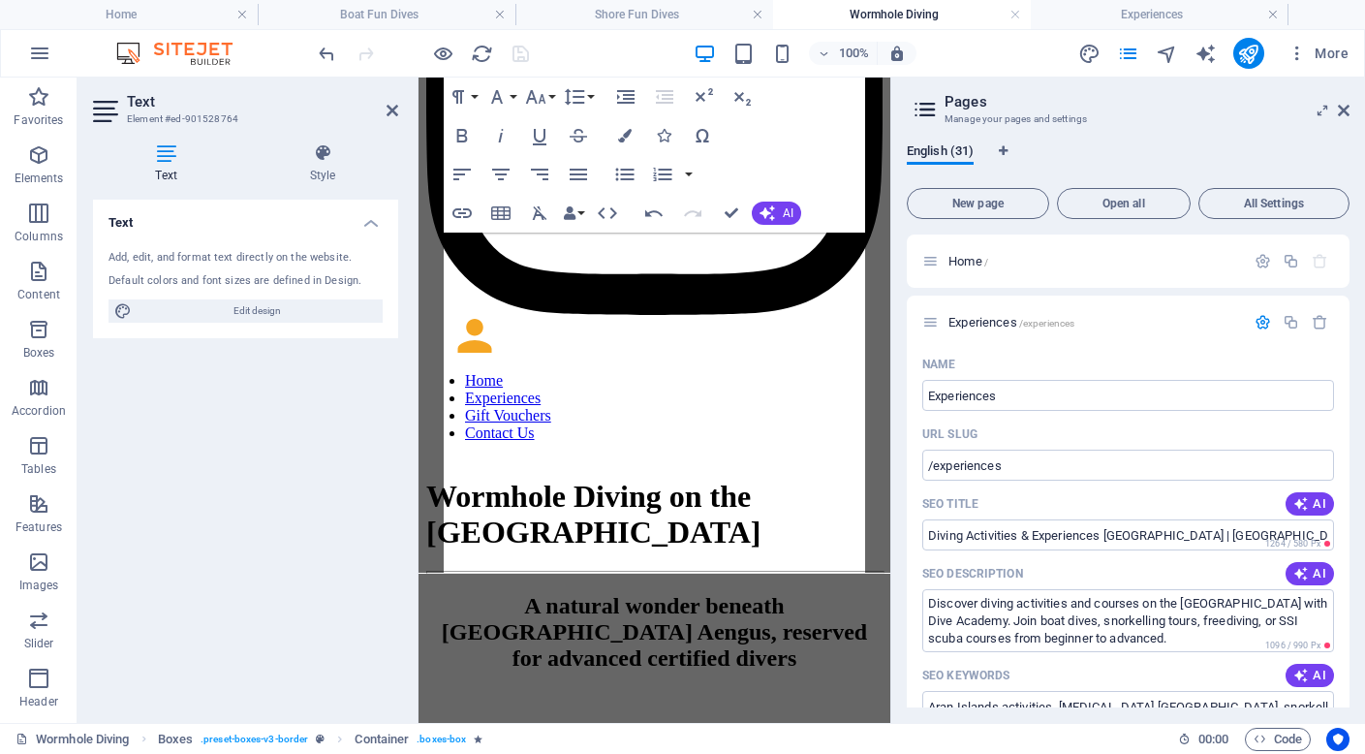
scroll to position [0, 0]
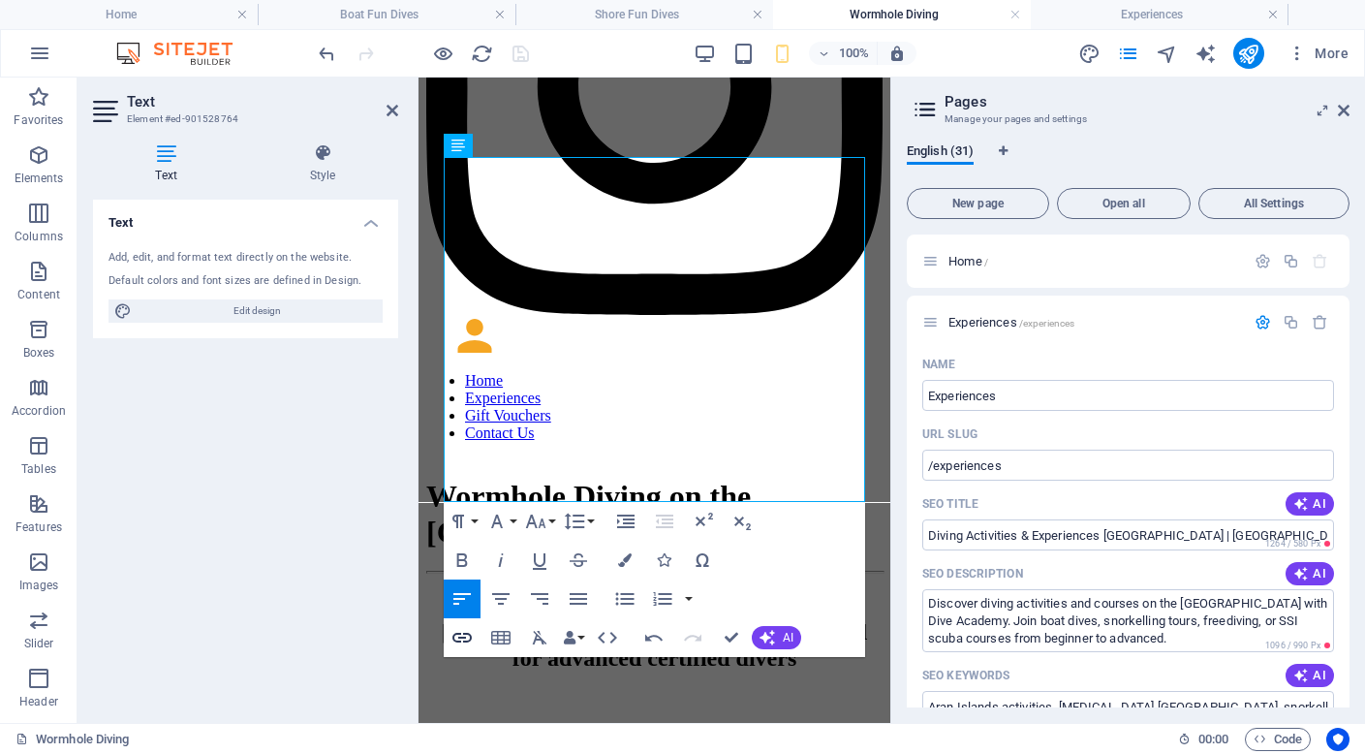
click at [461, 636] on icon "button" at bounding box center [461, 638] width 19 height 10
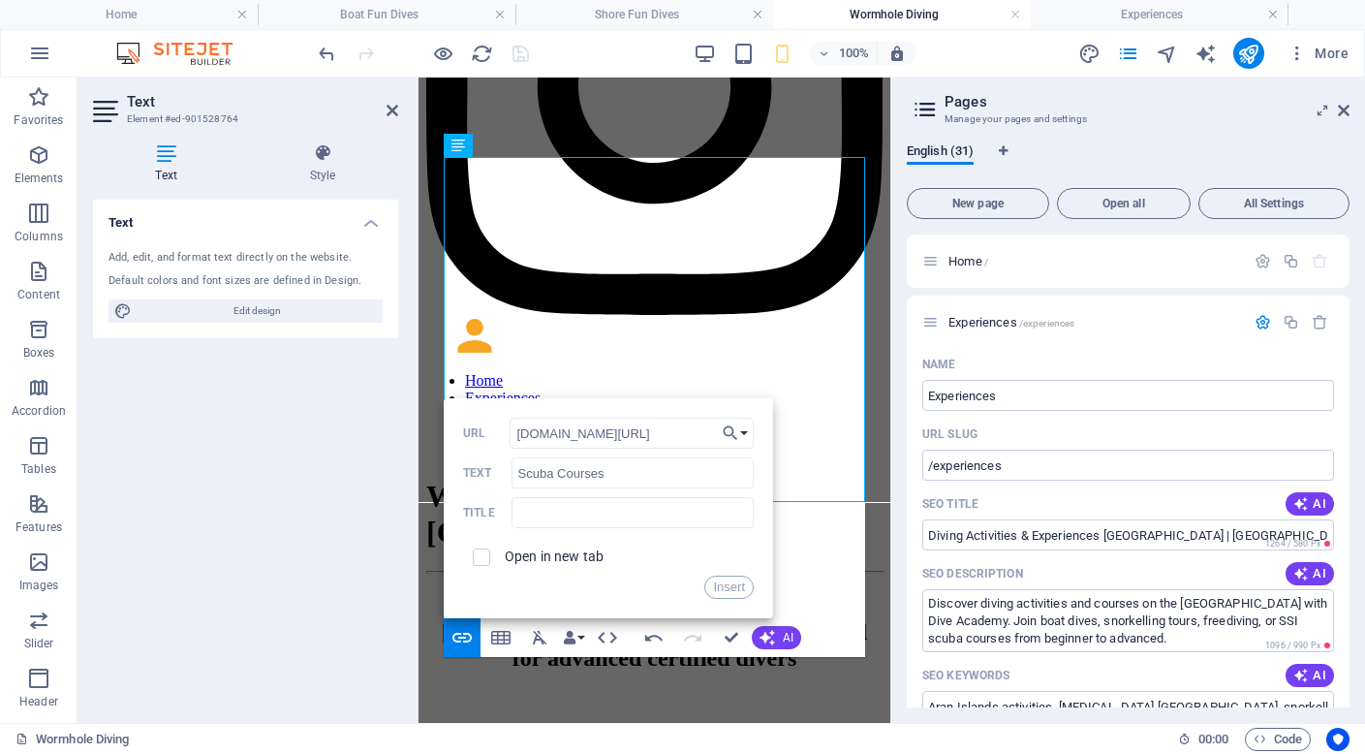
scroll to position [0, 43]
type input "[DOMAIN_NAME][URL]"
click at [572, 517] on input "text" at bounding box center [632, 512] width 242 height 31
type input "click to learn about scuba courses"
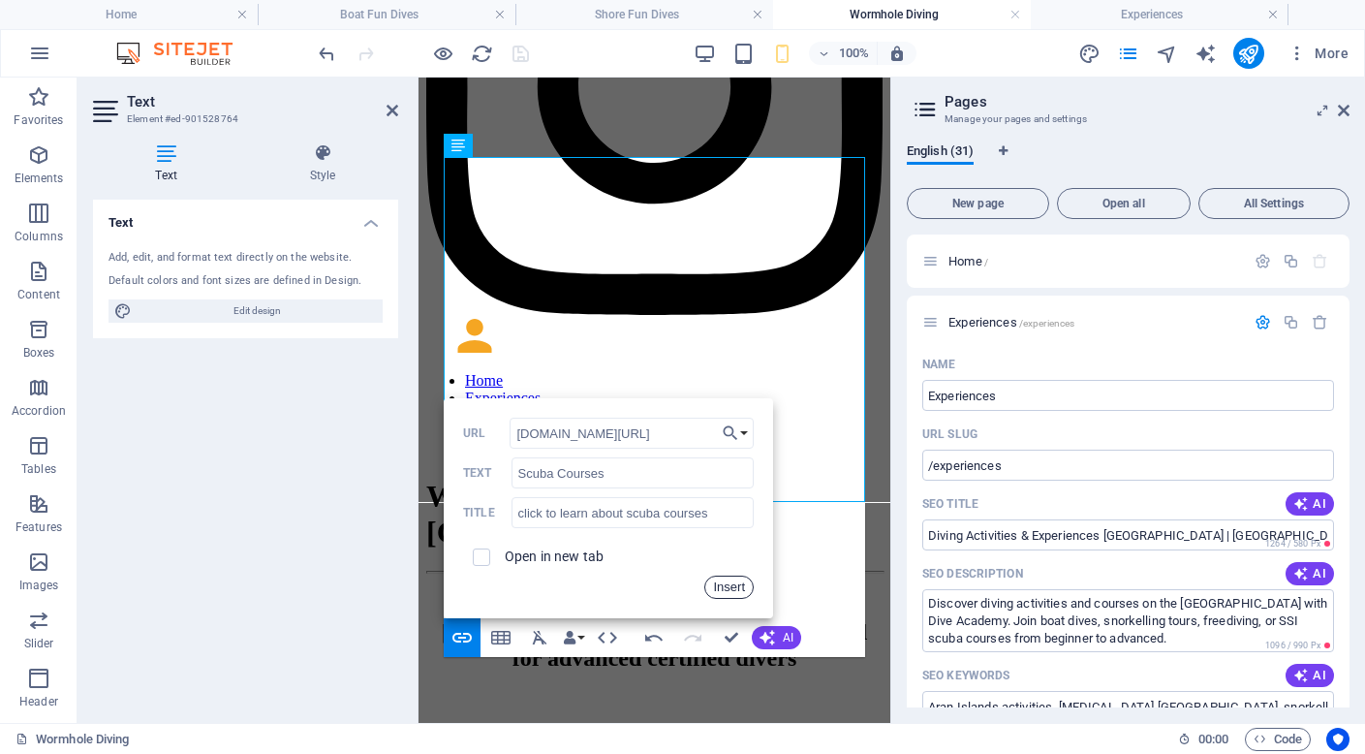
click at [732, 590] on button "Insert" at bounding box center [728, 586] width 49 height 23
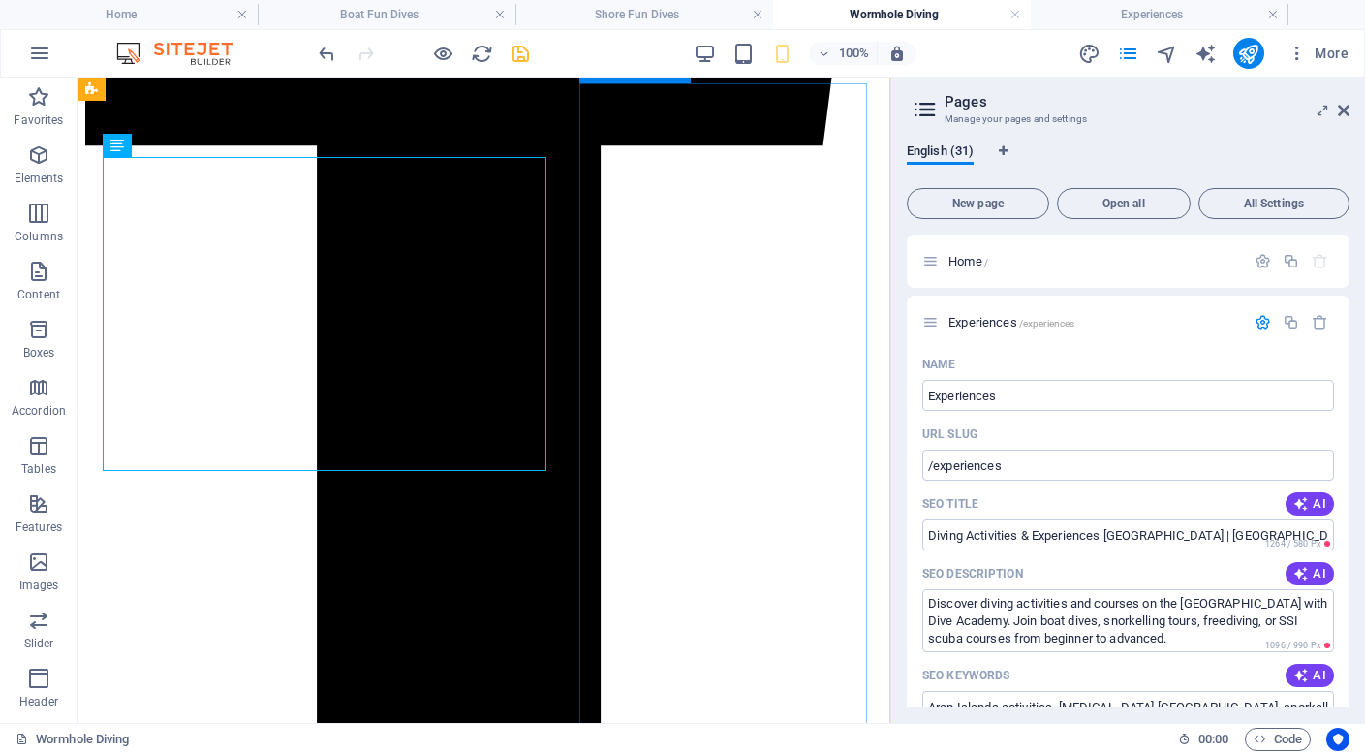
scroll to position [1664, 0]
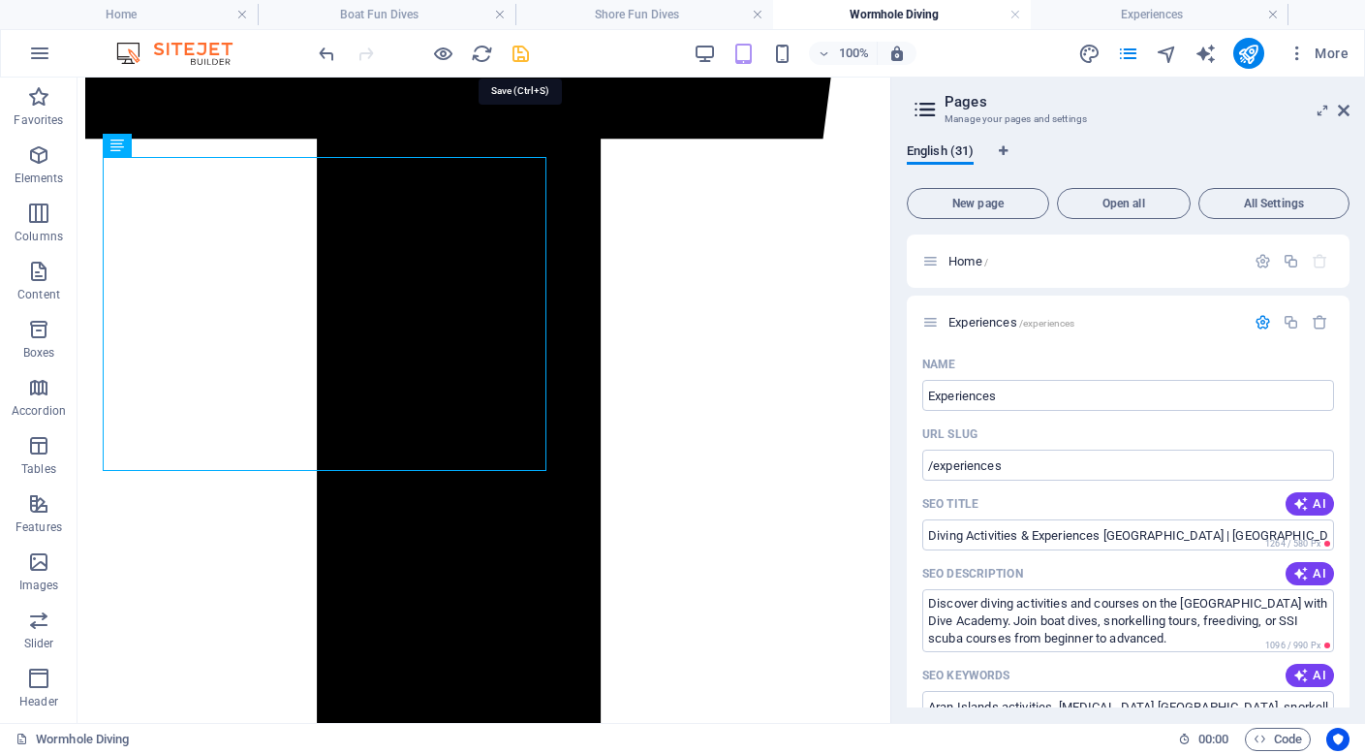
click at [523, 51] on icon "save" at bounding box center [521, 54] width 22 height 22
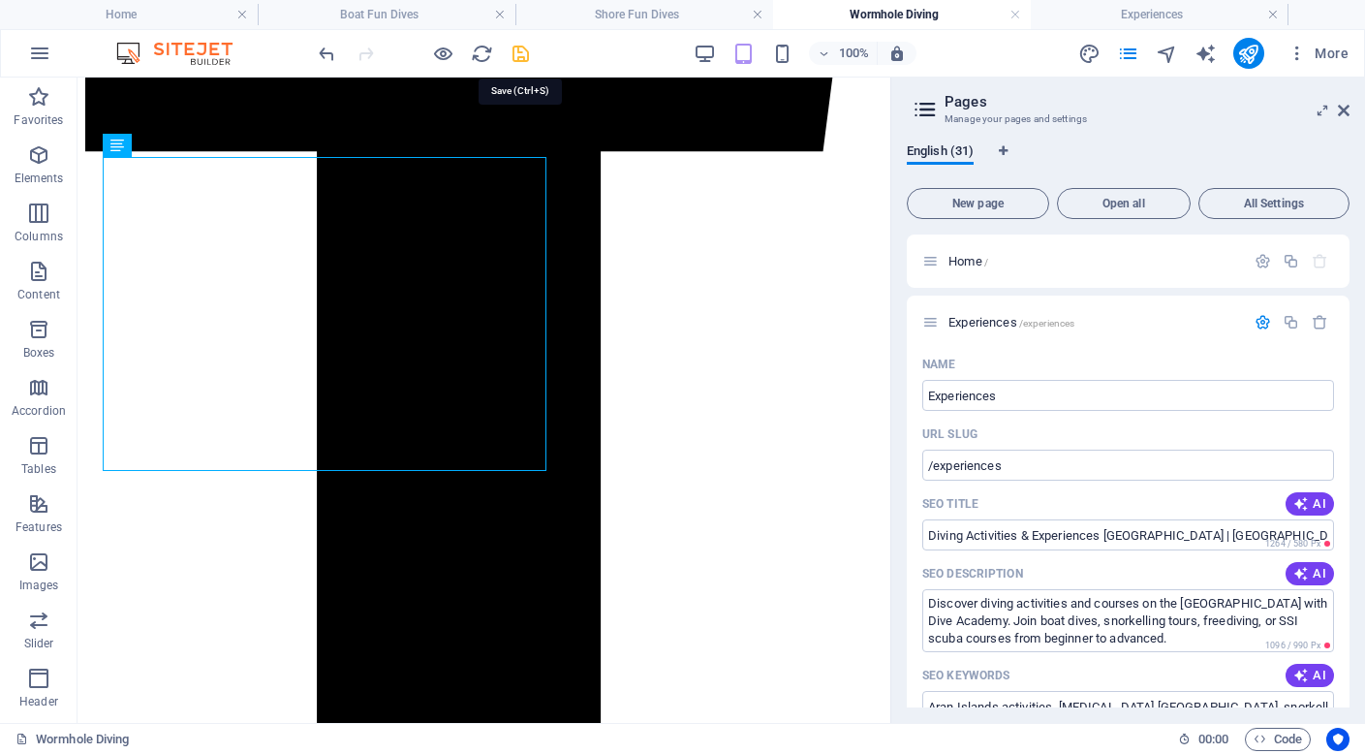
scroll to position [1567, 0]
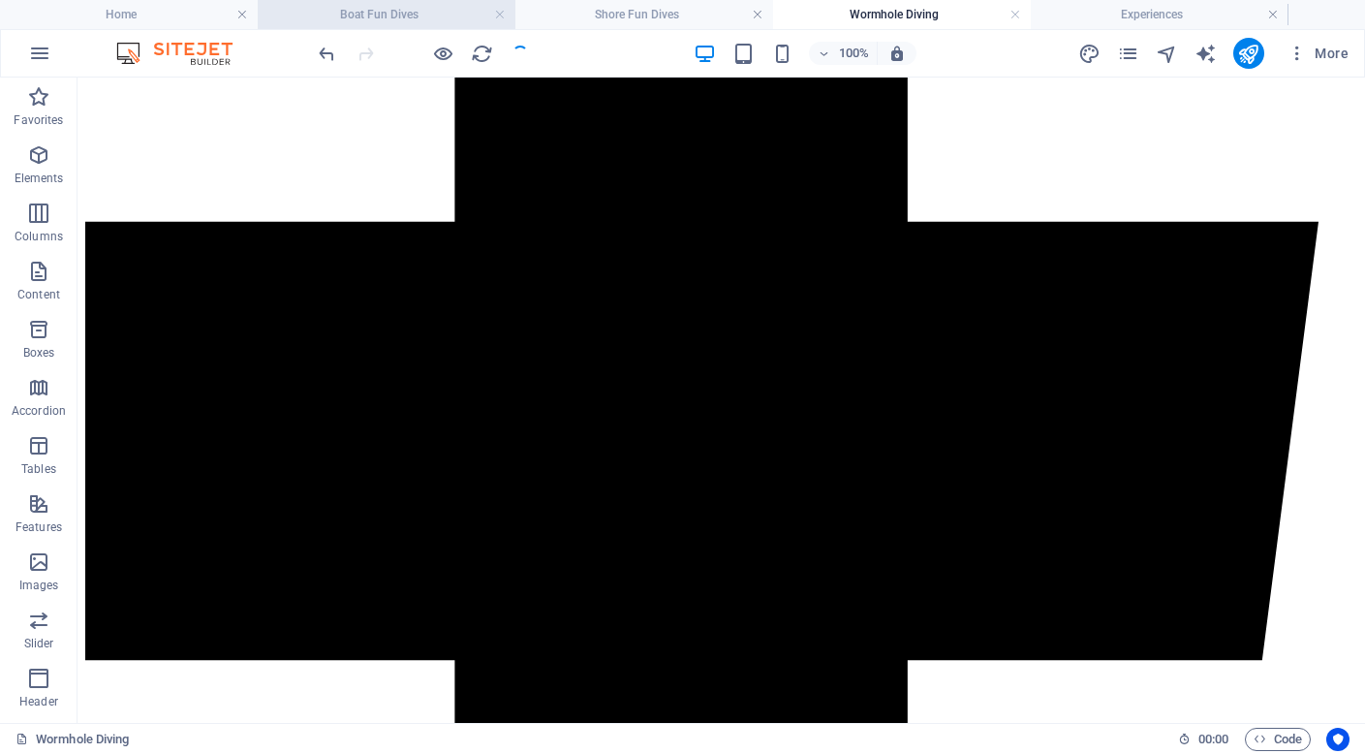
click at [395, 18] on h4 "Boat Fun Dives" at bounding box center [387, 14] width 258 height 21
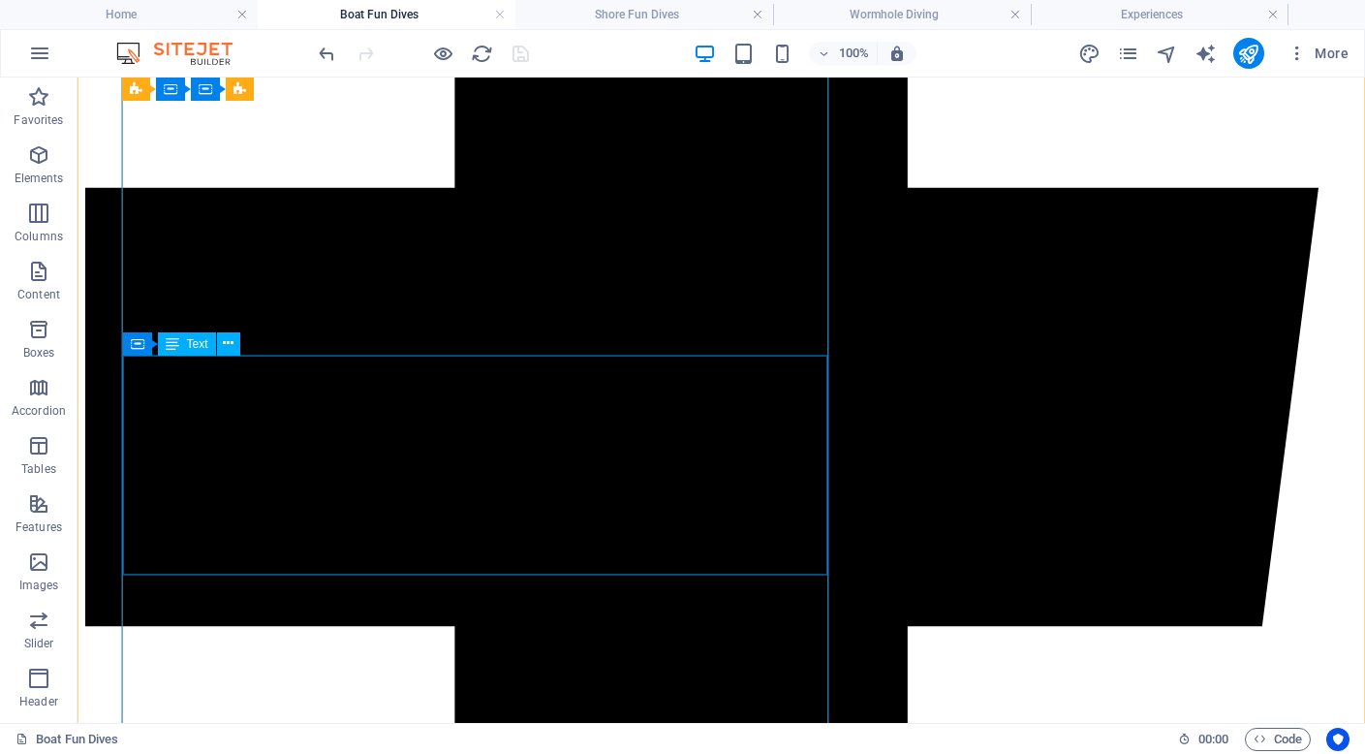
scroll to position [1595, 0]
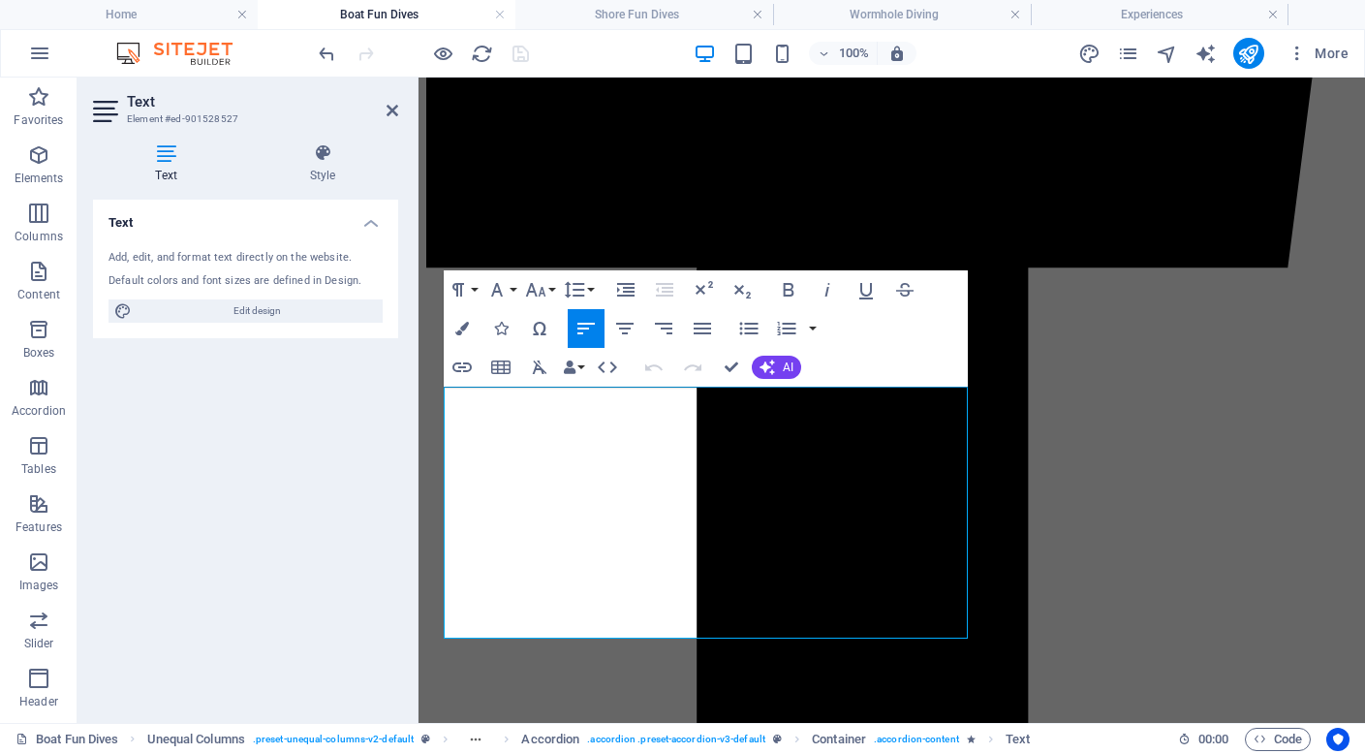
scroll to position [1689, 0]
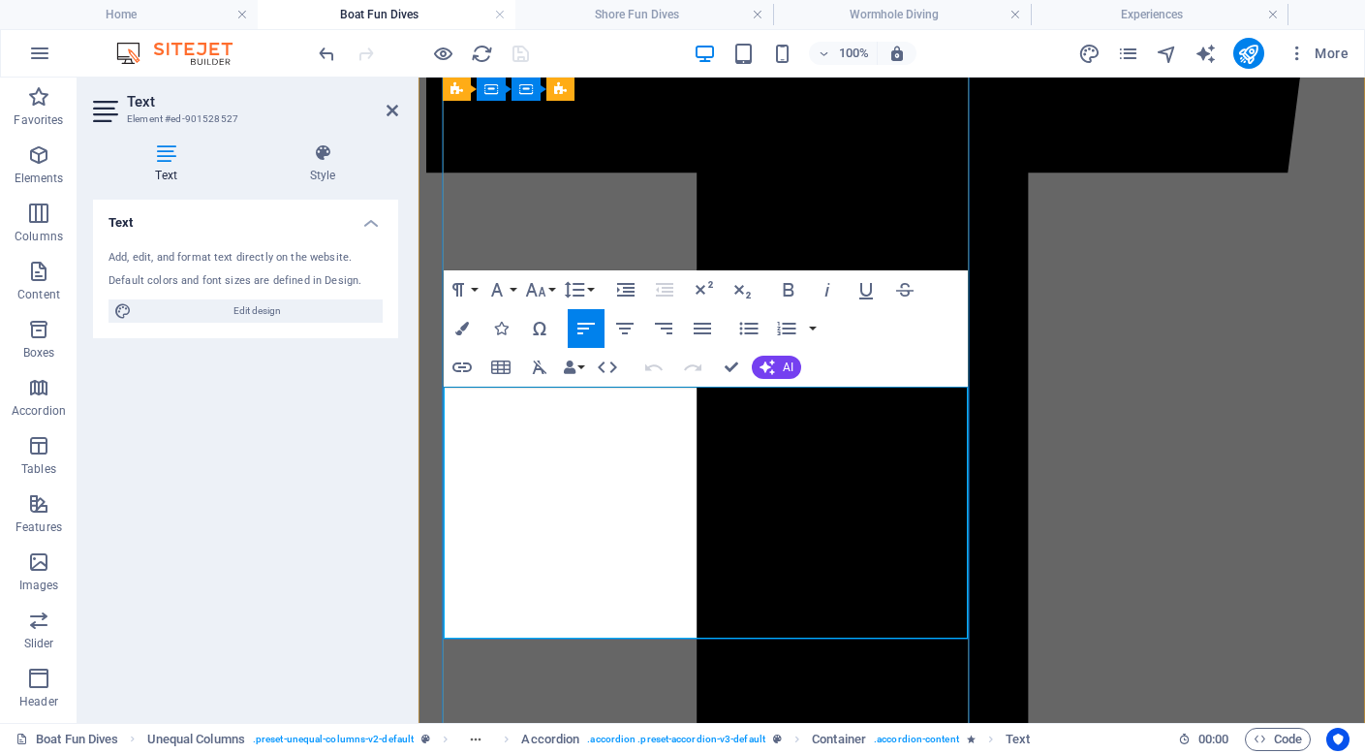
drag, startPoint x: 664, startPoint y: 469, endPoint x: 808, endPoint y: 469, distance: 144.3
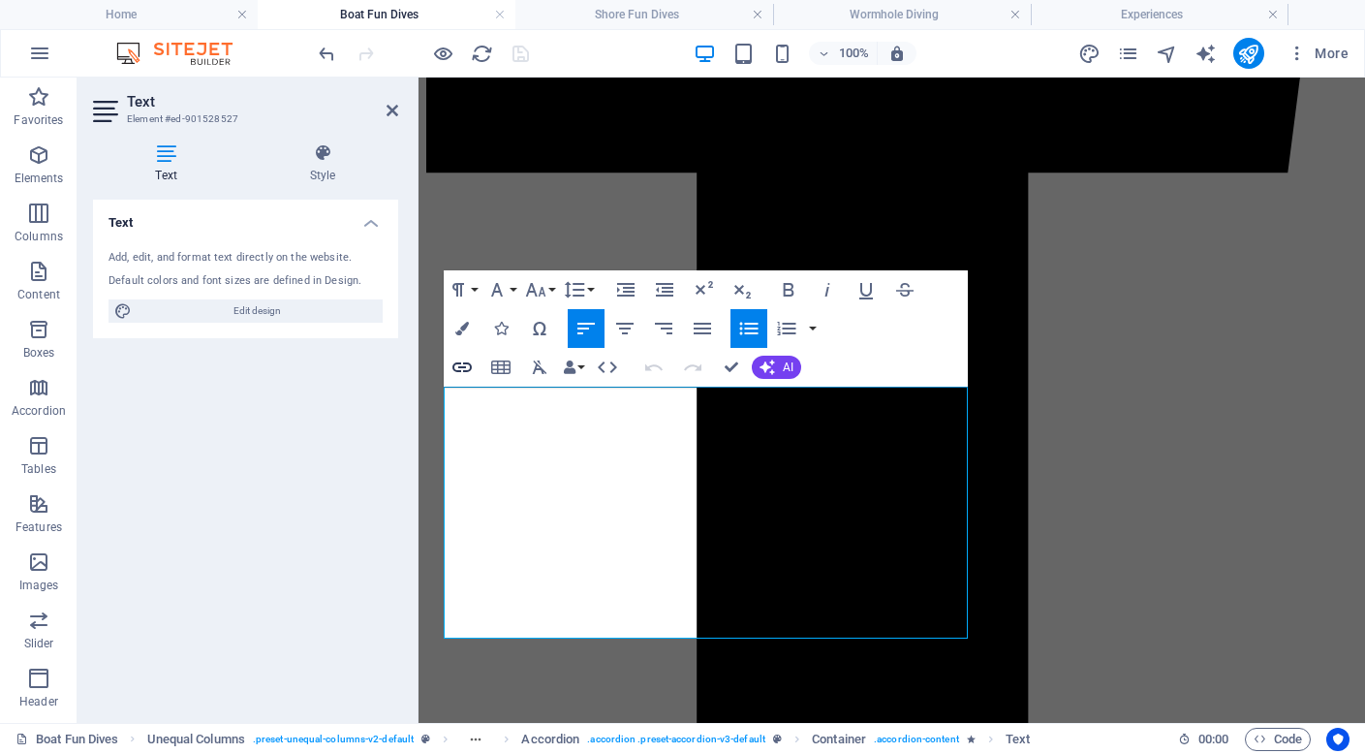
click at [466, 367] on icon "button" at bounding box center [461, 367] width 23 height 23
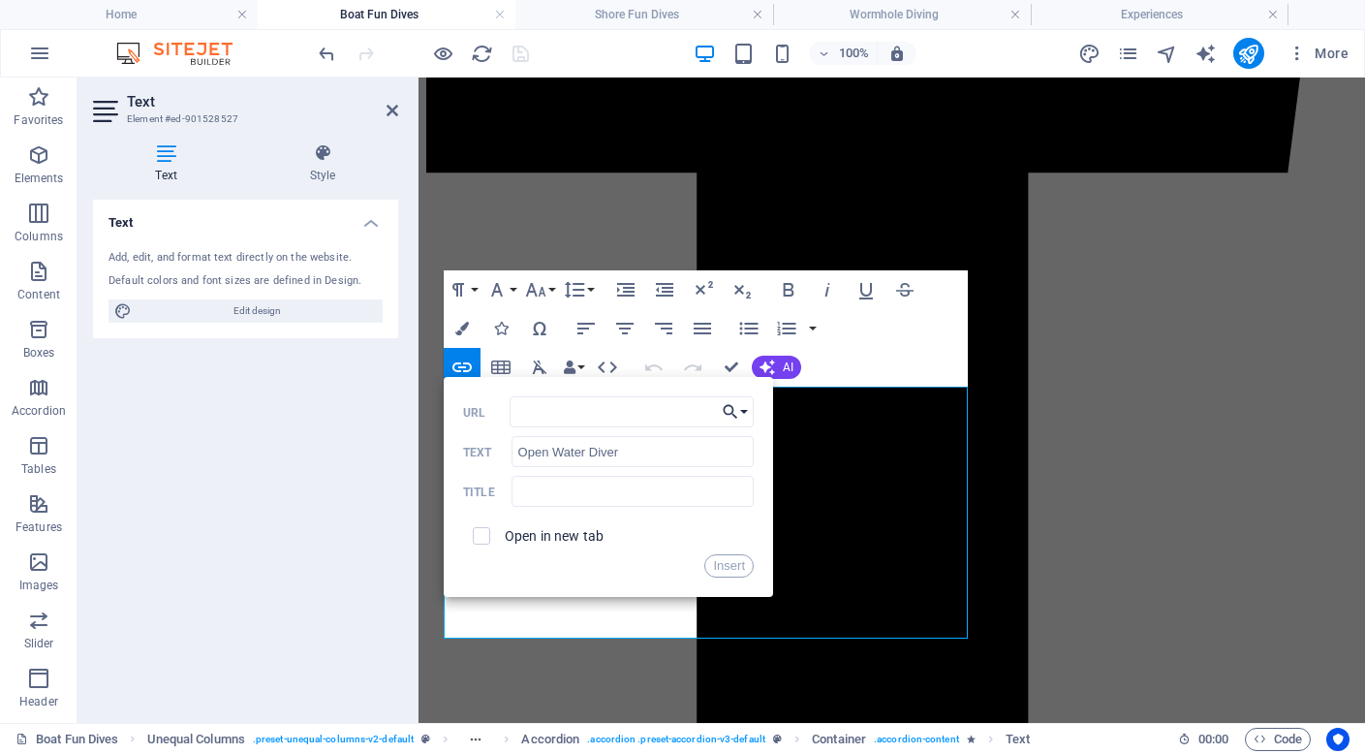
click at [743, 415] on button "Choose Link" at bounding box center [735, 411] width 37 height 31
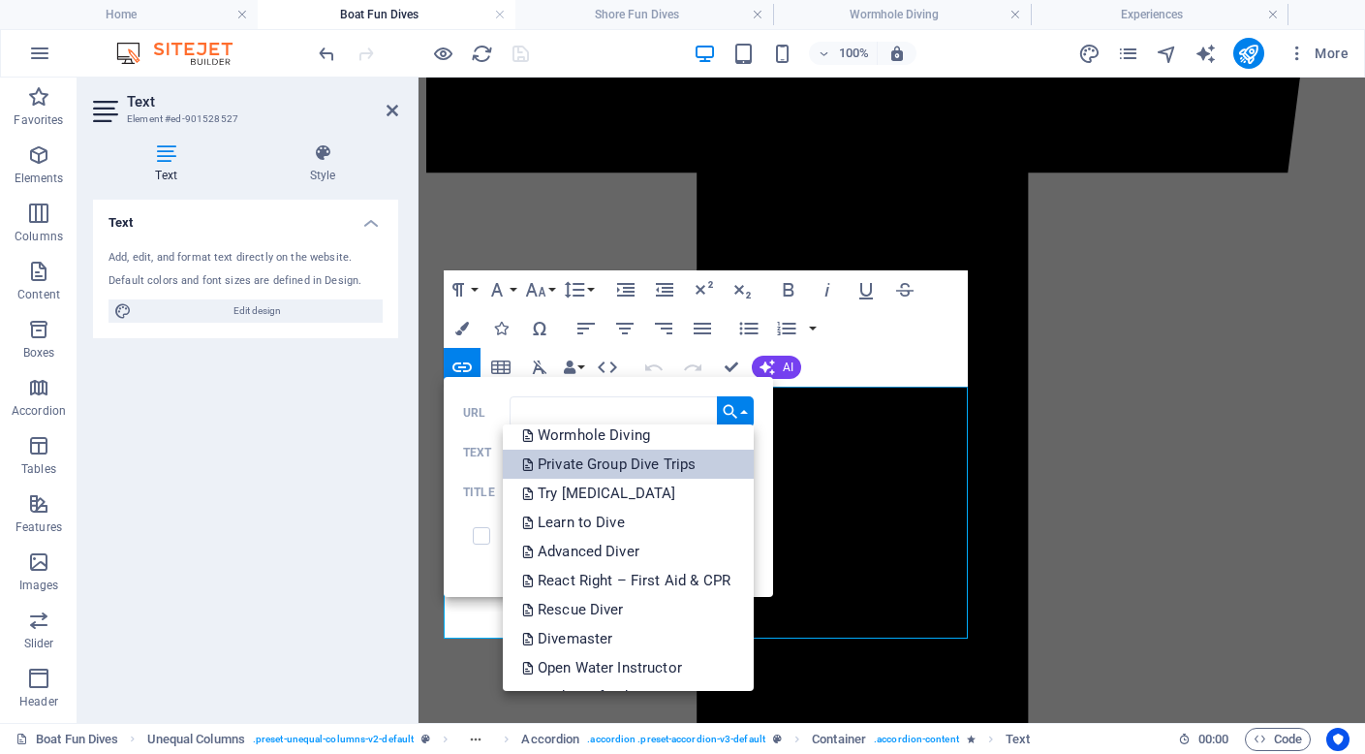
scroll to position [137, 0]
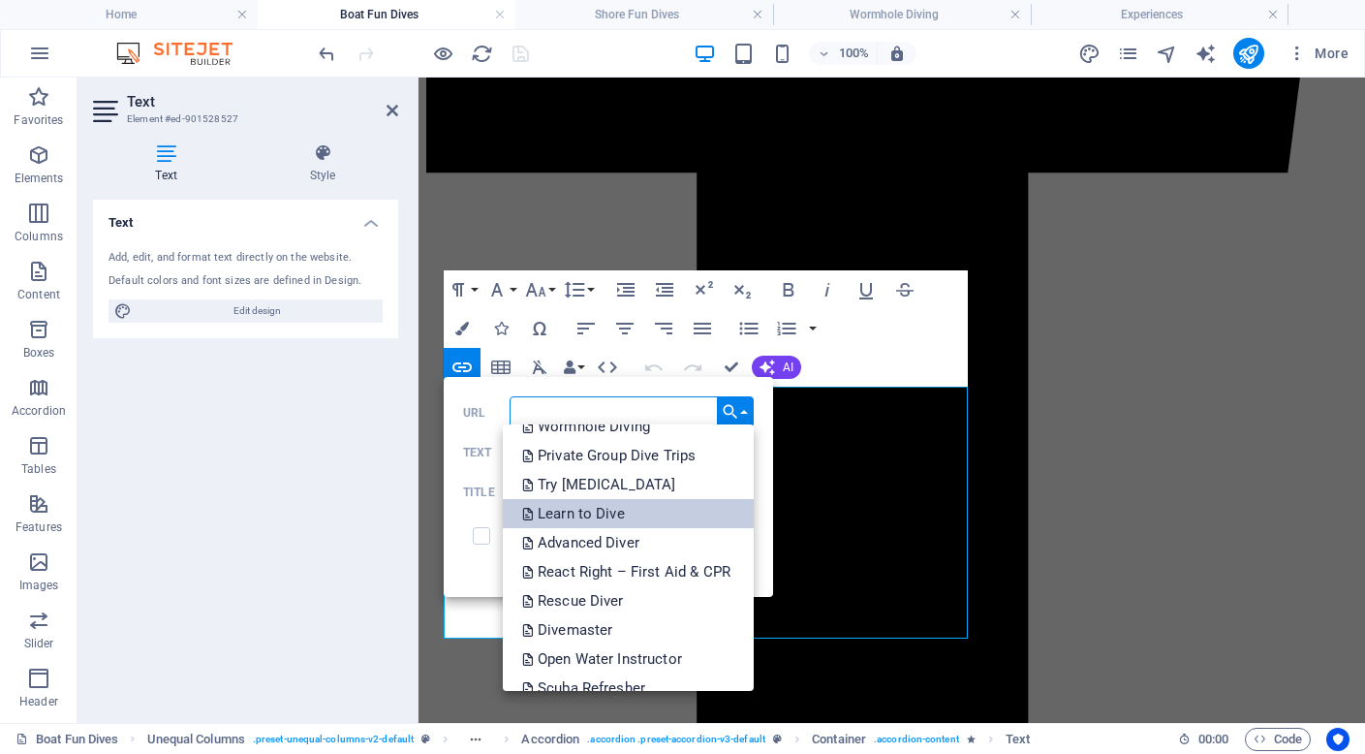
click at [592, 518] on p "Learn to Dive" at bounding box center [575, 513] width 107 height 29
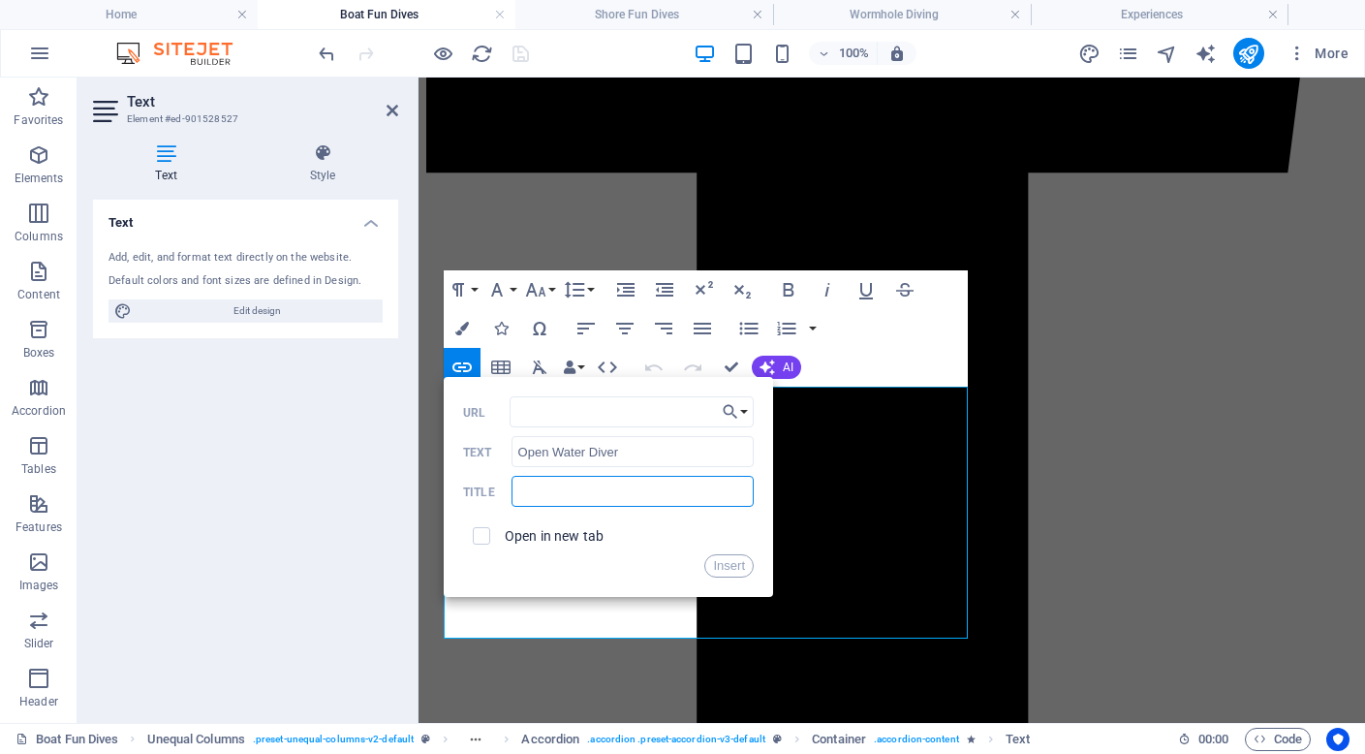
click at [560, 501] on input "text" at bounding box center [632, 491] width 242 height 31
type input "click to learn about how to get certified"
click at [731, 570] on button "Insert" at bounding box center [728, 565] width 49 height 23
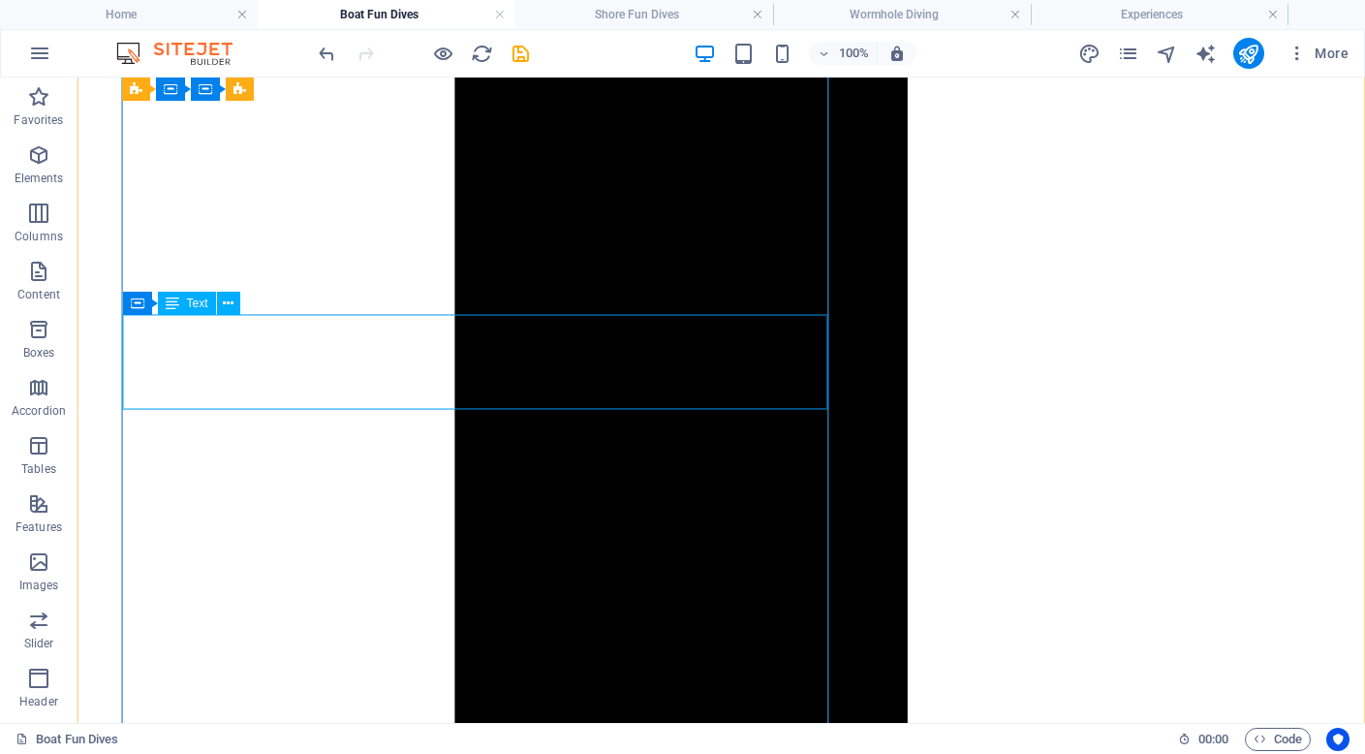
scroll to position [2405, 0]
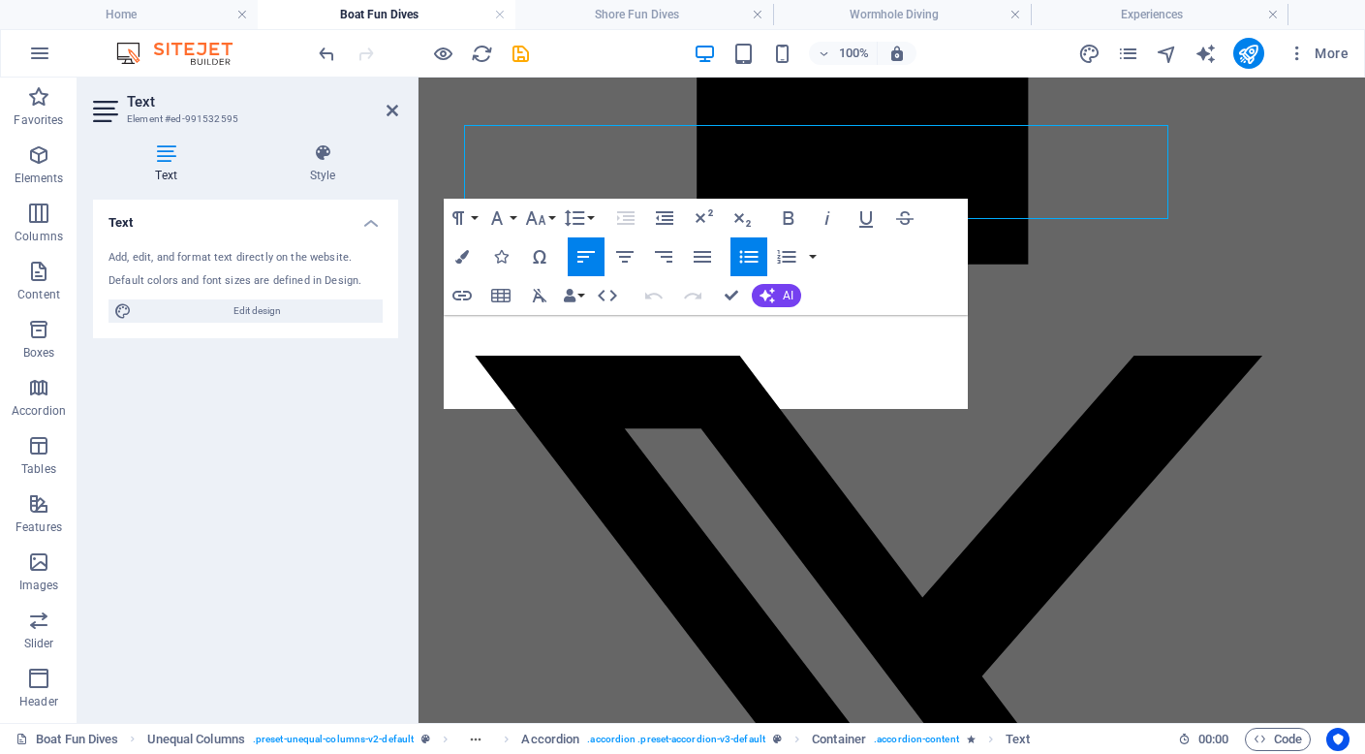
scroll to position [2595, 0]
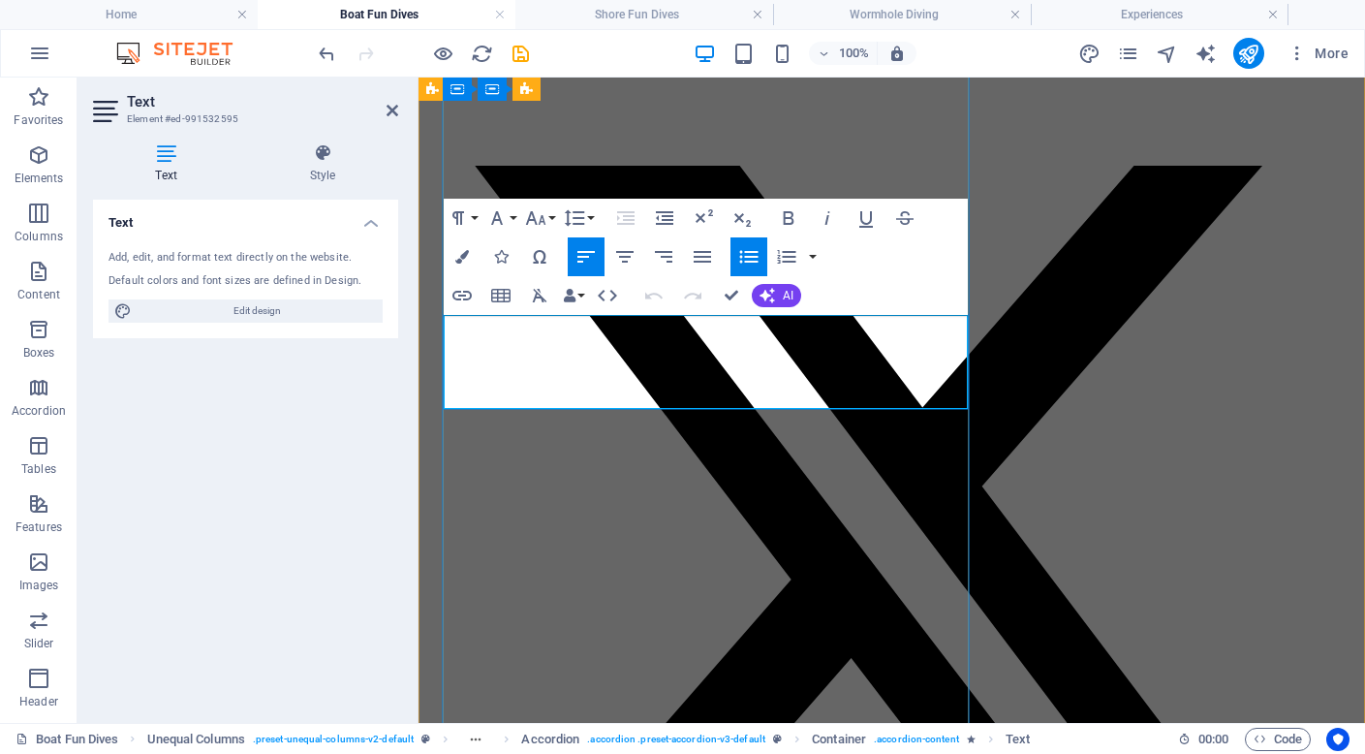
drag, startPoint x: 471, startPoint y: 396, endPoint x: 603, endPoint y: 391, distance: 131.8
click at [461, 294] on icon "button" at bounding box center [461, 296] width 19 height 10
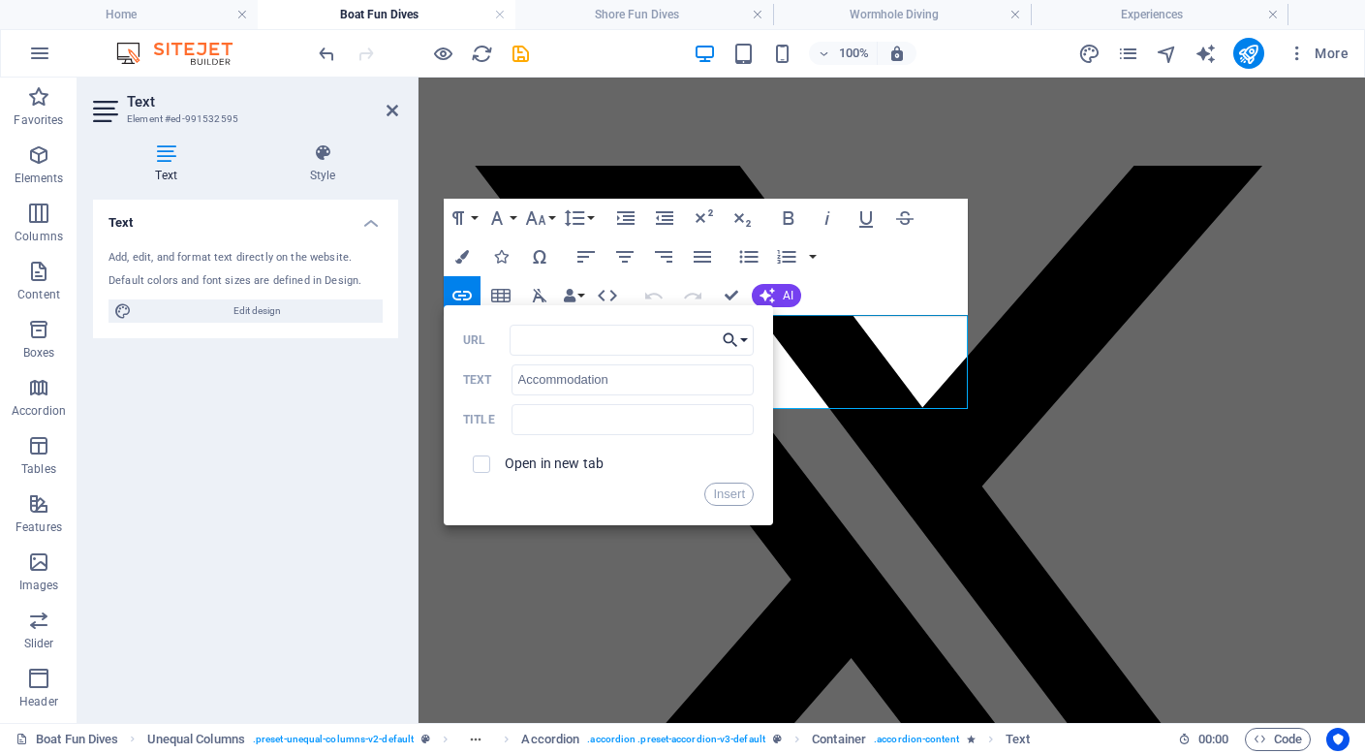
click at [738, 338] on icon "button" at bounding box center [730, 339] width 19 height 23
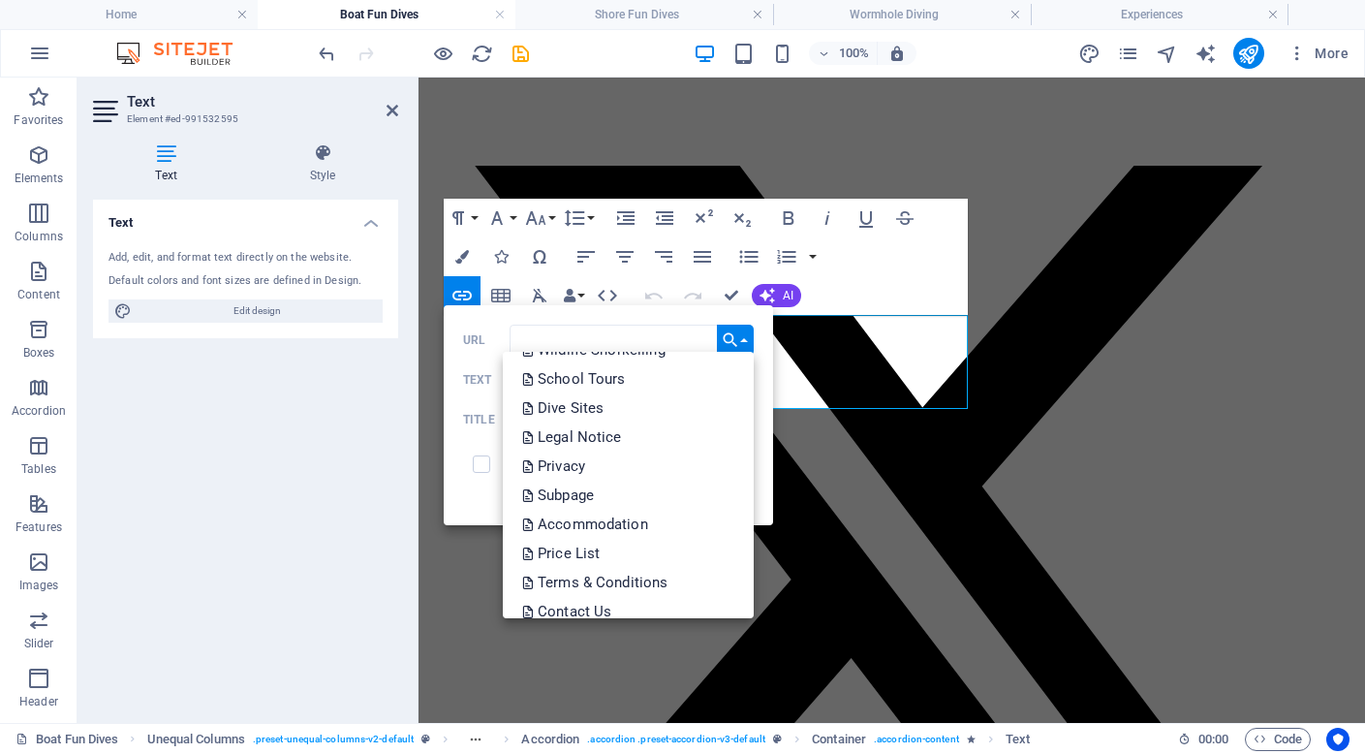
scroll to position [433, 0]
click at [619, 522] on p "Accommodation" at bounding box center [587, 522] width 130 height 29
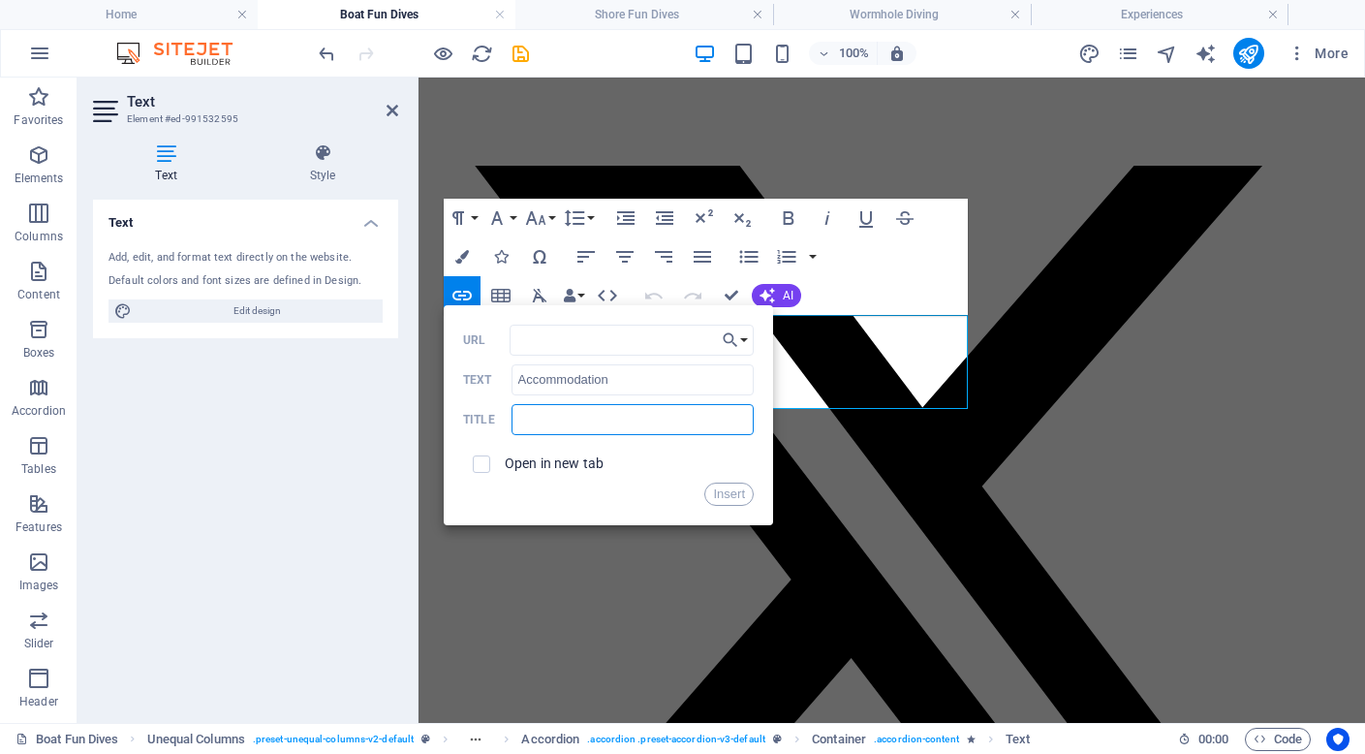
click at [564, 428] on input "text" at bounding box center [632, 419] width 242 height 31
type input "click to learn more about accommodation"
click at [728, 493] on button "Insert" at bounding box center [728, 493] width 49 height 23
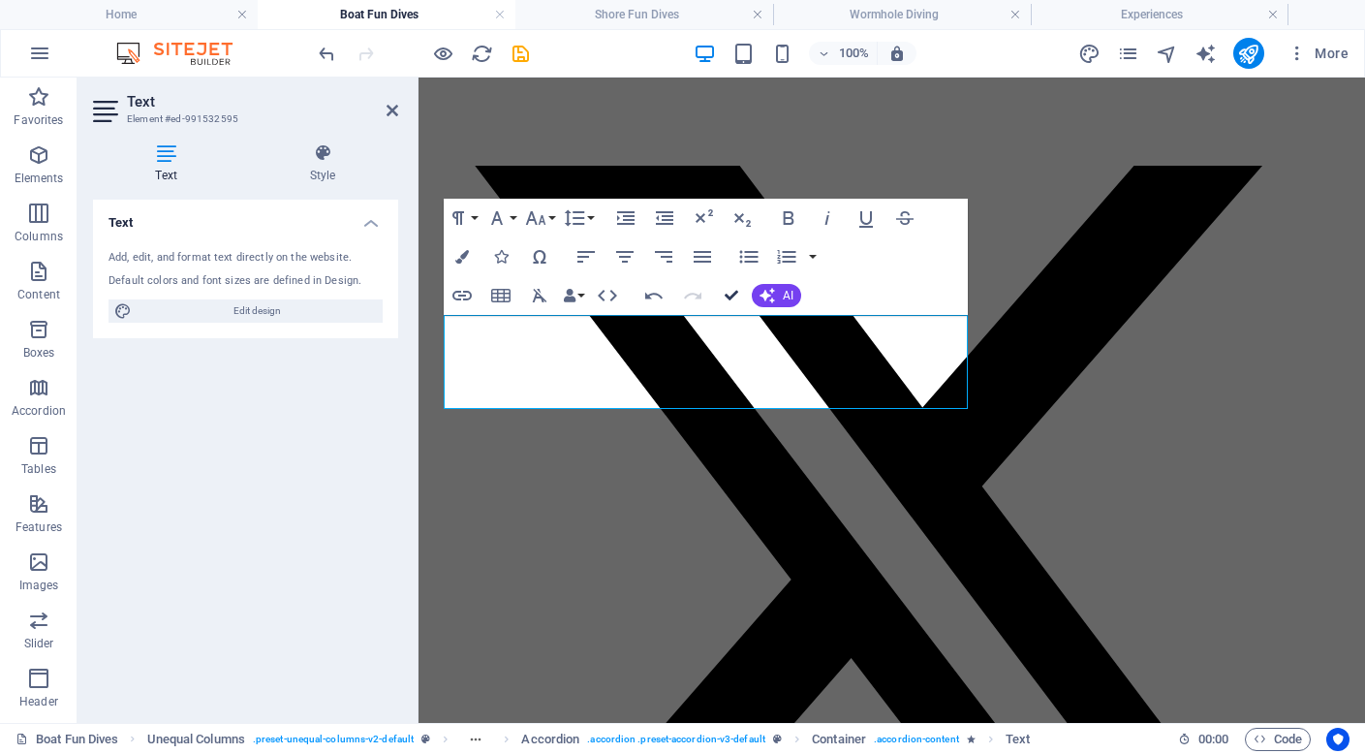
scroll to position [2405, 0]
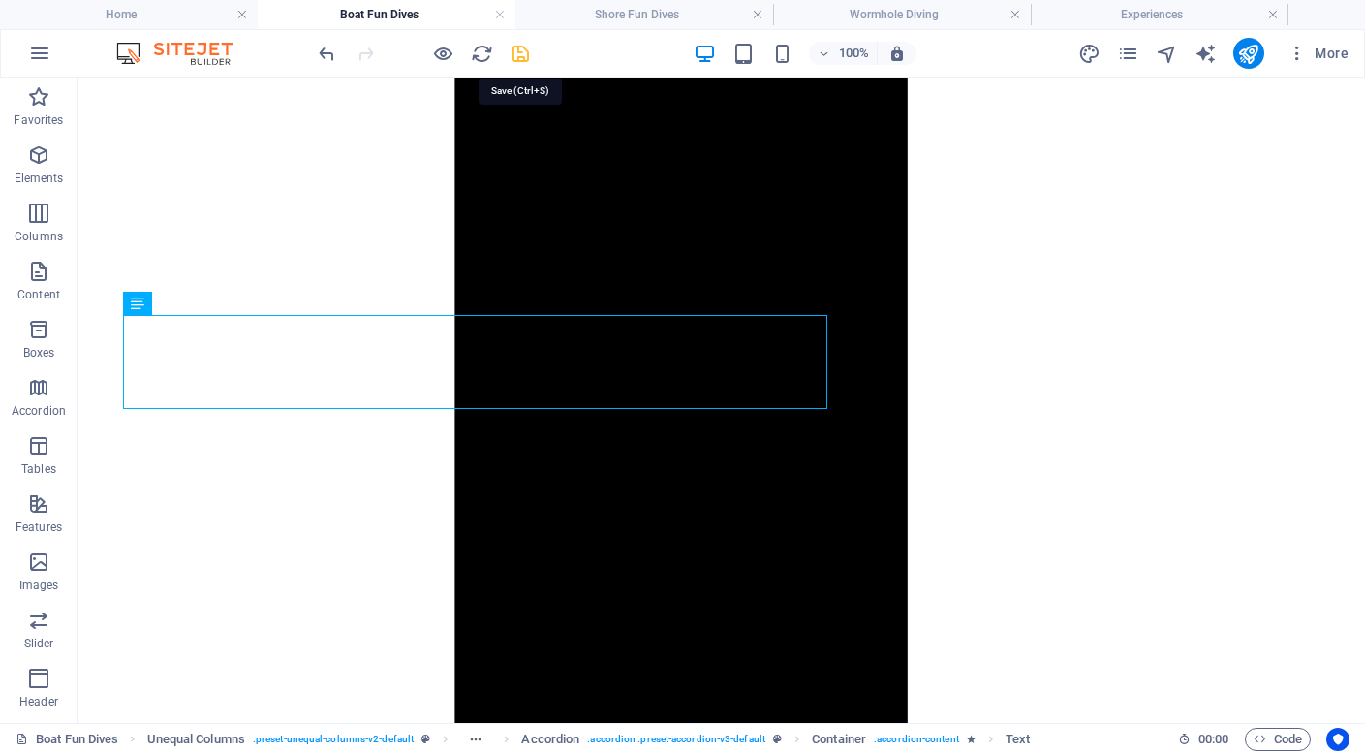
click at [525, 60] on icon "save" at bounding box center [521, 54] width 22 height 22
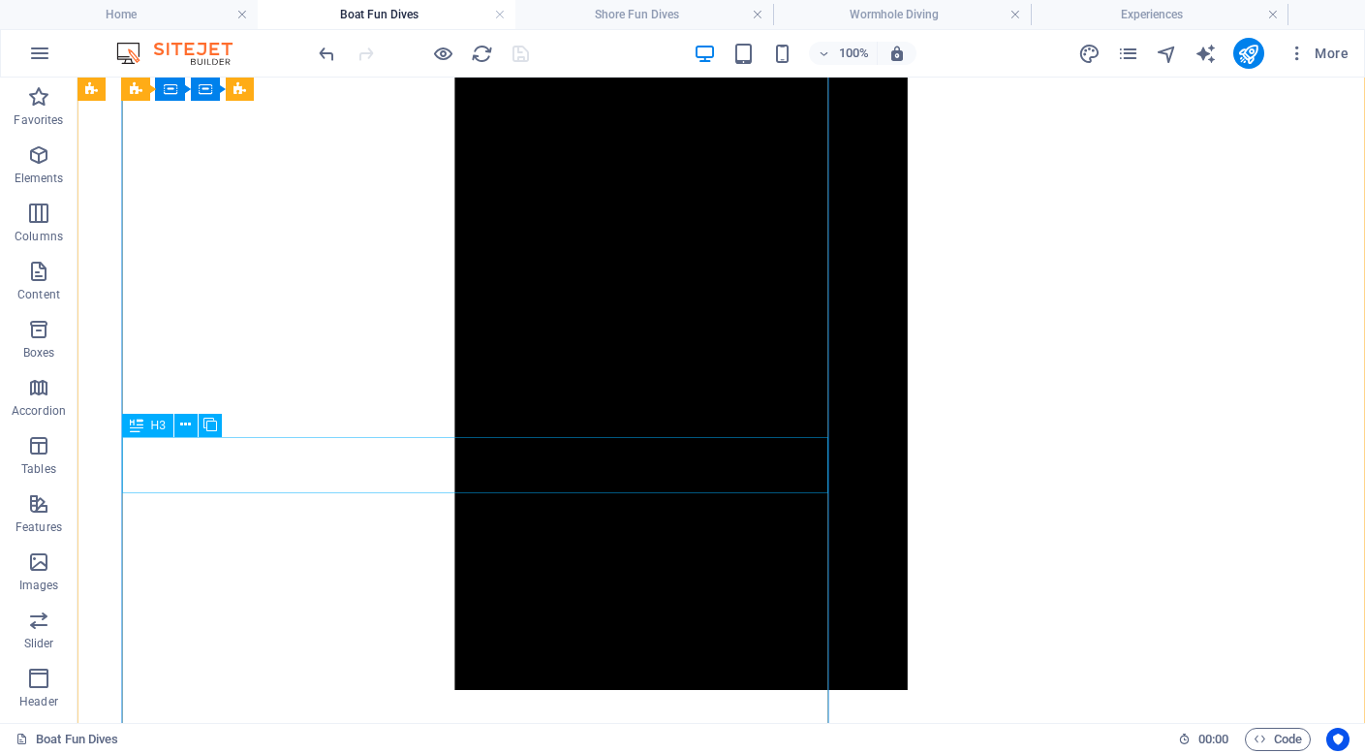
scroll to position [2616, 0]
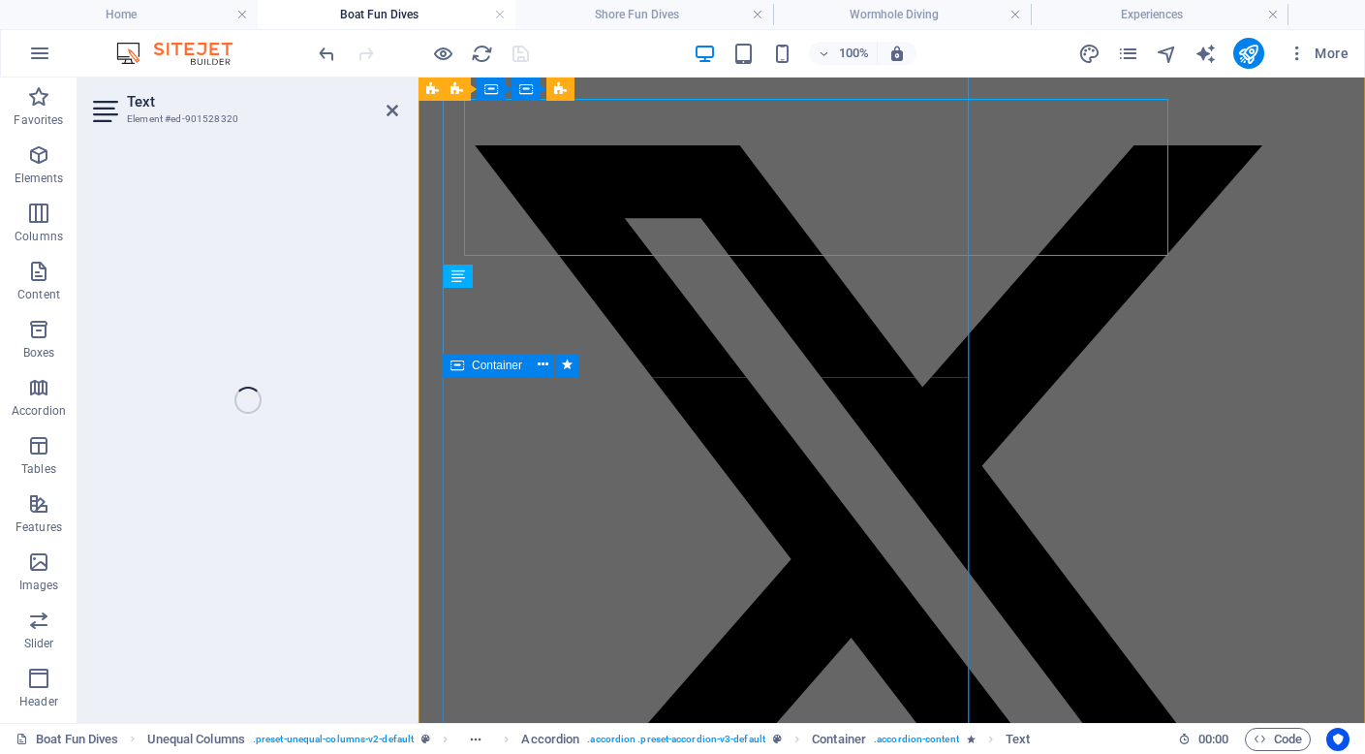
scroll to position [2805, 0]
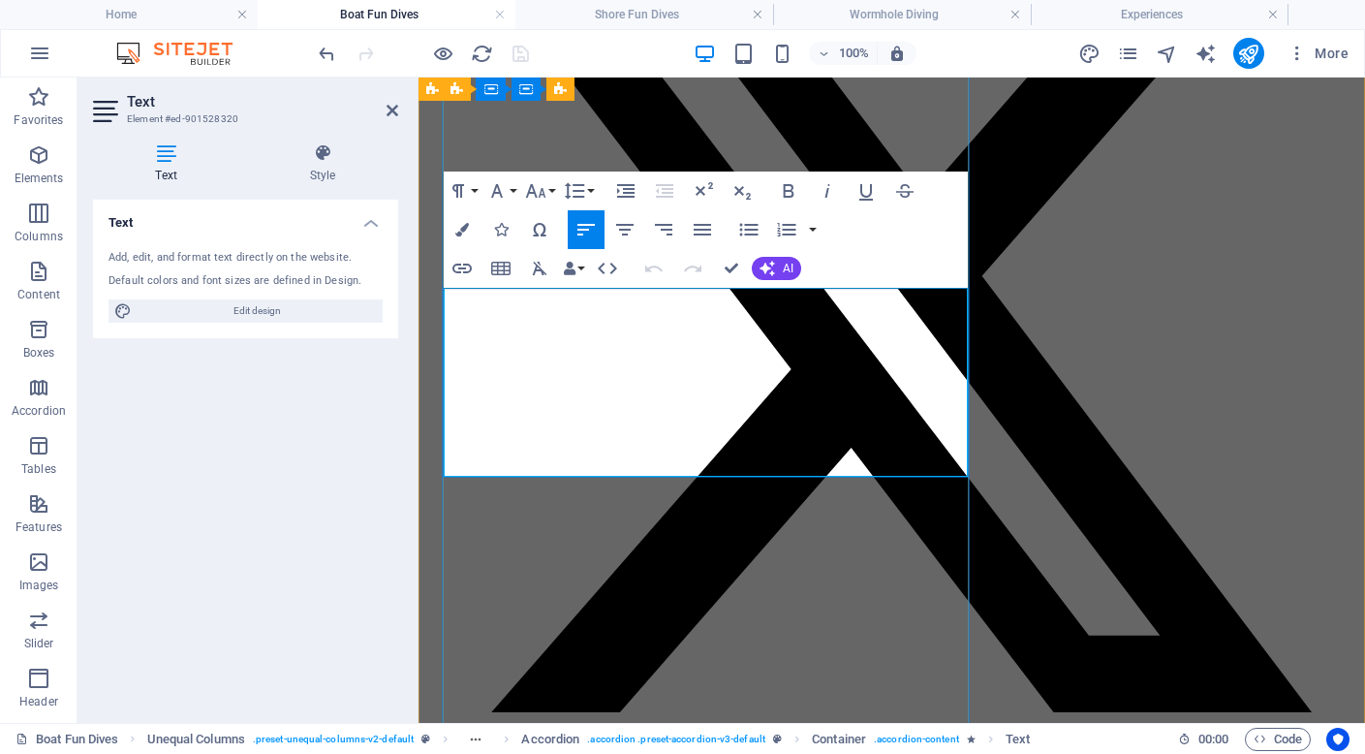
drag, startPoint x: 812, startPoint y: 454, endPoint x: 603, endPoint y: 439, distance: 209.8
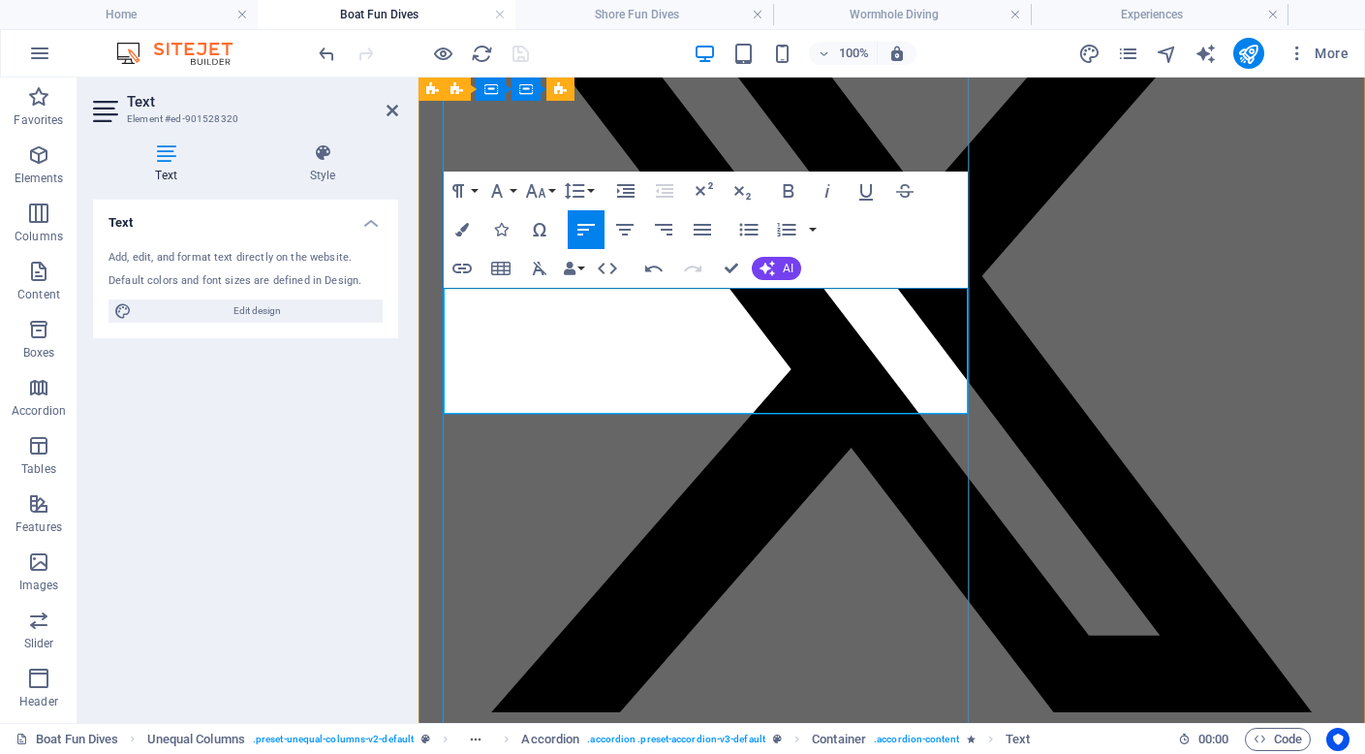
drag, startPoint x: 559, startPoint y: 298, endPoint x: 757, endPoint y: 299, distance: 197.6
click at [465, 268] on icon "button" at bounding box center [461, 268] width 19 height 10
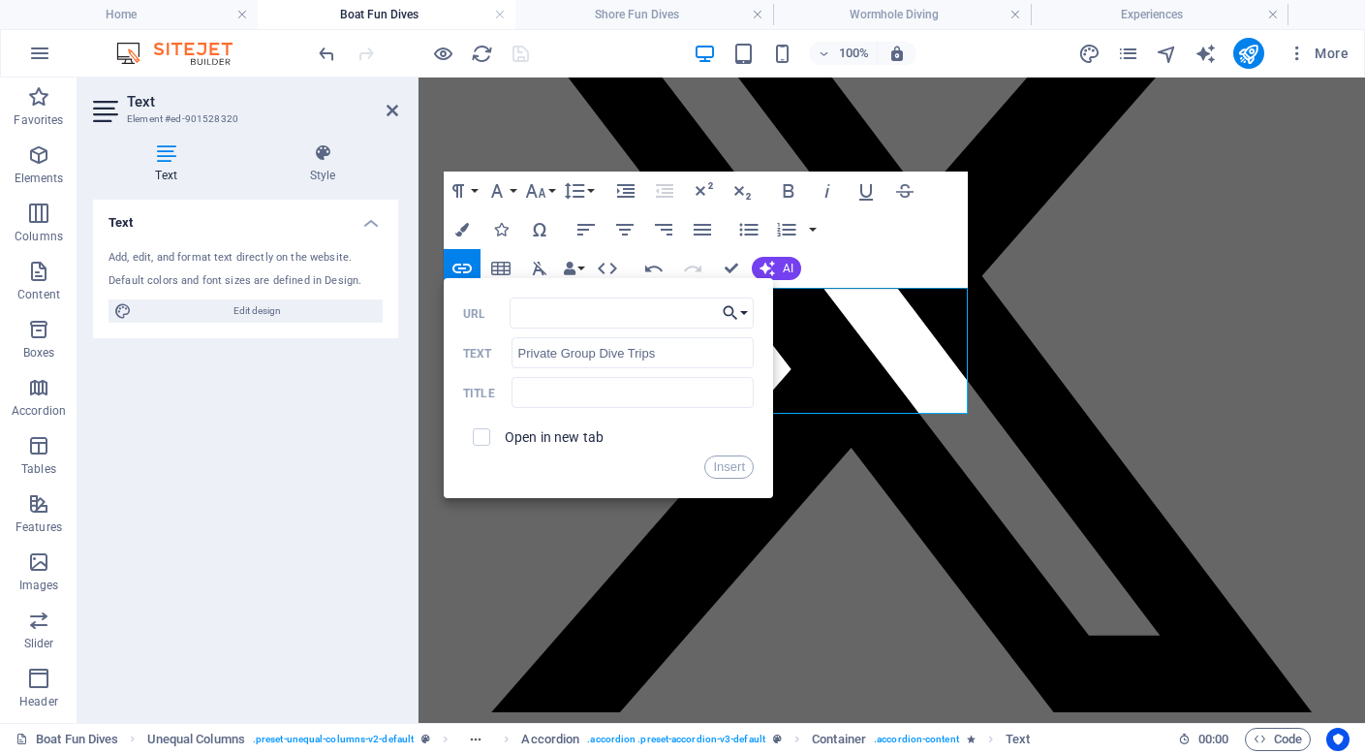
click at [741, 318] on button "Choose Link" at bounding box center [735, 312] width 37 height 31
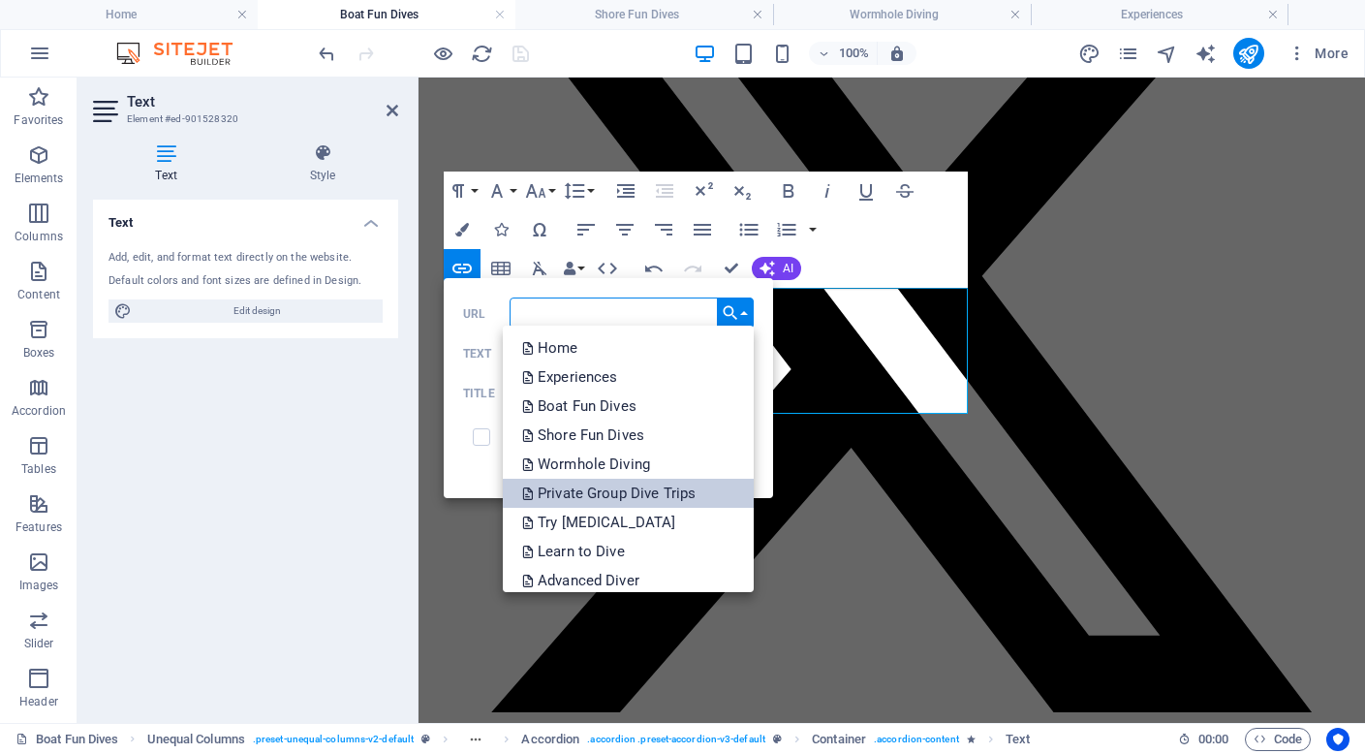
click at [656, 491] on p "Private Group Dive Trips" at bounding box center [610, 493] width 177 height 29
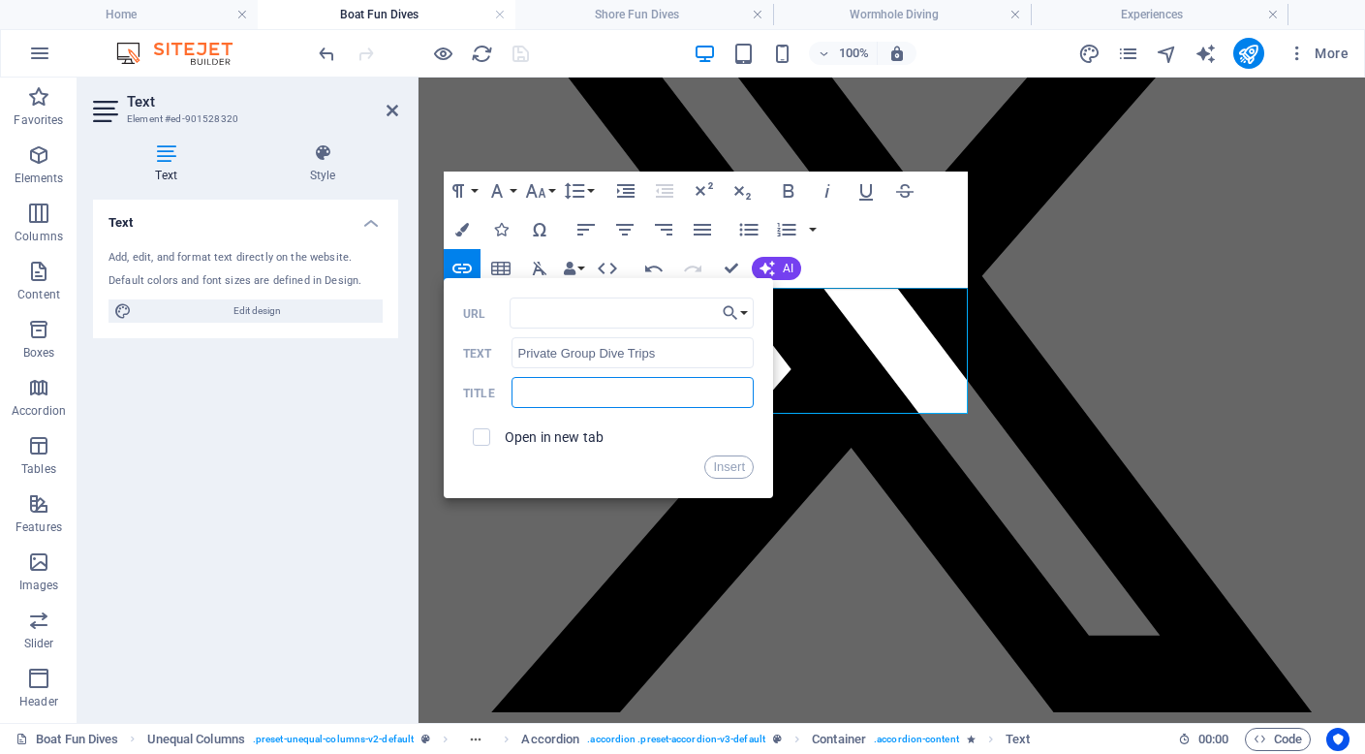
click at [585, 402] on input "text" at bounding box center [632, 392] width 242 height 31
type input "click to learn more about private group dive trips"
click at [724, 466] on button "Insert" at bounding box center [728, 466] width 49 height 23
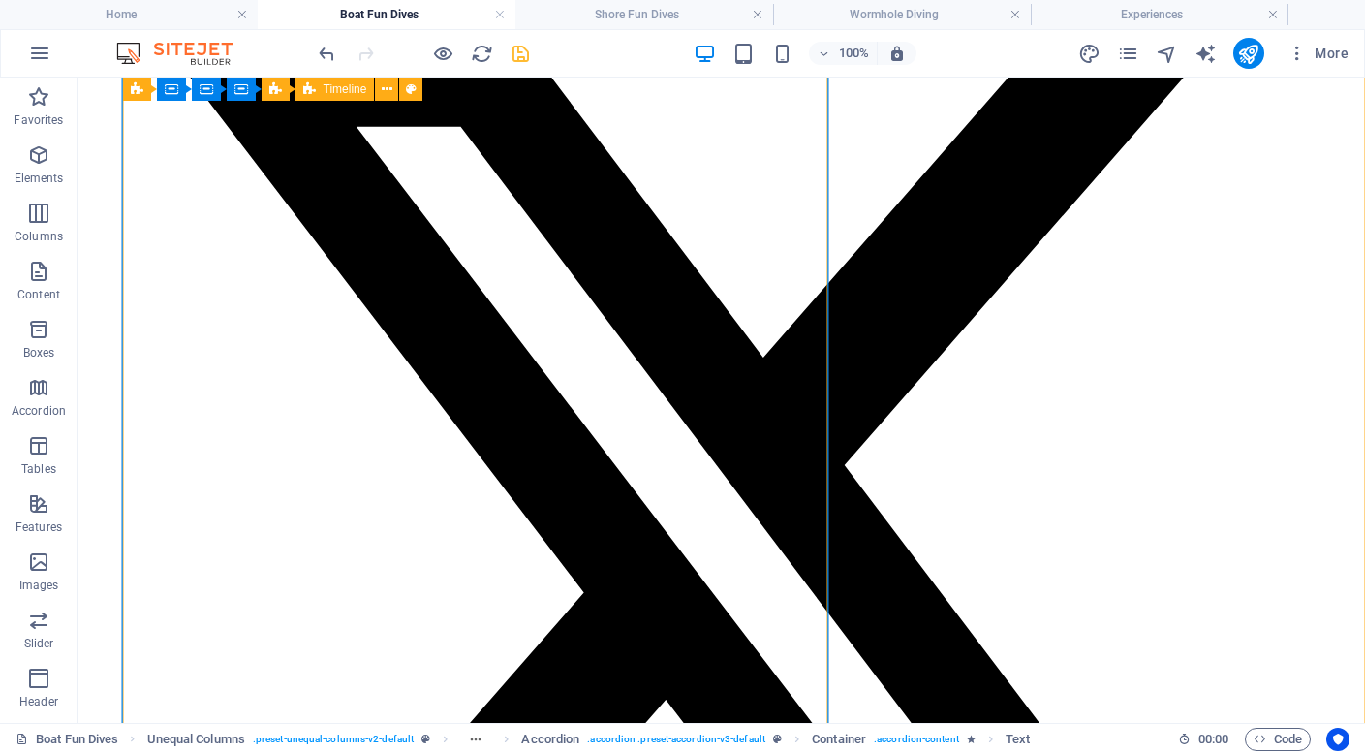
scroll to position [3429, 0]
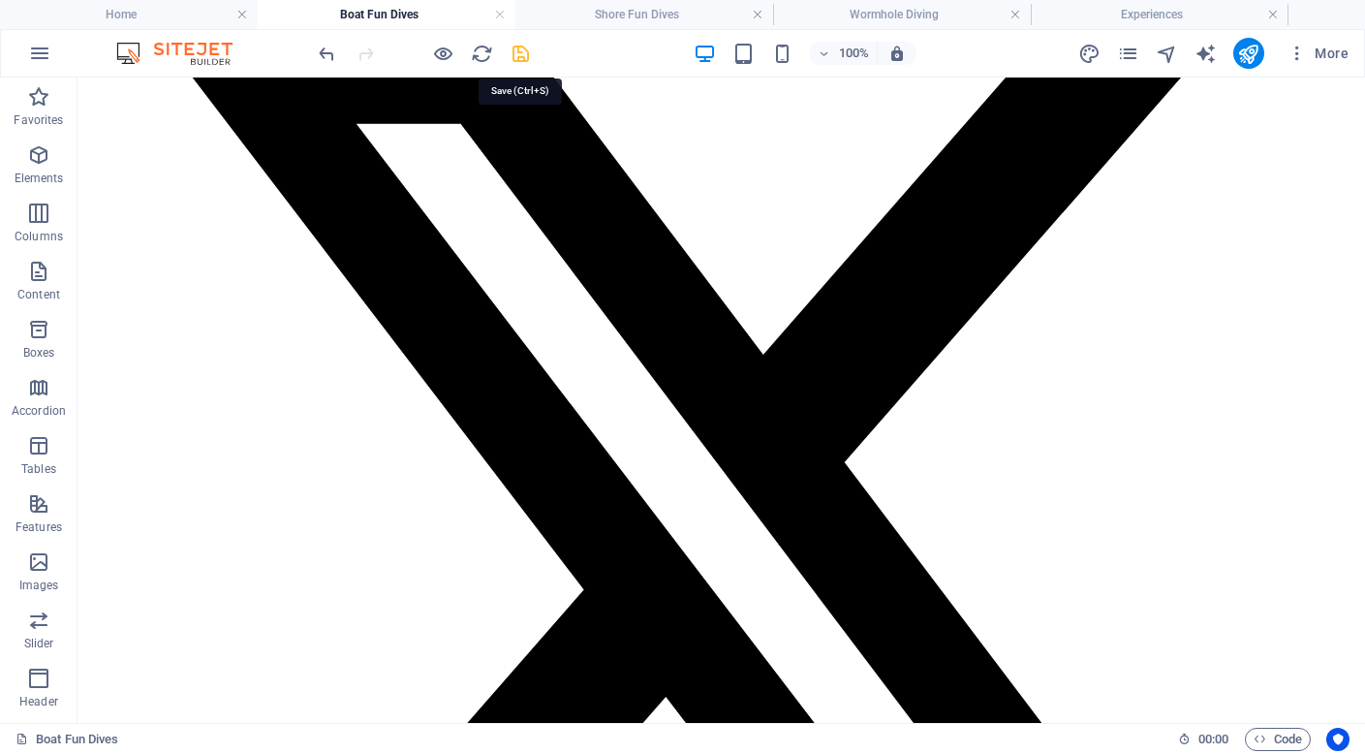
click at [514, 54] on icon "save" at bounding box center [521, 54] width 22 height 22
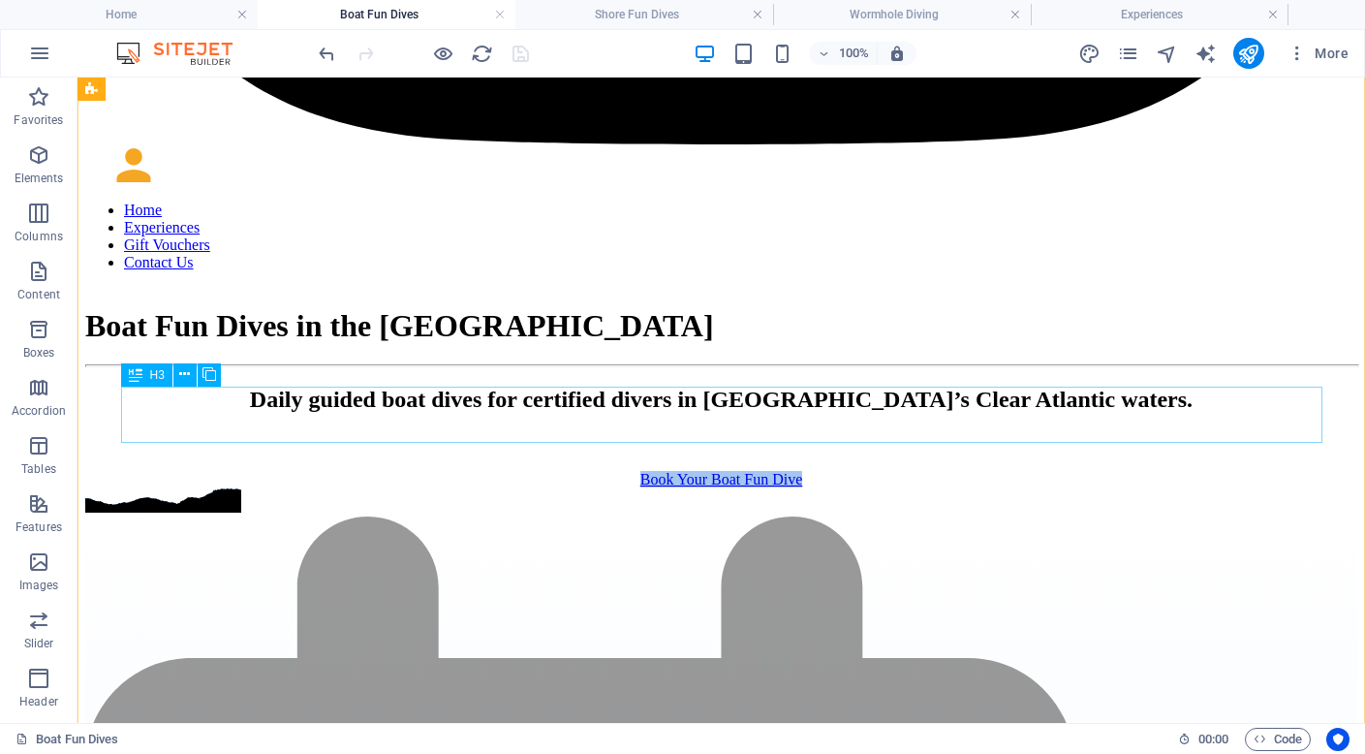
scroll to position [5742, 0]
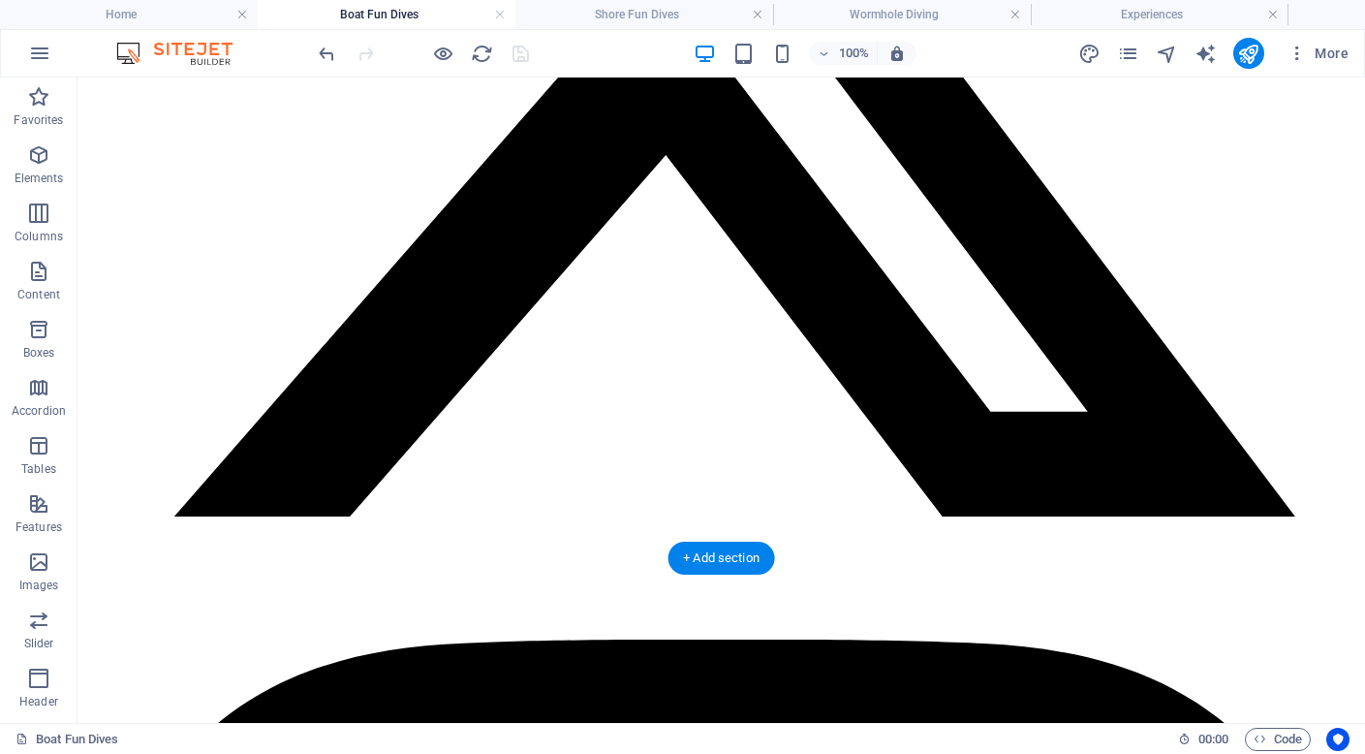
scroll to position [3848, 0]
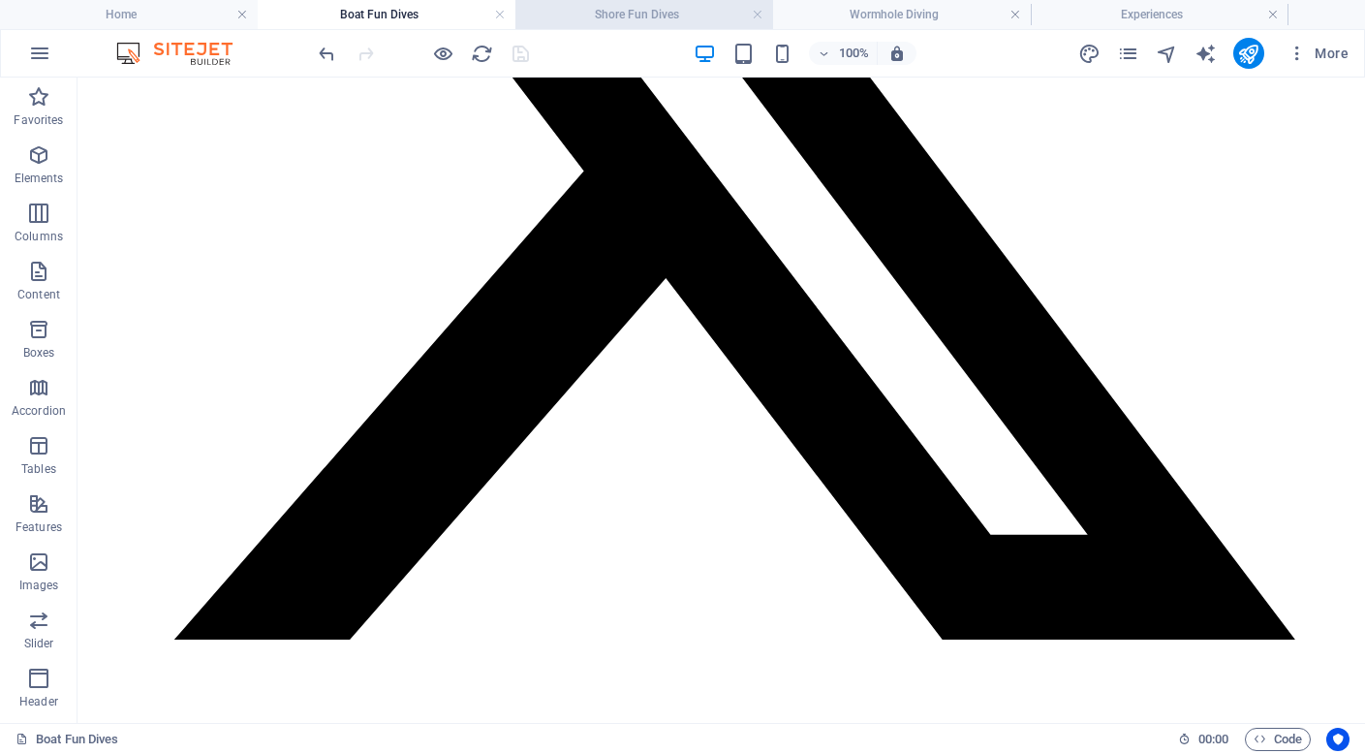
click at [622, 14] on h4 "Shore Fun Dives" at bounding box center [644, 14] width 258 height 21
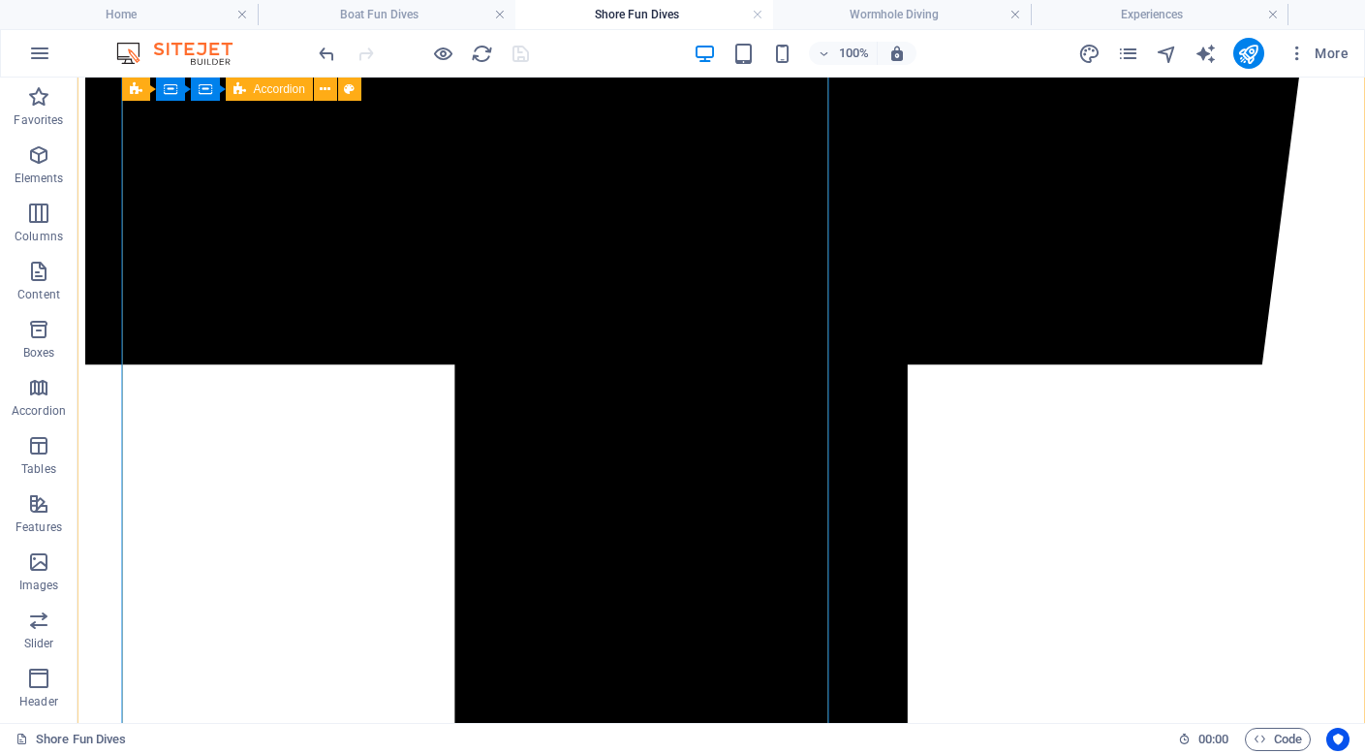
scroll to position [1876, 0]
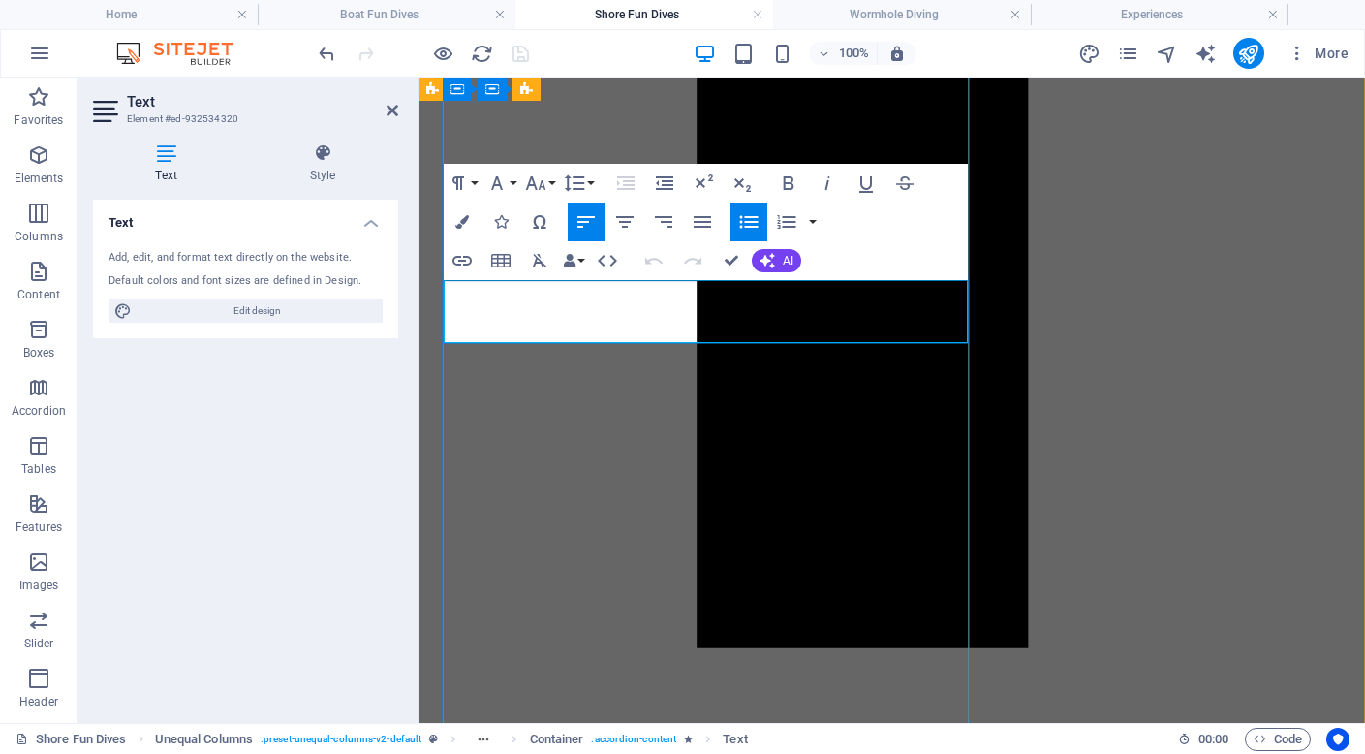
drag, startPoint x: 469, startPoint y: 328, endPoint x: 602, endPoint y: 330, distance: 132.7
click at [462, 262] on icon "button" at bounding box center [461, 261] width 19 height 10
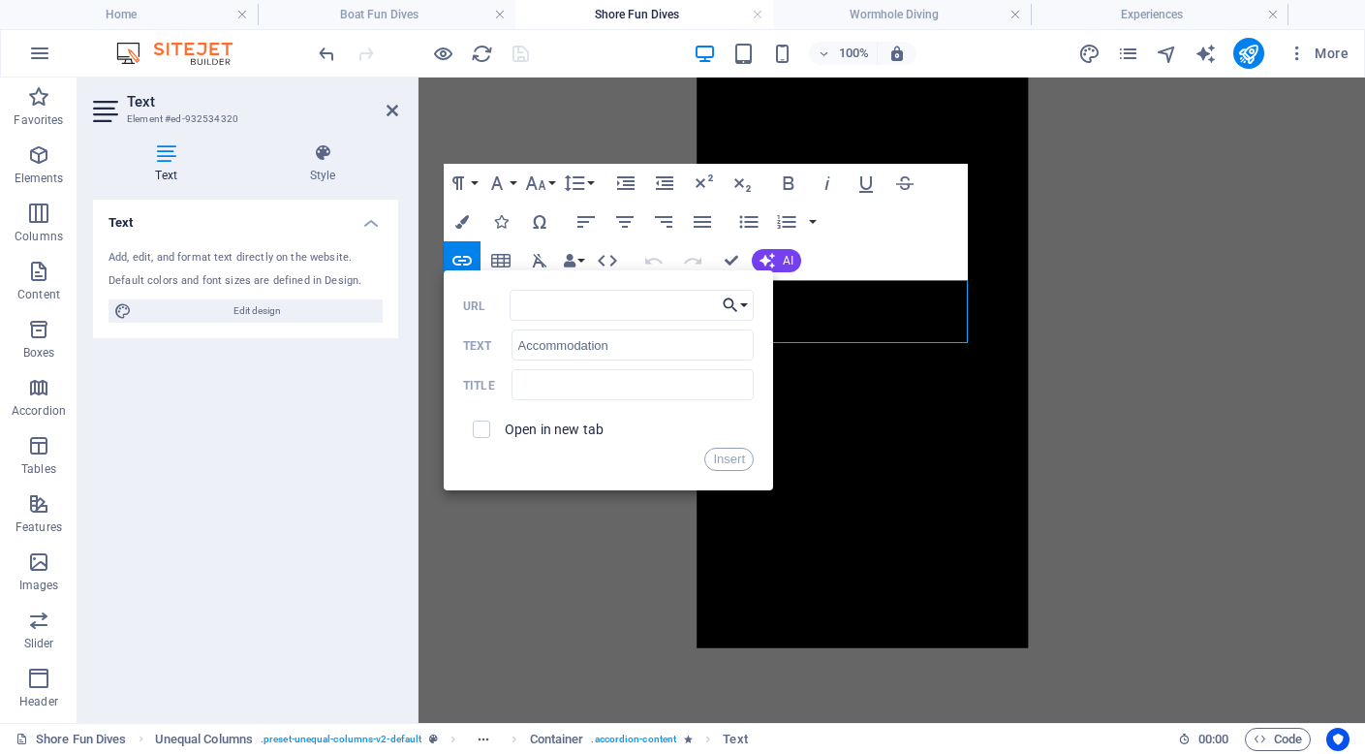
click at [740, 303] on button "Choose Link" at bounding box center [735, 305] width 37 height 31
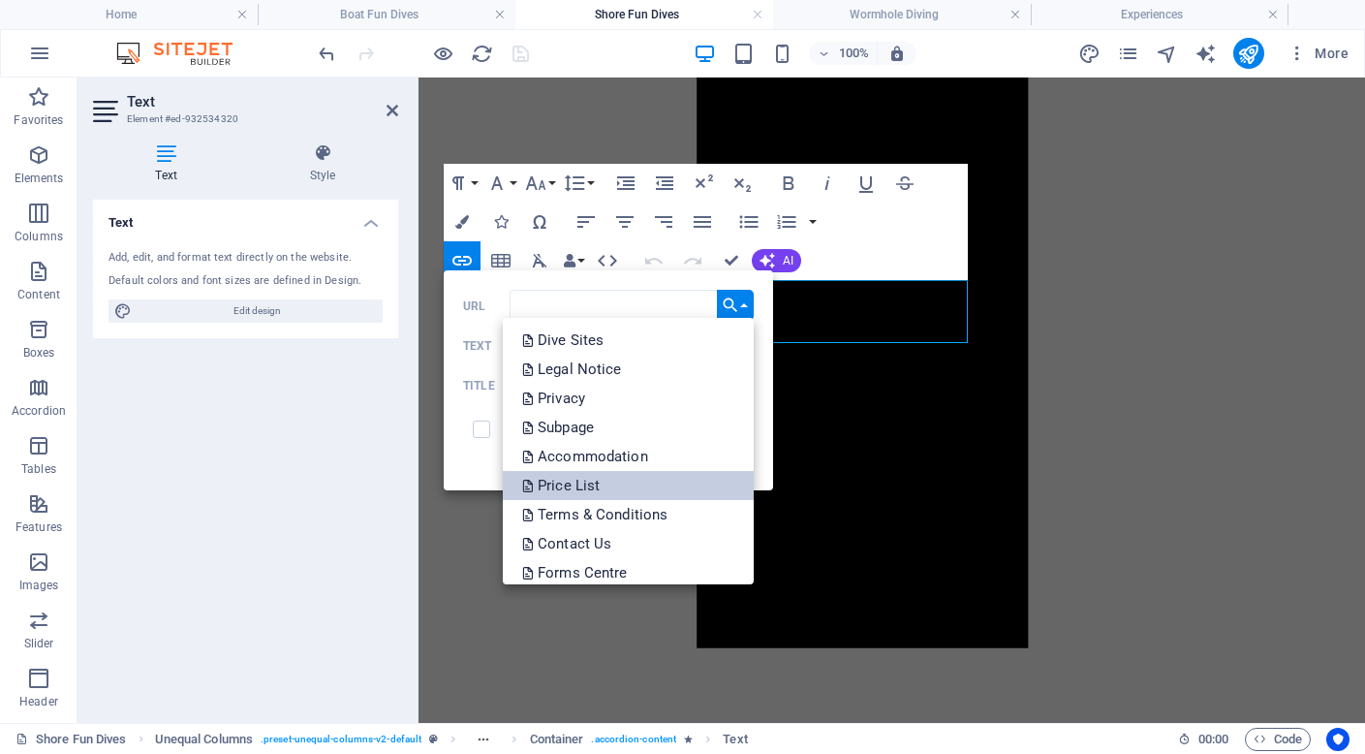
scroll to position [466, 0]
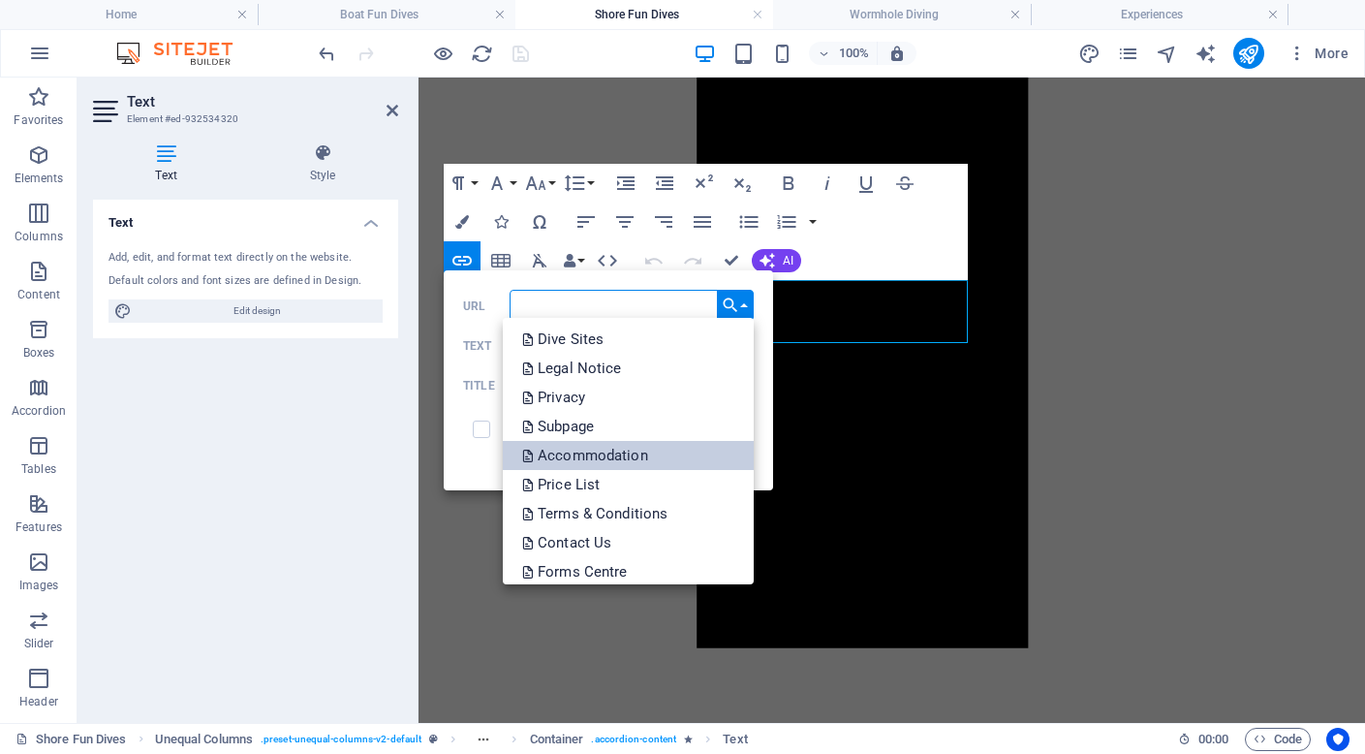
click at [625, 457] on p "Accommodation" at bounding box center [587, 455] width 130 height 29
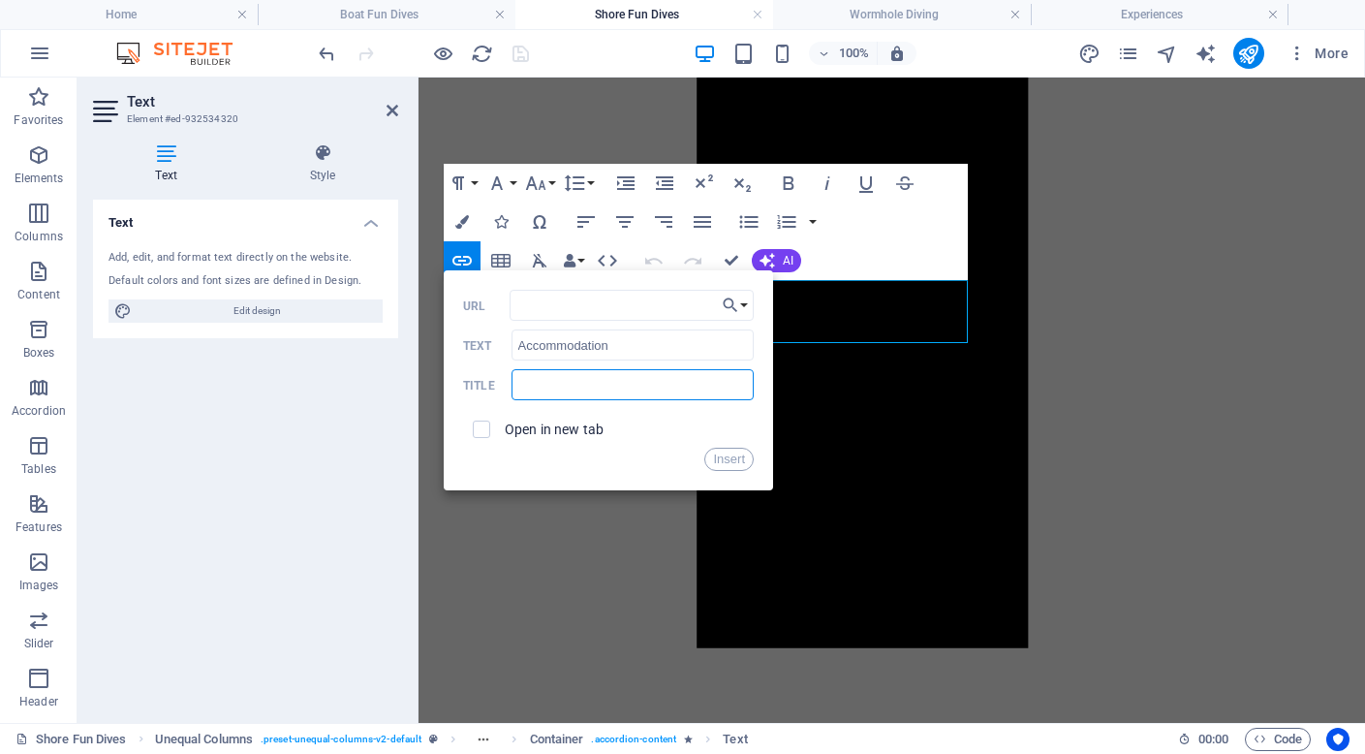
click at [572, 387] on input "text" at bounding box center [632, 384] width 242 height 31
type input "click to learn more about accommodation"
click at [726, 459] on button "Insert" at bounding box center [728, 459] width 49 height 23
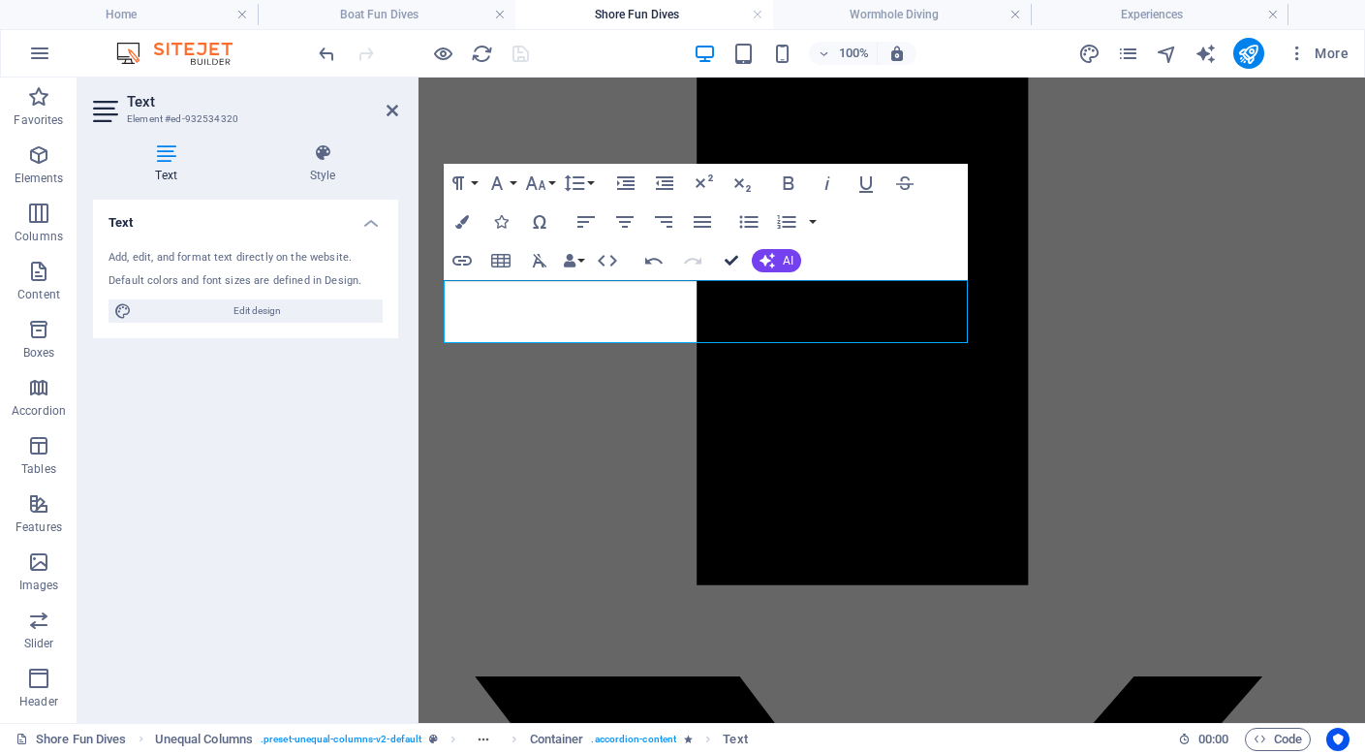
scroll to position [1876, 0]
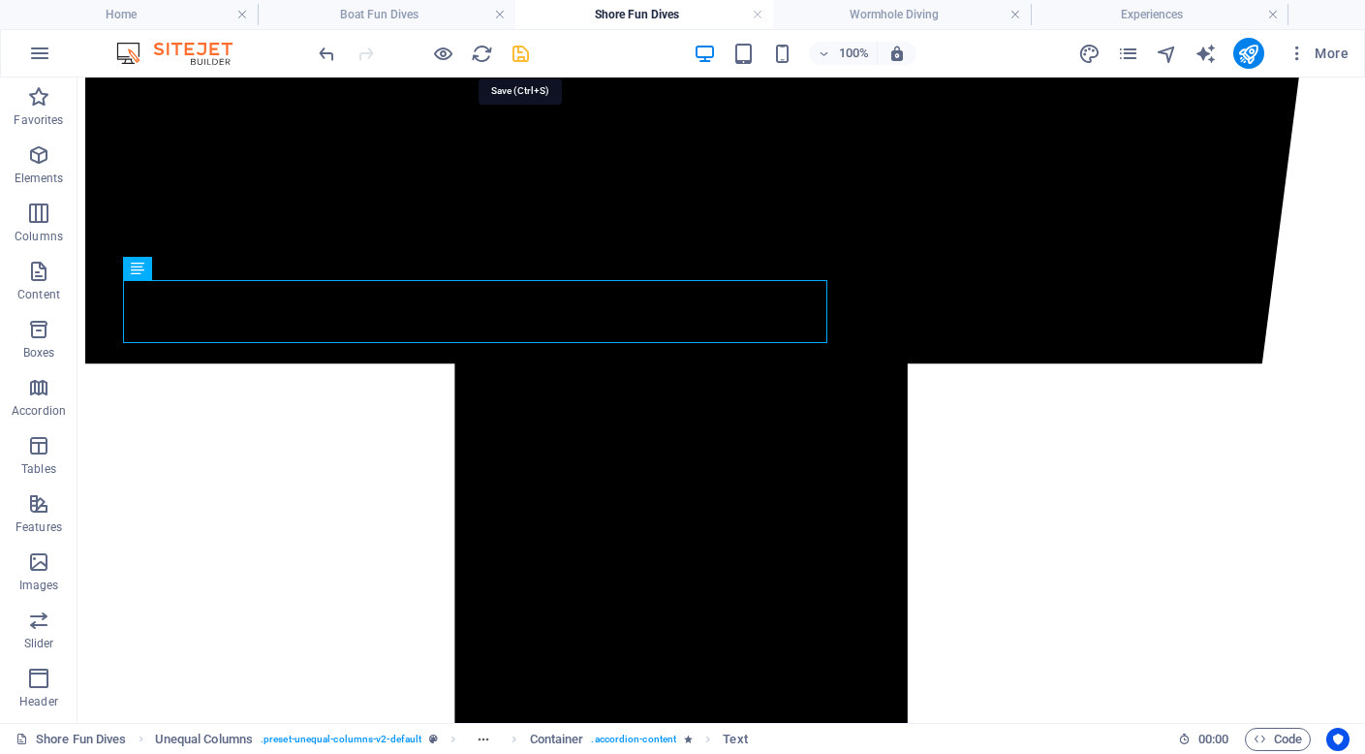
click at [521, 54] on icon "save" at bounding box center [521, 54] width 22 height 22
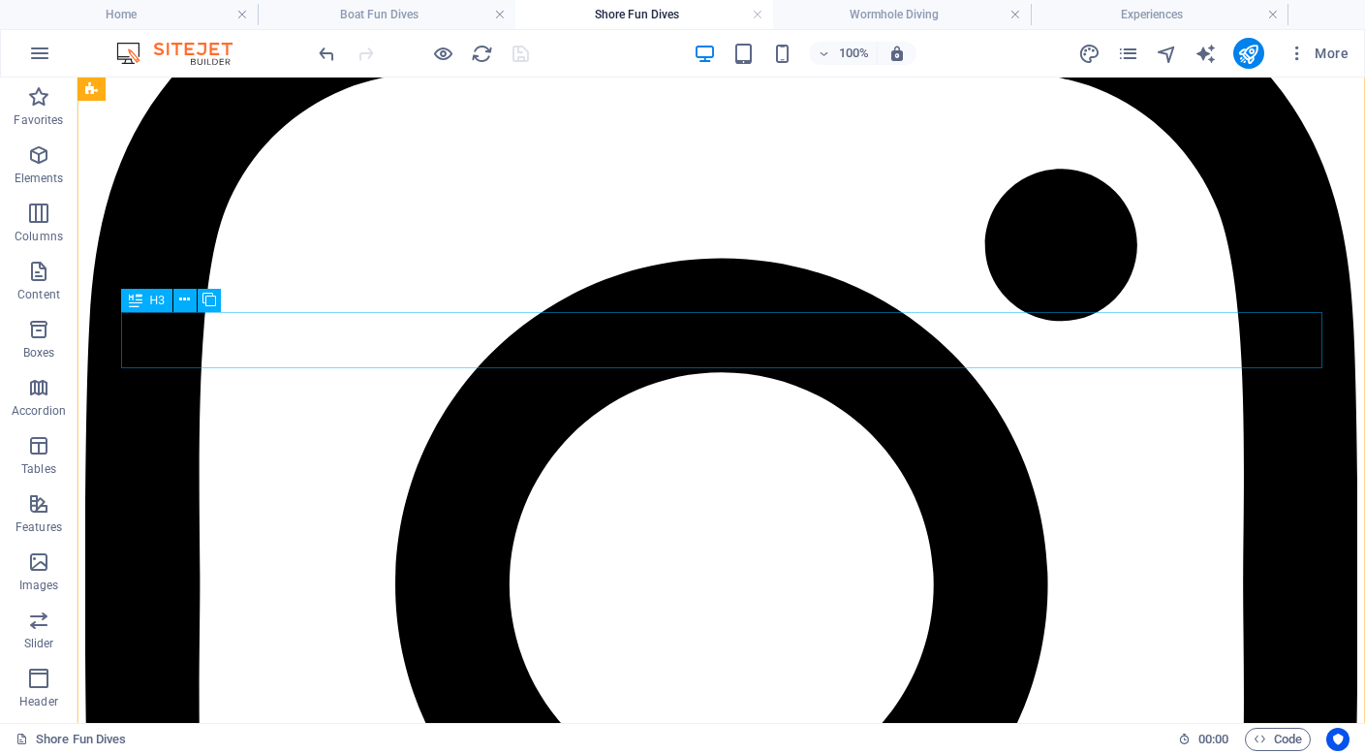
scroll to position [4667, 0]
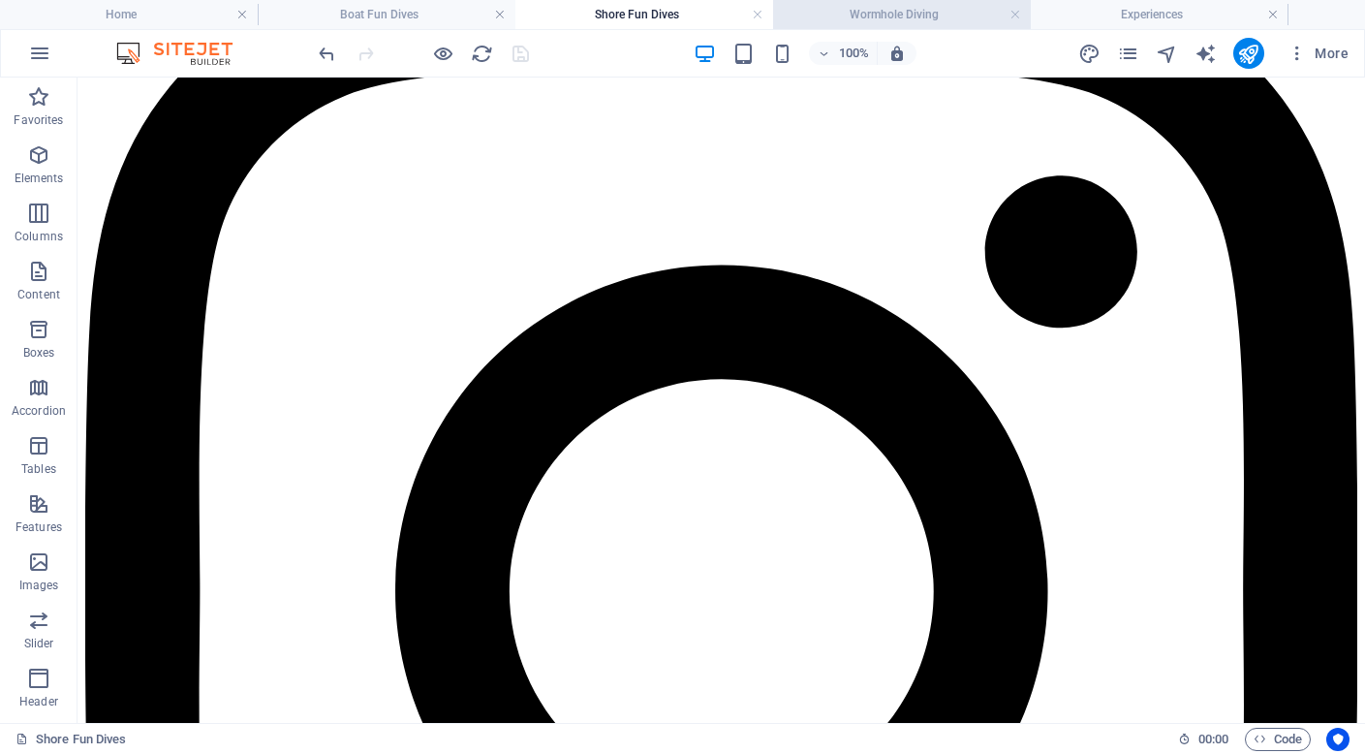
click at [920, 16] on h4 "Wormhole Diving" at bounding box center [902, 14] width 258 height 21
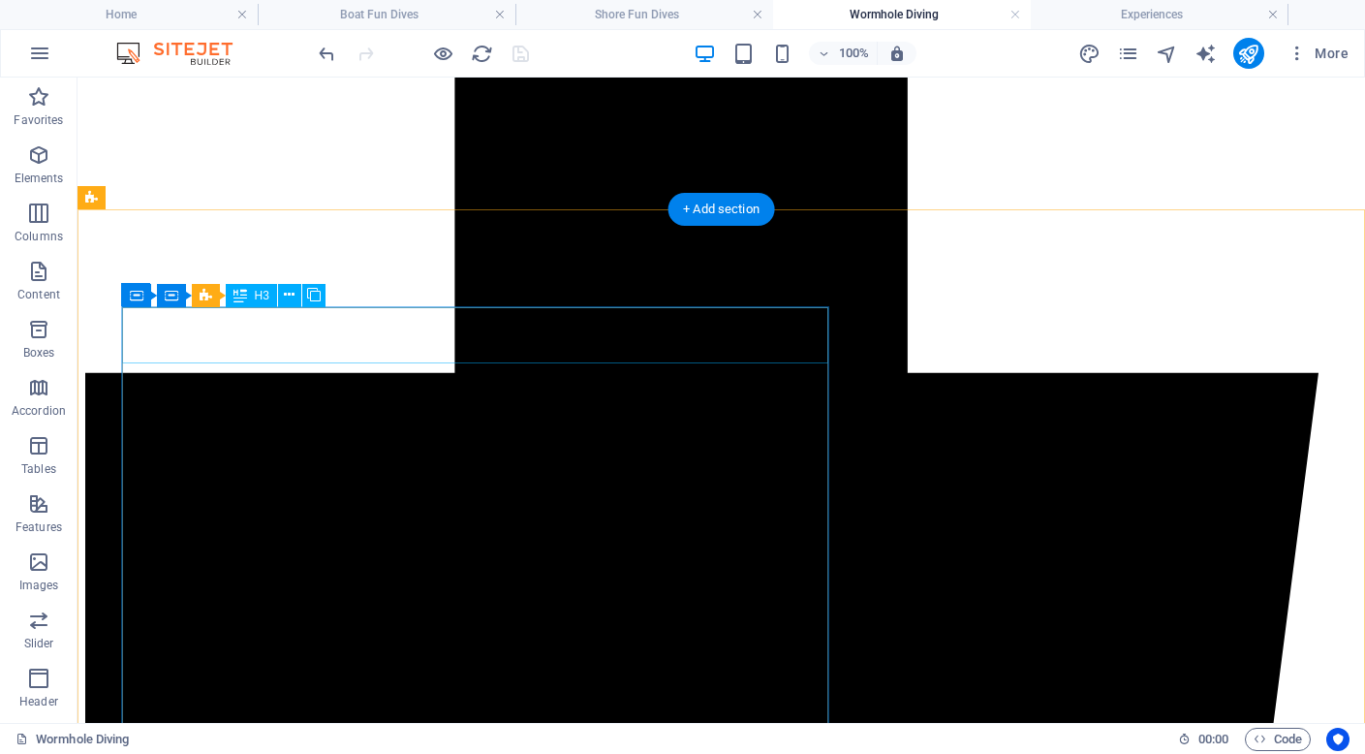
scroll to position [1417, 0]
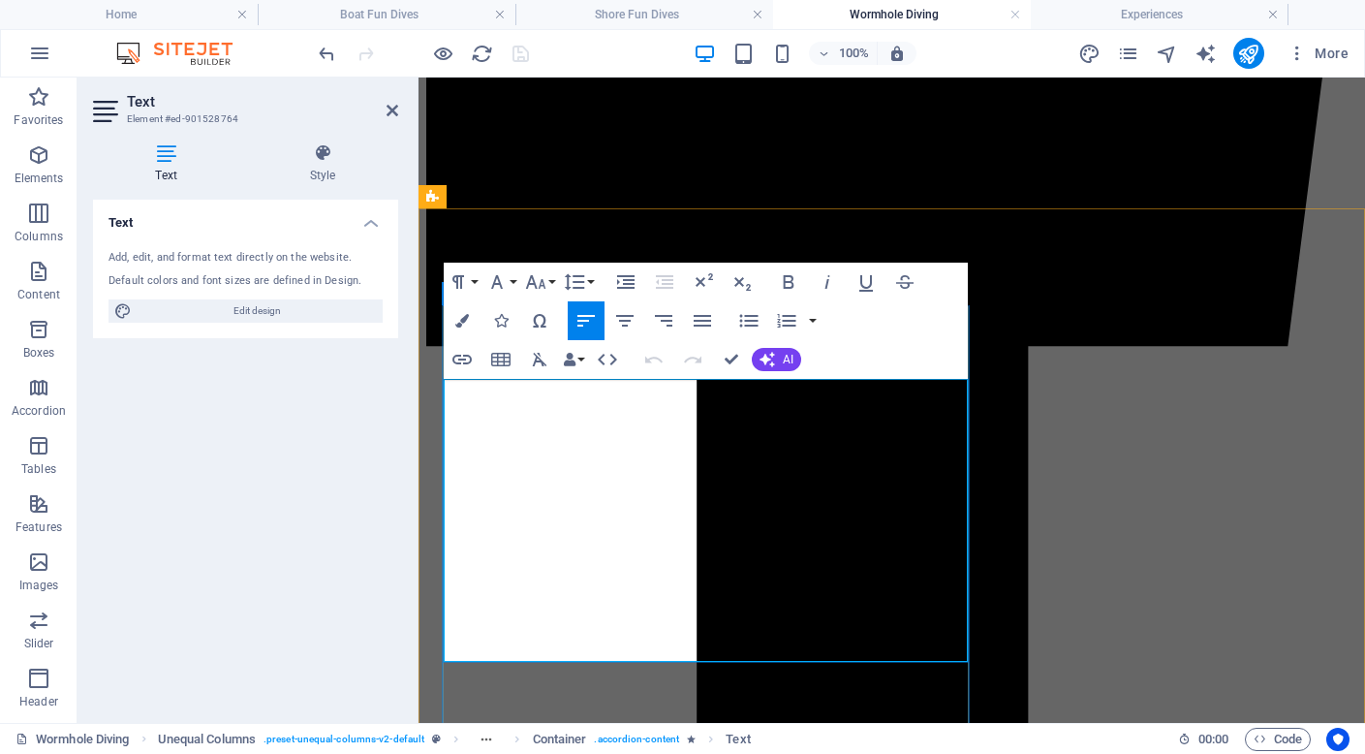
drag, startPoint x: 472, startPoint y: 457, endPoint x: 698, endPoint y: 456, distance: 226.7
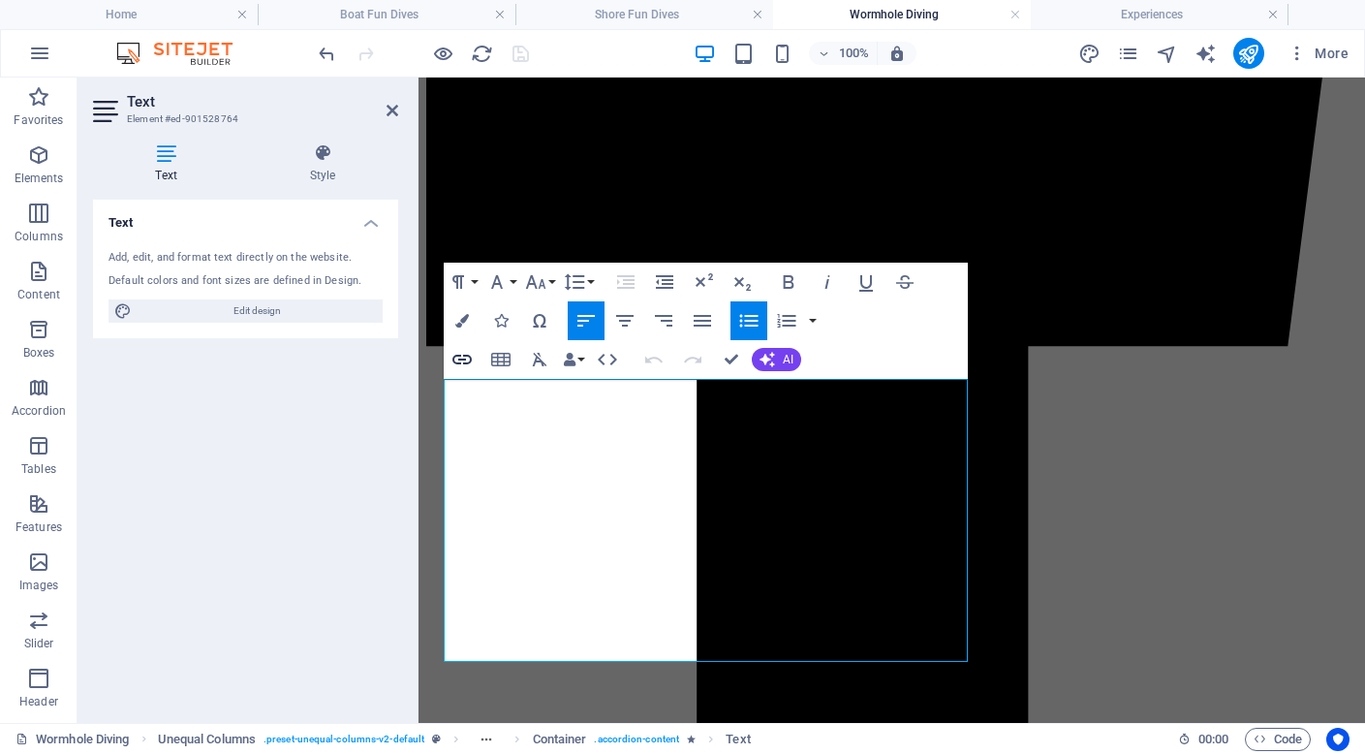
click at [468, 357] on icon "button" at bounding box center [461, 359] width 23 height 23
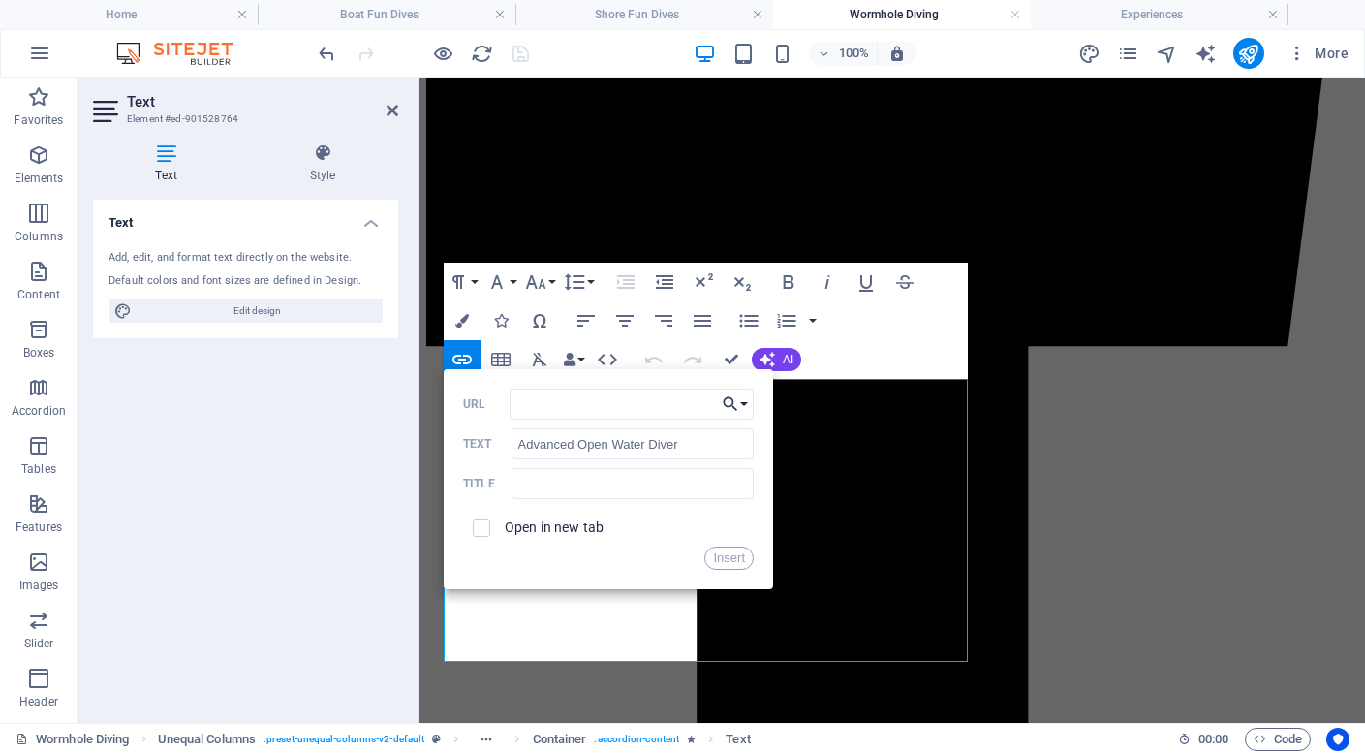
click at [746, 402] on button "Choose Link" at bounding box center [735, 403] width 37 height 31
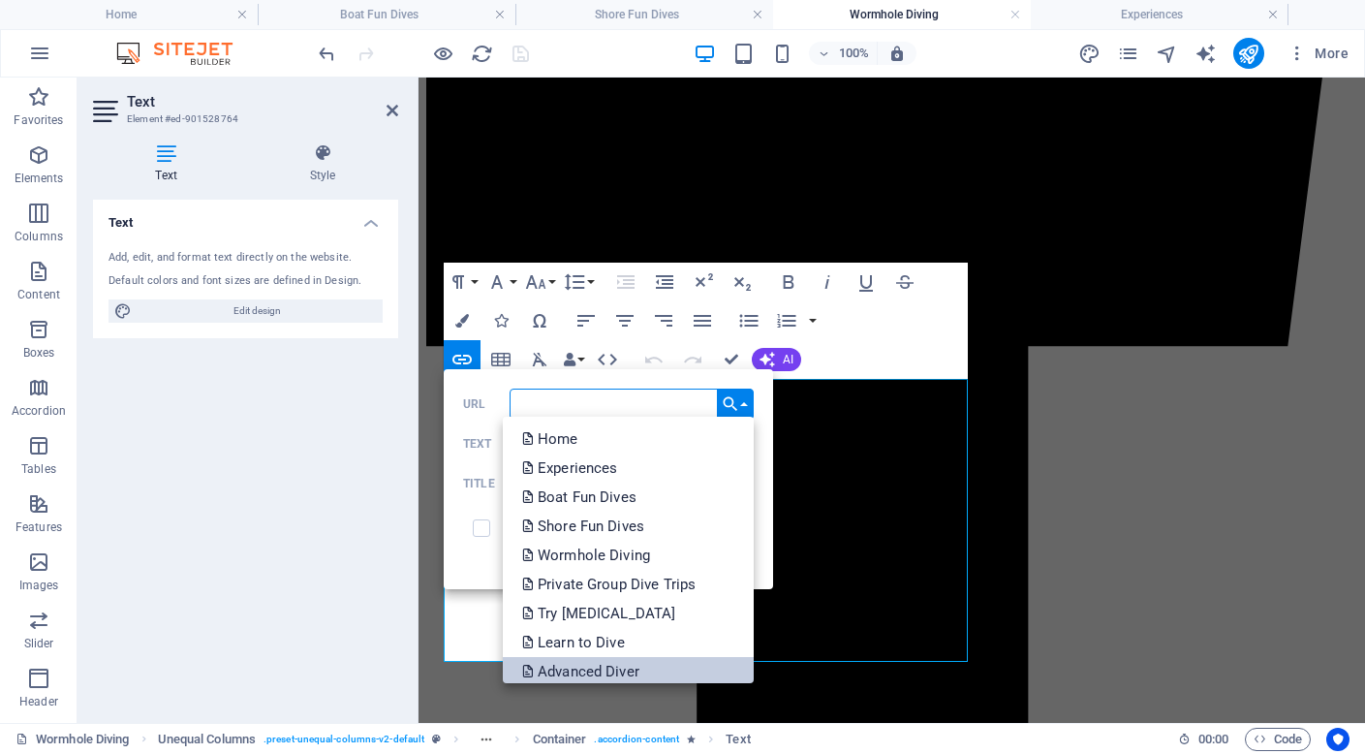
click at [620, 662] on p "Advanced Diver" at bounding box center [582, 671] width 121 height 29
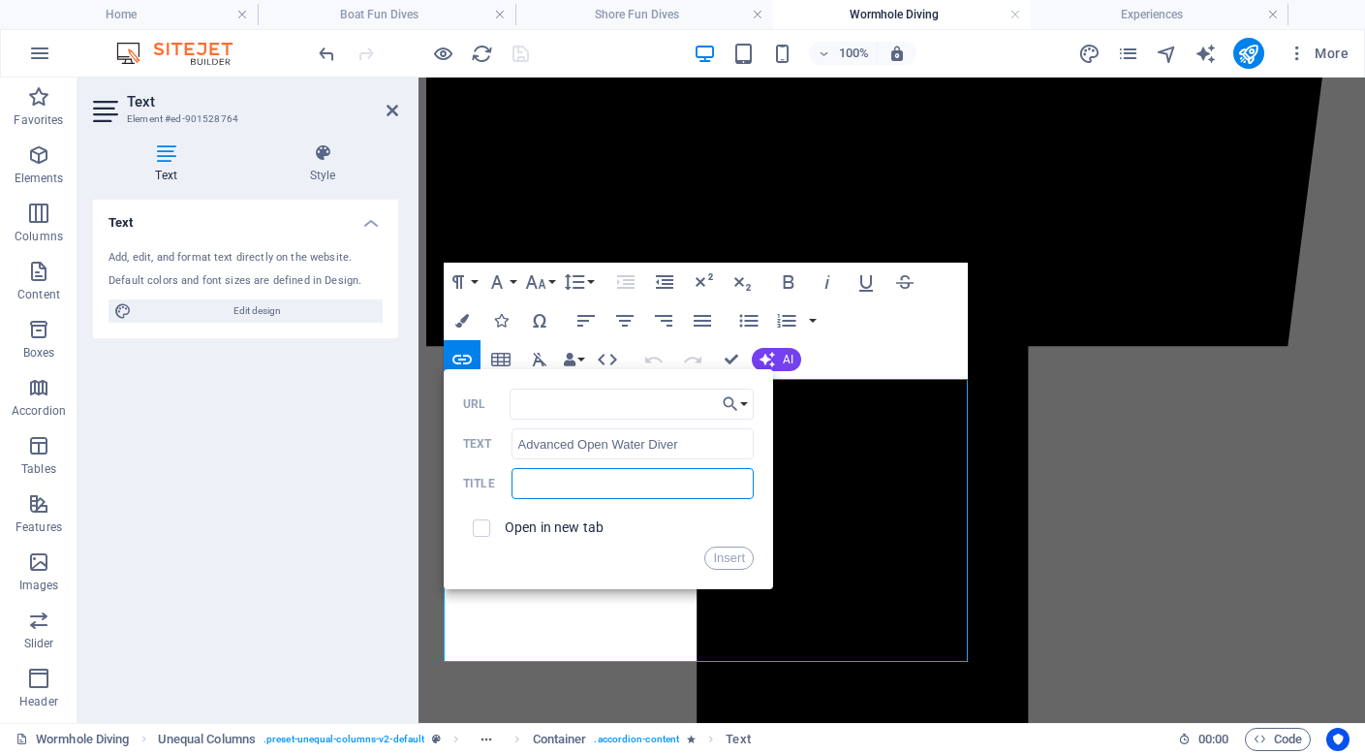
click at [553, 493] on input "text" at bounding box center [632, 483] width 242 height 31
type input "click to learn more about Advanced Diver course"
click at [724, 556] on button "Insert" at bounding box center [728, 557] width 49 height 23
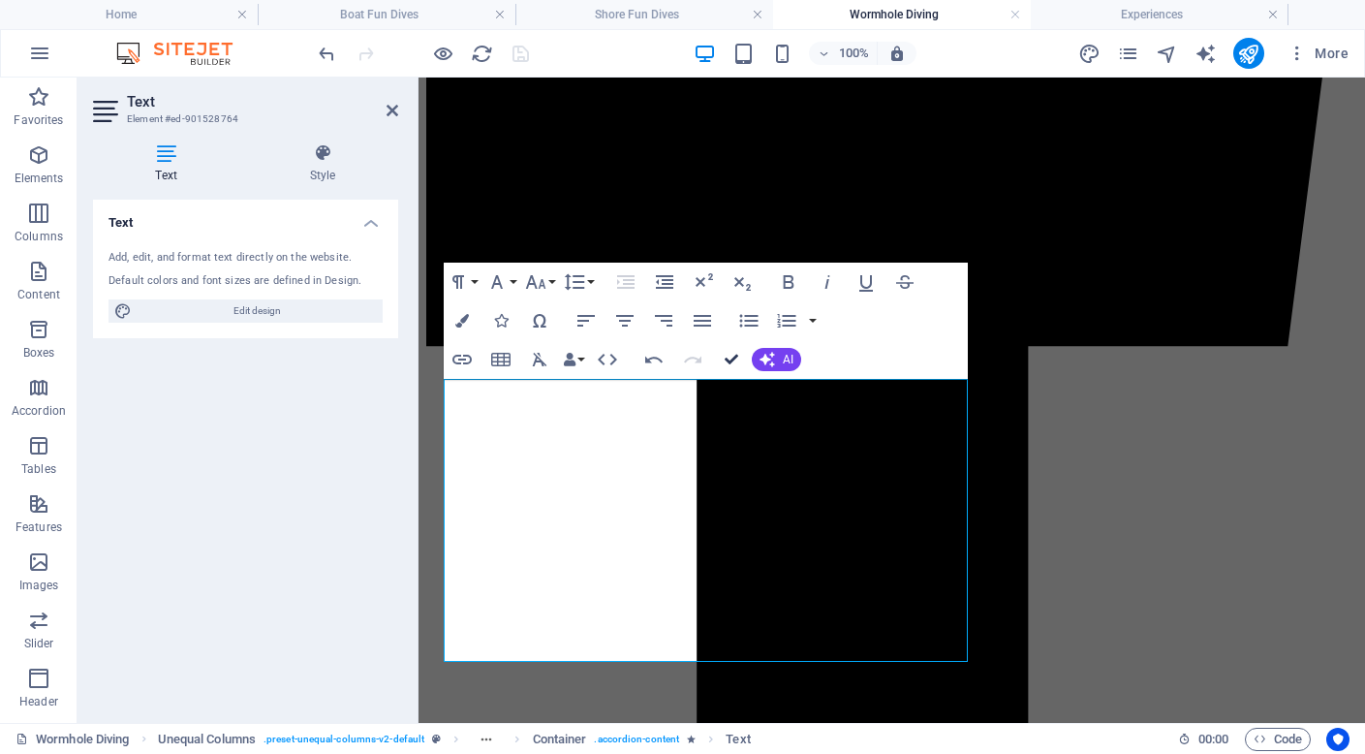
scroll to position [1417, 0]
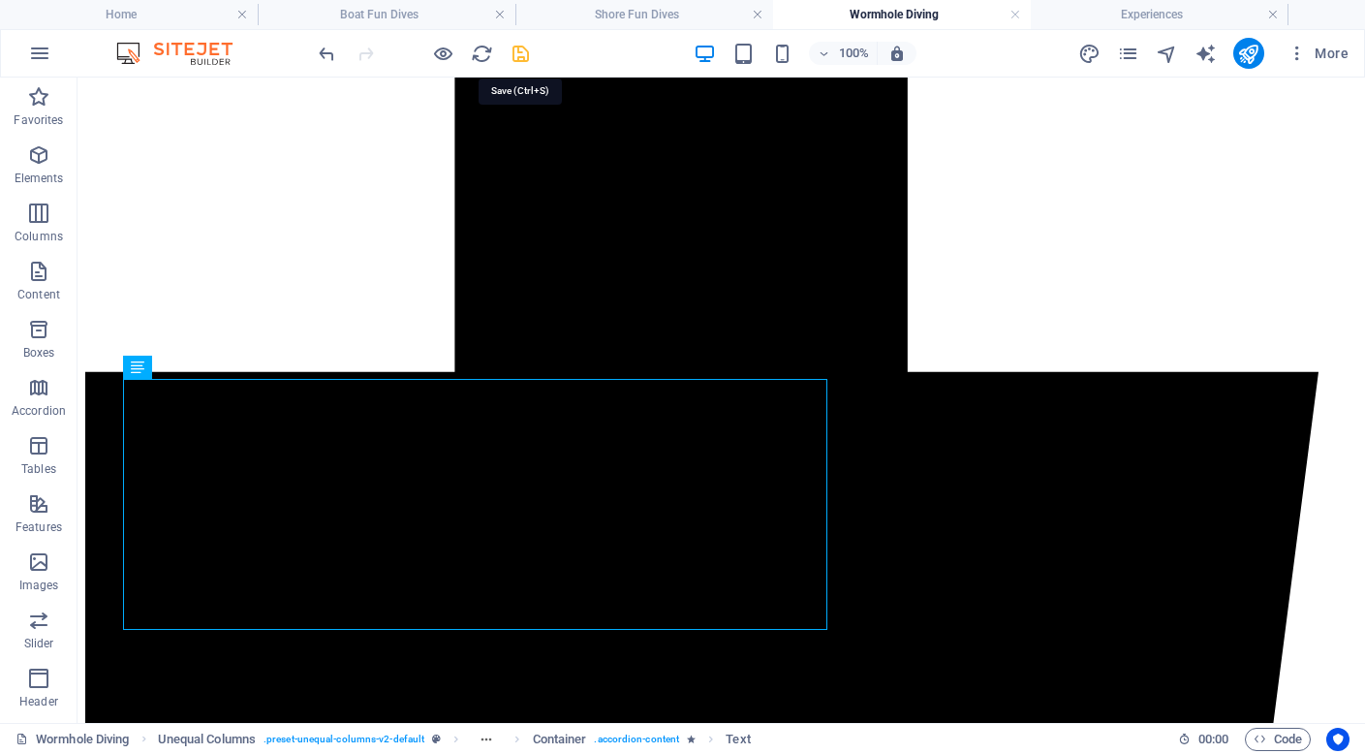
click at [520, 58] on icon "save" at bounding box center [521, 54] width 22 height 22
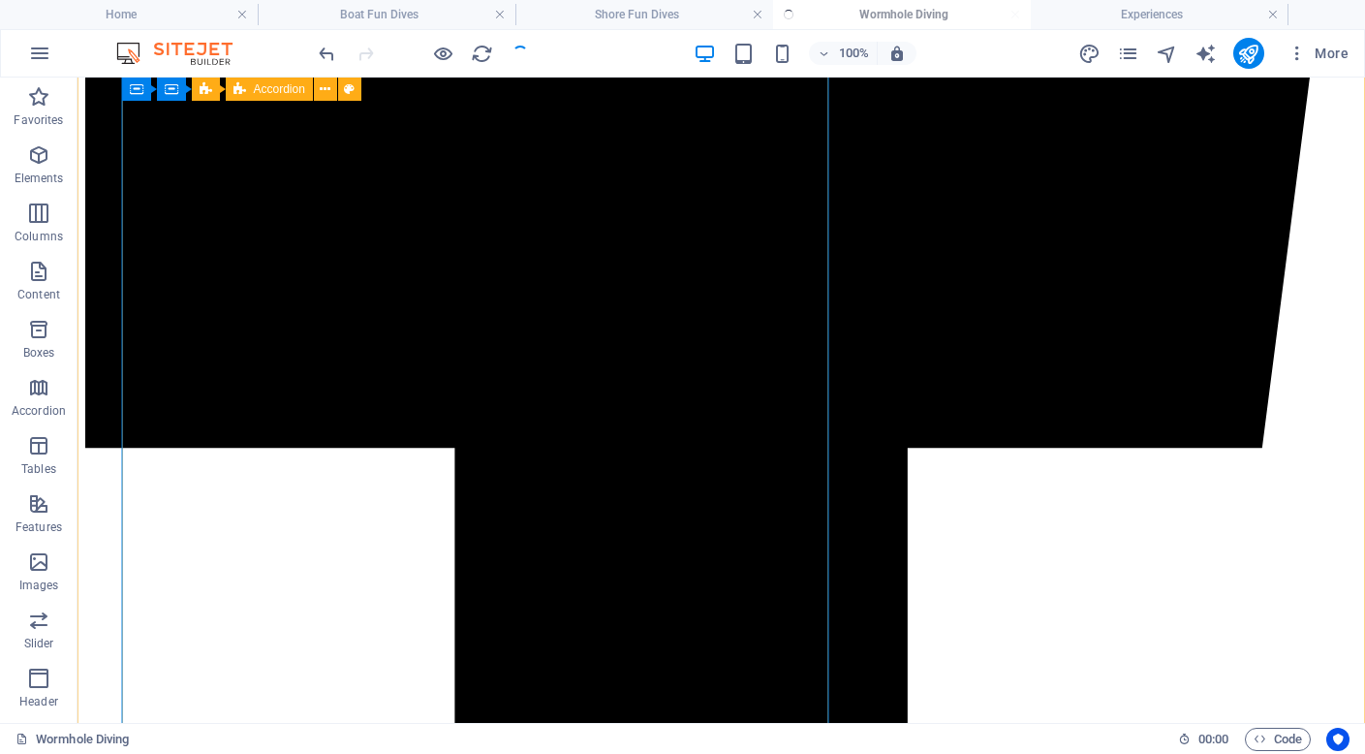
scroll to position [1788, 0]
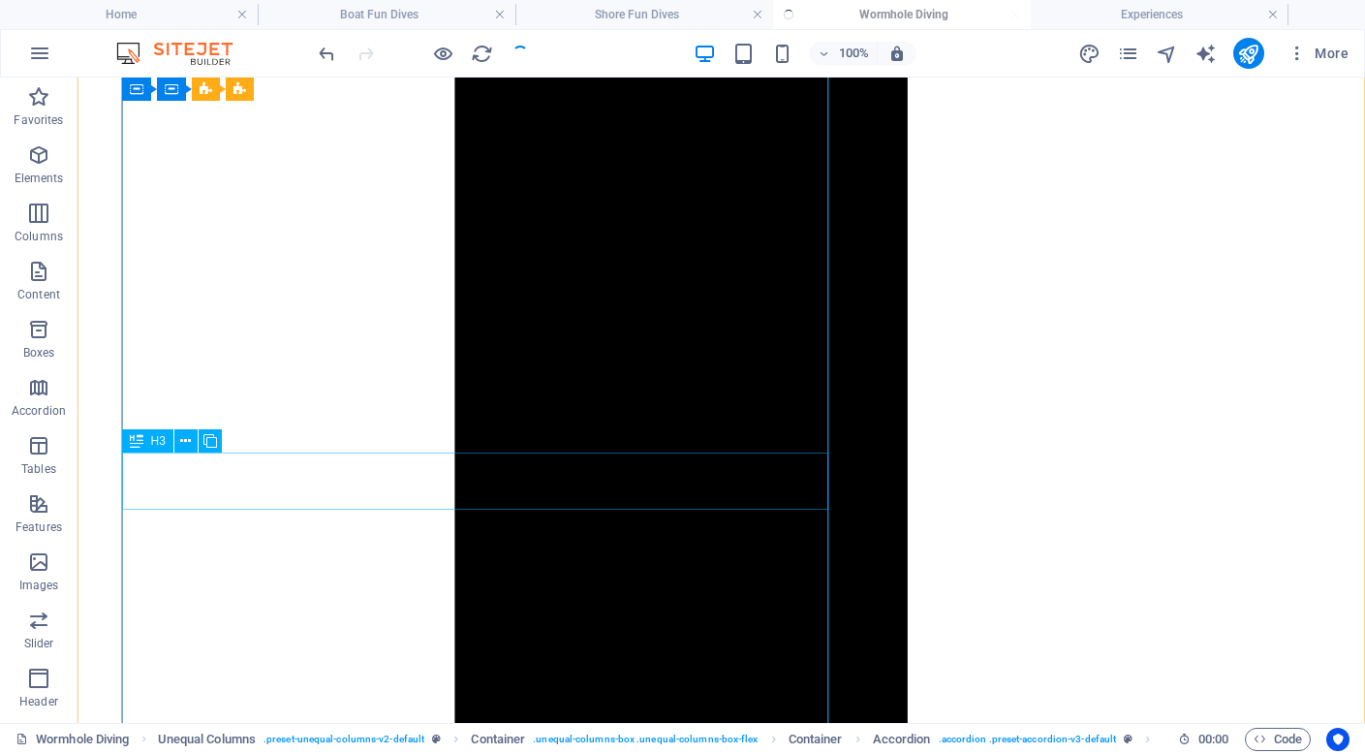
scroll to position [2237, 0]
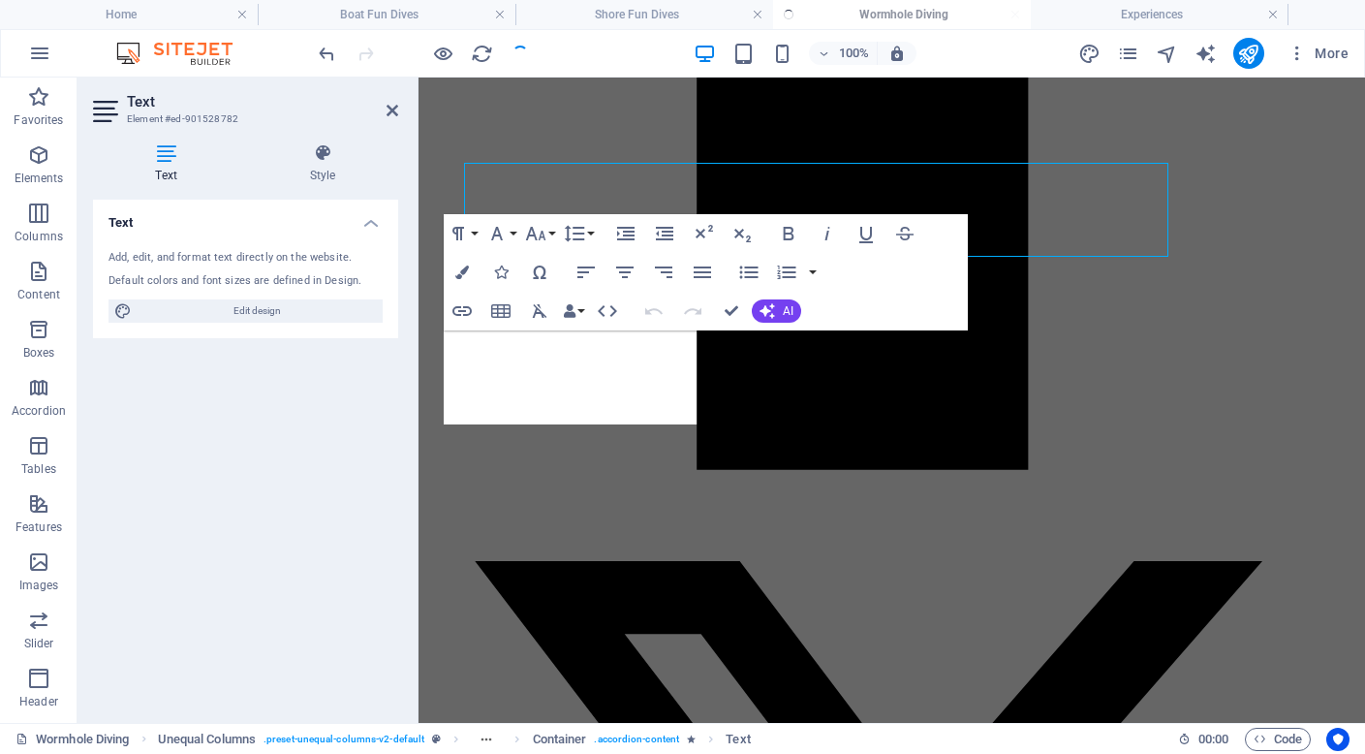
scroll to position [2404, 0]
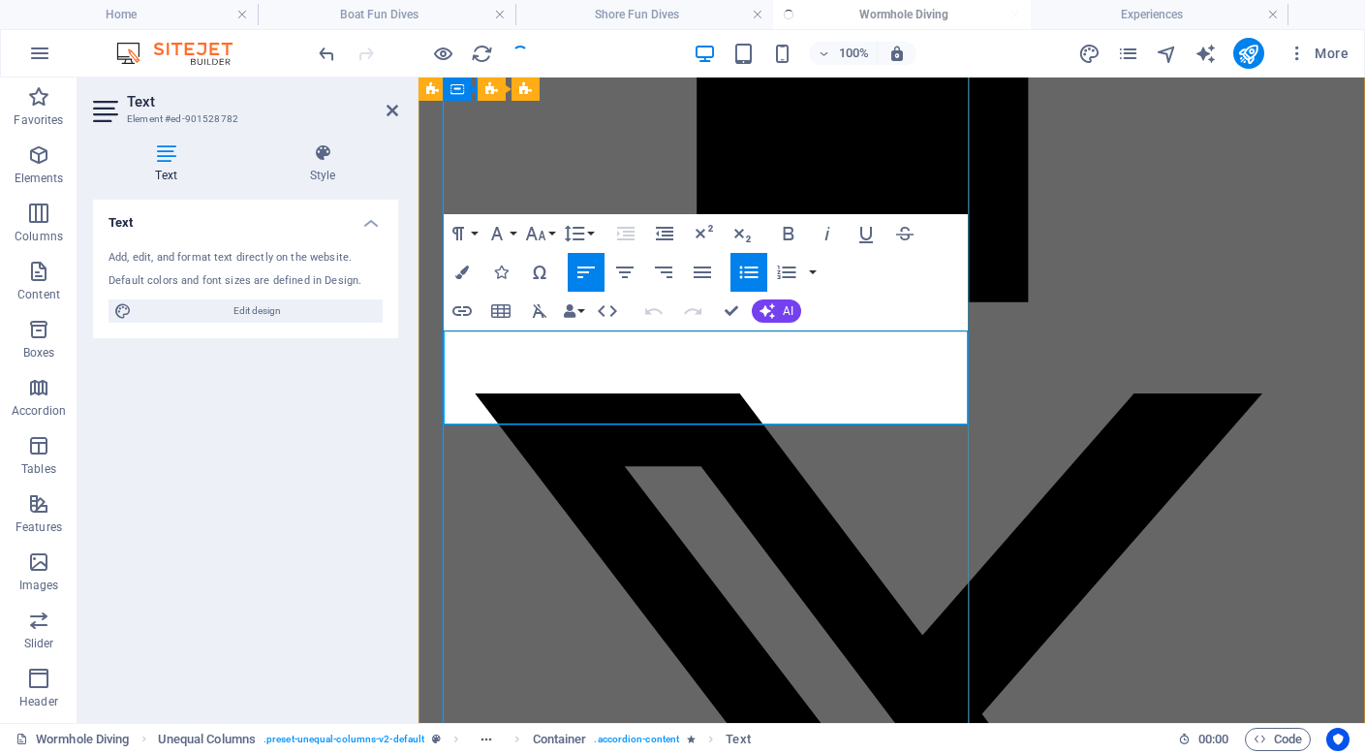
drag, startPoint x: 469, startPoint y: 408, endPoint x: 603, endPoint y: 410, distance: 133.7
click at [458, 308] on icon "button" at bounding box center [461, 310] width 23 height 23
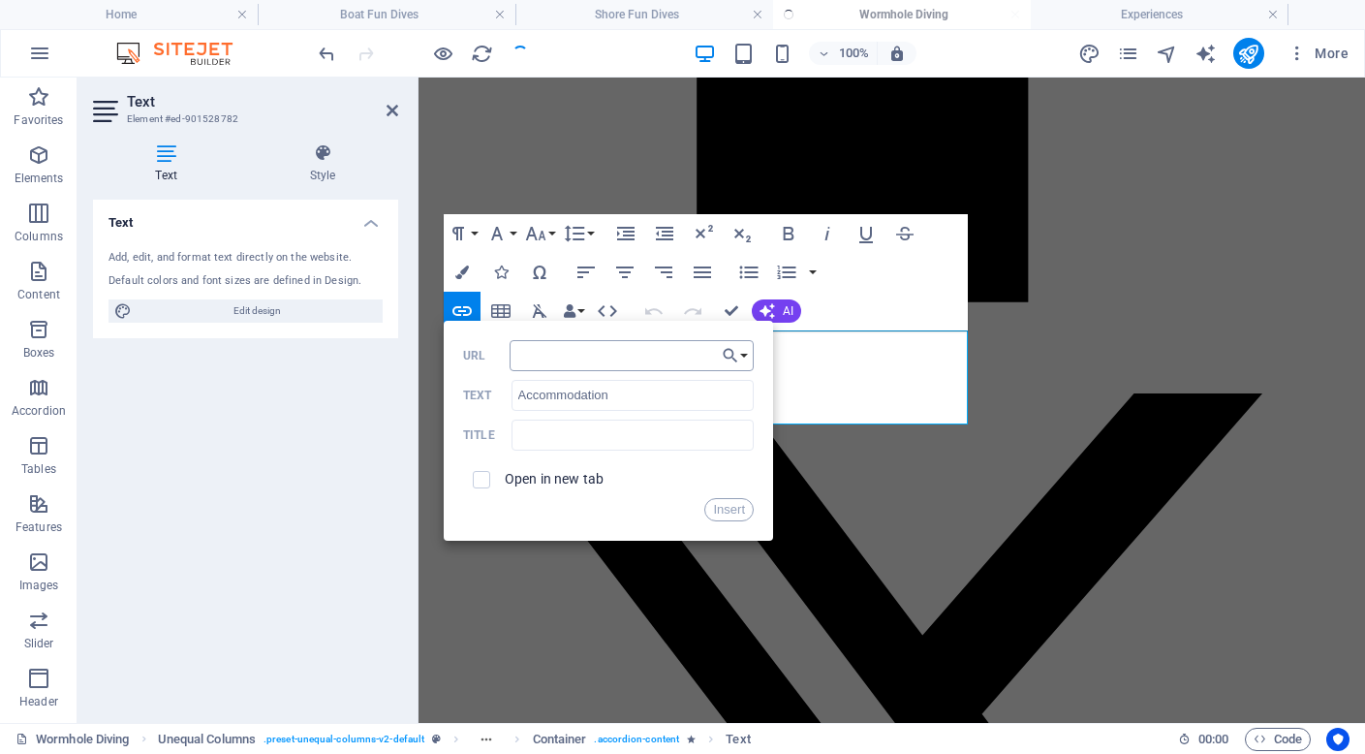
click at [643, 359] on input "URL" at bounding box center [632, 355] width 244 height 31
click at [740, 354] on button "Choose Link" at bounding box center [735, 355] width 37 height 31
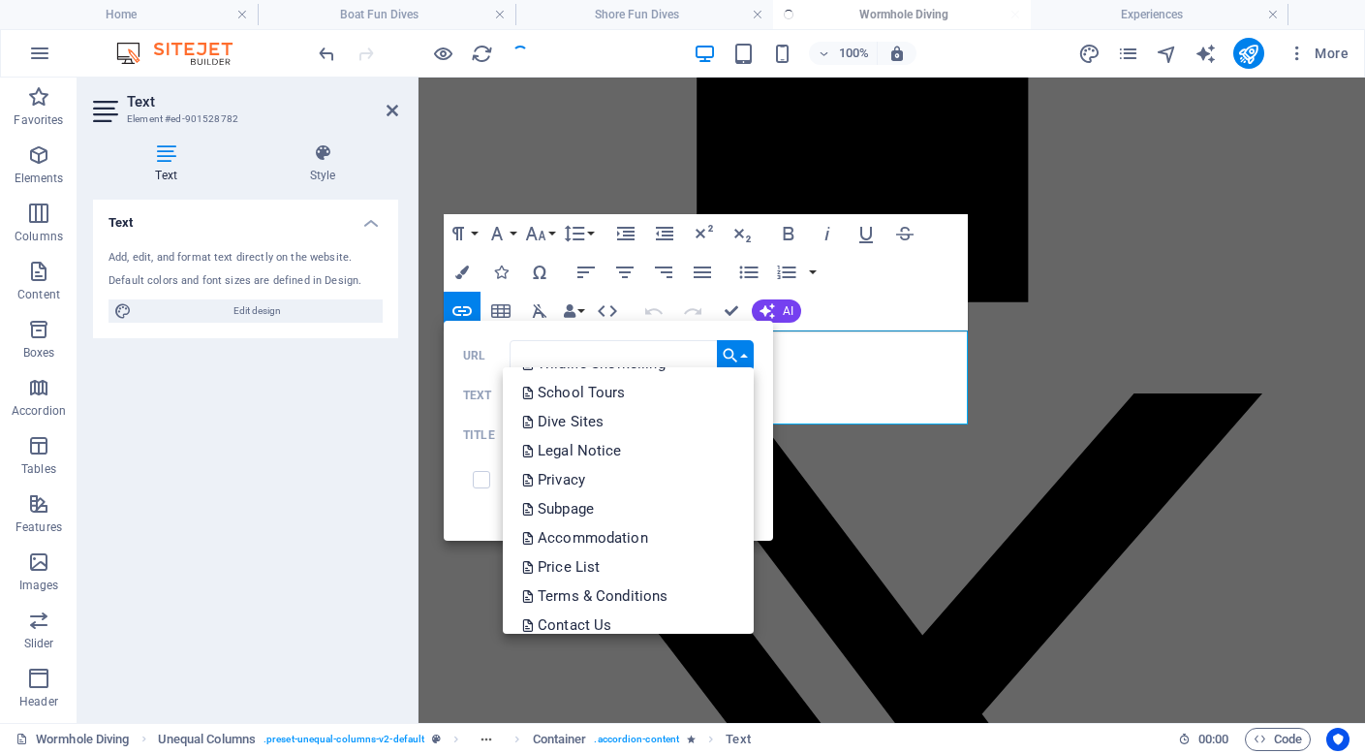
scroll to position [435, 0]
click at [613, 540] on p "Accommodation" at bounding box center [587, 535] width 130 height 29
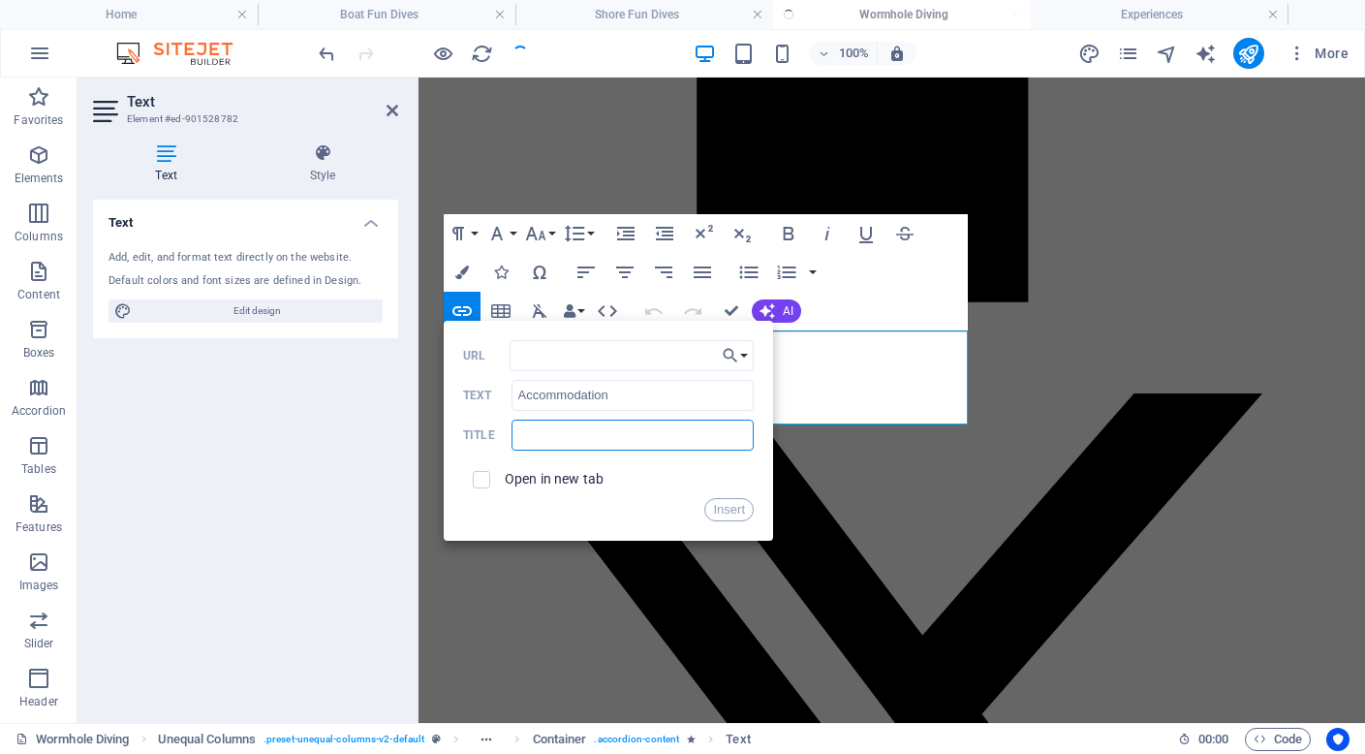
click at [546, 434] on input "text" at bounding box center [632, 434] width 242 height 31
type input "click to learn more about accommodation"
click at [718, 503] on button "Insert" at bounding box center [728, 509] width 49 height 23
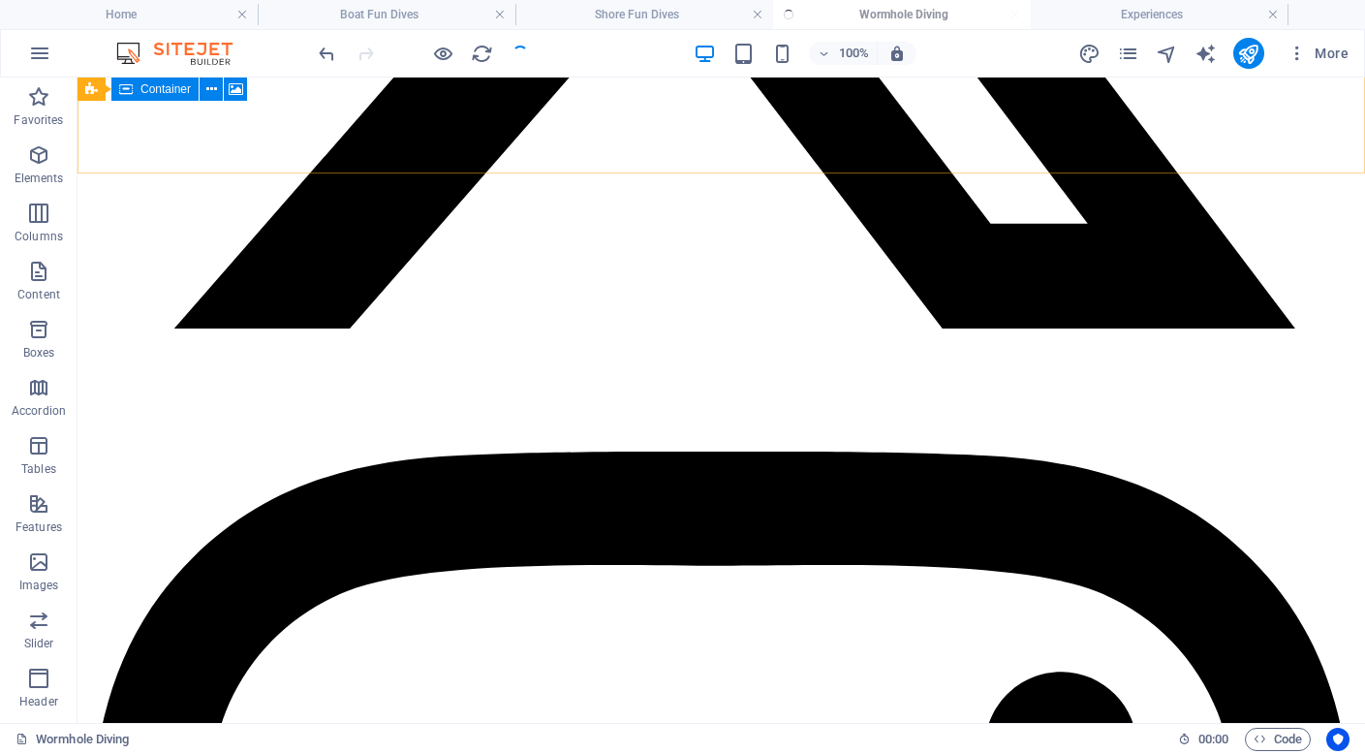
scroll to position [4171, 0]
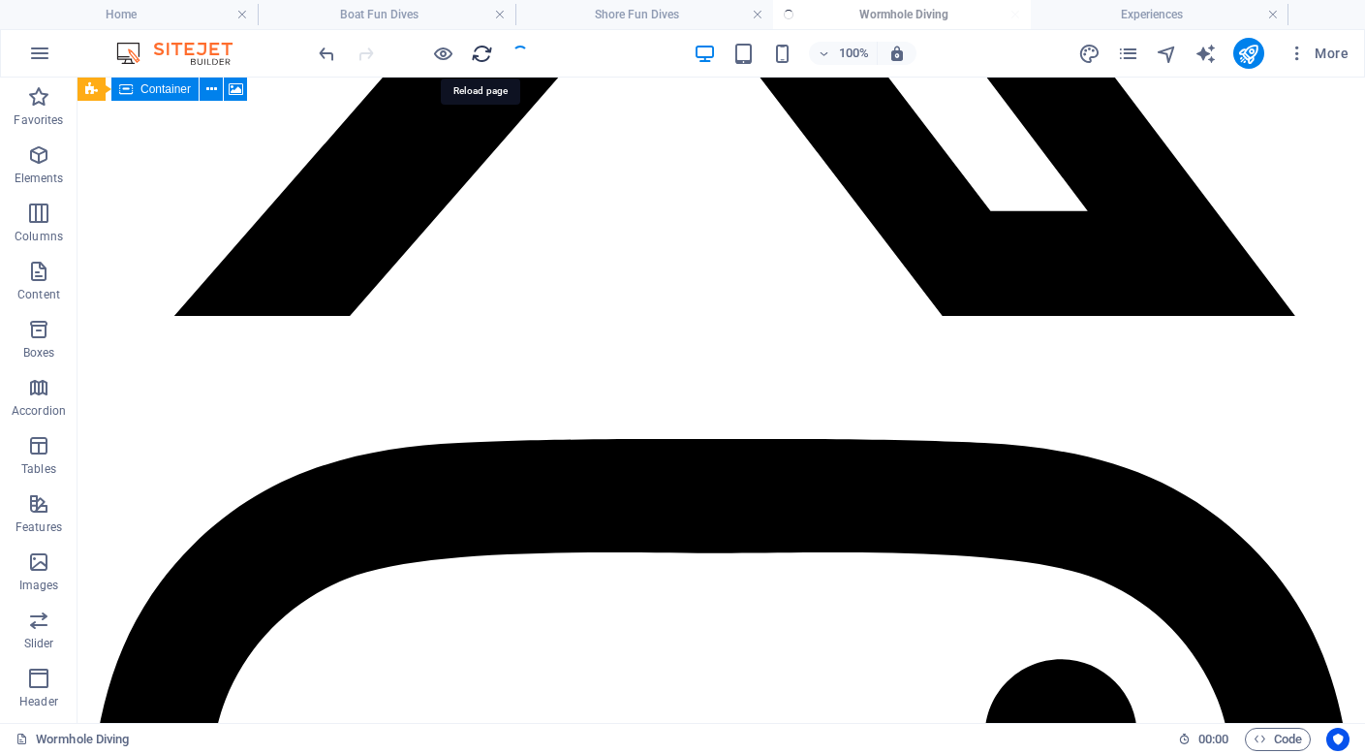
drag, startPoint x: 478, startPoint y: 53, endPoint x: 607, endPoint y: 187, distance: 186.3
click at [478, 53] on icon "reload" at bounding box center [482, 54] width 22 height 22
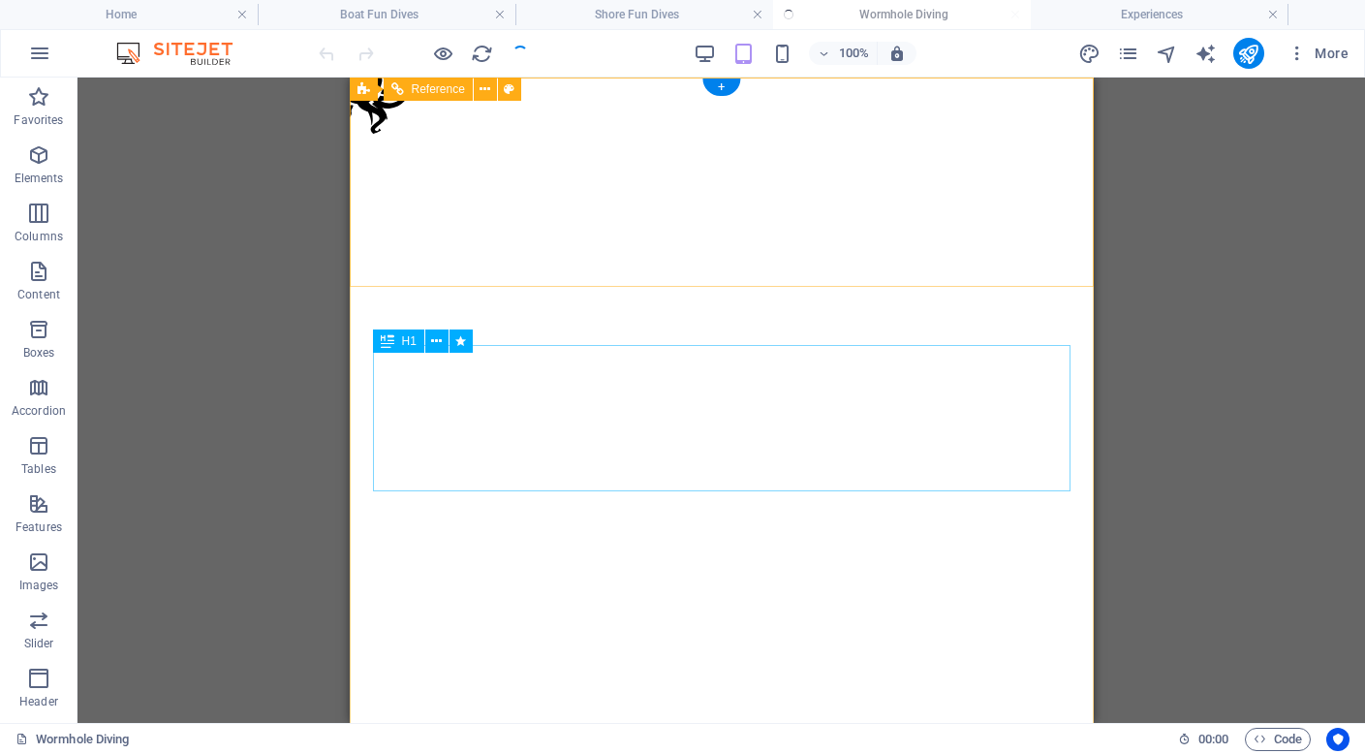
scroll to position [0, 0]
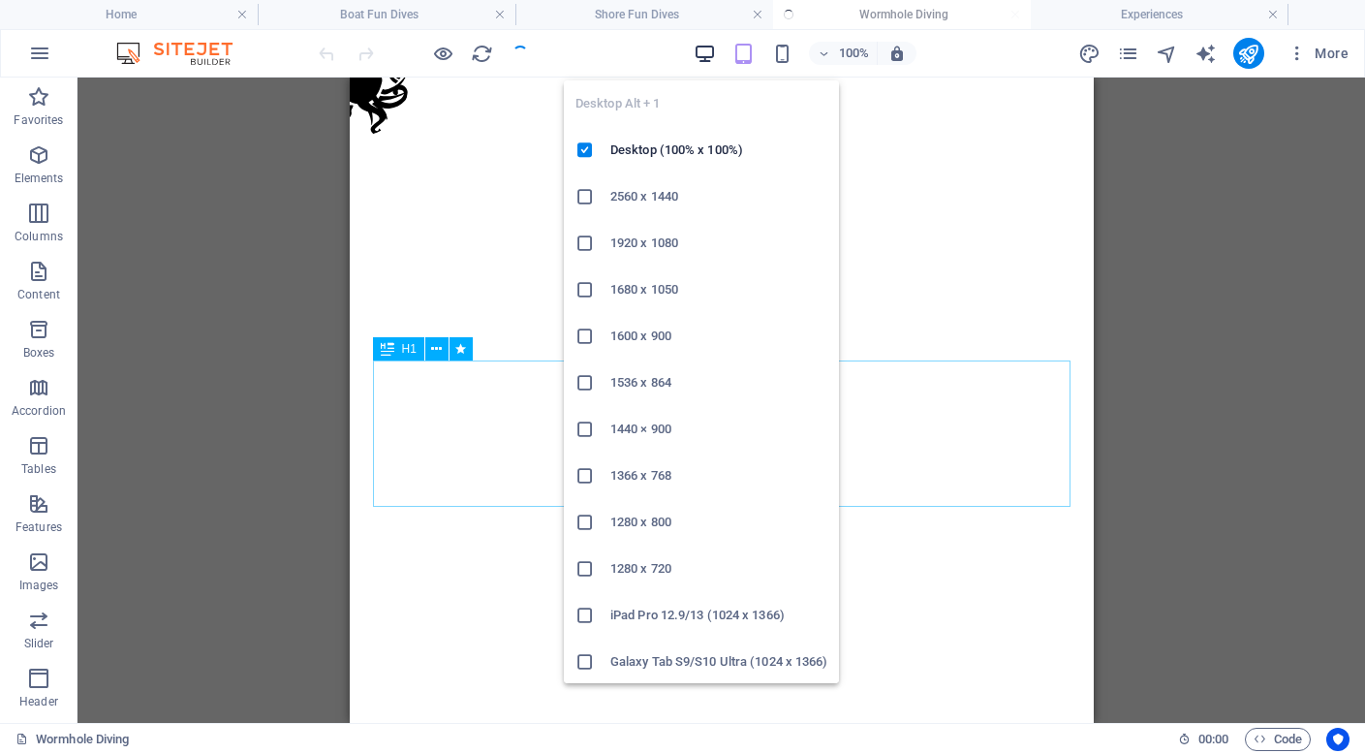
click at [704, 48] on icon "button" at bounding box center [705, 54] width 22 height 22
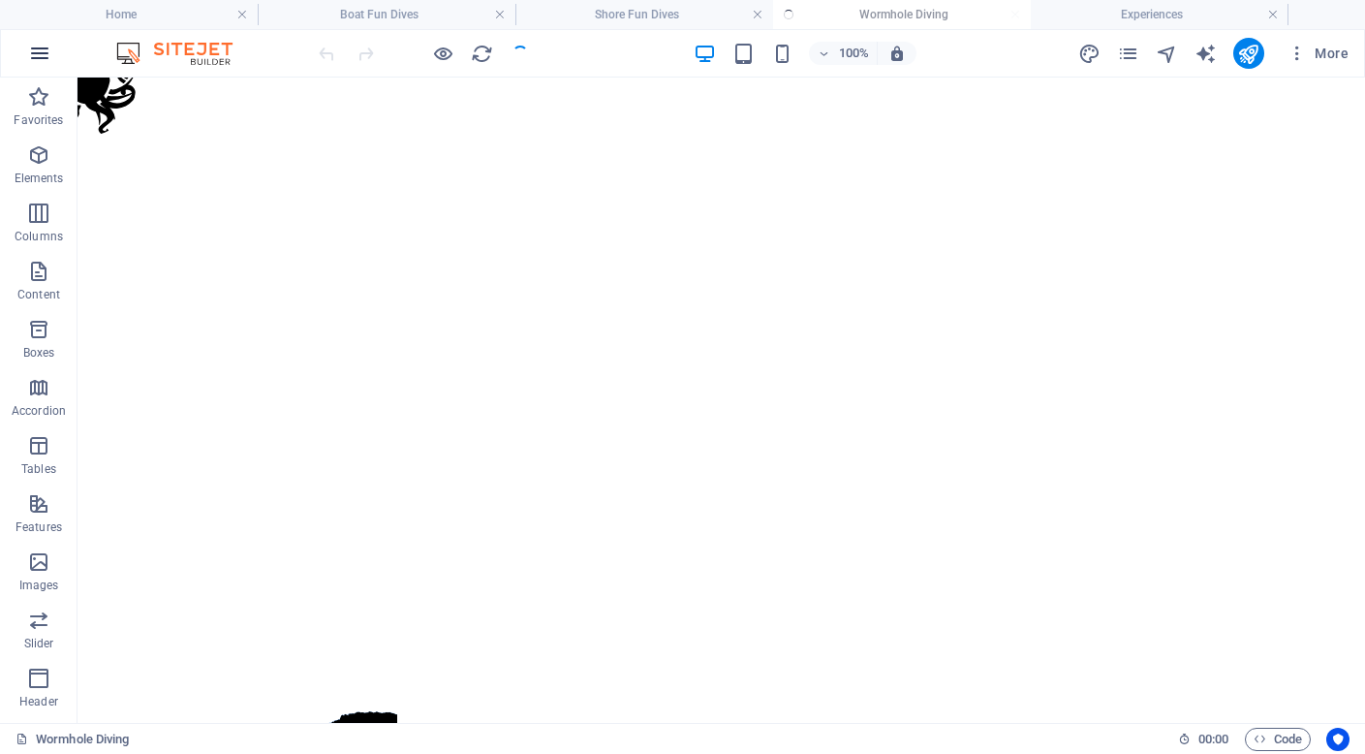
click at [46, 55] on icon "button" at bounding box center [39, 53] width 23 height 23
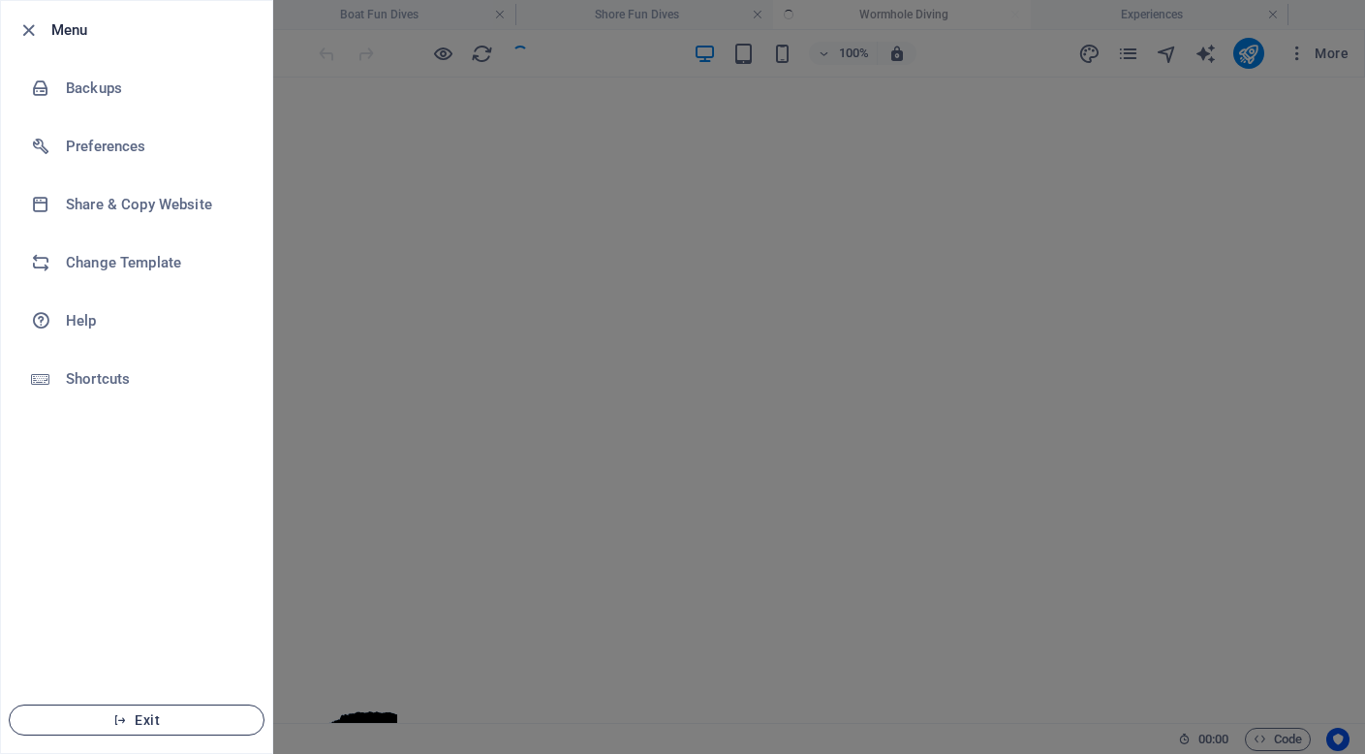
click at [138, 718] on span "Exit" at bounding box center [136, 719] width 223 height 15
